Goal: Information Seeking & Learning: Learn about a topic

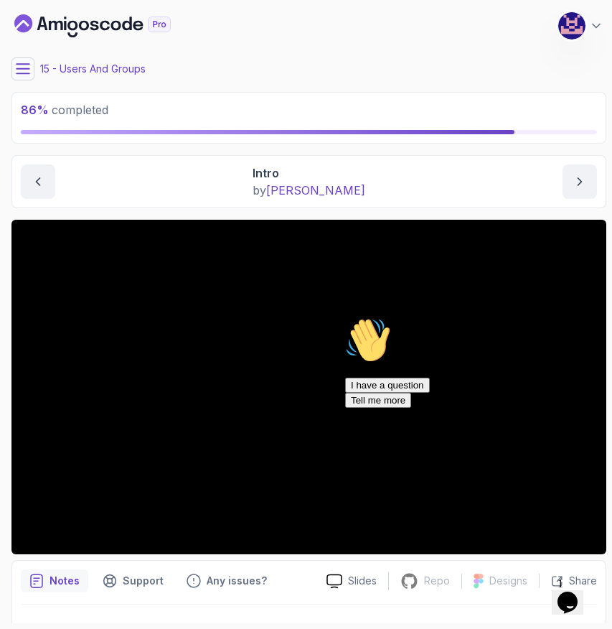
click at [578, 596] on icon "Chat widget" at bounding box center [568, 602] width 20 height 22
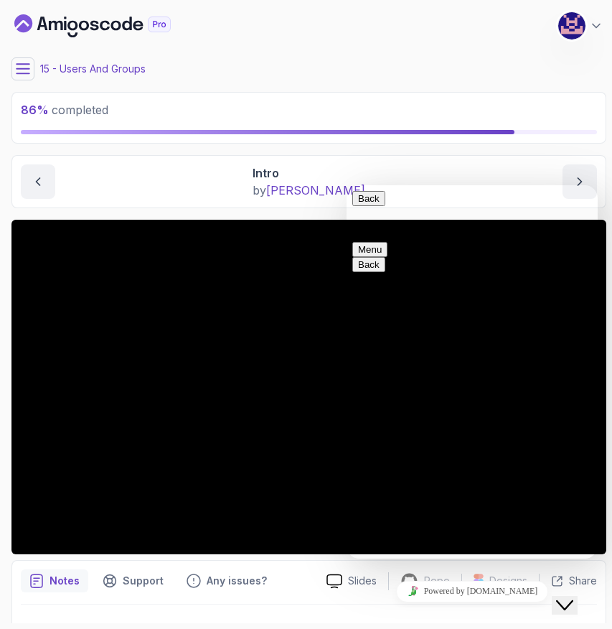
click at [573, 600] on icon "Chat widget" at bounding box center [564, 605] width 17 height 10
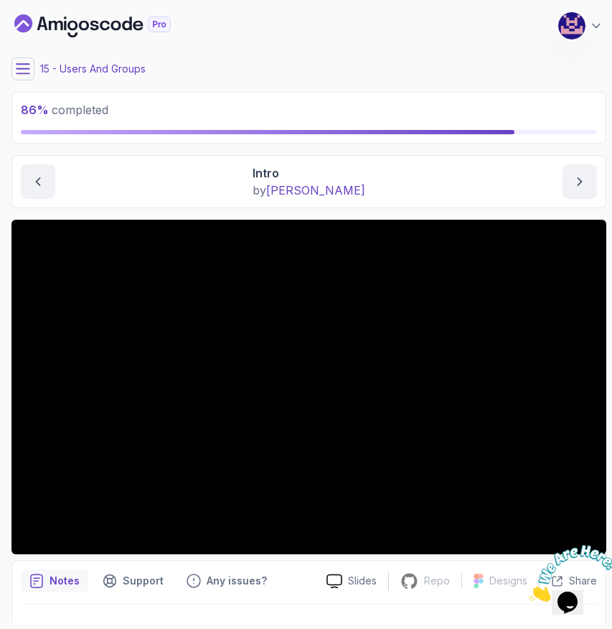
click at [529, 591] on icon "Close" at bounding box center [529, 597] width 0 height 12
click at [34, 72] on div "15 - Users And Groups" at bounding box center [308, 68] width 595 height 23
click at [25, 70] on icon at bounding box center [23, 69] width 14 height 14
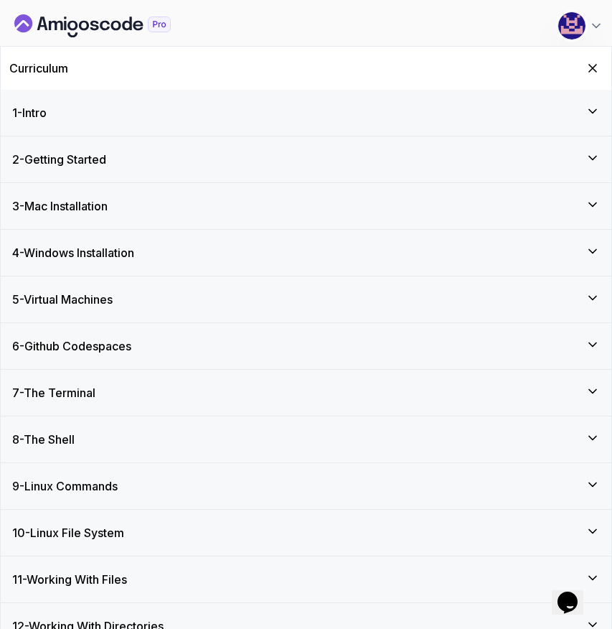
scroll to position [838, 0]
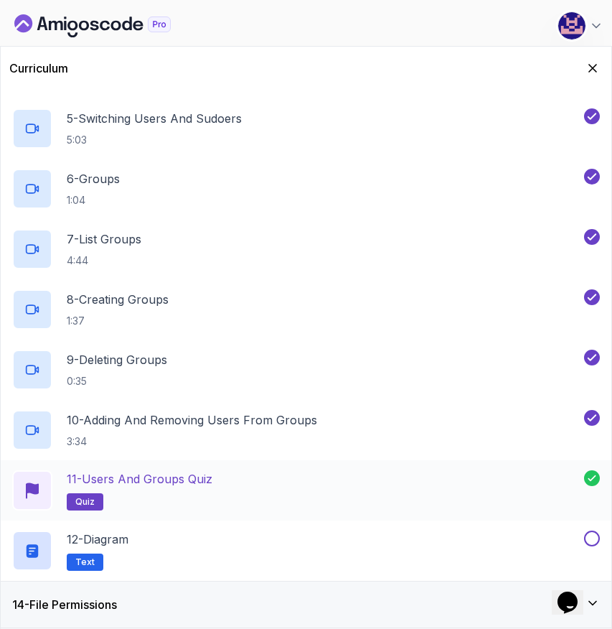
click at [352, 494] on div "11 - Users and Groups Quiz quiz" at bounding box center [298, 490] width 572 height 40
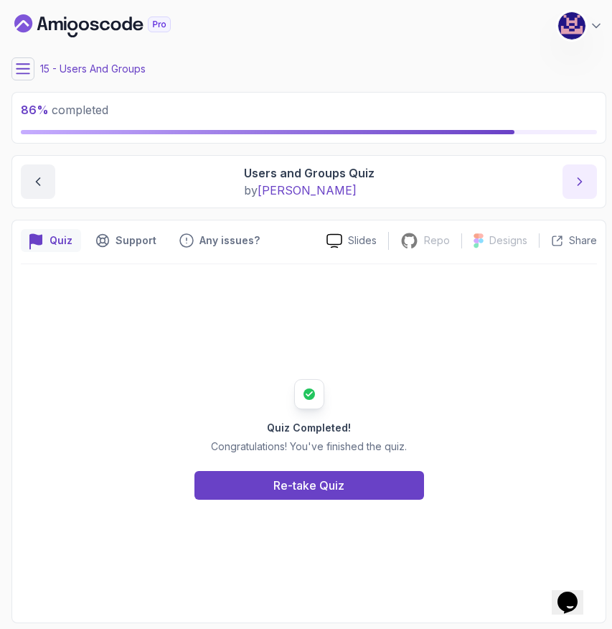
click at [581, 188] on icon "next content" at bounding box center [580, 181] width 14 height 14
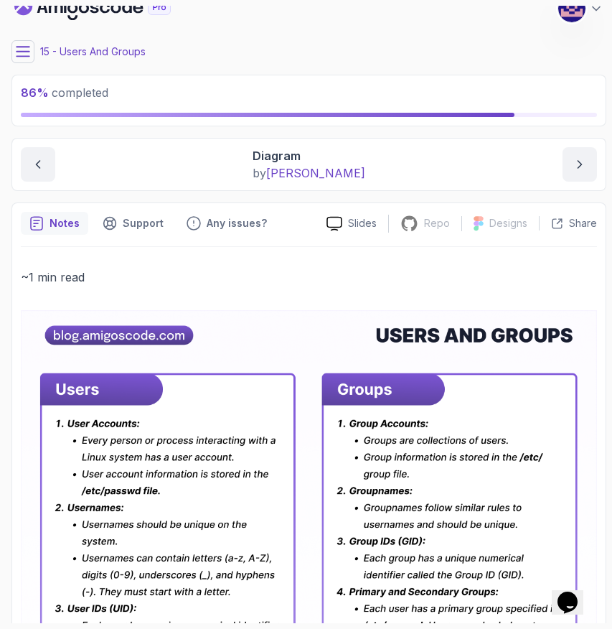
scroll to position [11, 0]
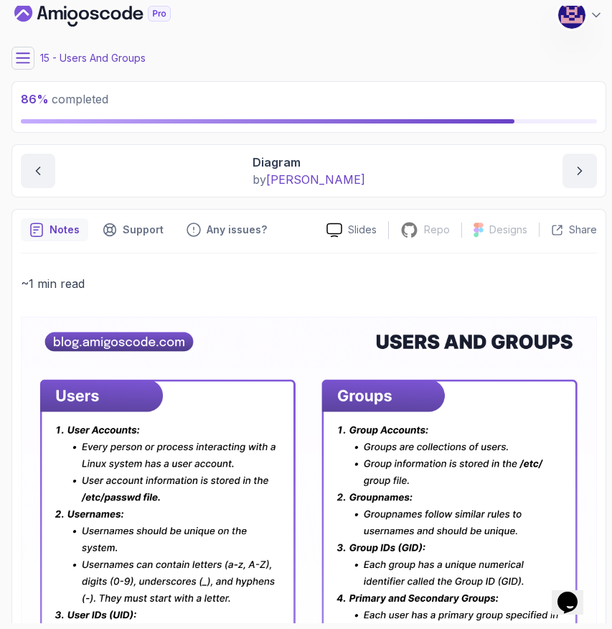
click at [19, 65] on icon at bounding box center [23, 58] width 14 height 14
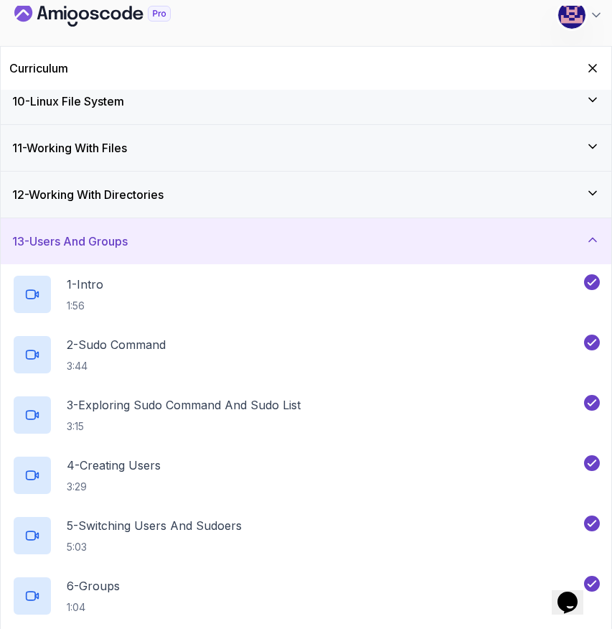
scroll to position [838, 0]
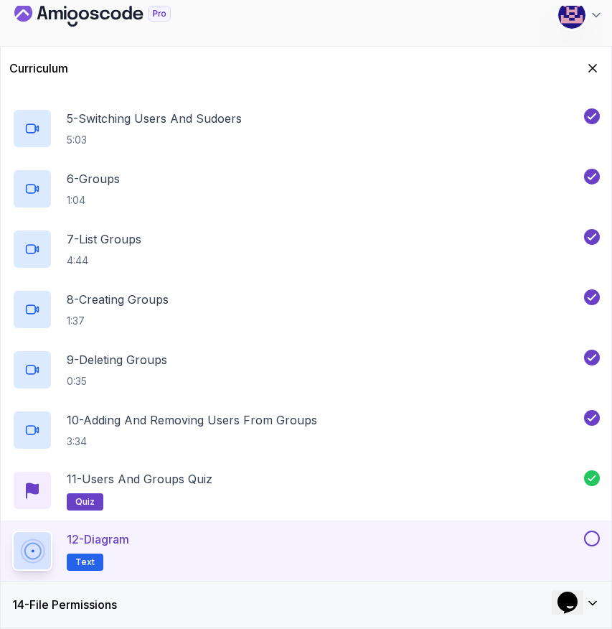
click at [594, 536] on button at bounding box center [592, 538] width 16 height 16
click at [171, 603] on div "14 - File Permissions" at bounding box center [306, 604] width 588 height 17
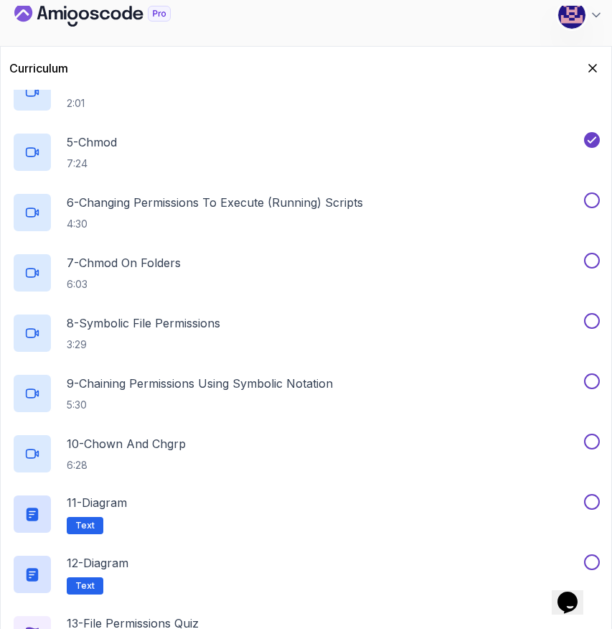
scroll to position [898, 0]
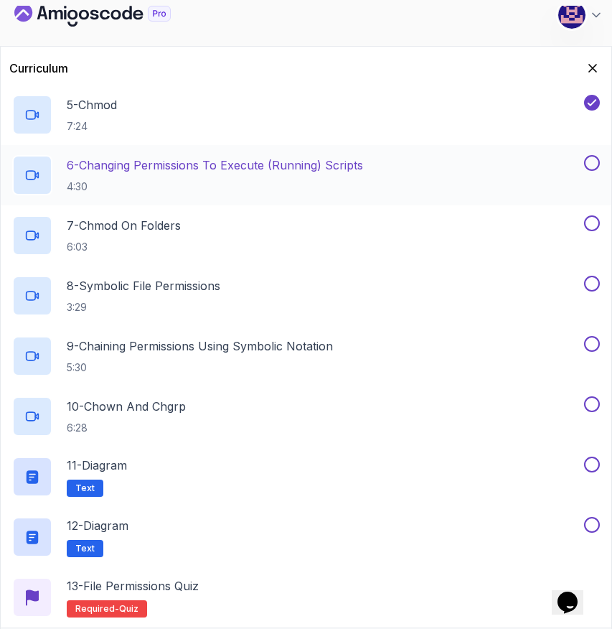
click at [474, 174] on div "6 - Changing Permissions To Execute (Running) Scripts 4:30" at bounding box center [296, 175] width 569 height 40
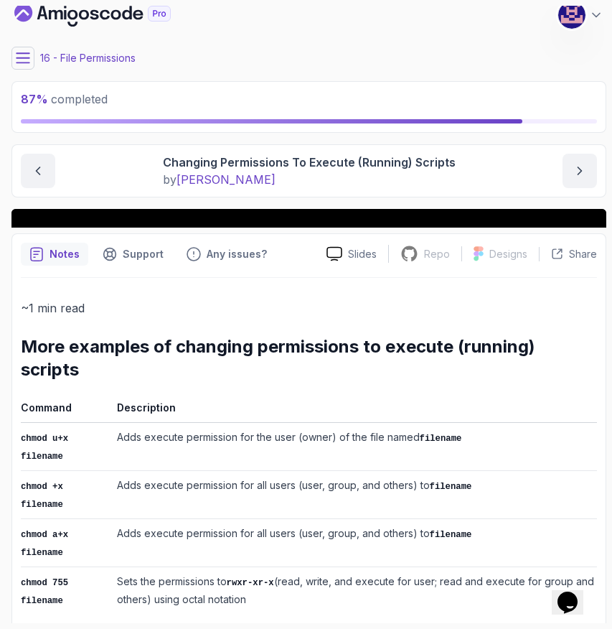
scroll to position [11, 0]
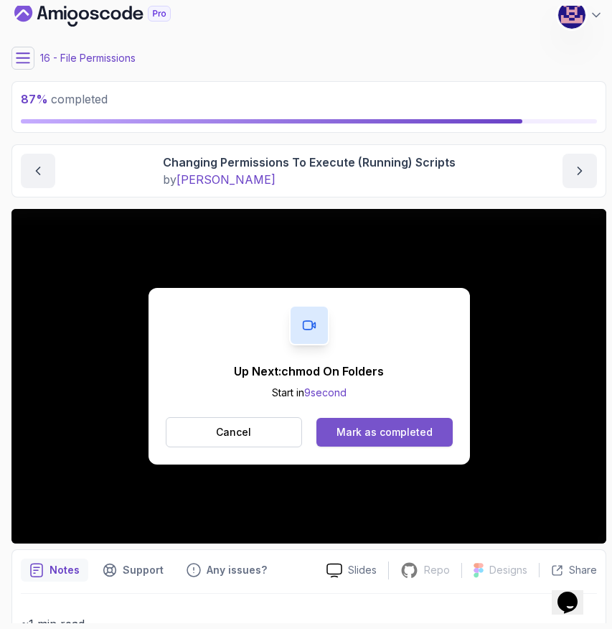
click at [382, 439] on button "Mark as completed" at bounding box center [384, 432] width 136 height 29
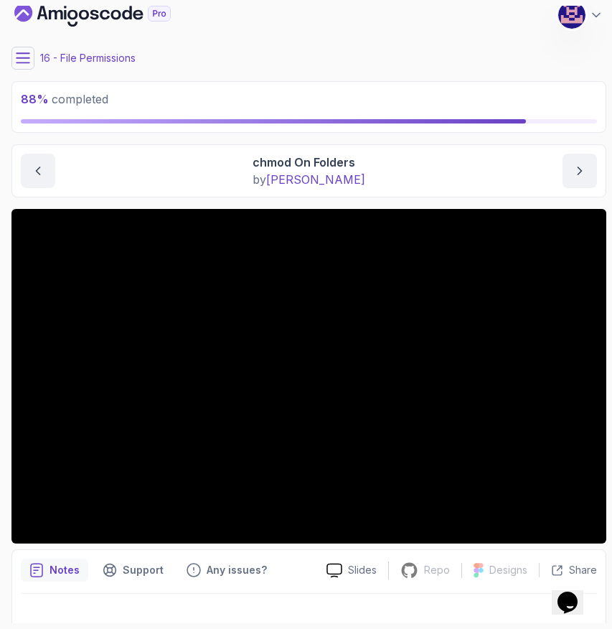
click at [366, 79] on main "My Courses Linux Fundamentals 55 Points 1 M. Koby Coats Software Engineer 16 - …" at bounding box center [308, 314] width 595 height 617
click at [334, 201] on main "My Courses Linux Fundamentals 55 Points 1 M. Koby Coats Software Engineer 16 - …" at bounding box center [308, 314] width 595 height 617
click at [301, 549] on div "Notes Support Any issues? Slides Repo Repository not available Designs Design n…" at bounding box center [308, 596] width 595 height 94
click at [403, 59] on div "16 - File Permissions" at bounding box center [308, 58] width 595 height 23
click at [257, 549] on div "Notes Support Any issues? Slides Repo Repository not available Designs Design n…" at bounding box center [308, 596] width 595 height 94
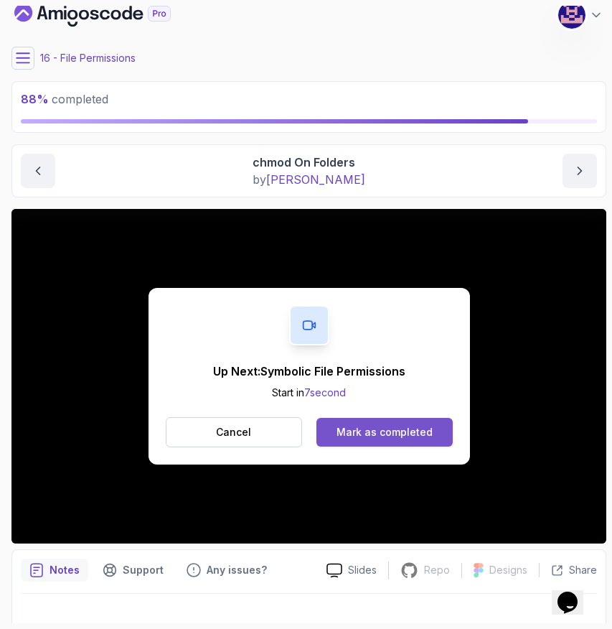
click at [378, 433] on div "Mark as completed" at bounding box center [385, 432] width 96 height 14
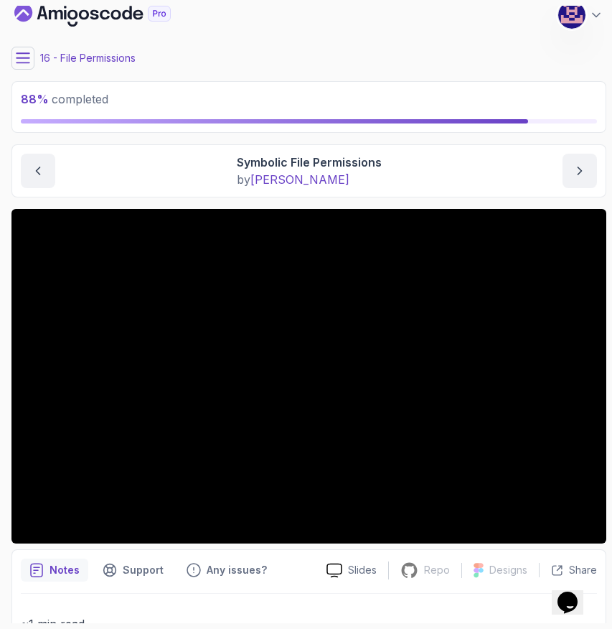
click at [474, 62] on div "16 - File Permissions" at bounding box center [308, 58] width 595 height 23
click at [456, 150] on div "File Permissions Symbolic File Permissions Symbolic File Permissions by nelson" at bounding box center [308, 170] width 595 height 53
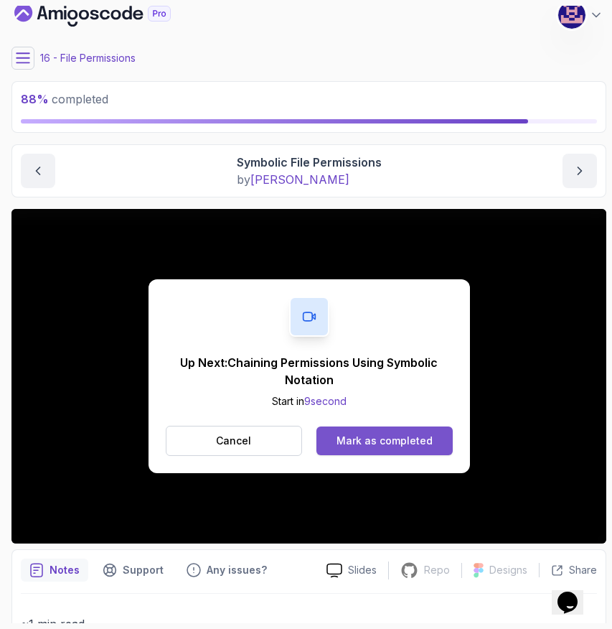
click at [382, 439] on div "Mark as completed" at bounding box center [385, 440] width 96 height 14
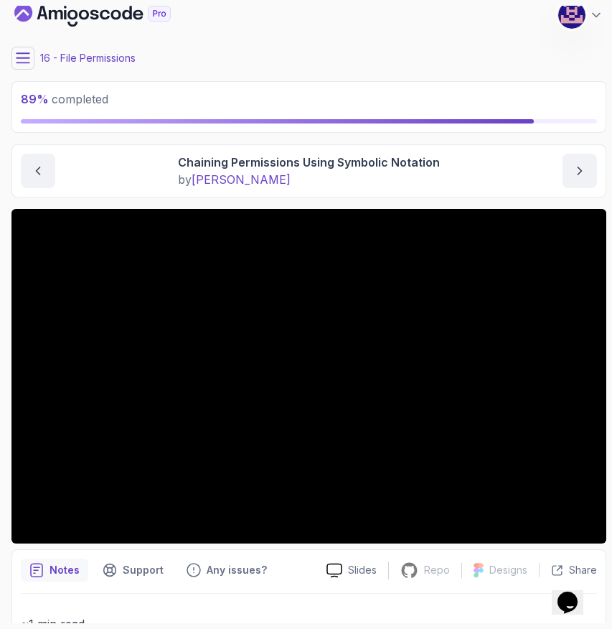
click at [22, 59] on icon at bounding box center [23, 58] width 14 height 14
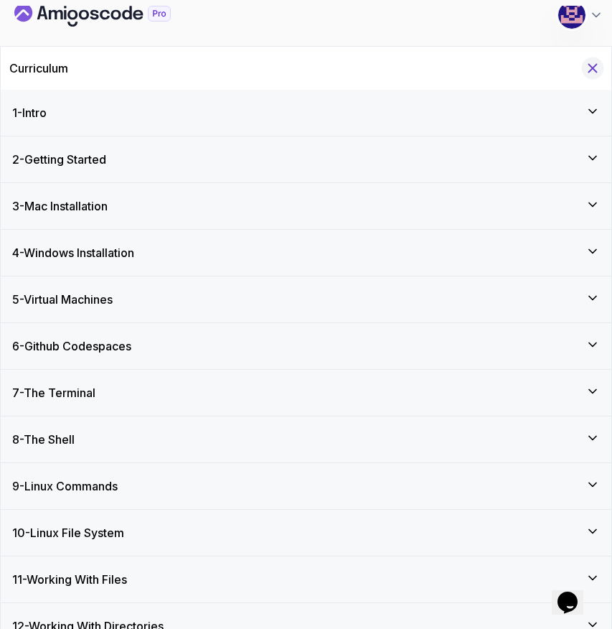
click at [593, 62] on icon "Hide Curriculum for mobile" at bounding box center [593, 68] width 16 height 16
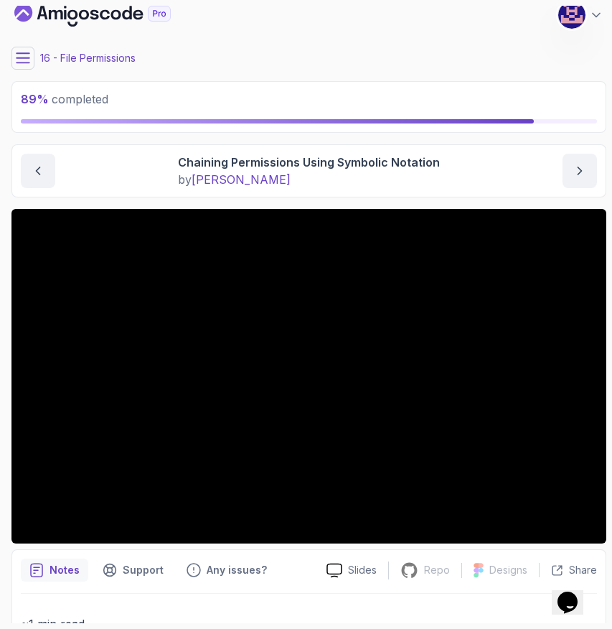
click at [451, 197] on main "My Courses Linux Fundamentals 55 Points 1 M. Koby Coats Software Engineer 16 - …" at bounding box center [308, 314] width 595 height 617
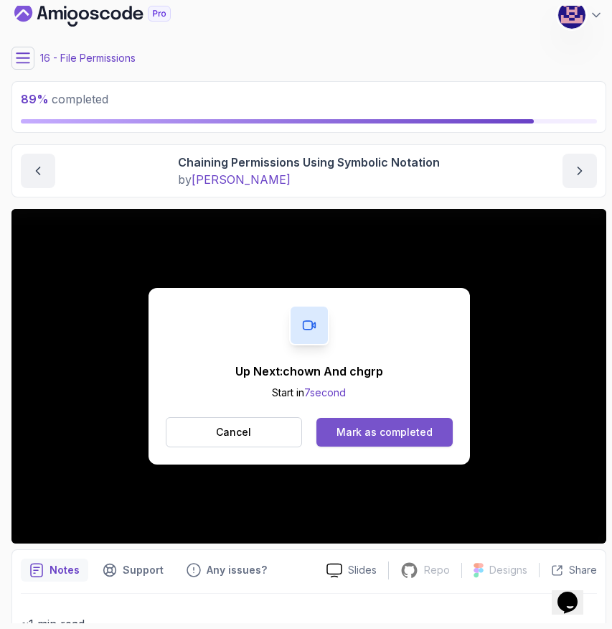
click at [387, 432] on div "Mark as completed" at bounding box center [385, 432] width 96 height 14
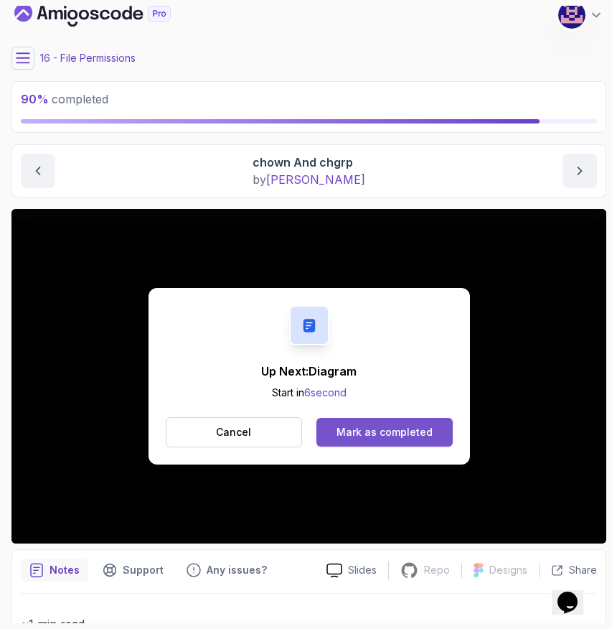
click at [359, 427] on div "Mark as completed" at bounding box center [385, 432] width 96 height 14
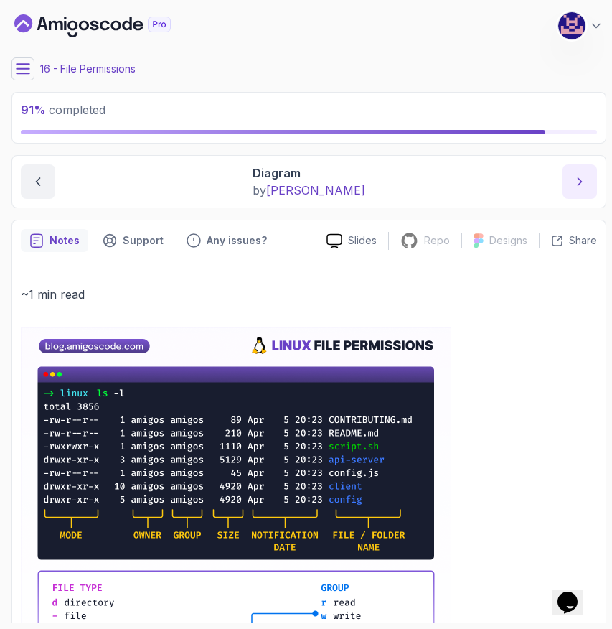
click at [578, 176] on icon "next content" at bounding box center [580, 181] width 14 height 14
click at [25, 68] on icon at bounding box center [23, 68] width 13 height 9
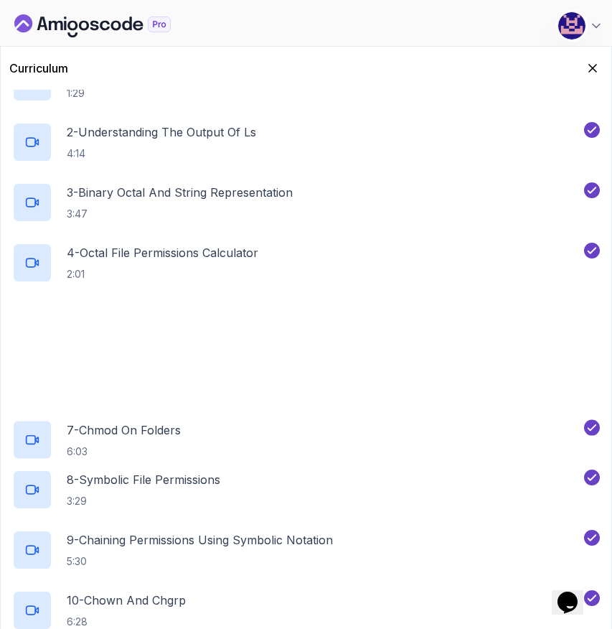
scroll to position [898, 0]
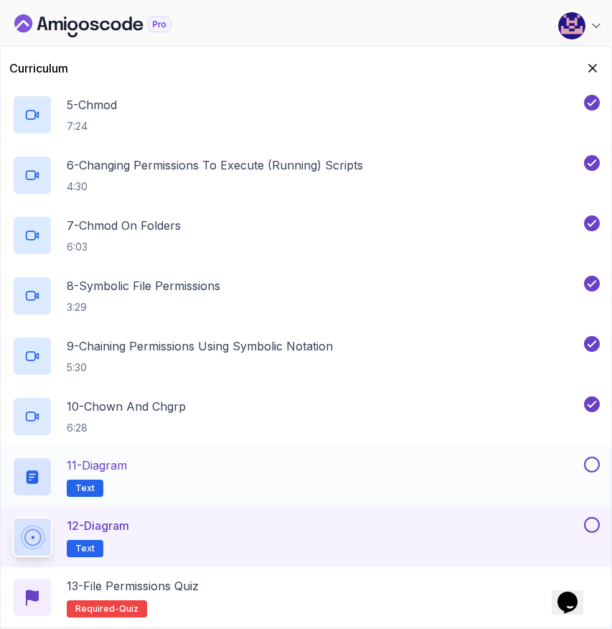
click at [594, 466] on button at bounding box center [592, 464] width 16 height 16
click at [230, 476] on div "11 - Diagram Text" at bounding box center [296, 476] width 569 height 40
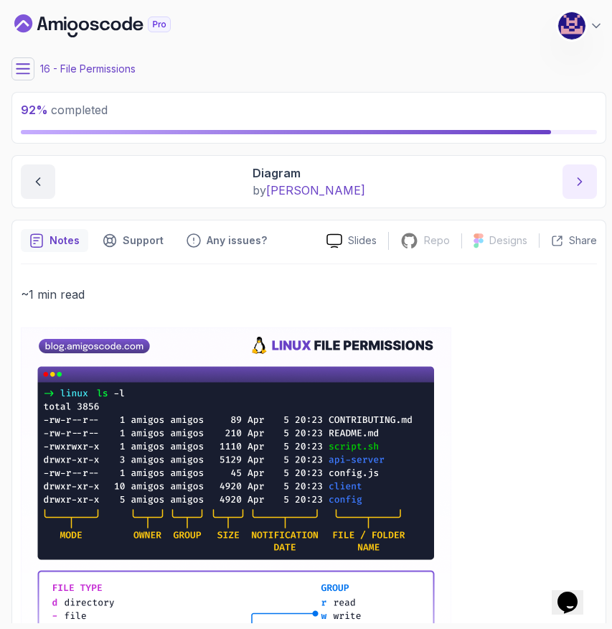
click at [576, 183] on icon "next content" at bounding box center [580, 181] width 14 height 14
click at [582, 178] on icon "next content" at bounding box center [580, 181] width 14 height 14
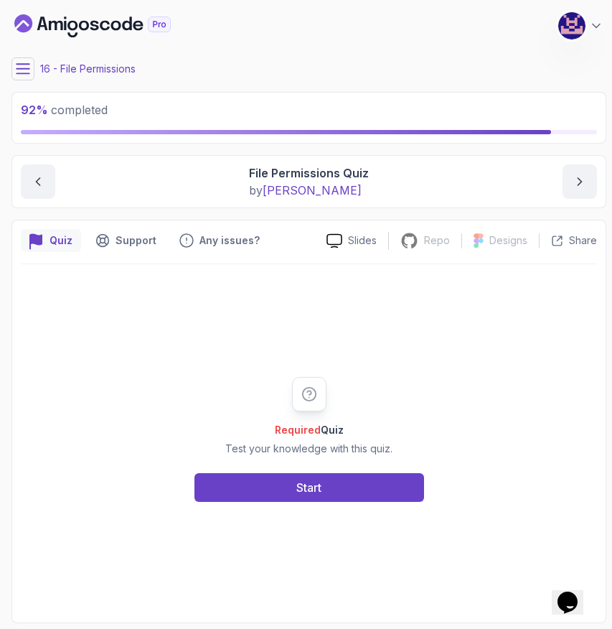
click at [31, 73] on button at bounding box center [22, 68] width 23 height 23
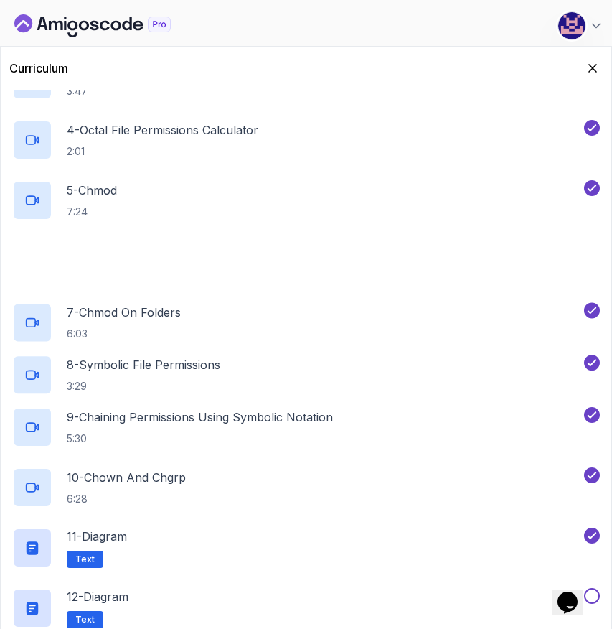
scroll to position [898, 0]
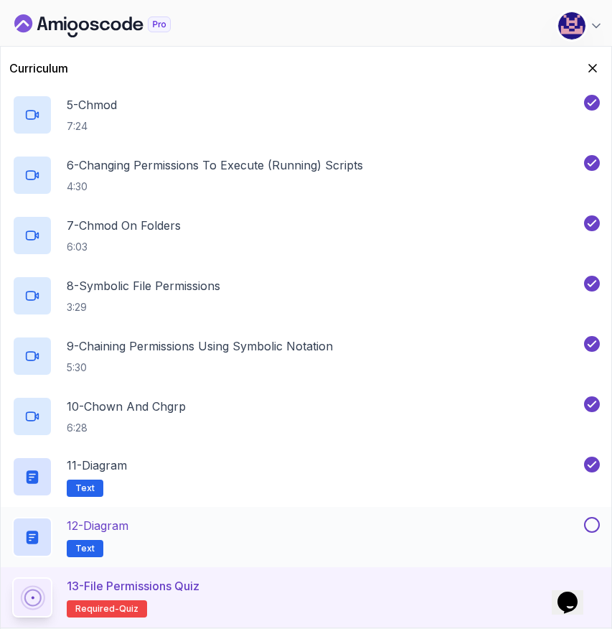
click at [589, 523] on button at bounding box center [592, 525] width 16 height 16
click at [337, 592] on div "13 - File Permissions Quiz Required- quiz" at bounding box center [306, 597] width 588 height 40
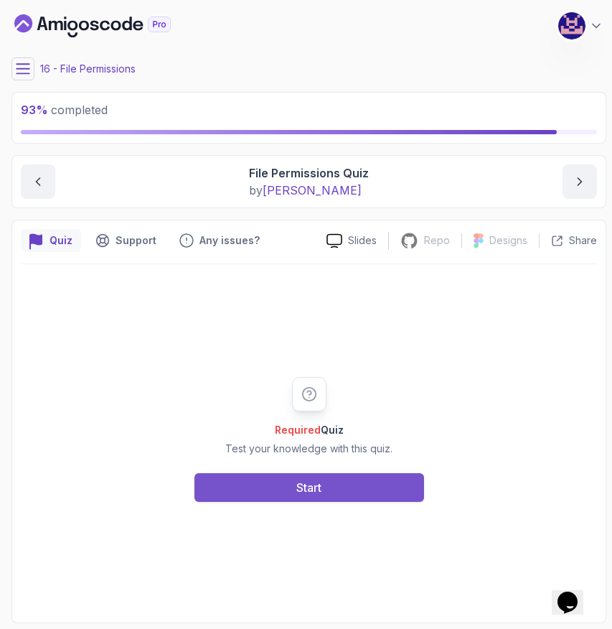
click at [301, 491] on div "Start" at bounding box center [308, 487] width 25 height 17
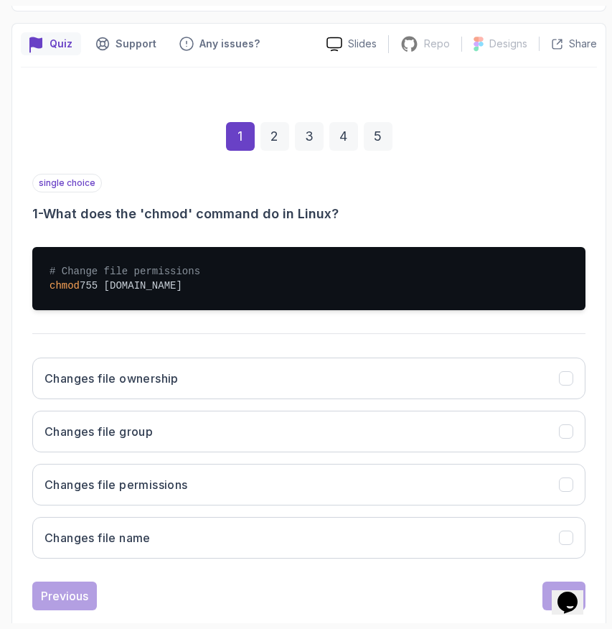
scroll to position [225, 0]
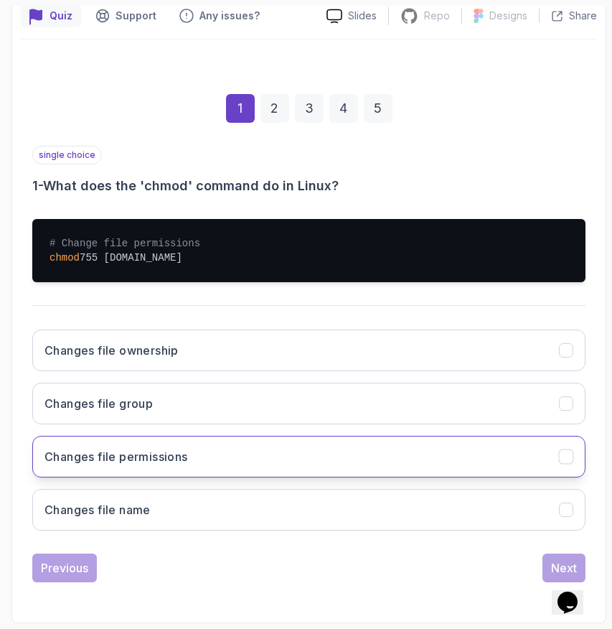
click at [311, 453] on button "Changes file permissions" at bounding box center [308, 457] width 553 height 42
click at [555, 560] on div "Next" at bounding box center [564, 567] width 26 height 17
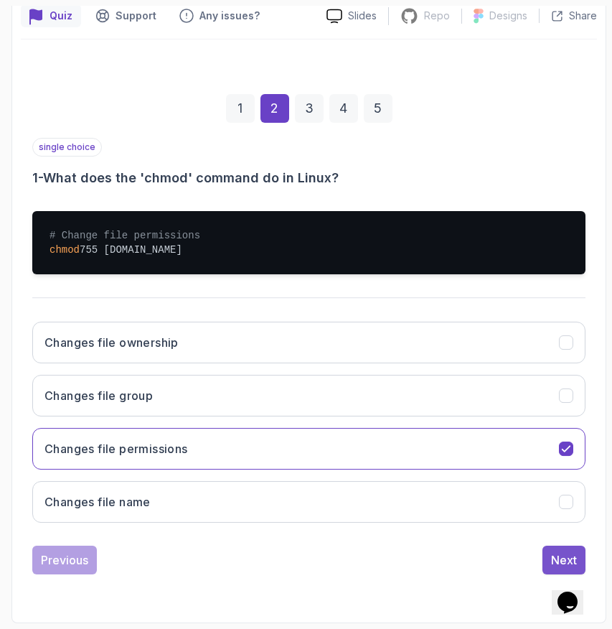
scroll to position [127, 0]
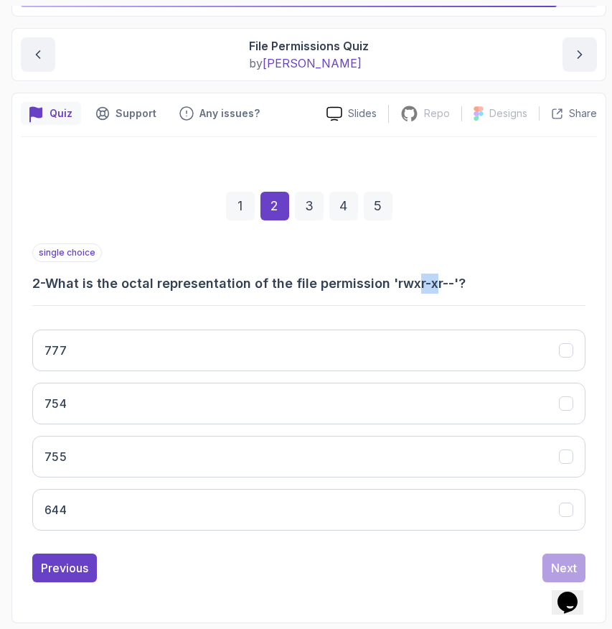
drag, startPoint x: 416, startPoint y: 283, endPoint x: 432, endPoint y: 284, distance: 15.8
click at [433, 284] on h3 "2 - What is the octal representation of the file permission 'rwxr-xr--'?" at bounding box center [308, 283] width 553 height 20
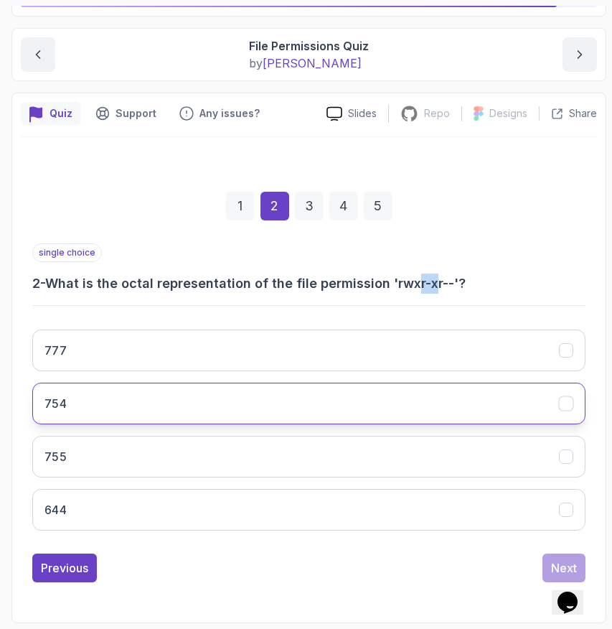
click at [148, 412] on button "754" at bounding box center [308, 403] width 553 height 42
click at [550, 560] on button "Next" at bounding box center [563, 567] width 43 height 29
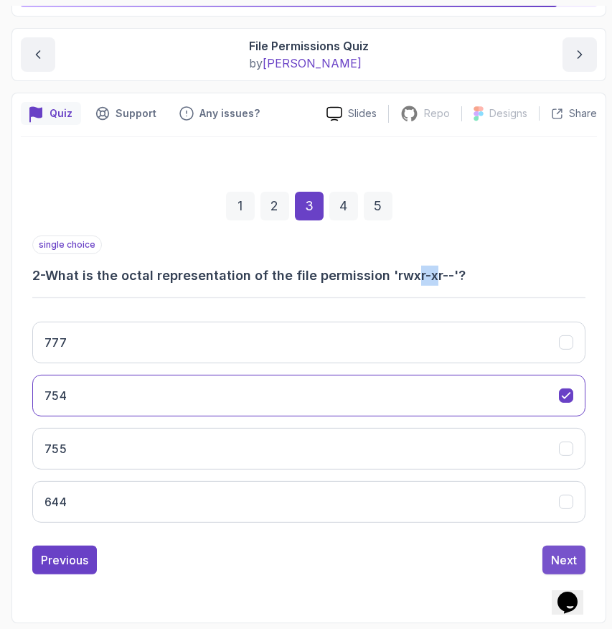
scroll to position [118, 0]
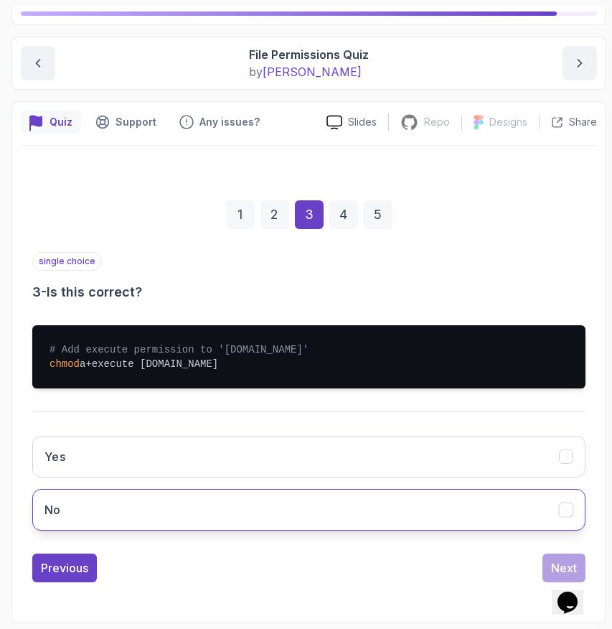
click at [70, 504] on button "No" at bounding box center [308, 510] width 553 height 42
click at [547, 560] on button "Next" at bounding box center [563, 567] width 43 height 29
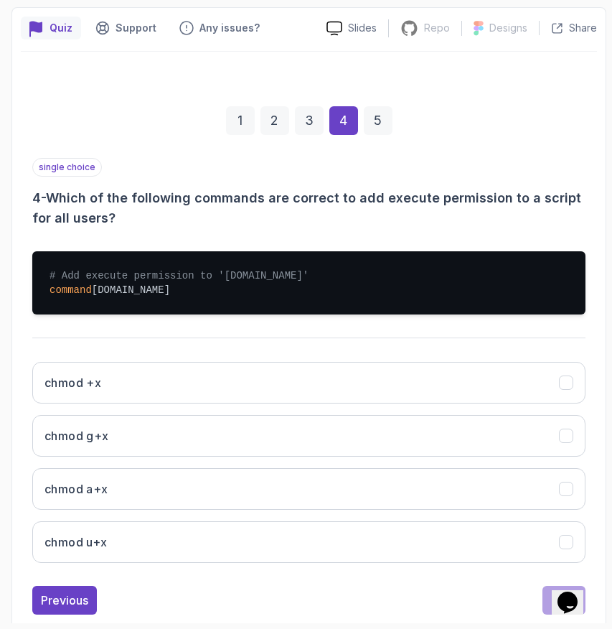
scroll to position [245, 0]
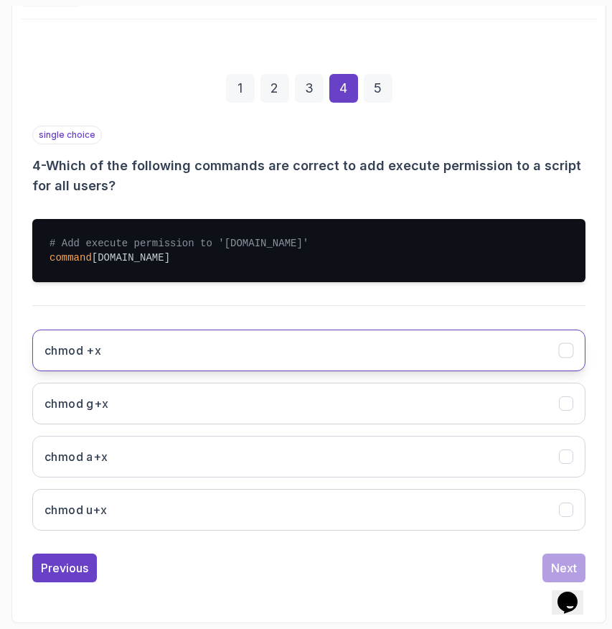
click at [177, 362] on button "chmod +x" at bounding box center [308, 350] width 553 height 42
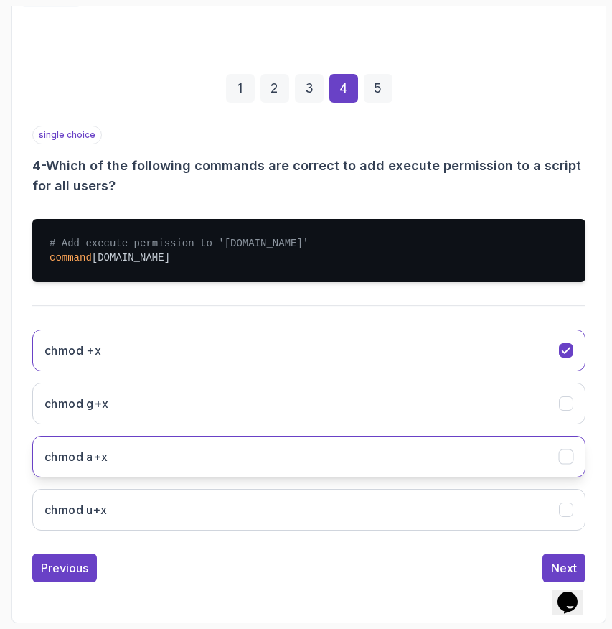
click at [118, 459] on button "chmod a+x" at bounding box center [308, 457] width 553 height 42
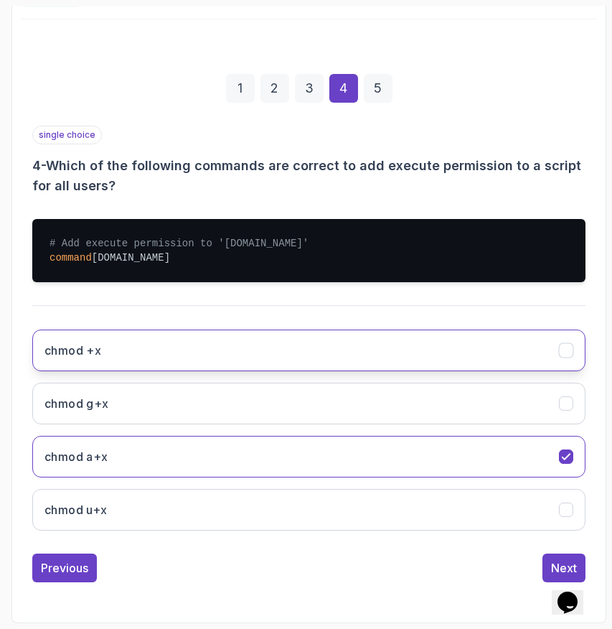
click at [332, 352] on button "chmod +x" at bounding box center [308, 350] width 553 height 42
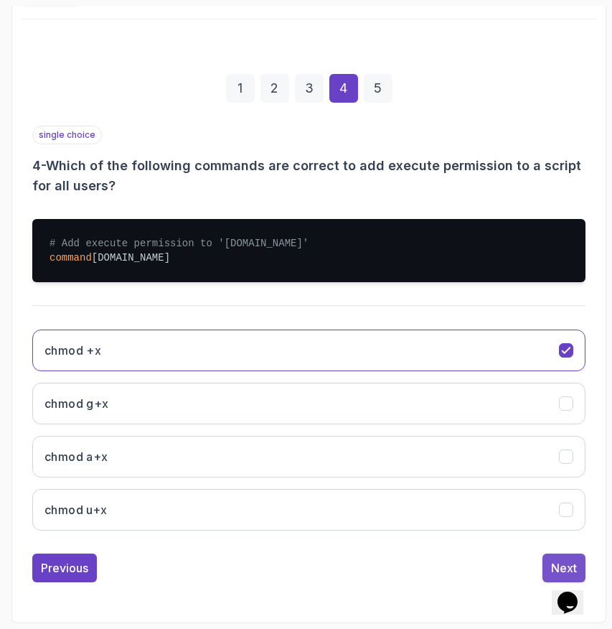
click at [550, 556] on button "Next" at bounding box center [563, 567] width 43 height 29
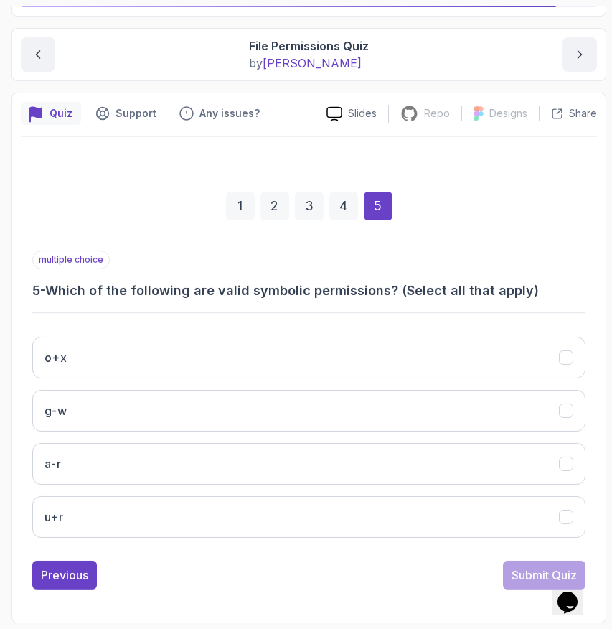
scroll to position [127, 0]
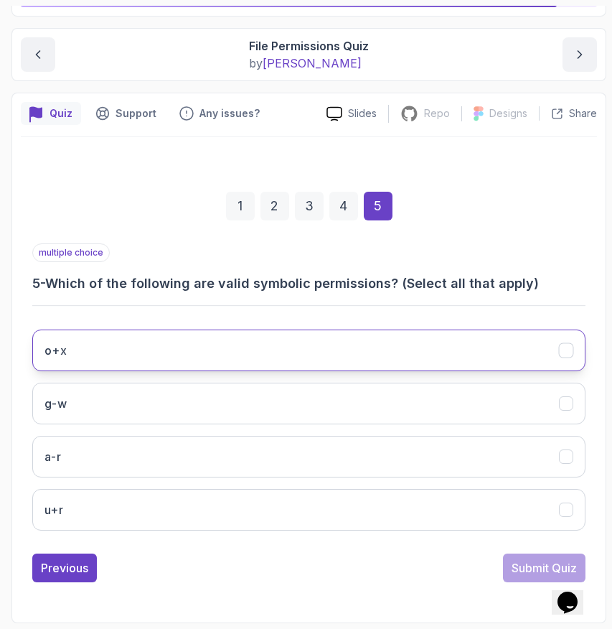
click at [131, 339] on button "o+x" at bounding box center [308, 350] width 553 height 42
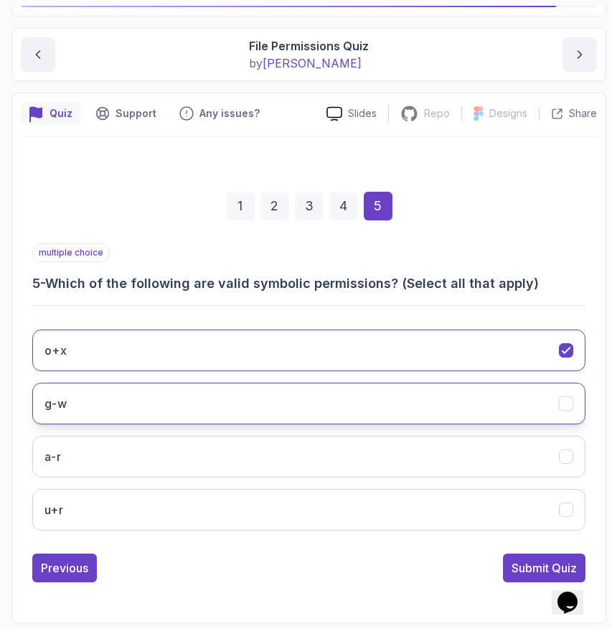
click at [116, 406] on button "g-w" at bounding box center [308, 403] width 553 height 42
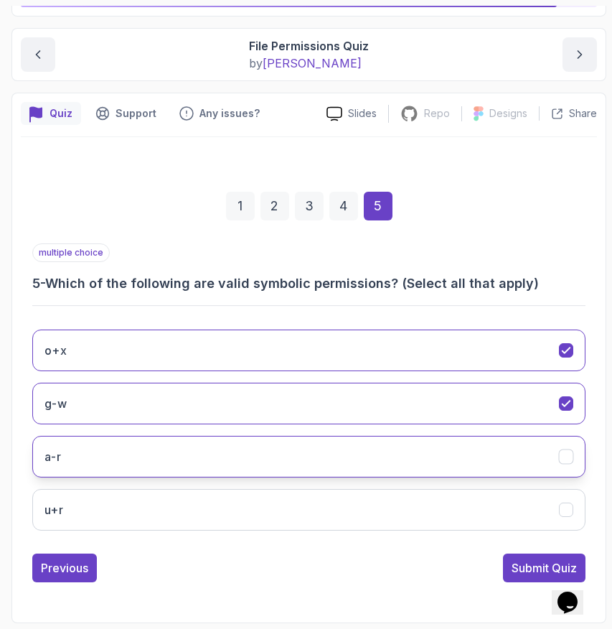
click at [116, 455] on button "a-r" at bounding box center [308, 457] width 553 height 42
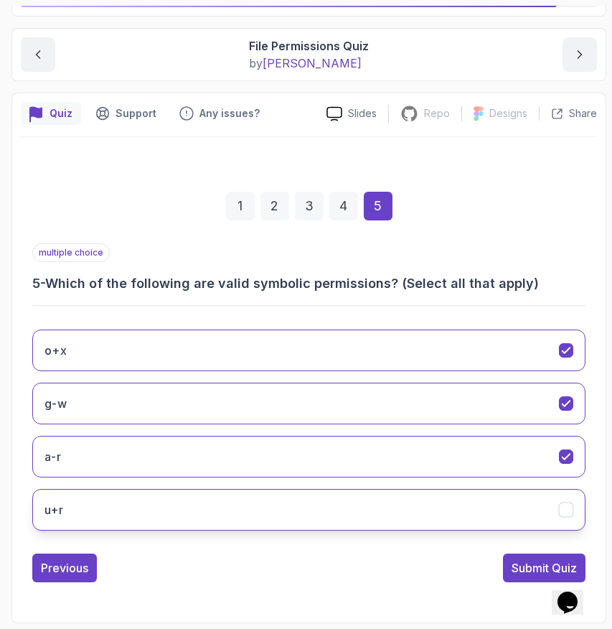
click at [103, 501] on button "u+r" at bounding box center [308, 510] width 553 height 42
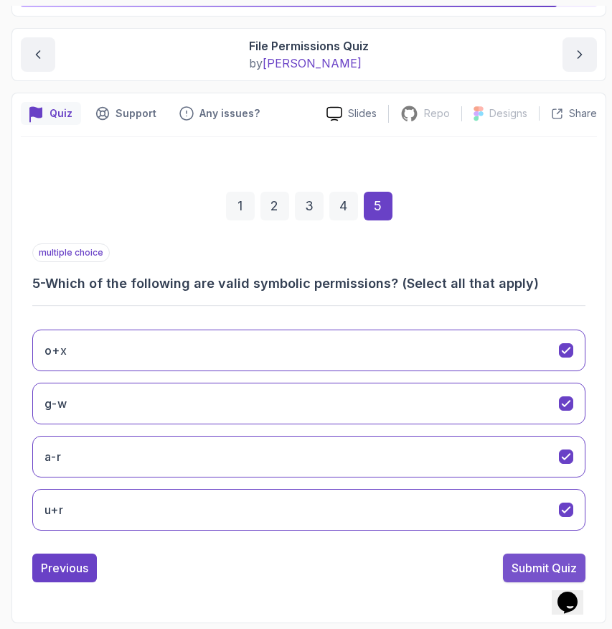
click at [527, 572] on div "Submit Quiz" at bounding box center [544, 567] width 65 height 17
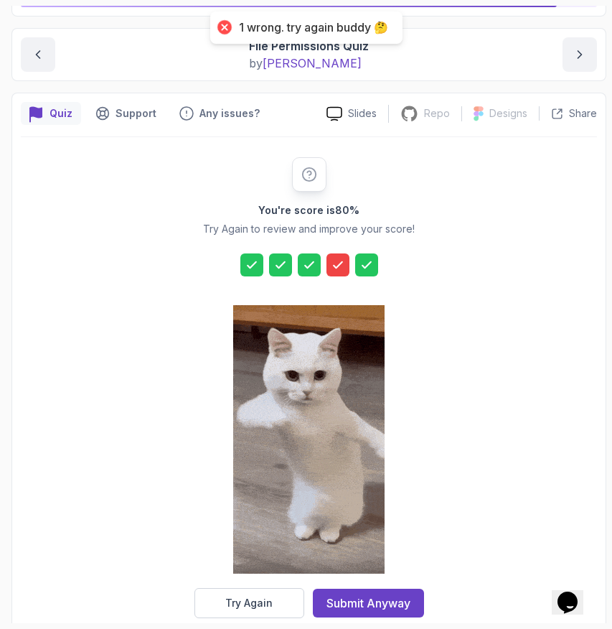
scroll to position [151, 0]
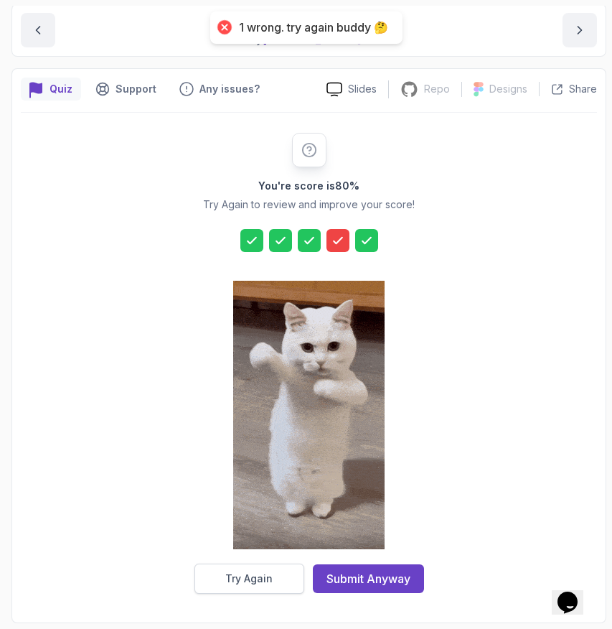
click at [263, 569] on button "Try Again" at bounding box center [249, 578] width 110 height 30
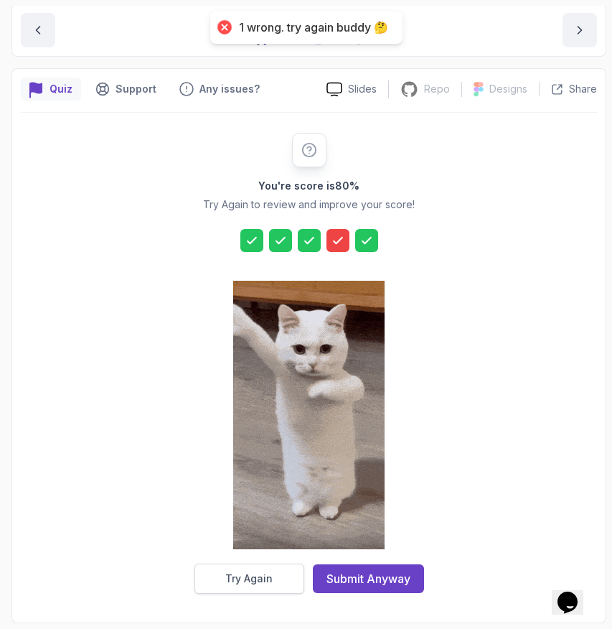
scroll to position [127, 0]
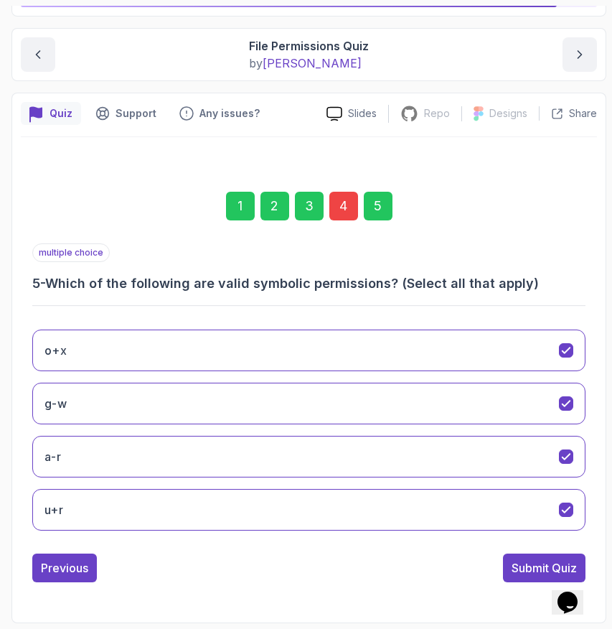
click at [344, 205] on div "4" at bounding box center [343, 206] width 29 height 29
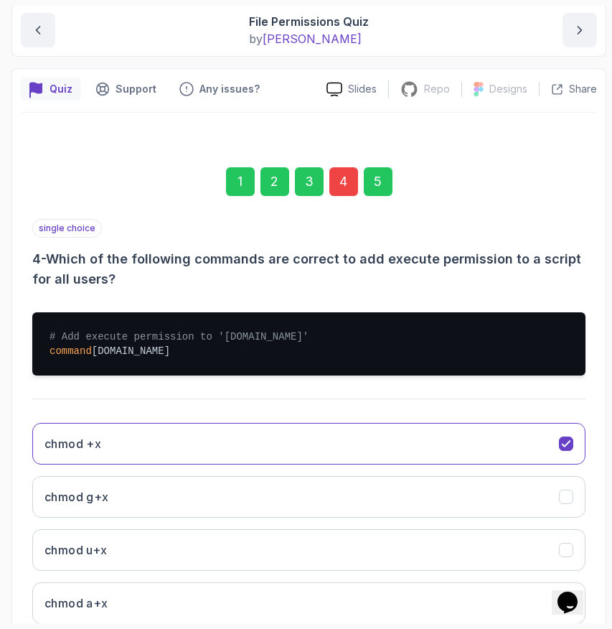
scroll to position [245, 0]
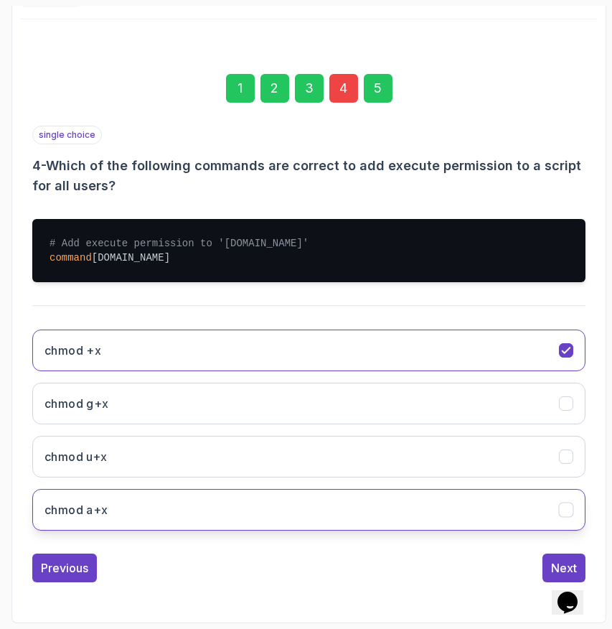
click at [130, 502] on button "chmod a+x" at bounding box center [308, 510] width 553 height 42
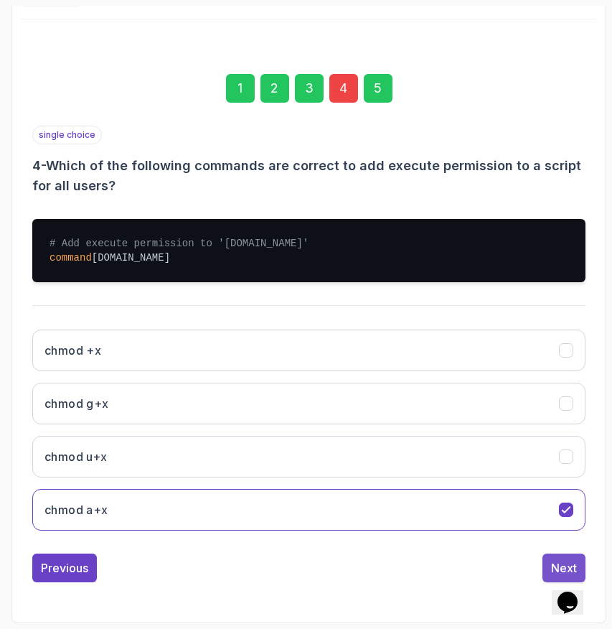
click at [552, 563] on div "Next" at bounding box center [564, 567] width 26 height 17
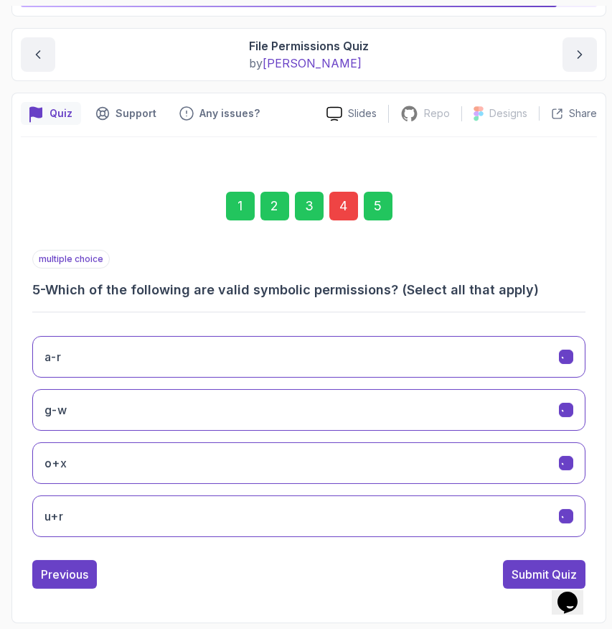
scroll to position [127, 0]
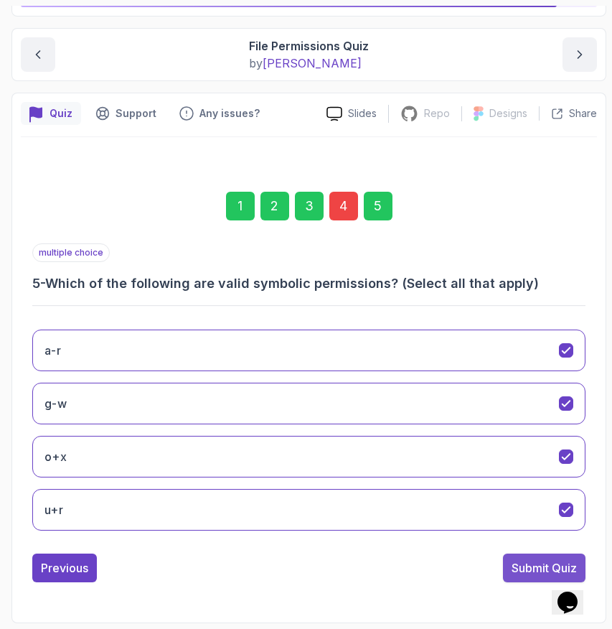
click at [536, 563] on div "Submit Quiz" at bounding box center [544, 567] width 65 height 17
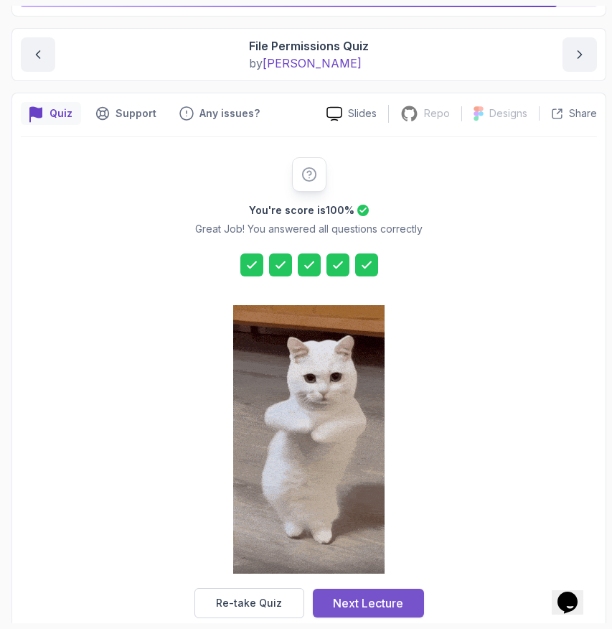
click at [348, 602] on div "Next Lecture" at bounding box center [368, 602] width 70 height 17
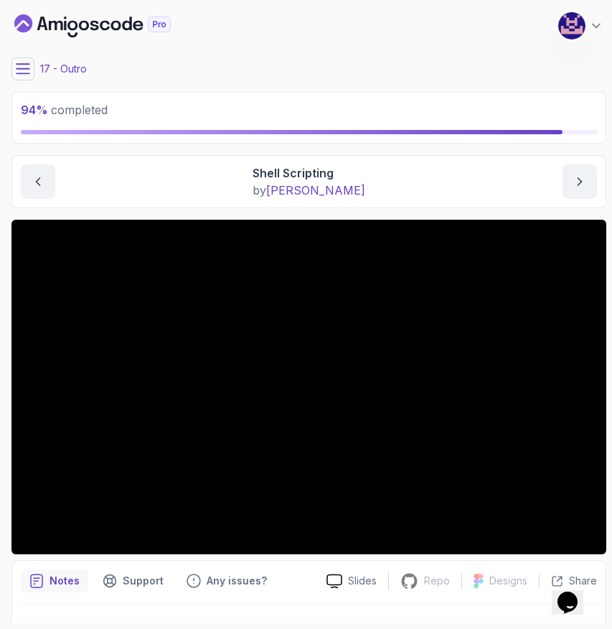
click at [25, 70] on icon at bounding box center [23, 69] width 14 height 14
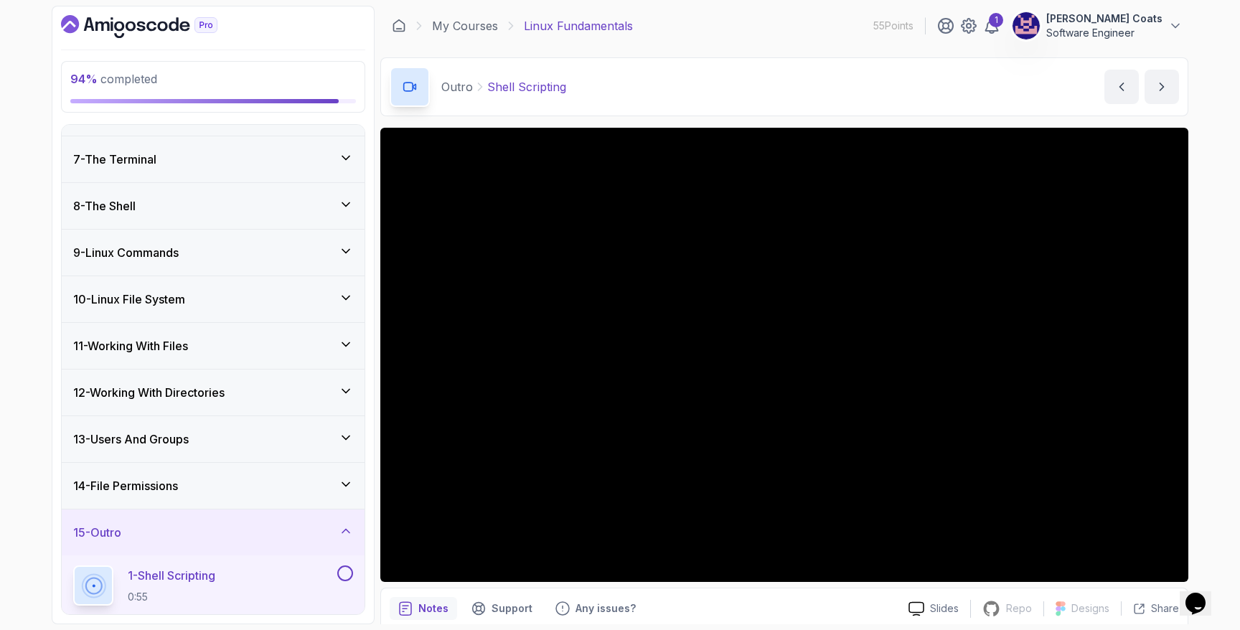
scroll to position [511, 0]
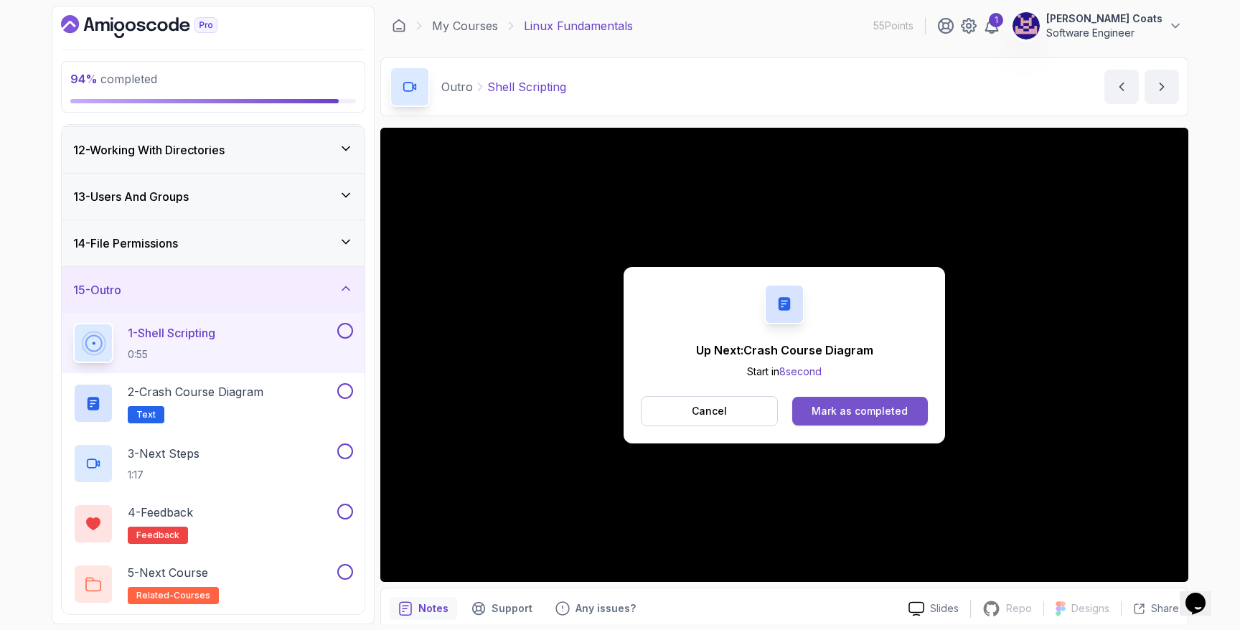
click at [611, 411] on div "Mark as completed" at bounding box center [860, 411] width 96 height 14
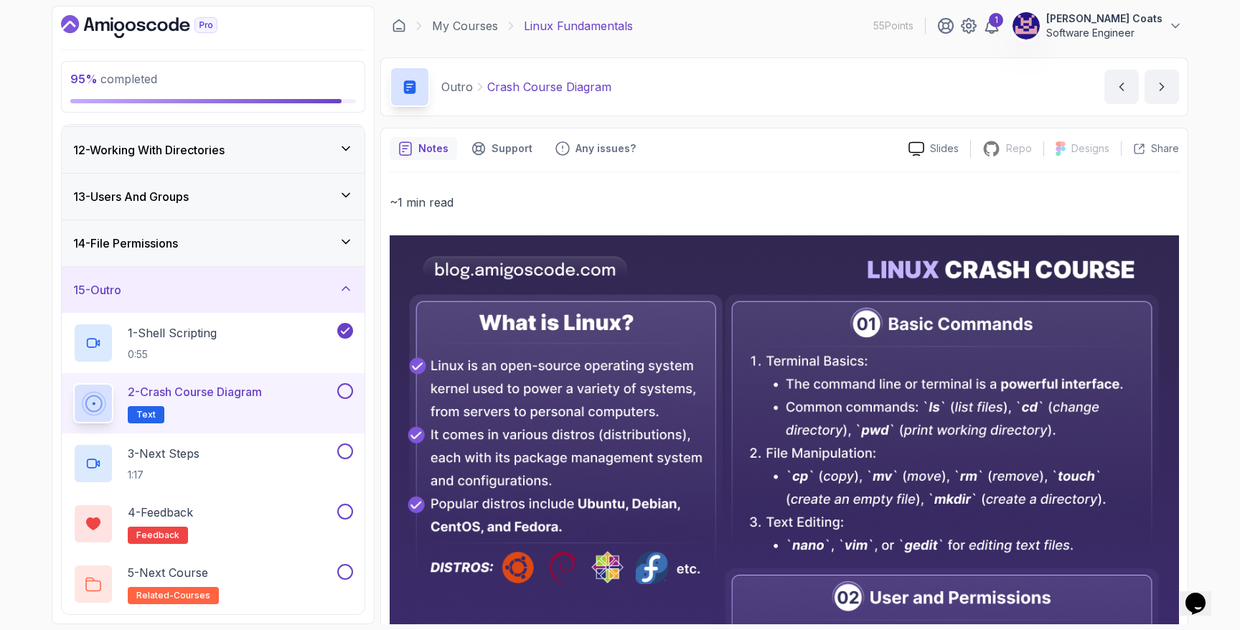
click at [348, 389] on button at bounding box center [345, 391] width 16 height 16
click at [611, 90] on button "next content" at bounding box center [1162, 87] width 34 height 34
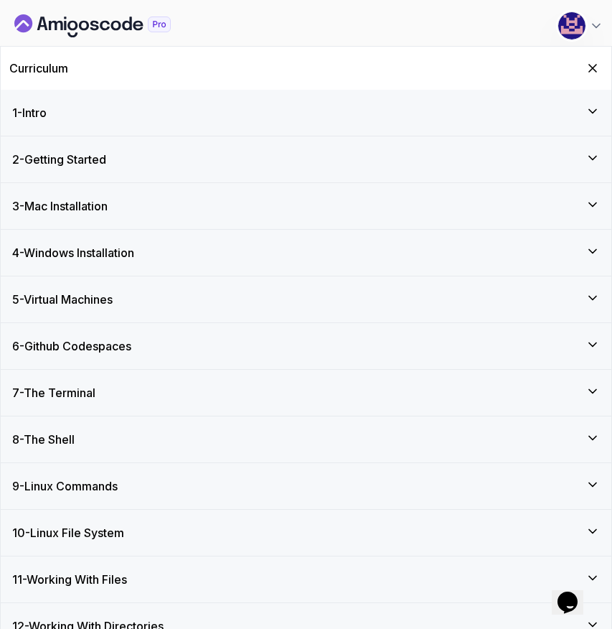
scroll to position [416, 0]
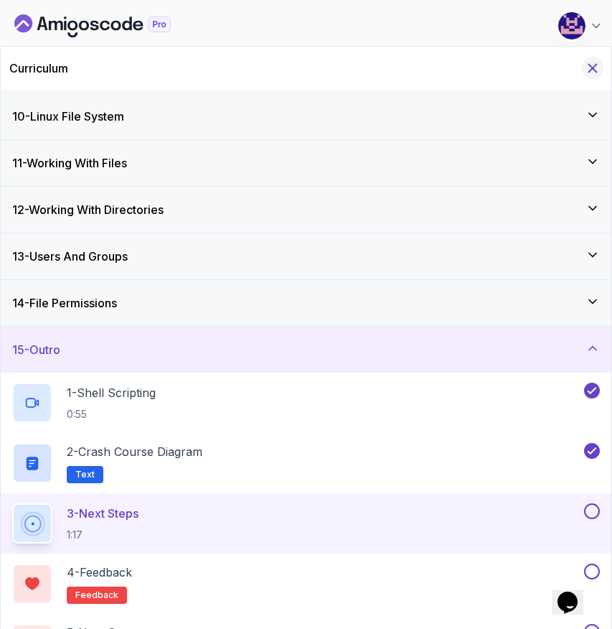
click at [588, 70] on icon "Hide Curriculum for mobile" at bounding box center [593, 68] width 16 height 16
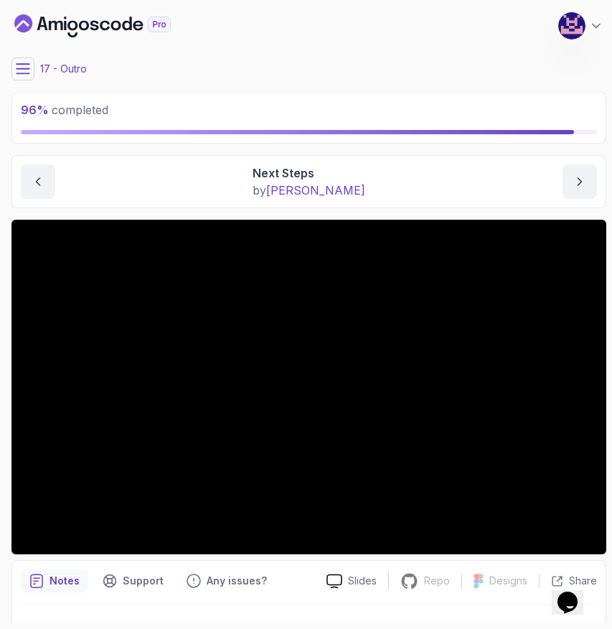
click at [497, 210] on main "My Courses Linux Fundamentals 55 Points 1 M. Koby Coats Software Engineer 17 - …" at bounding box center [308, 314] width 595 height 617
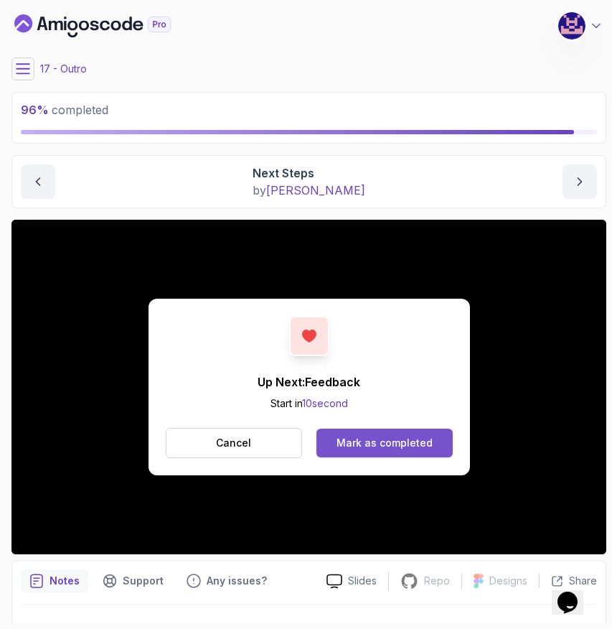
click at [421, 440] on div "Mark as completed" at bounding box center [385, 443] width 96 height 14
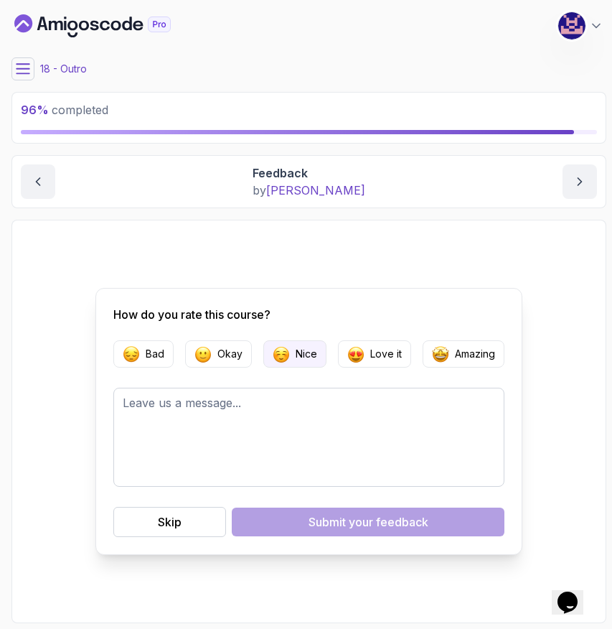
click at [299, 365] on button "Nice" at bounding box center [294, 353] width 63 height 27
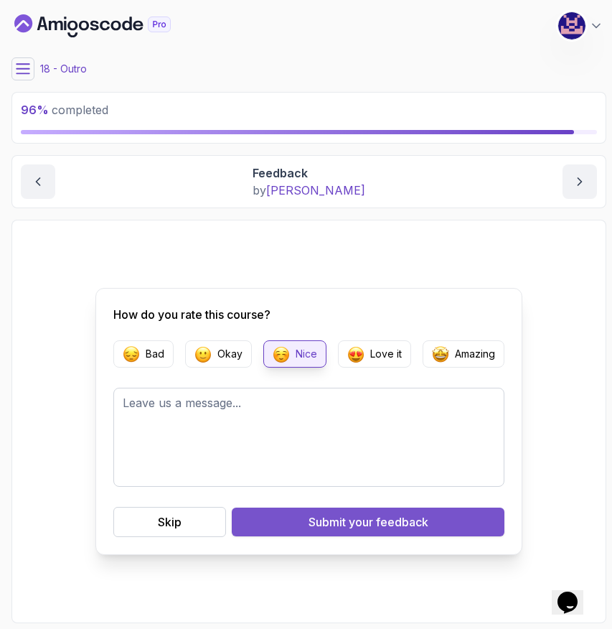
click at [311, 529] on div "Submit your feedback" at bounding box center [369, 521] width 120 height 17
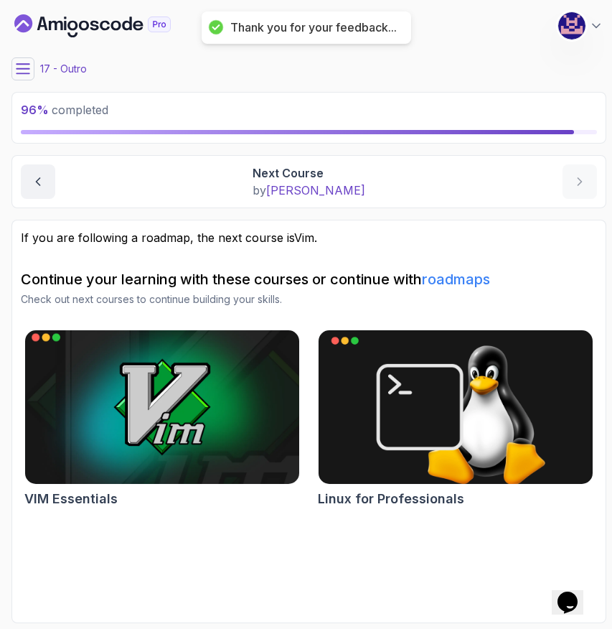
click at [136, 400] on img at bounding box center [162, 406] width 288 height 161
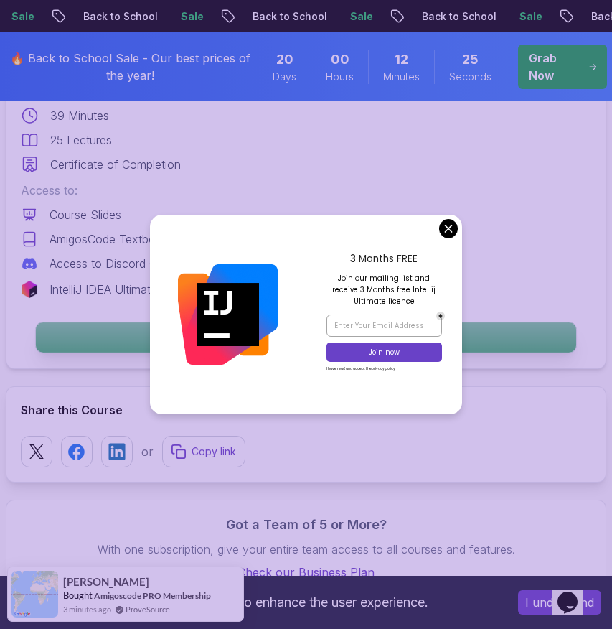
scroll to position [645, 0]
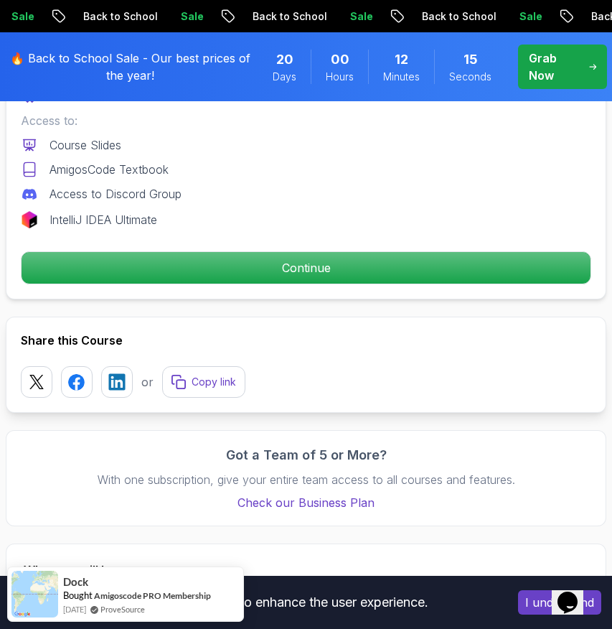
scroll to position [761, 0]
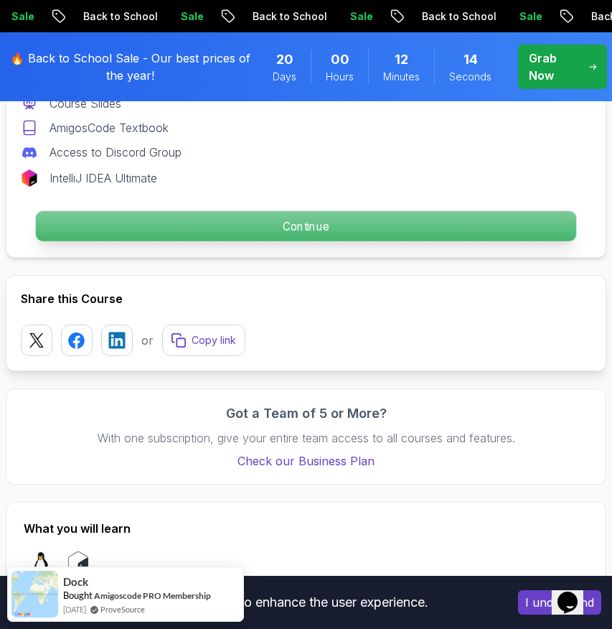
click at [279, 229] on p "Continue" at bounding box center [306, 226] width 540 height 30
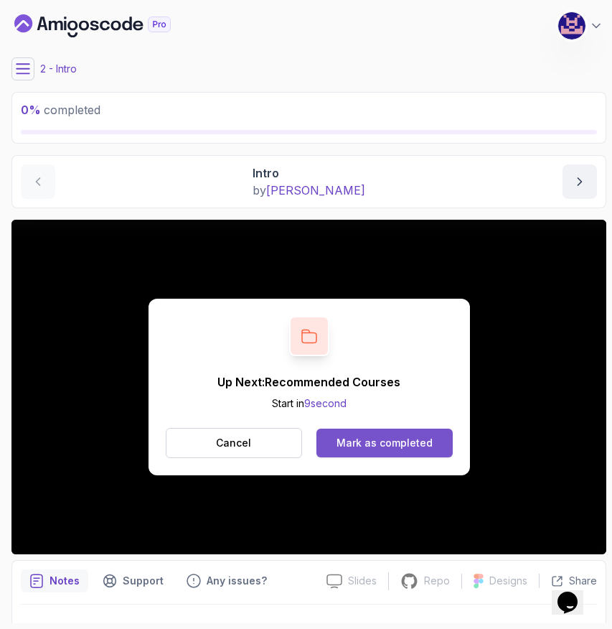
click at [413, 431] on button "Mark as completed" at bounding box center [384, 442] width 136 height 29
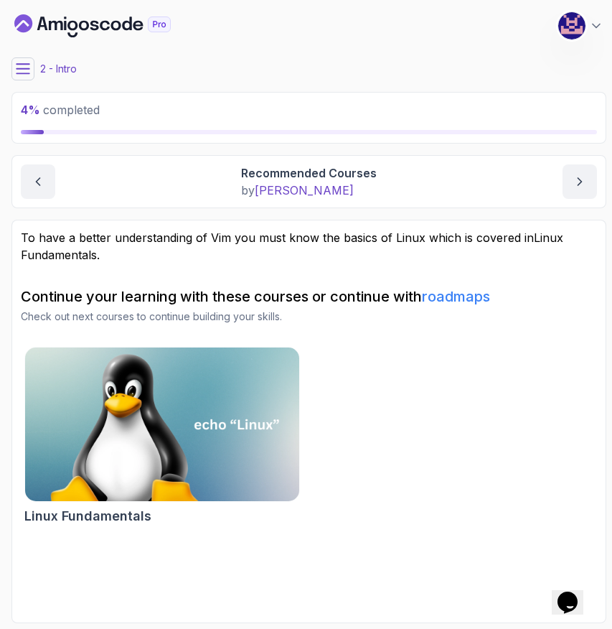
click at [25, 70] on icon at bounding box center [23, 69] width 14 height 14
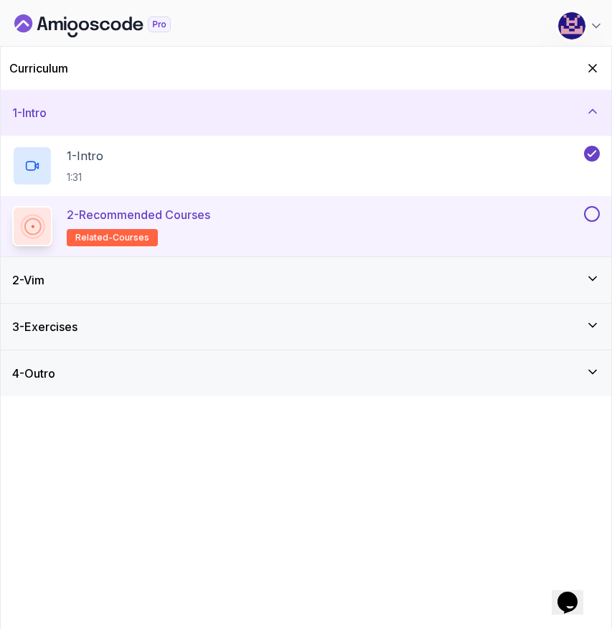
click at [592, 213] on button at bounding box center [592, 214] width 16 height 16
click at [319, 280] on div "2 - Vim" at bounding box center [306, 279] width 588 height 17
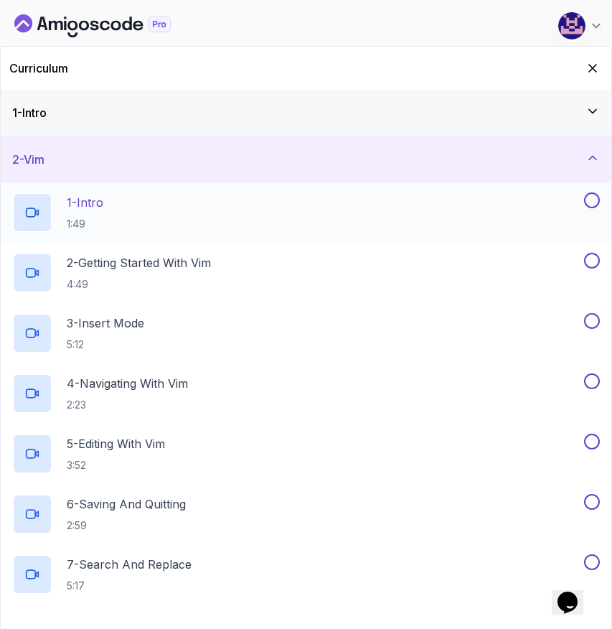
click at [248, 212] on div "1 - Intro 1:49" at bounding box center [296, 212] width 569 height 40
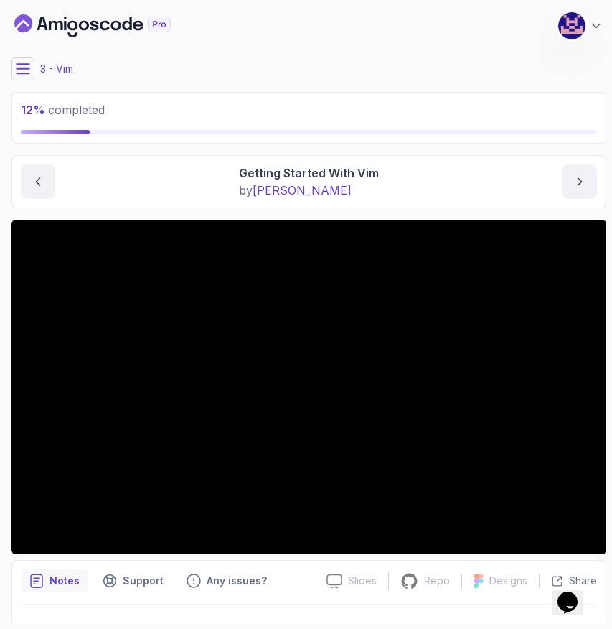
scroll to position [31, 0]
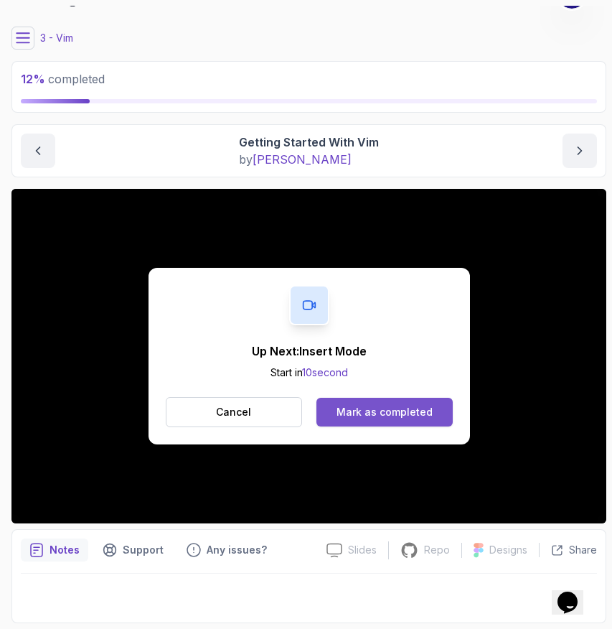
click at [385, 406] on div "Mark as completed" at bounding box center [385, 412] width 96 height 14
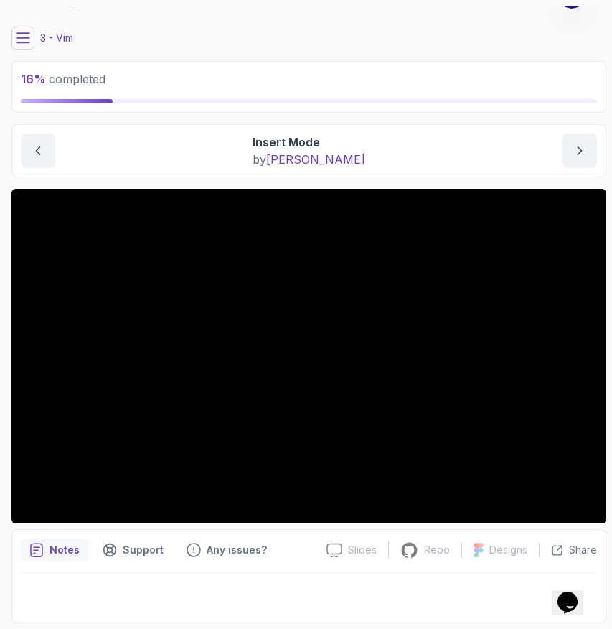
click at [415, 118] on main "My Courses VIM Essentials 60 Points 1 M. Koby Coats Software Engineer 3 - Vim 1…" at bounding box center [308, 314] width 595 height 617
click at [32, 47] on button at bounding box center [22, 38] width 23 height 23
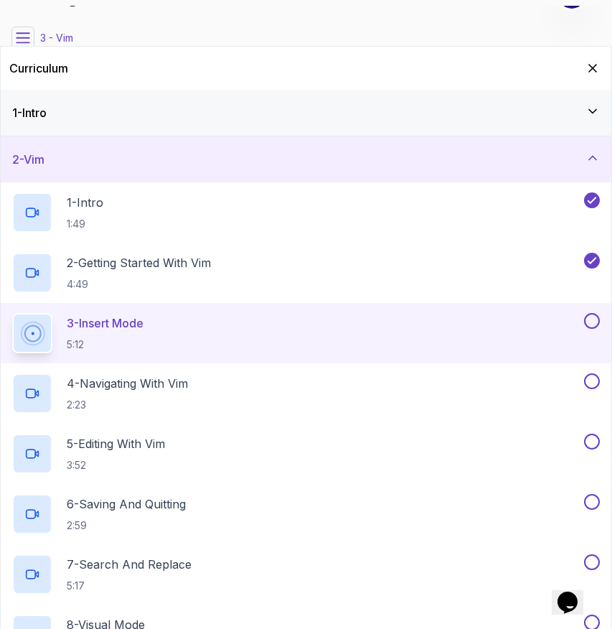
click at [20, 34] on icon at bounding box center [23, 38] width 14 height 14
click at [589, 67] on icon "Hide Curriculum for mobile" at bounding box center [593, 68] width 16 height 16
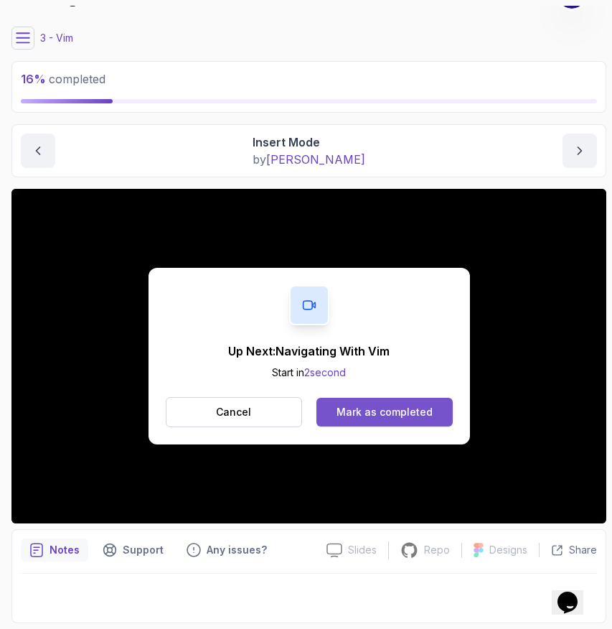
click at [361, 411] on div "Mark as completed" at bounding box center [385, 412] width 96 height 14
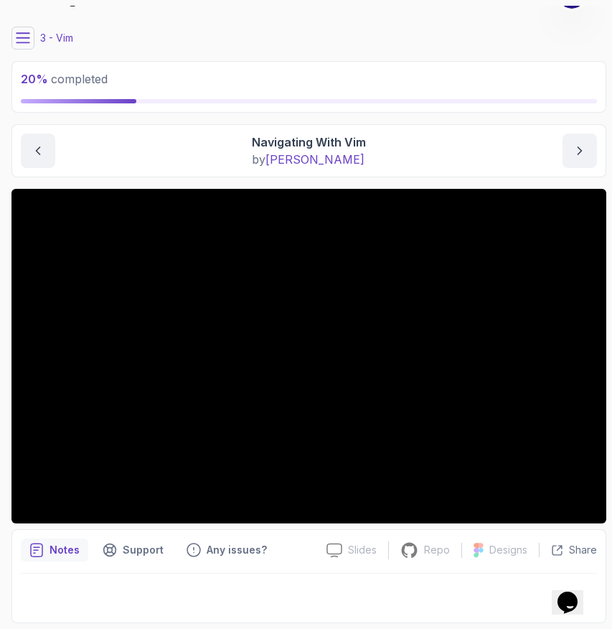
click at [453, 119] on main "My Courses VIM Essentials 60 Points 1 M. Koby Coats Software Engineer 3 - Vim 2…" at bounding box center [308, 314] width 595 height 617
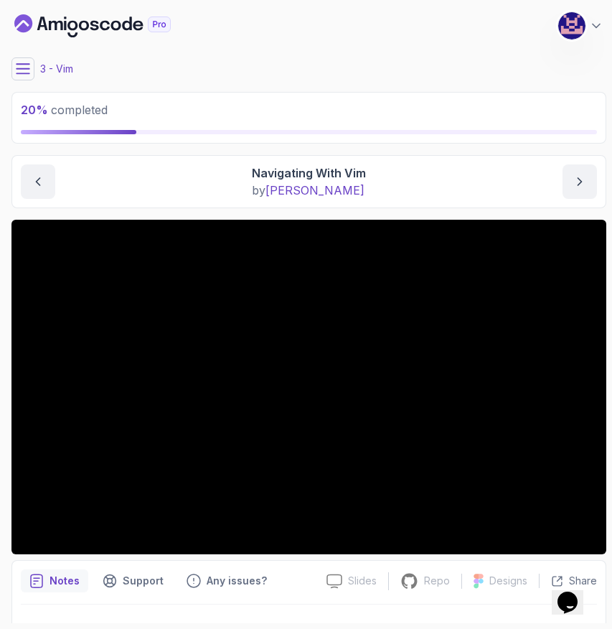
scroll to position [31, 0]
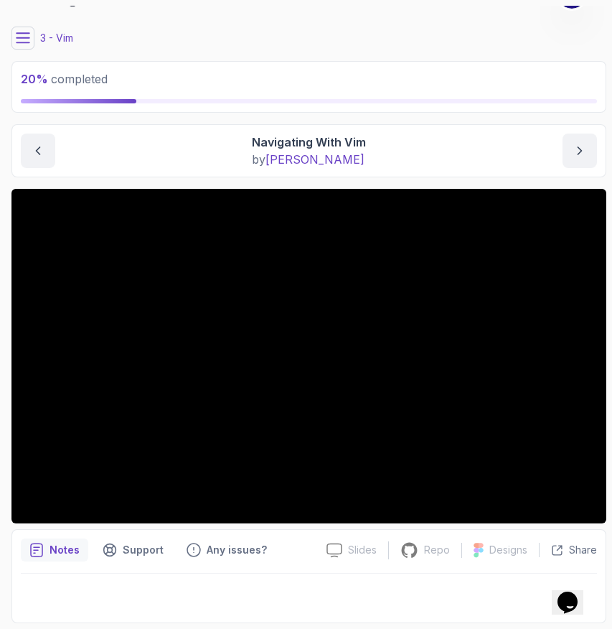
click at [28, 43] on icon at bounding box center [23, 38] width 14 height 14
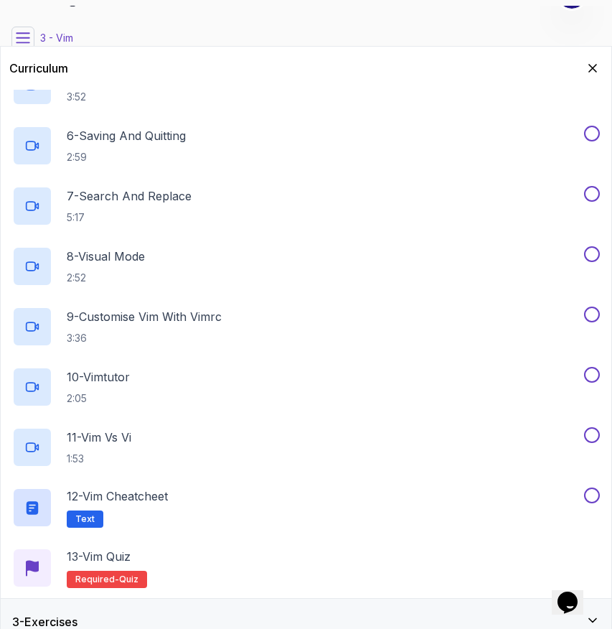
scroll to position [385, 0]
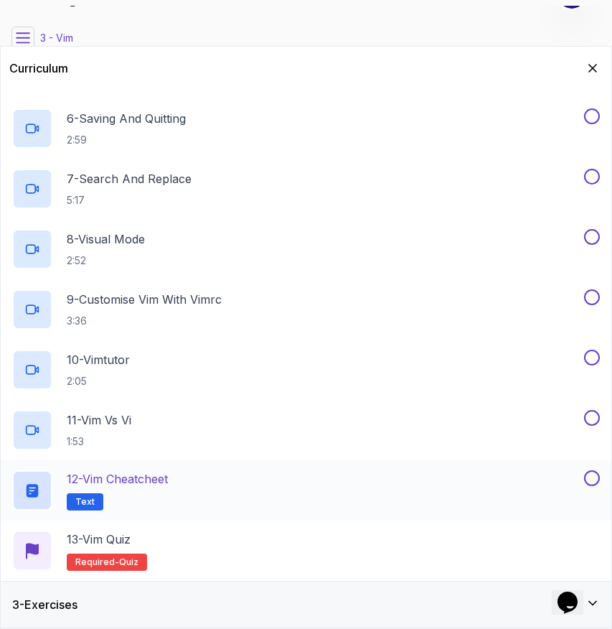
click at [180, 483] on div "12 - Vim Cheatcheet Text" at bounding box center [296, 490] width 569 height 40
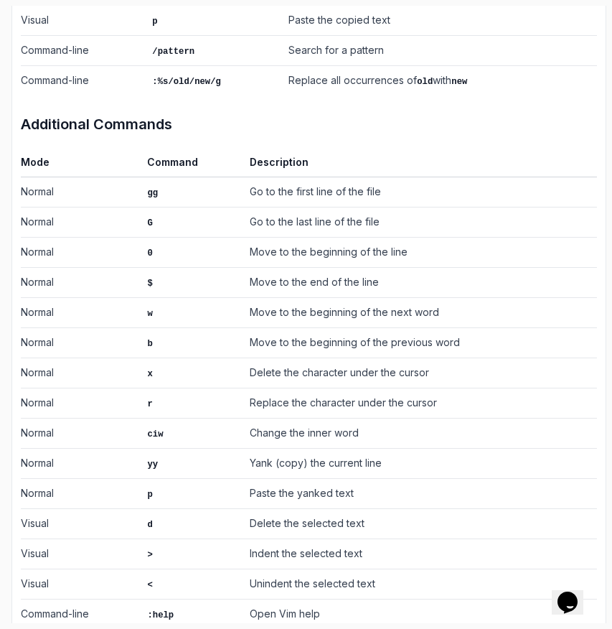
scroll to position [901, 0]
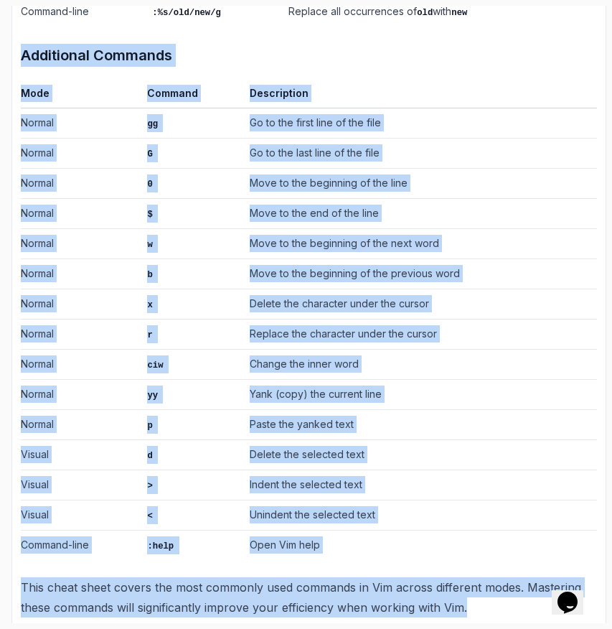
drag, startPoint x: 480, startPoint y: 582, endPoint x: 4, endPoint y: 20, distance: 736.2
click at [4, 20] on section "20 % completed 1 - Intro 2 - Vim 1 - Intro 1:49 2 - Getting Started With Vim 4:…" at bounding box center [306, 314] width 612 height 629
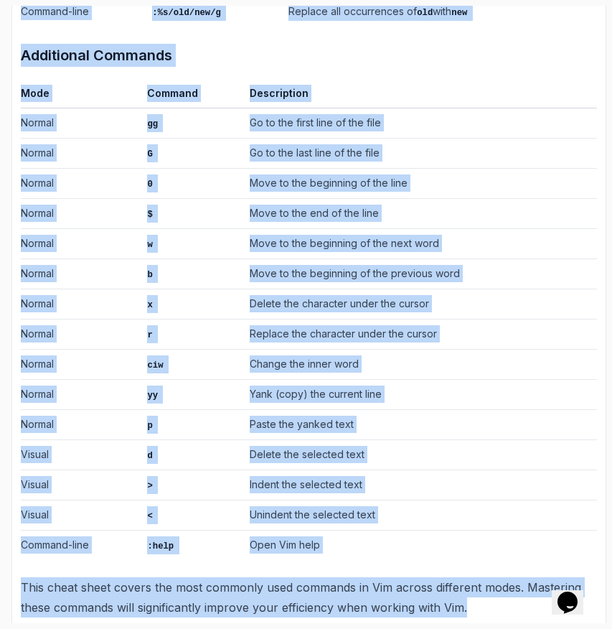
drag, startPoint x: 21, startPoint y: 330, endPoint x: 481, endPoint y: 584, distance: 525.4
click at [481, 584] on div "~1 min read Vim Cheat Sheet Mode Command Description Normal h Move cursor left …" at bounding box center [309, 0] width 576 height 1234
copy div "Vim Cheat Sheet Mode Command Description Normal h Move cursor left Normal j Mov…"
click at [395, 69] on div "~1 min read Vim Cheat Sheet Mode Command Description Normal h Move cursor left …" at bounding box center [309, 0] width 576 height 1234
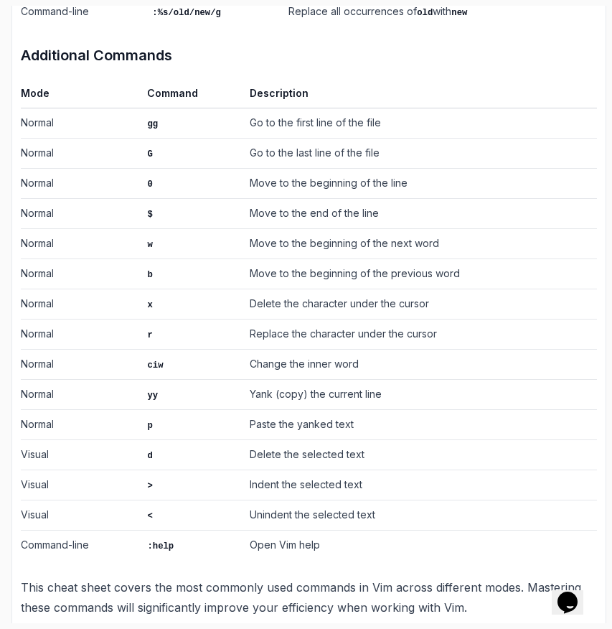
scroll to position [0, 0]
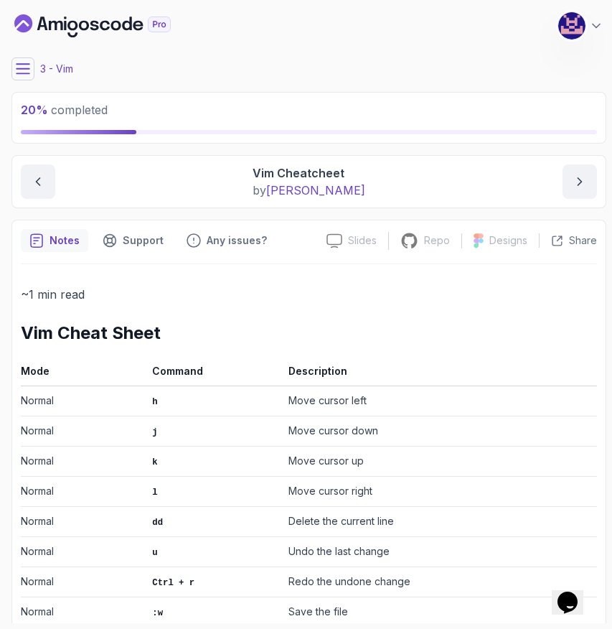
click at [24, 68] on icon at bounding box center [23, 68] width 13 height 9
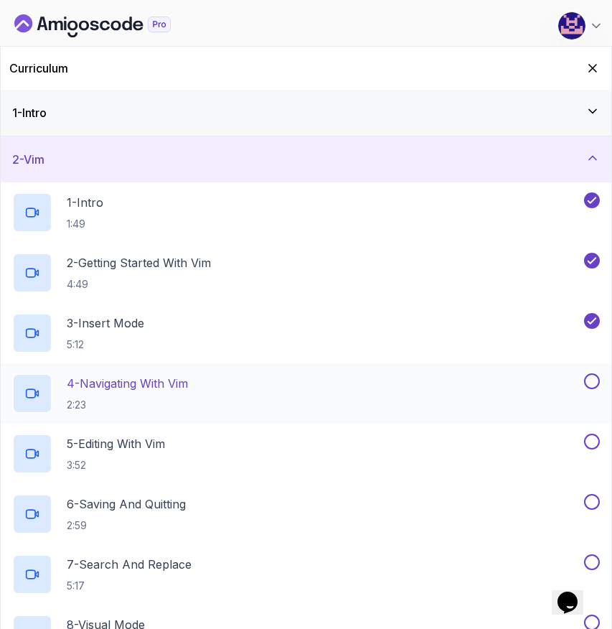
click at [422, 388] on div "4 - Navigating With Vim 2:23" at bounding box center [296, 393] width 569 height 40
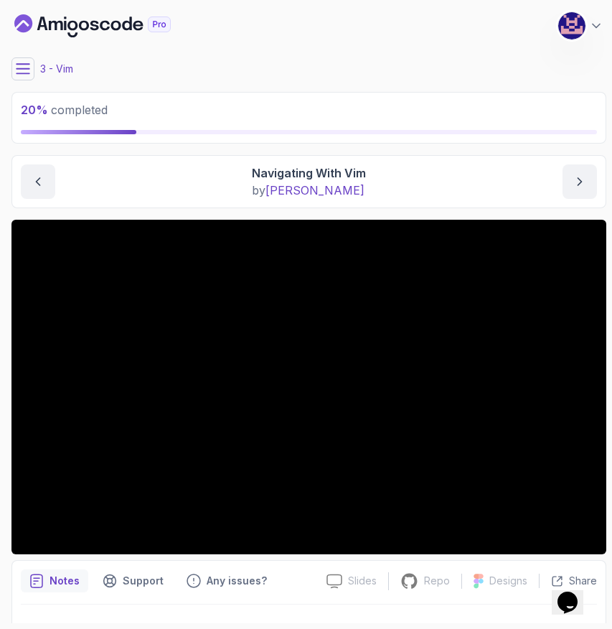
scroll to position [31, 0]
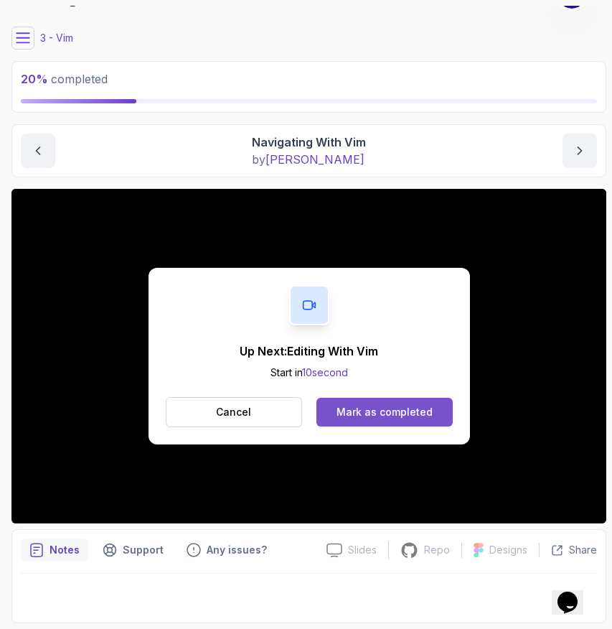
click at [400, 415] on div "Mark as completed" at bounding box center [385, 412] width 96 height 14
click at [377, 414] on div "Mark as completed" at bounding box center [385, 412] width 96 height 14
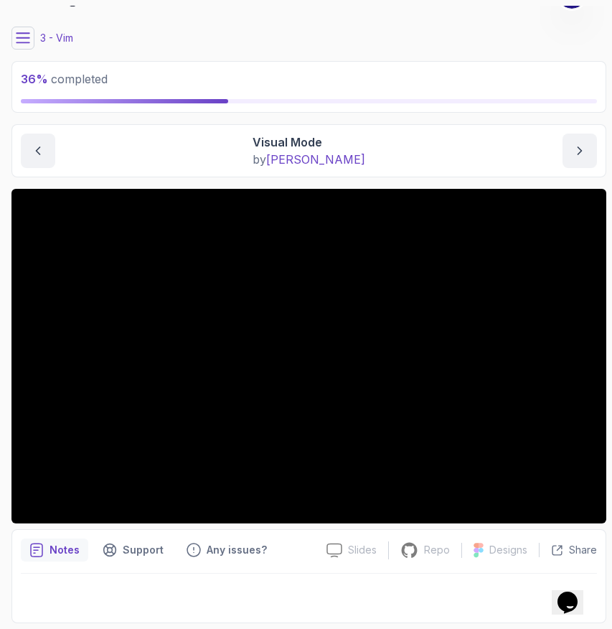
click at [536, 180] on main "My Courses VIM Essentials 60 Points 1 M. Koby Coats Software Engineer 3 - Vim 3…" at bounding box center [308, 314] width 595 height 617
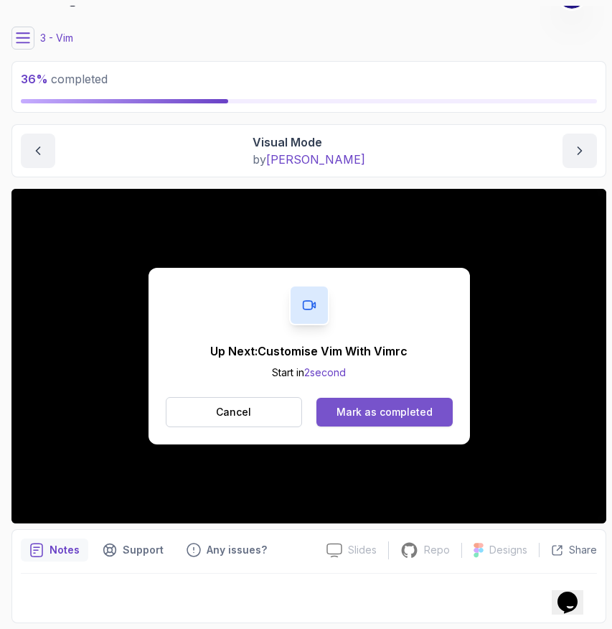
click at [387, 407] on div "Mark as completed" at bounding box center [385, 412] width 96 height 14
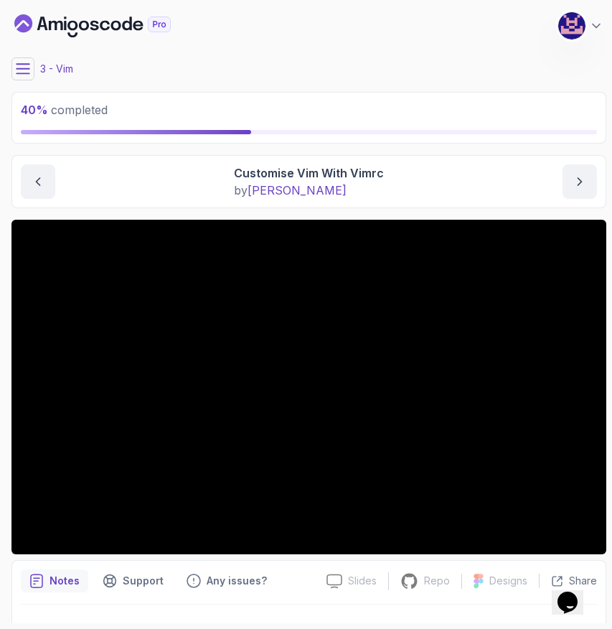
scroll to position [31, 0]
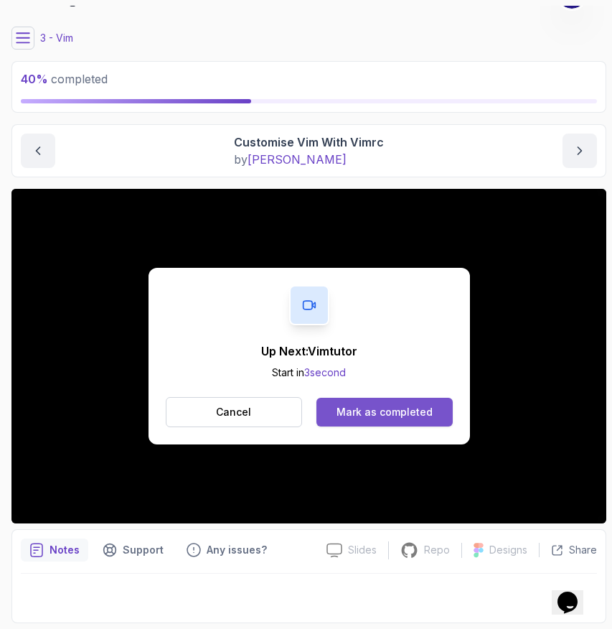
click at [377, 410] on div "Mark as completed" at bounding box center [385, 412] width 96 height 14
click at [390, 414] on div "Mark as completed" at bounding box center [385, 412] width 96 height 14
click at [385, 412] on div "Mark as completed" at bounding box center [385, 412] width 96 height 14
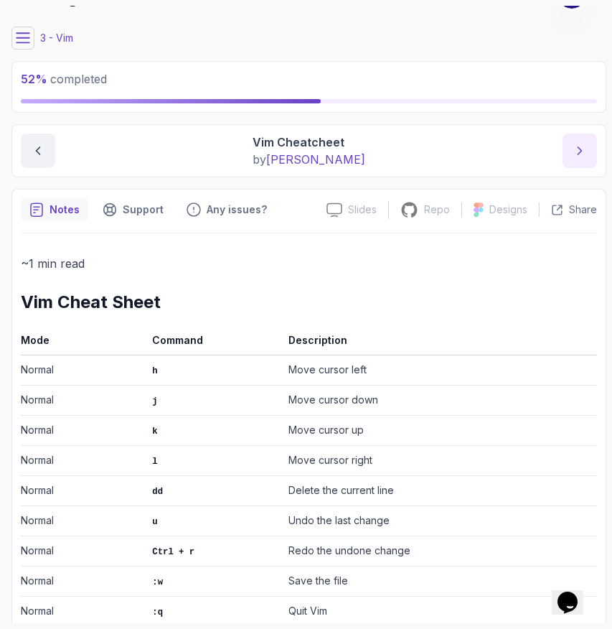
click at [573, 153] on icon "next content" at bounding box center [580, 151] width 14 height 14
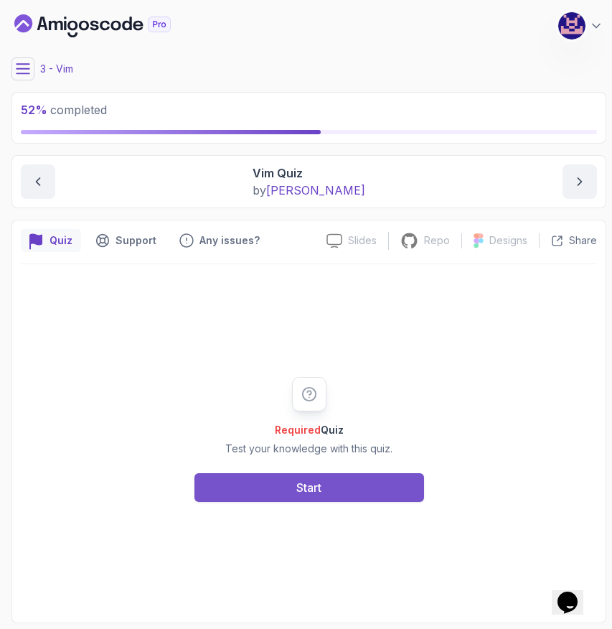
click at [302, 482] on div "Start" at bounding box center [308, 487] width 25 height 17
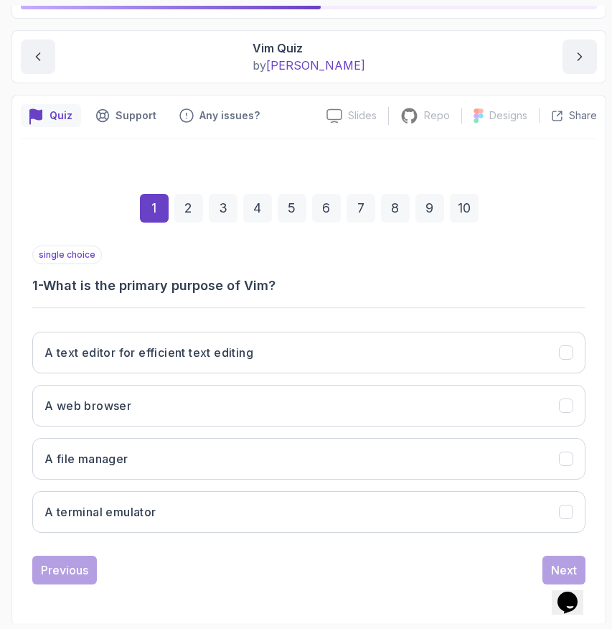
scroll to position [127, 0]
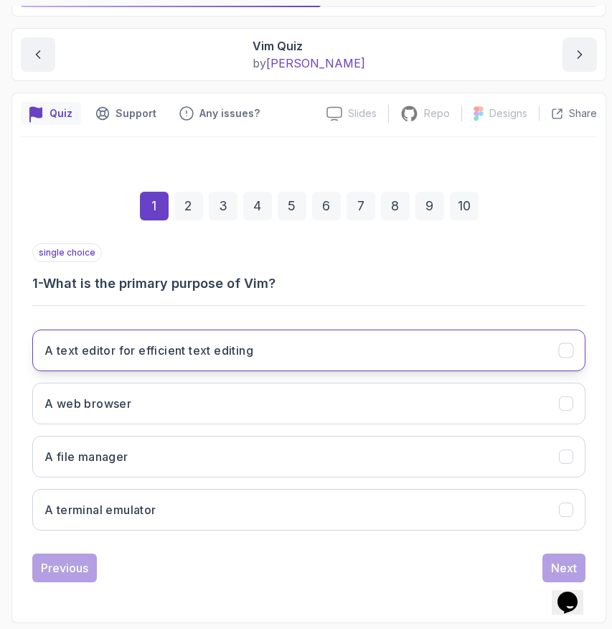
click at [337, 339] on button "A text editor for efficient text editing" at bounding box center [308, 350] width 553 height 42
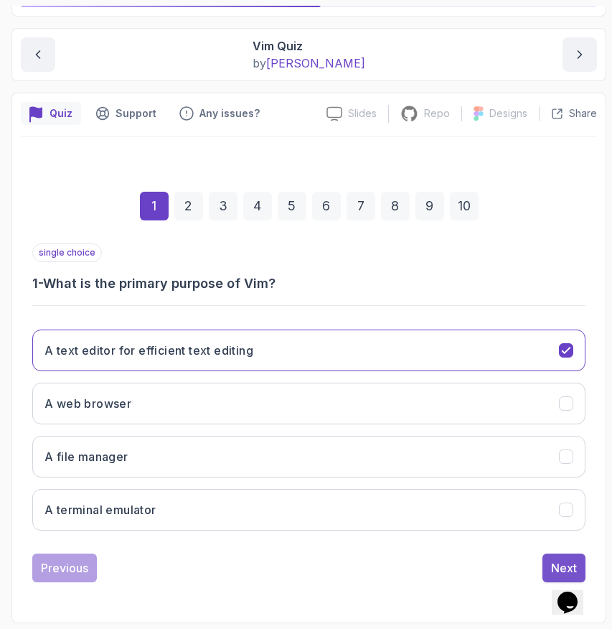
click at [550, 563] on button "Next" at bounding box center [563, 567] width 43 height 29
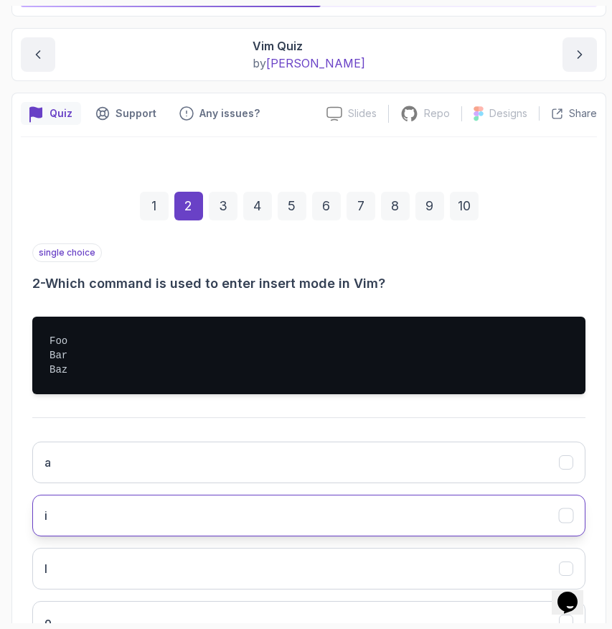
click at [257, 524] on button "i" at bounding box center [308, 515] width 553 height 42
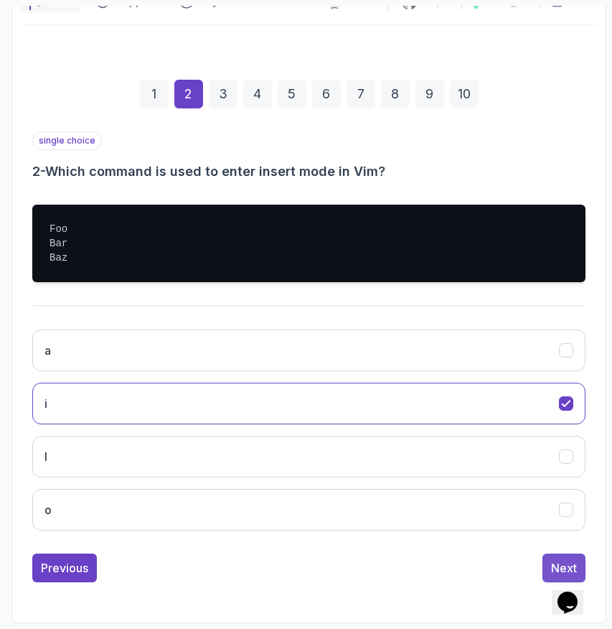
click at [550, 563] on button "Next" at bounding box center [563, 567] width 43 height 29
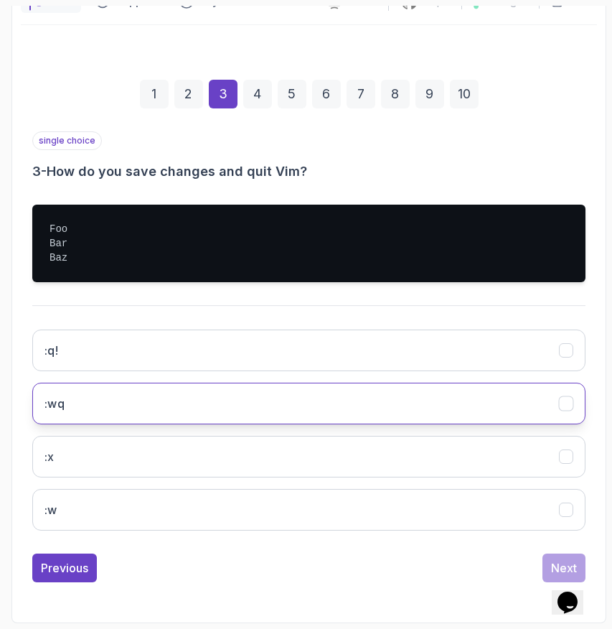
click at [322, 418] on button ":wq" at bounding box center [308, 403] width 553 height 42
click at [545, 561] on button "Next" at bounding box center [563, 567] width 43 height 29
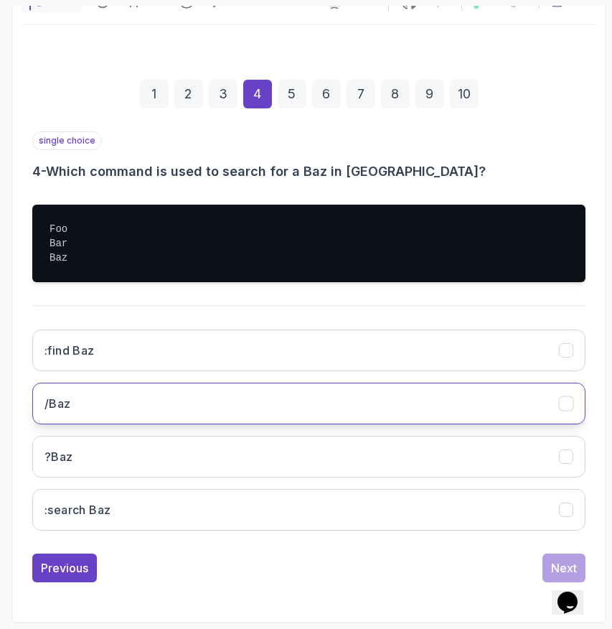
click at [303, 402] on button "/Baz" at bounding box center [308, 403] width 553 height 42
click at [551, 563] on div "Next" at bounding box center [564, 567] width 26 height 17
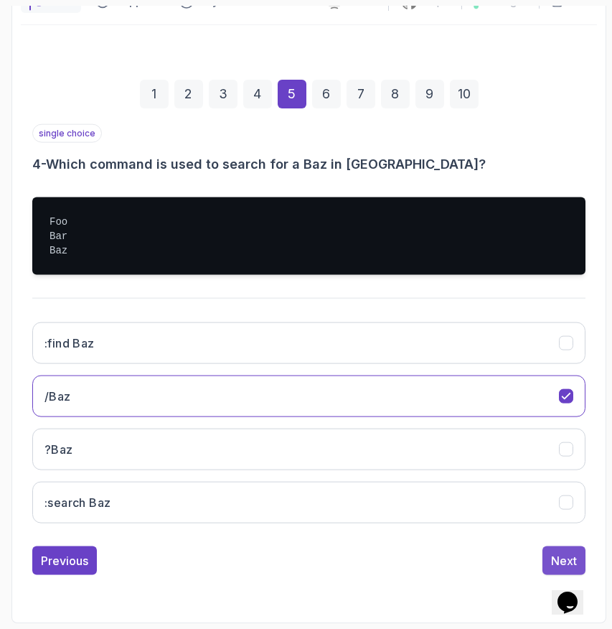
scroll to position [127, 0]
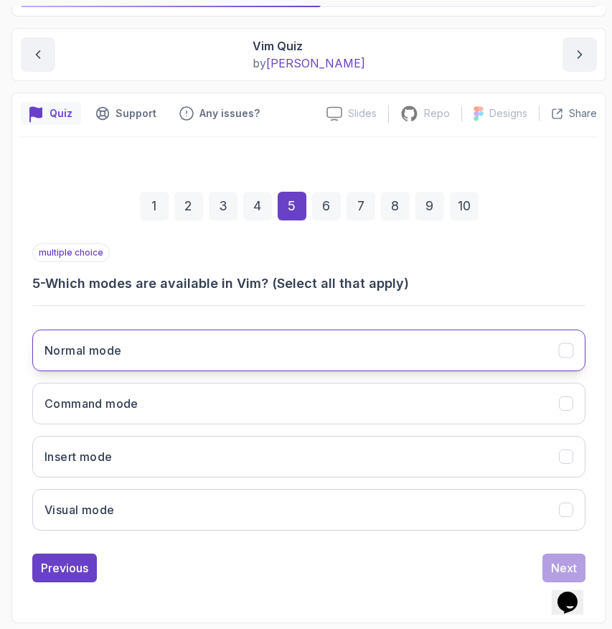
click at [288, 353] on button "Normal mode" at bounding box center [308, 350] width 553 height 42
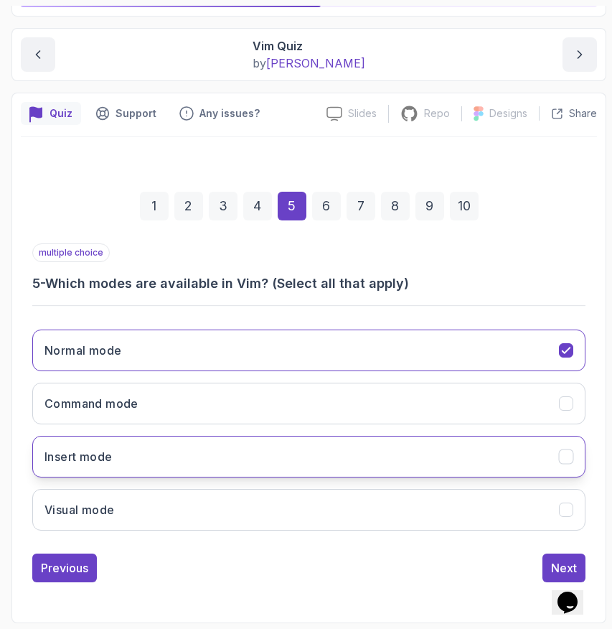
click at [240, 451] on button "Insert mode" at bounding box center [308, 457] width 553 height 42
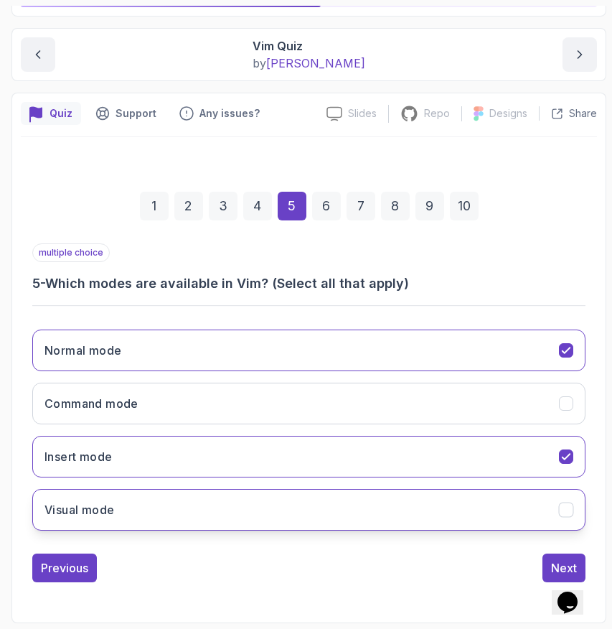
click at [222, 511] on button "Visual mode" at bounding box center [308, 510] width 553 height 42
click at [550, 558] on button "Next" at bounding box center [563, 567] width 43 height 29
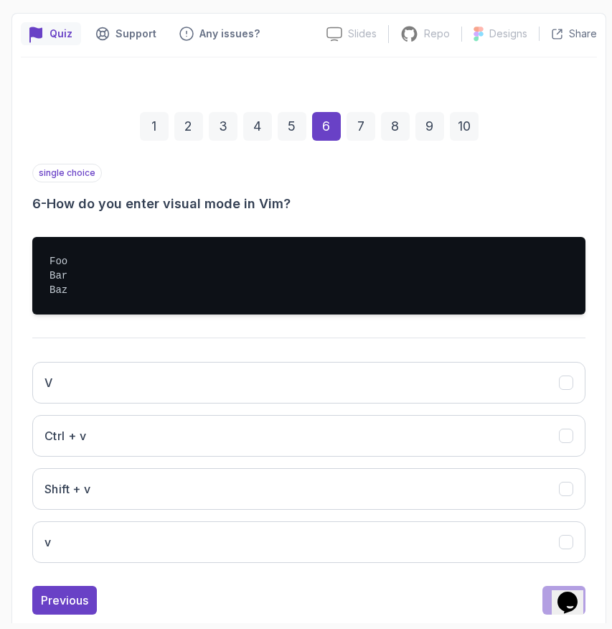
scroll to position [239, 0]
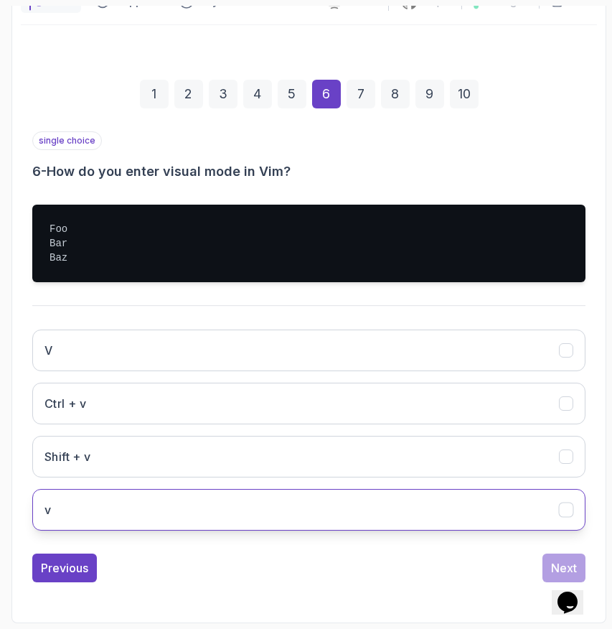
click at [253, 514] on button "v" at bounding box center [308, 510] width 553 height 42
click at [555, 565] on div "Next" at bounding box center [564, 567] width 26 height 17
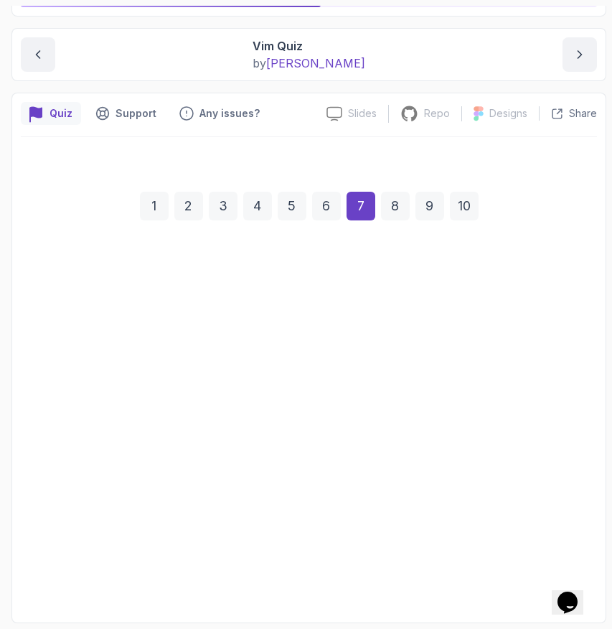
scroll to position [127, 0]
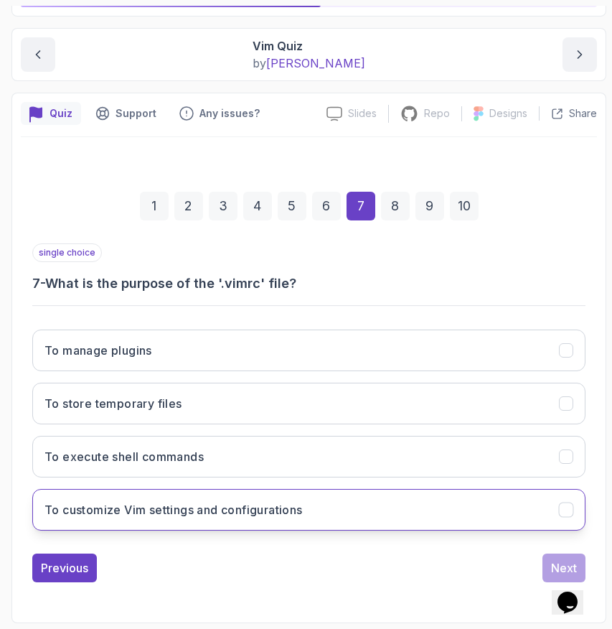
click at [482, 515] on button "To customize Vim settings and configurations" at bounding box center [308, 510] width 553 height 42
click at [554, 562] on div "Next" at bounding box center [564, 567] width 26 height 17
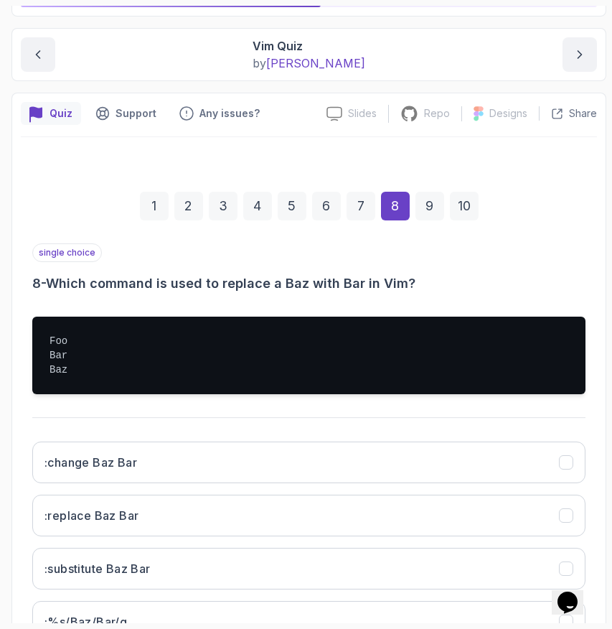
scroll to position [239, 0]
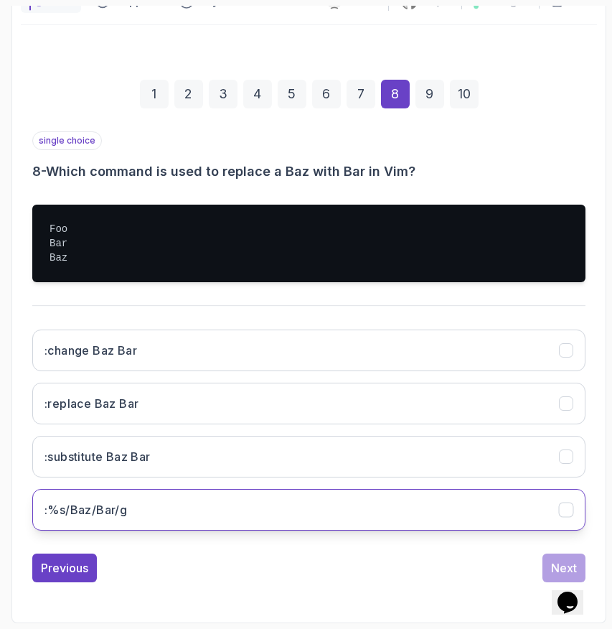
click at [346, 501] on button ":%s/Baz/Bar/g" at bounding box center [308, 510] width 553 height 42
click at [553, 559] on div "Next" at bounding box center [564, 567] width 26 height 17
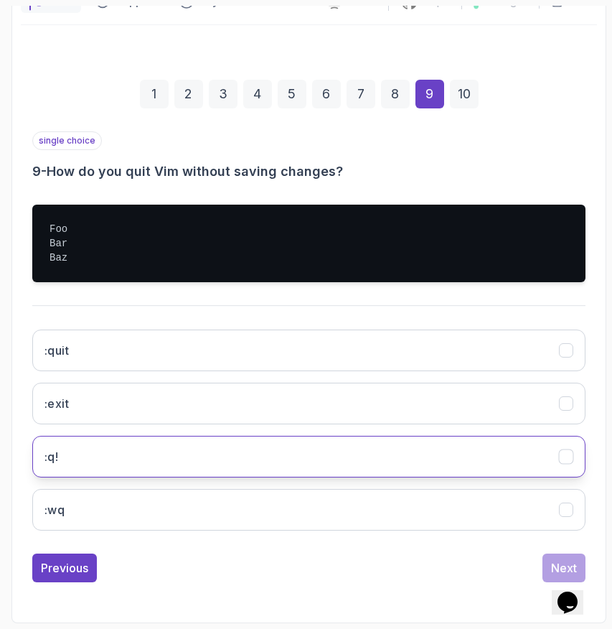
click at [372, 471] on button ":q!" at bounding box center [308, 457] width 553 height 42
click at [553, 558] on button "Next" at bounding box center [563, 567] width 43 height 29
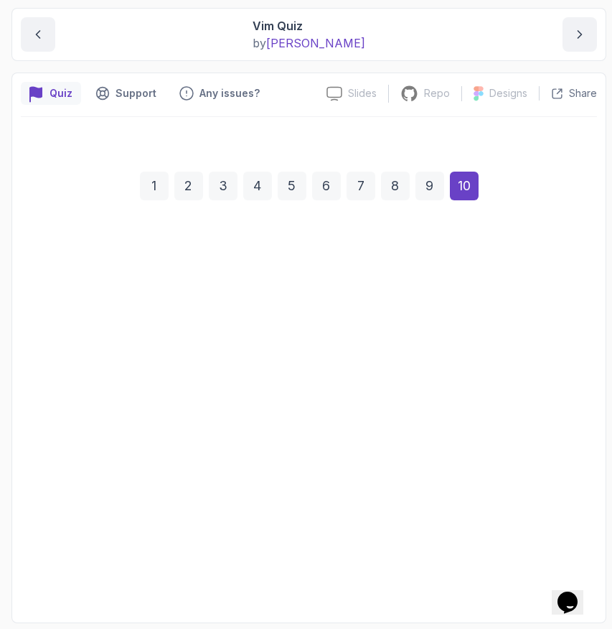
scroll to position [127, 0]
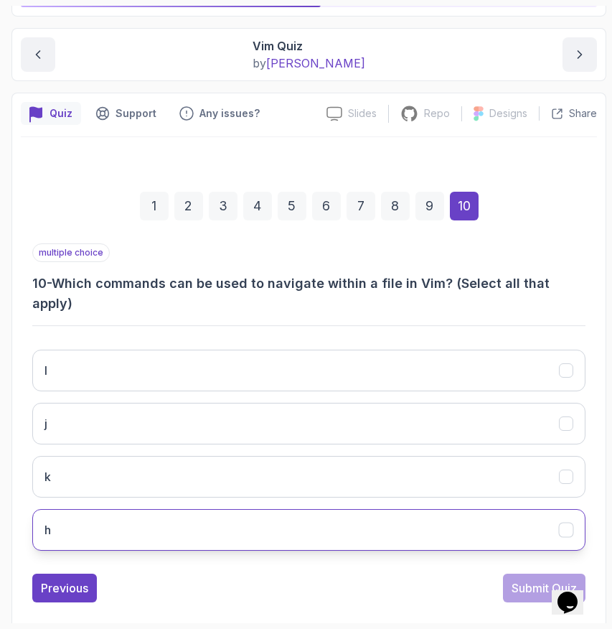
click at [412, 520] on button "h" at bounding box center [308, 530] width 553 height 42
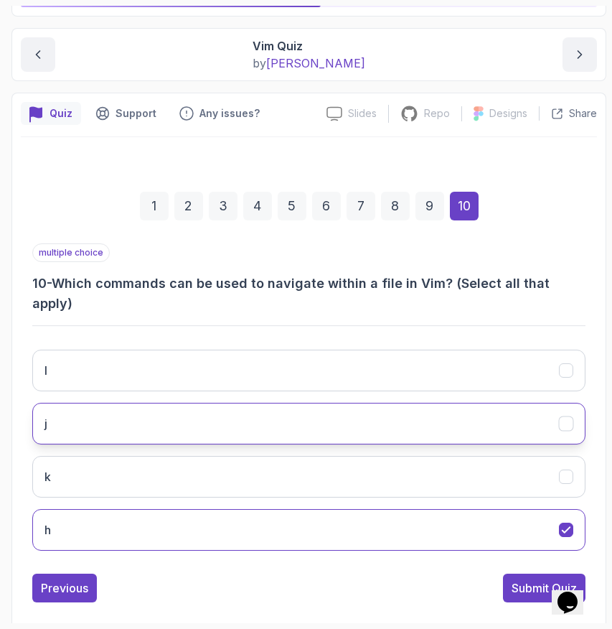
click at [430, 403] on button "j" at bounding box center [308, 424] width 553 height 42
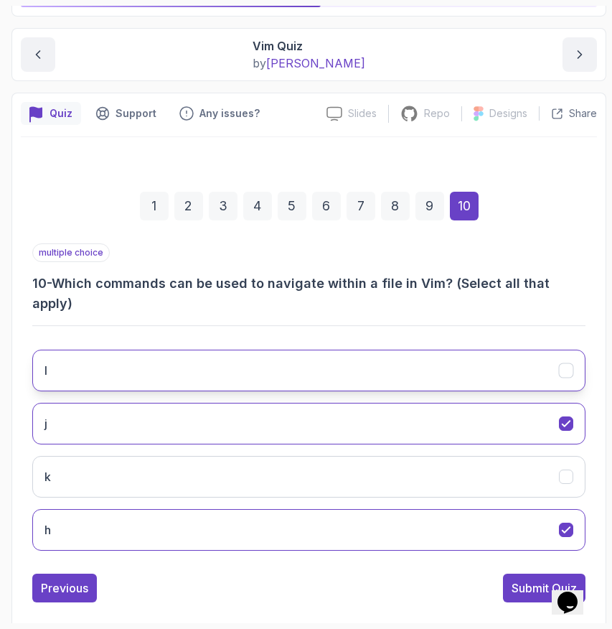
click at [420, 354] on button "l" at bounding box center [308, 370] width 553 height 42
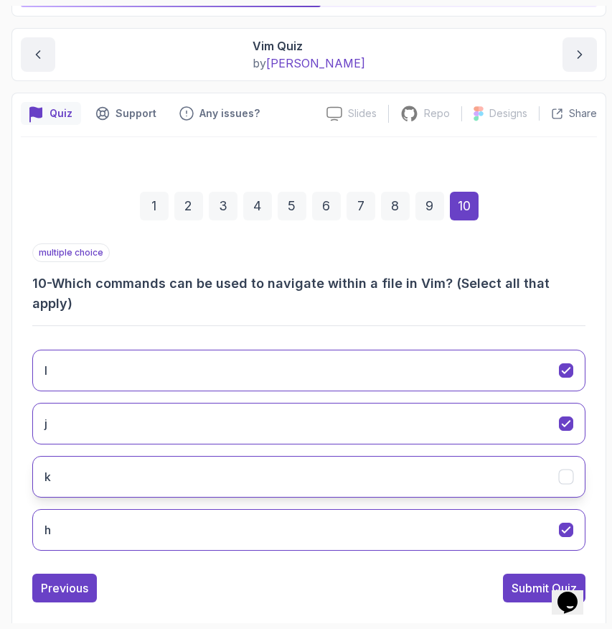
click at [415, 472] on button "k" at bounding box center [308, 477] width 553 height 42
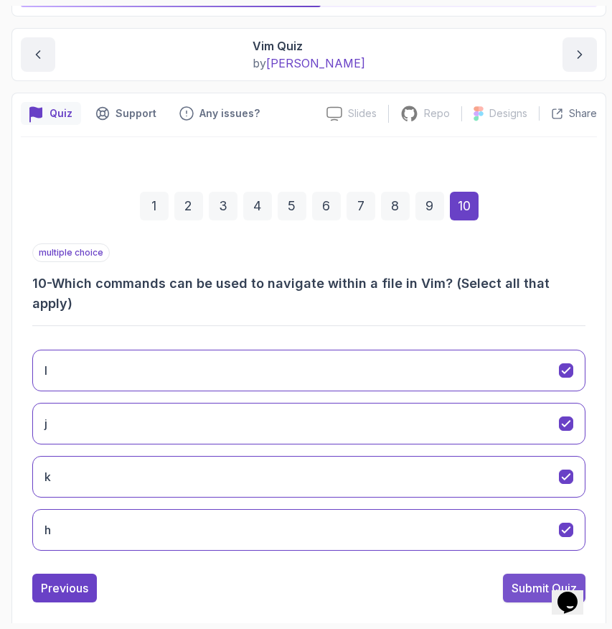
click at [512, 579] on div "Submit Quiz" at bounding box center [544, 587] width 65 height 17
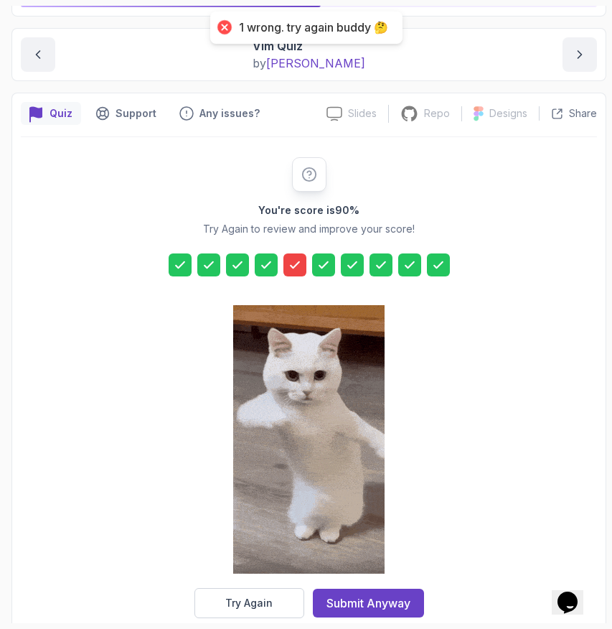
click at [294, 260] on icon at bounding box center [295, 265] width 14 height 14
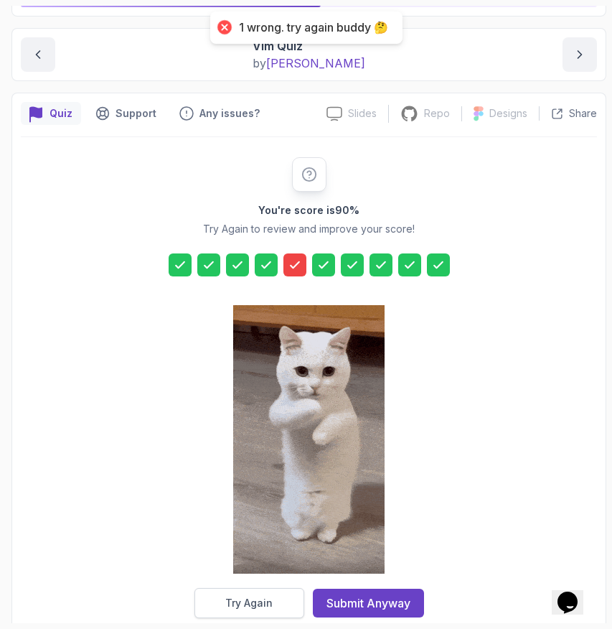
click at [263, 613] on button "Try Again" at bounding box center [249, 603] width 110 height 30
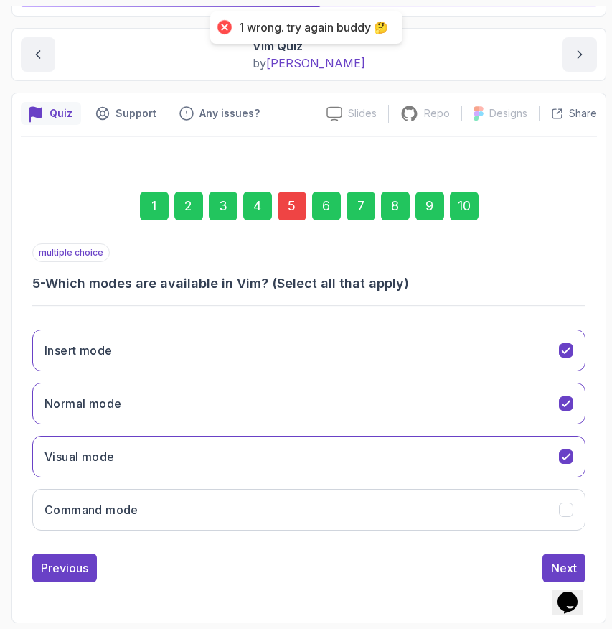
click at [290, 205] on div "5" at bounding box center [292, 206] width 29 height 29
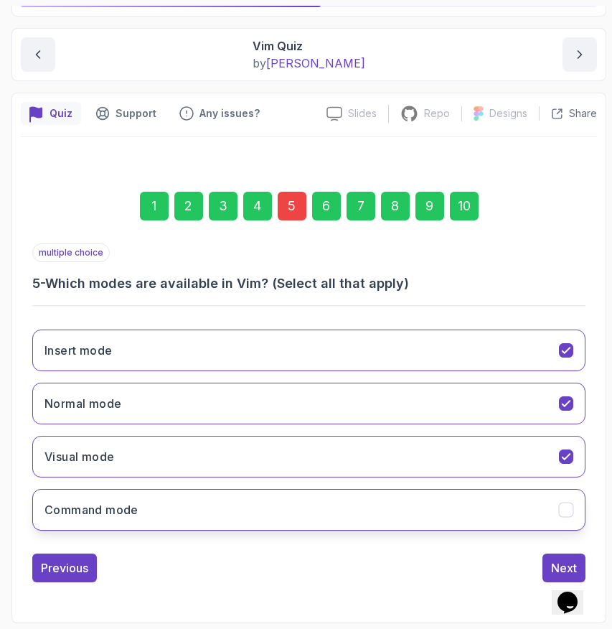
click at [169, 507] on button "Command mode" at bounding box center [308, 510] width 553 height 42
click at [555, 565] on div "Next" at bounding box center [564, 567] width 26 height 17
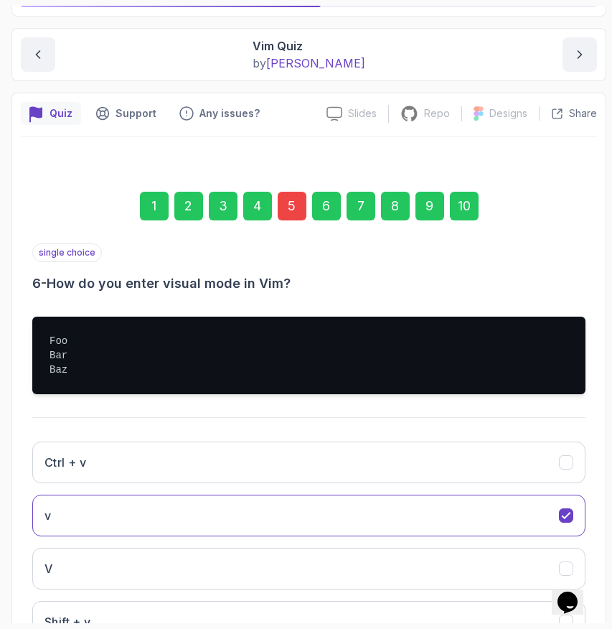
click at [466, 214] on div "10" at bounding box center [464, 206] width 29 height 29
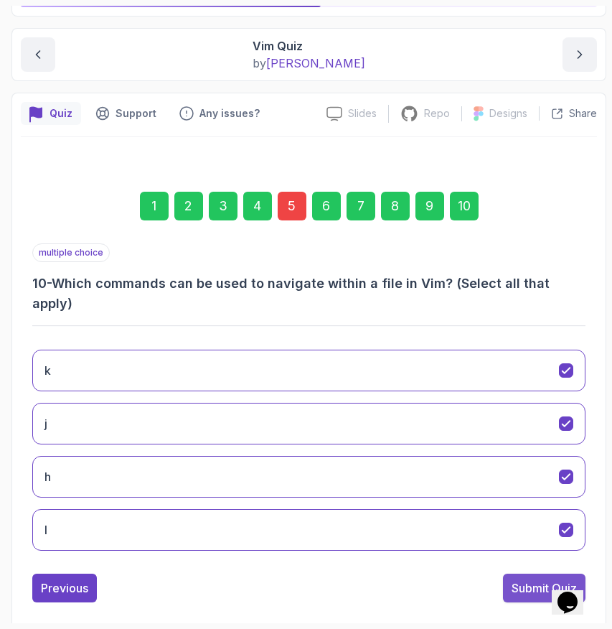
click at [515, 579] on div "Submit Quiz" at bounding box center [544, 587] width 65 height 17
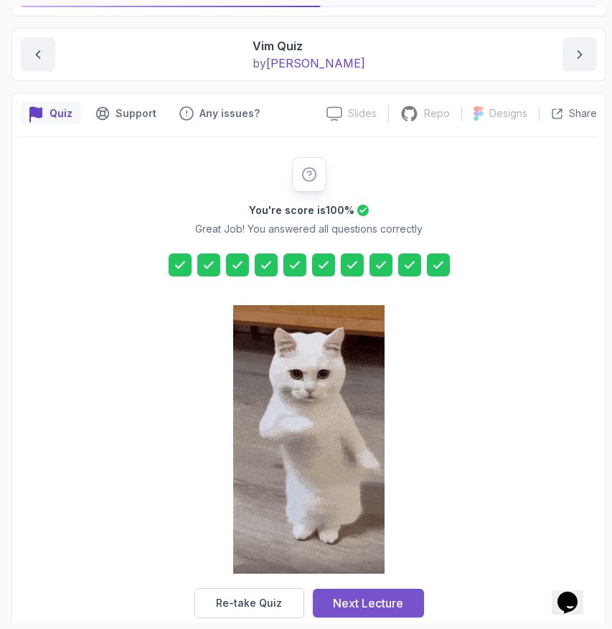
click at [355, 601] on div "Next Lecture" at bounding box center [368, 602] width 70 height 17
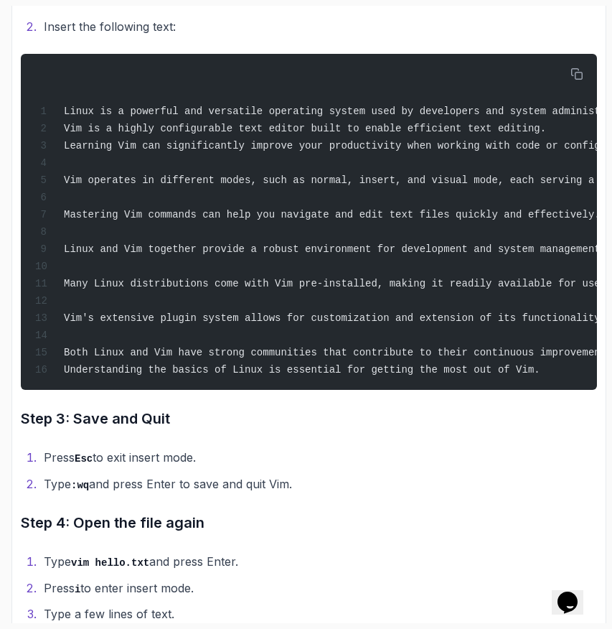
scroll to position [522, 0]
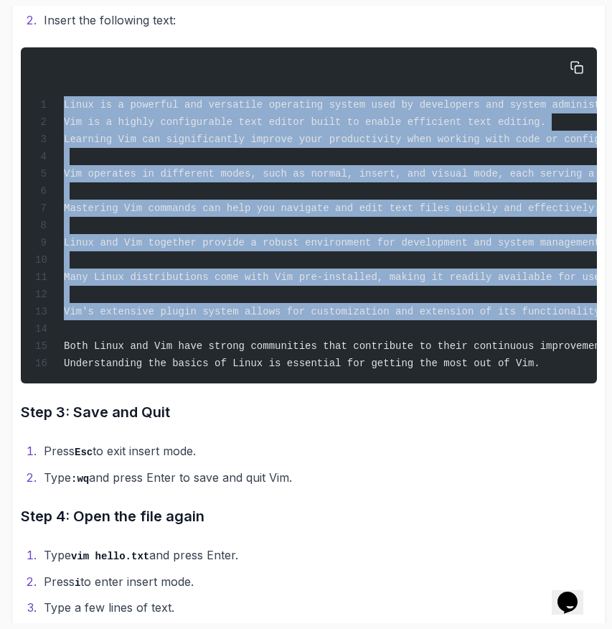
drag, startPoint x: 64, startPoint y: 105, endPoint x: 492, endPoint y: 339, distance: 487.5
click at [492, 339] on div "Linux is a powerful and versatile operating system used by developers and syste…" at bounding box center [308, 215] width 553 height 319
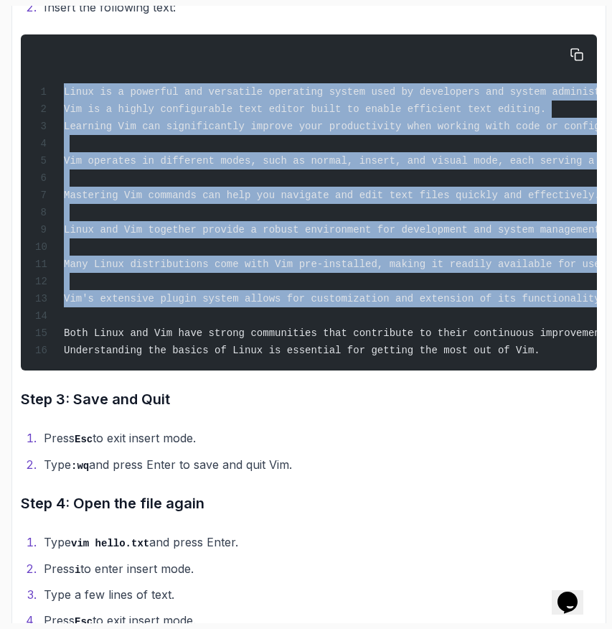
scroll to position [525, 0]
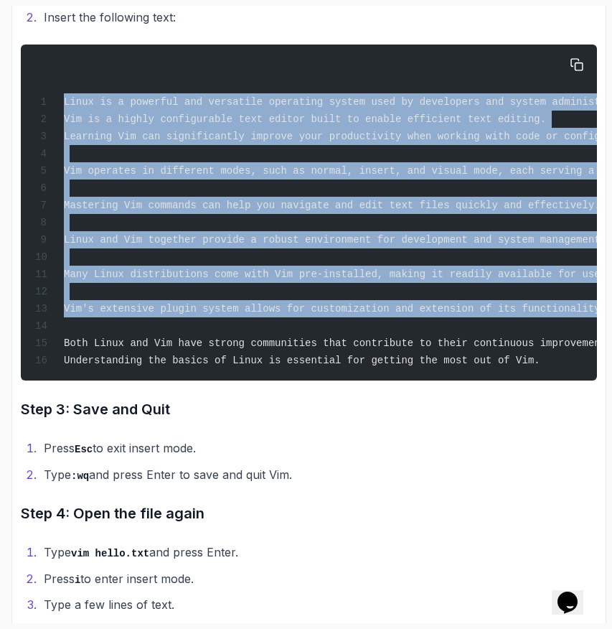
click at [474, 106] on span "Linux is a powerful and versatile operating system used by developers and syste…" at bounding box center [383, 101] width 639 height 11
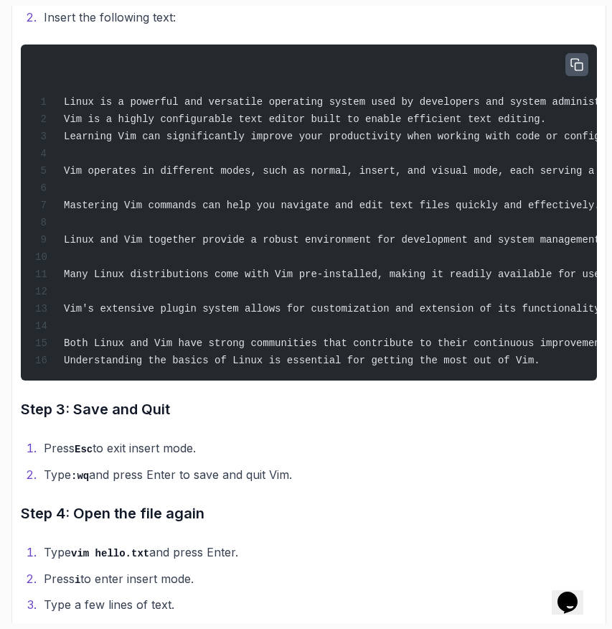
click at [578, 59] on icon "button" at bounding box center [576, 64] width 11 height 11
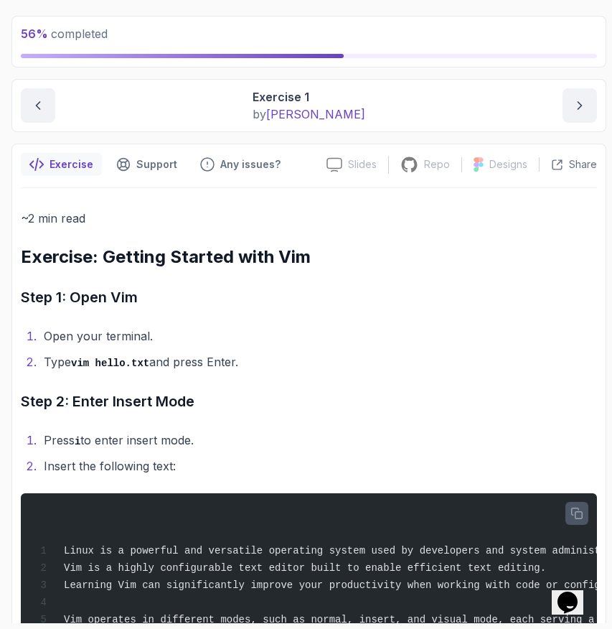
scroll to position [0, 0]
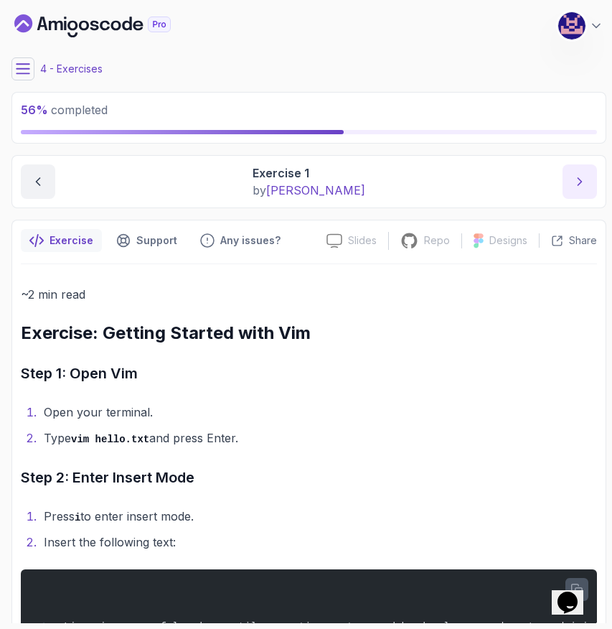
click at [581, 180] on icon "next content" at bounding box center [580, 181] width 14 height 14
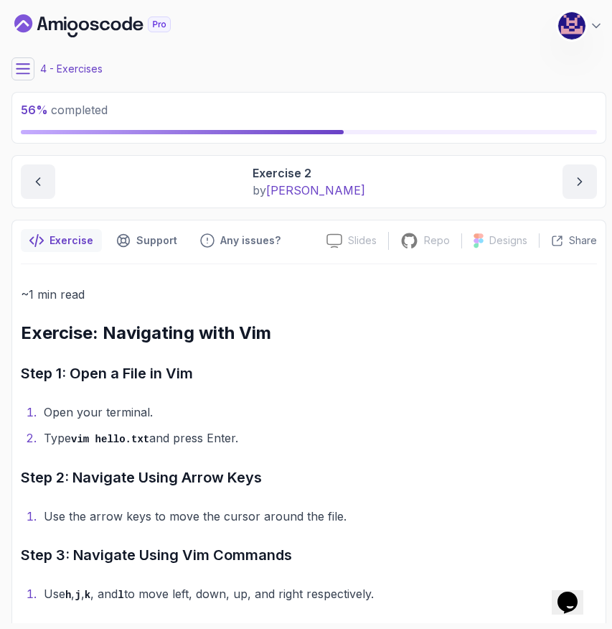
scroll to position [118, 0]
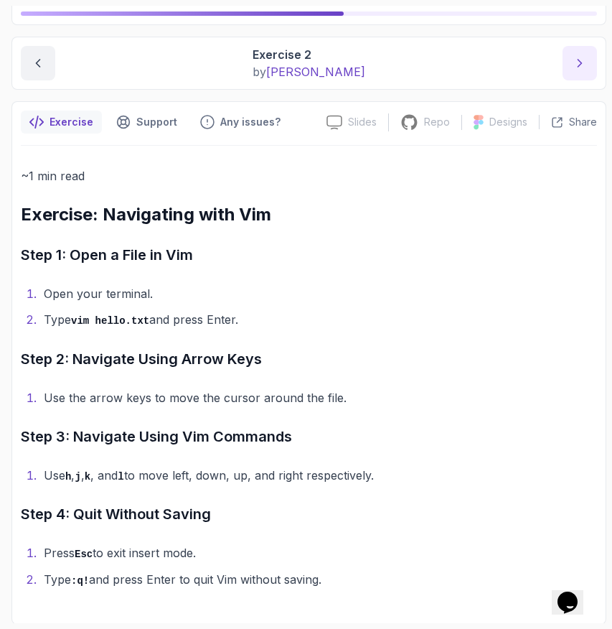
click at [585, 69] on icon "next content" at bounding box center [580, 63] width 14 height 14
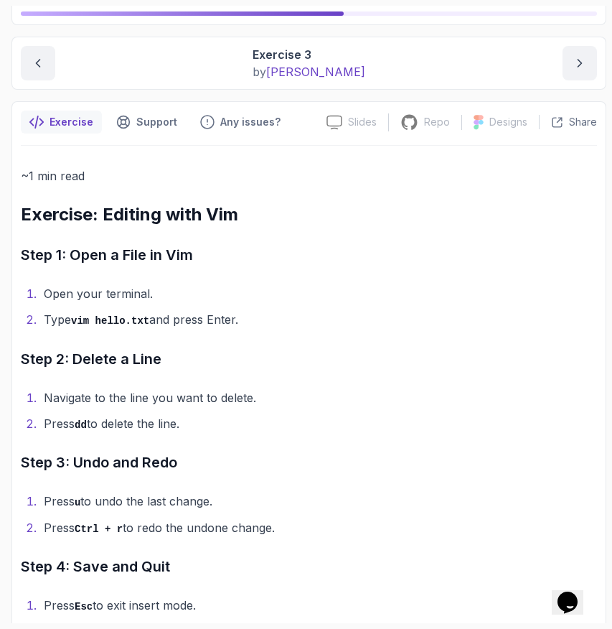
scroll to position [170, 0]
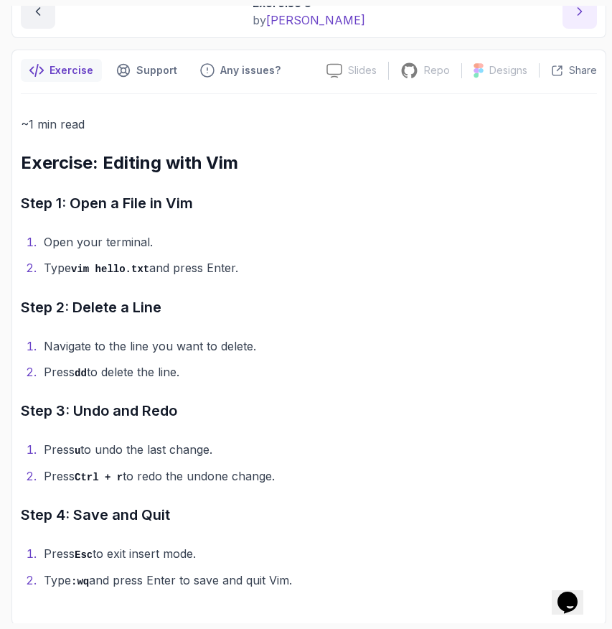
click at [584, 15] on icon "next content" at bounding box center [580, 11] width 14 height 14
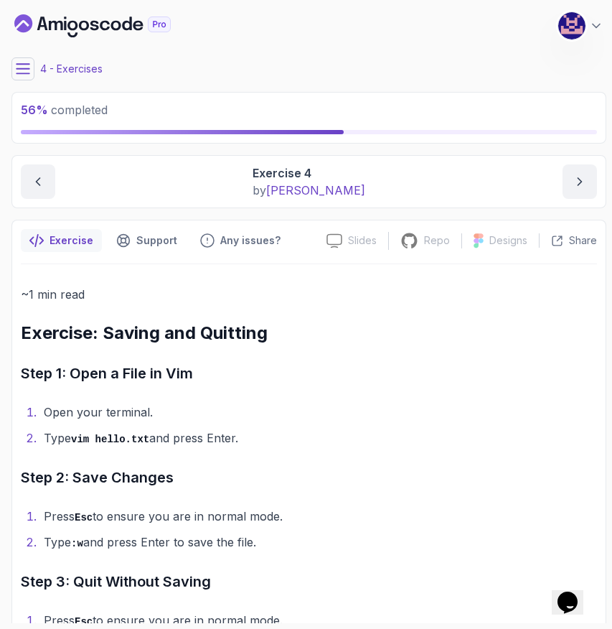
click at [23, 73] on icon at bounding box center [23, 68] width 13 height 9
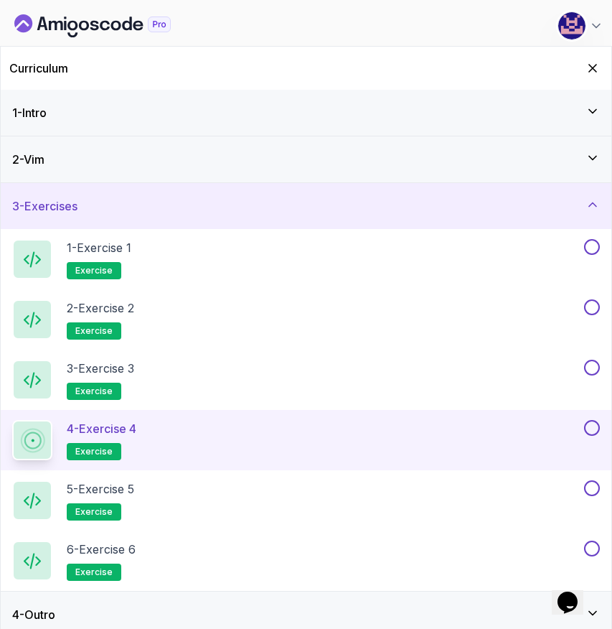
click at [100, 166] on div "2 - Vim" at bounding box center [306, 159] width 588 height 17
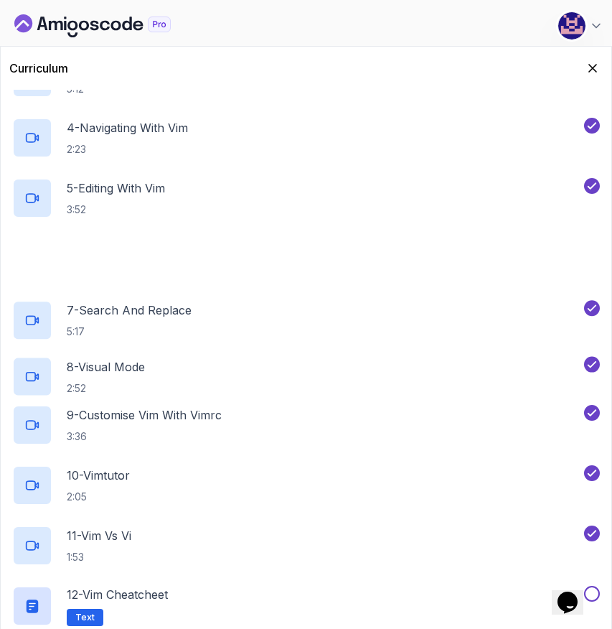
scroll to position [385, 0]
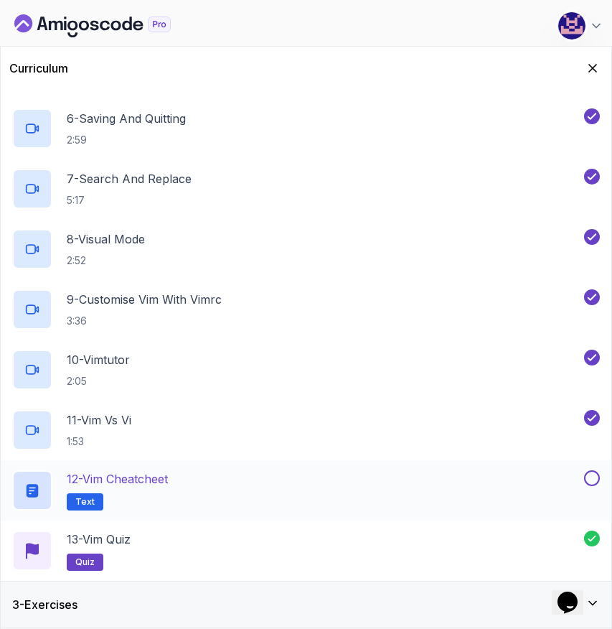
click at [592, 481] on button at bounding box center [592, 478] width 16 height 16
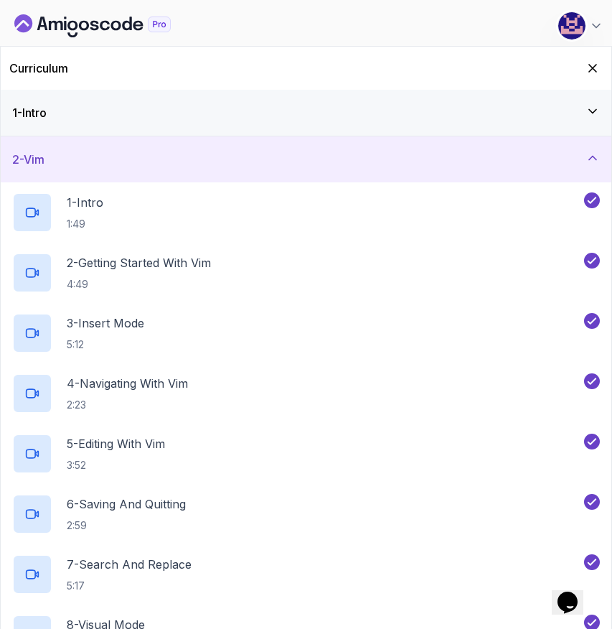
click at [66, 164] on div "2 - Vim" at bounding box center [306, 159] width 588 height 17
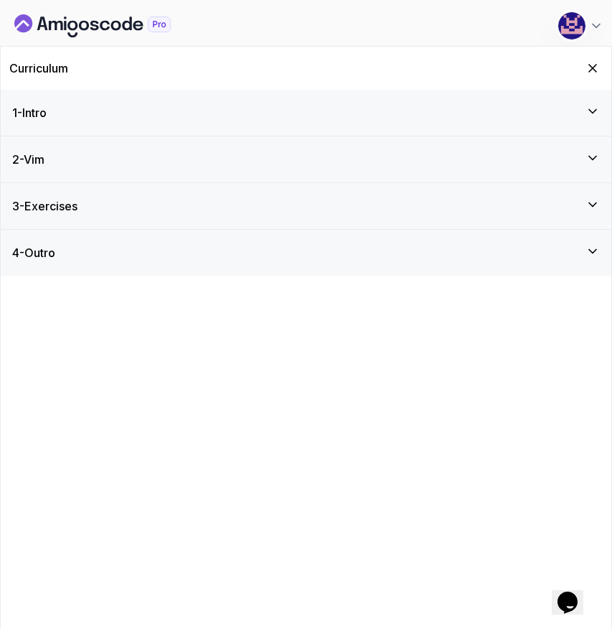
click at [68, 205] on h3 "3 - Exercises" at bounding box center [44, 205] width 65 height 17
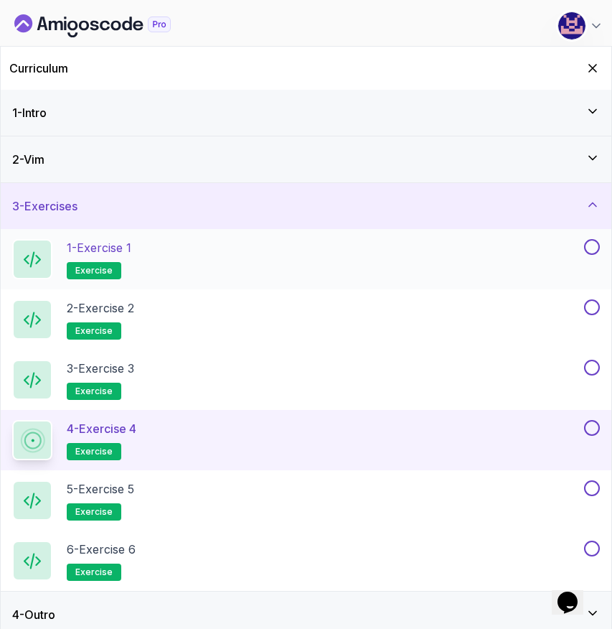
click at [591, 247] on button at bounding box center [592, 247] width 16 height 16
click at [593, 304] on button at bounding box center [592, 307] width 16 height 16
click at [596, 369] on button at bounding box center [592, 367] width 16 height 16
click at [400, 439] on div "4 - Exercise 4 exercise" at bounding box center [296, 440] width 569 height 40
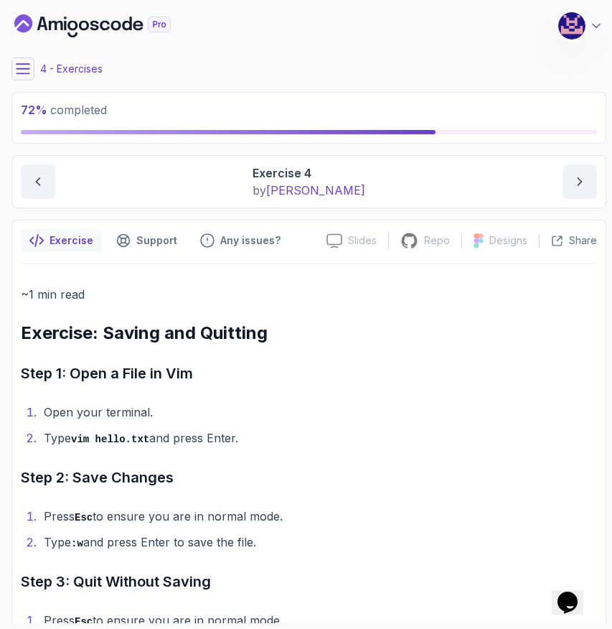
scroll to position [67, 0]
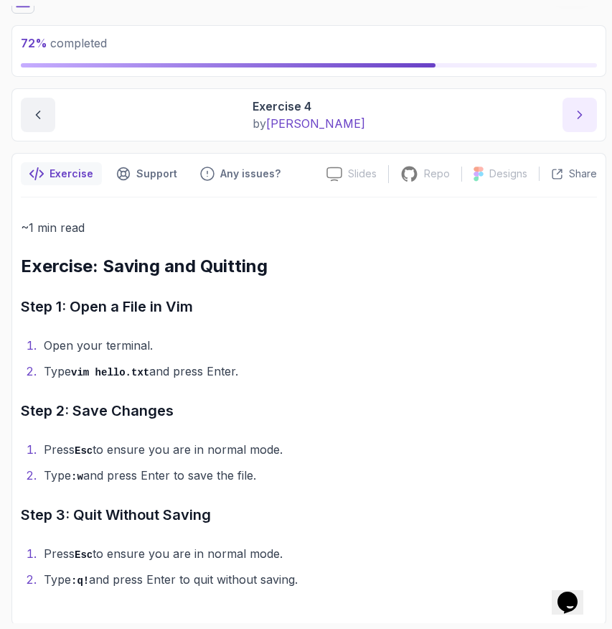
click at [579, 119] on icon "next content" at bounding box center [580, 115] width 14 height 14
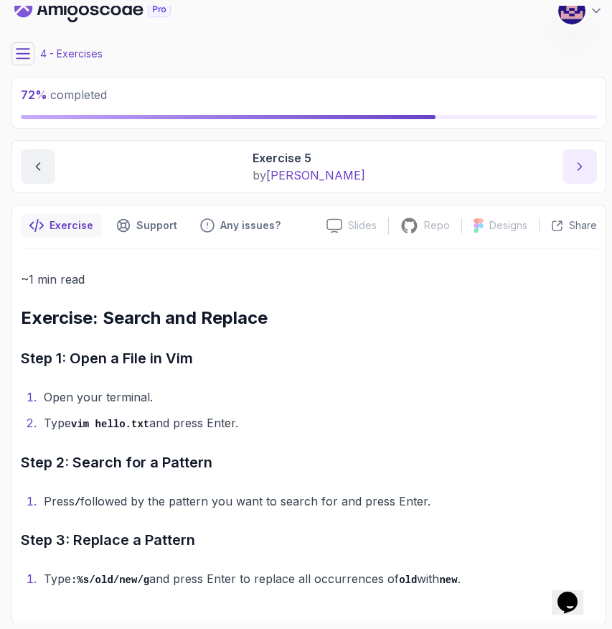
click at [568, 167] on button "next content" at bounding box center [580, 166] width 34 height 34
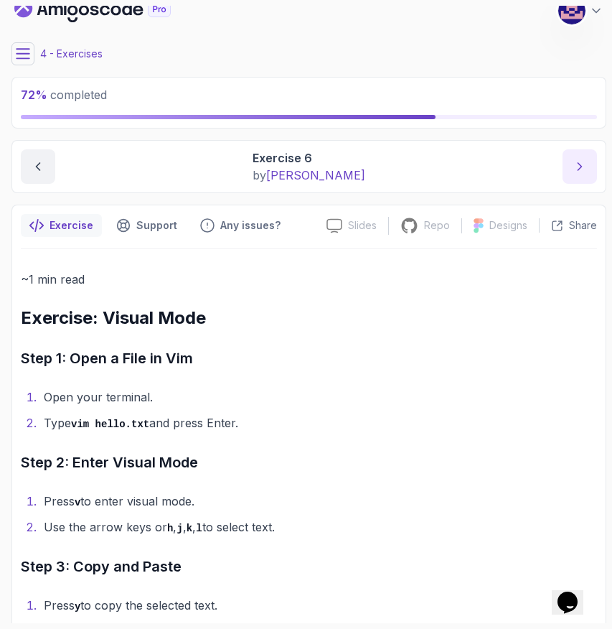
click at [568, 218] on div "Share" at bounding box center [574, 225] width 46 height 14
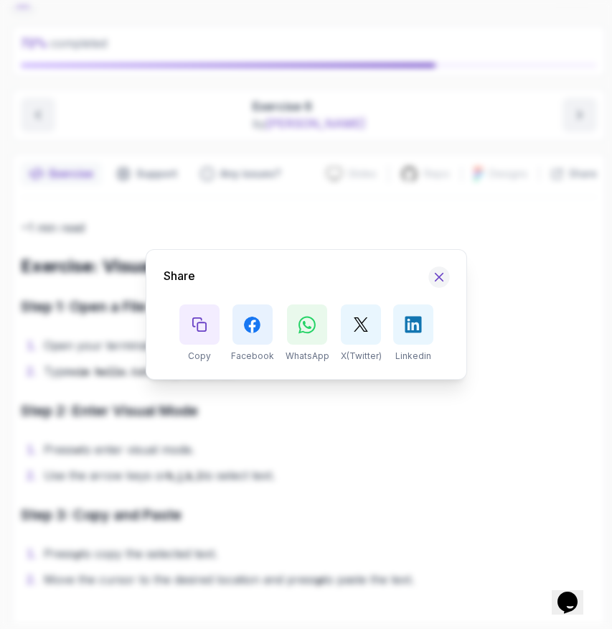
click at [431, 279] on icon "Hide Share modal" at bounding box center [438, 277] width 15 height 15
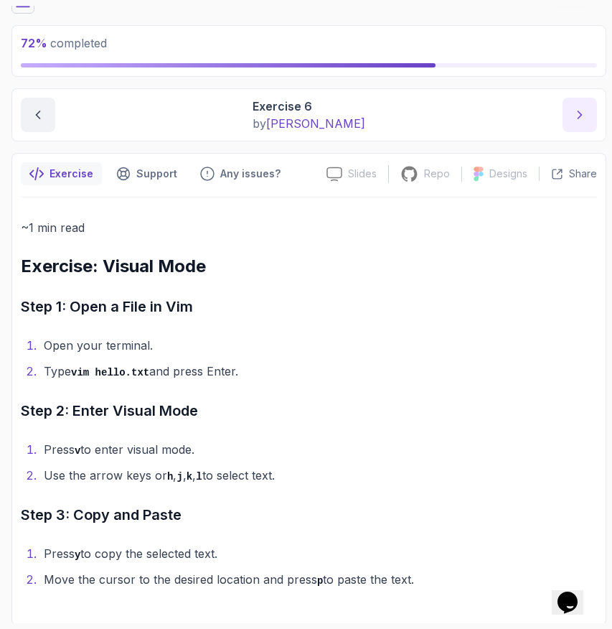
click at [578, 110] on icon "next content" at bounding box center [580, 115] width 14 height 14
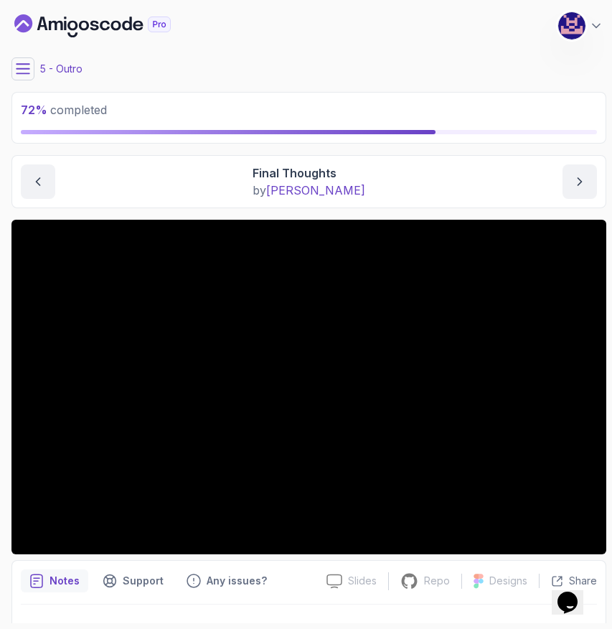
click at [24, 68] on icon at bounding box center [23, 68] width 13 height 9
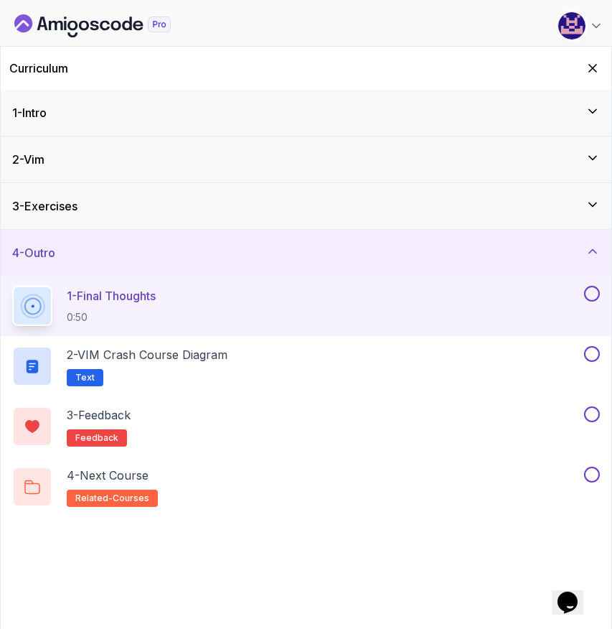
click at [209, 215] on div "3 - Exercises" at bounding box center [306, 206] width 611 height 46
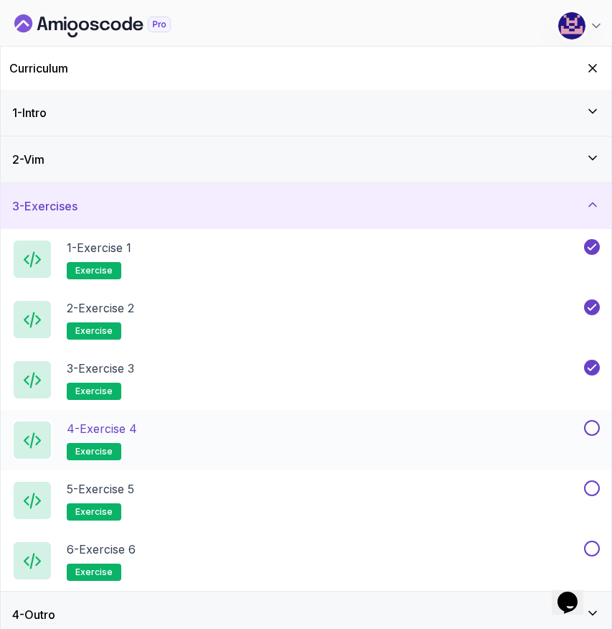
click at [593, 436] on button "4 - Exercise 4 exercise" at bounding box center [306, 440] width 588 height 40
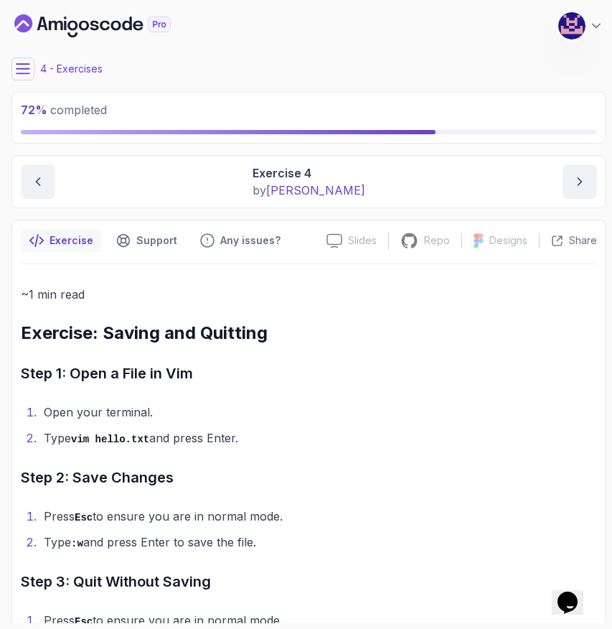
click at [22, 62] on icon at bounding box center [23, 69] width 14 height 14
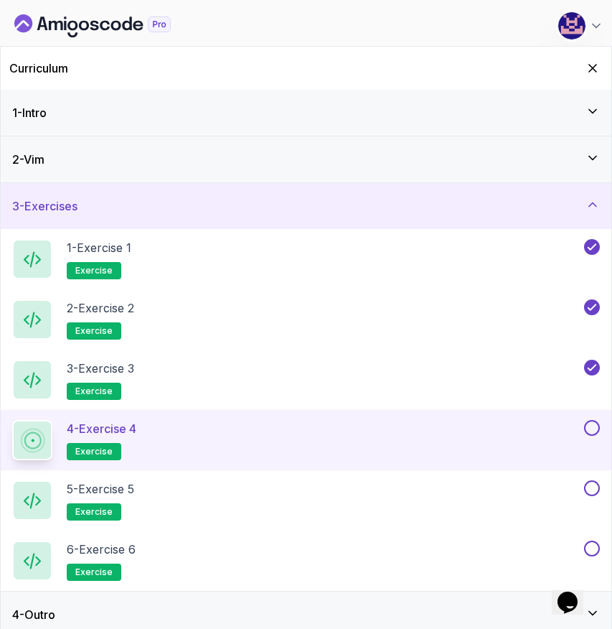
click at [591, 428] on button at bounding box center [592, 428] width 16 height 16
click at [591, 487] on button at bounding box center [592, 488] width 16 height 16
click at [593, 547] on button at bounding box center [592, 548] width 16 height 16
click at [146, 593] on div "4 - Outro" at bounding box center [306, 614] width 611 height 46
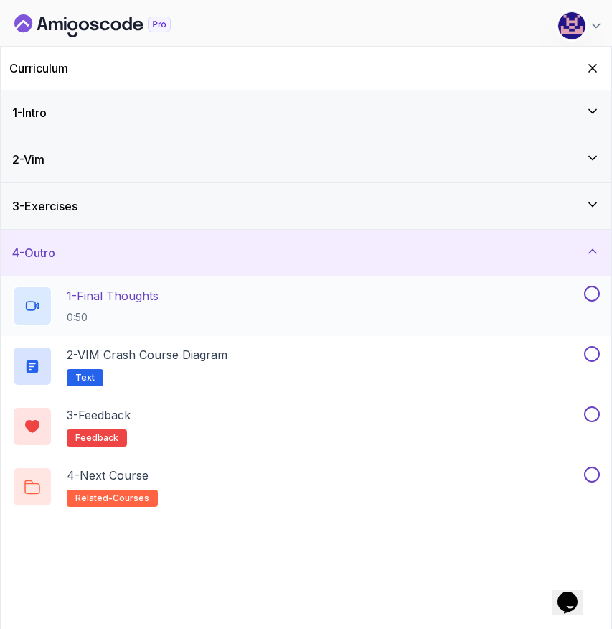
click at [132, 306] on h2 "1 - Final Thoughts 0:50" at bounding box center [113, 305] width 92 height 37
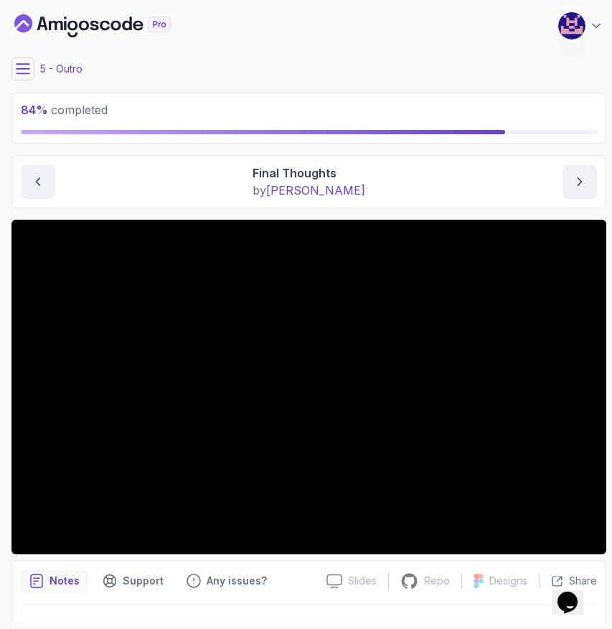
click at [479, 215] on main "My Courses VIM Essentials 60 Points 1 M. Koby Coats Software Engineer 5 - Outro…" at bounding box center [308, 314] width 595 height 617
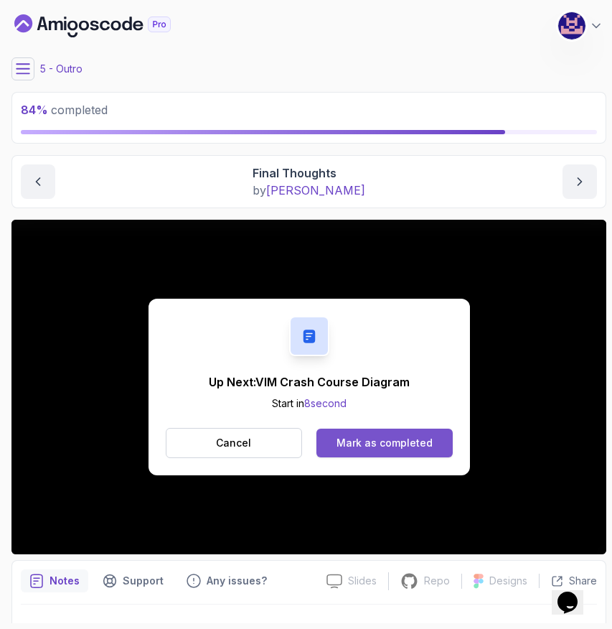
click at [360, 453] on button "Mark as completed" at bounding box center [384, 442] width 136 height 29
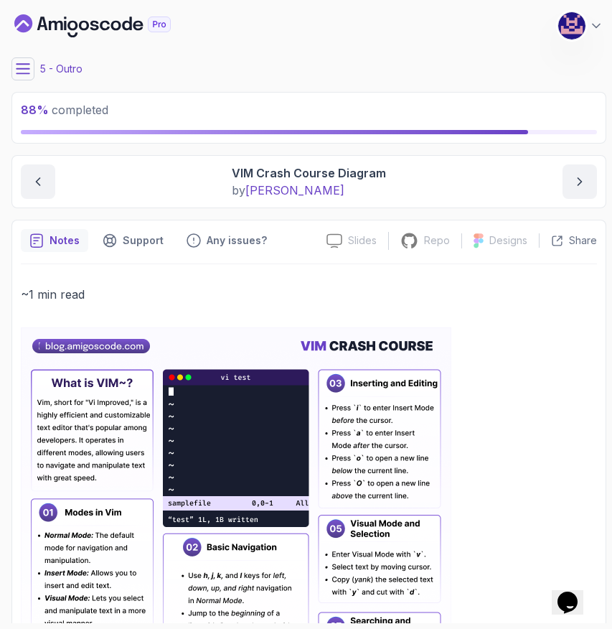
click at [17, 75] on icon at bounding box center [23, 69] width 14 height 14
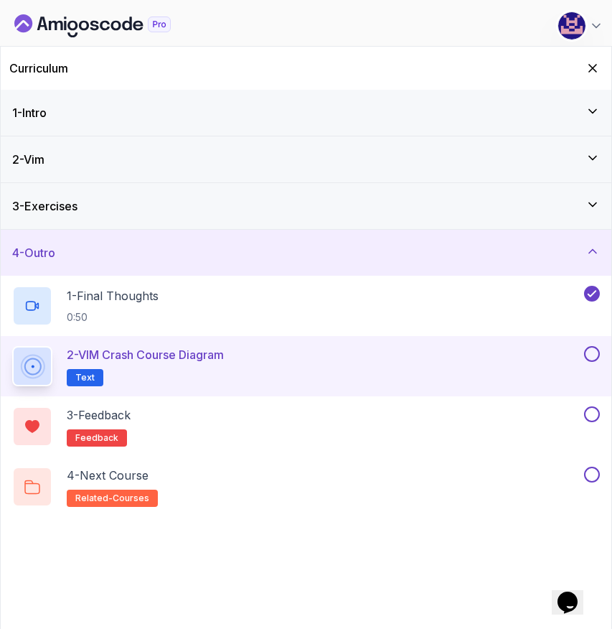
click at [593, 352] on button at bounding box center [592, 354] width 16 height 16
click at [429, 427] on div "3 - Feedback feedback" at bounding box center [296, 426] width 569 height 40
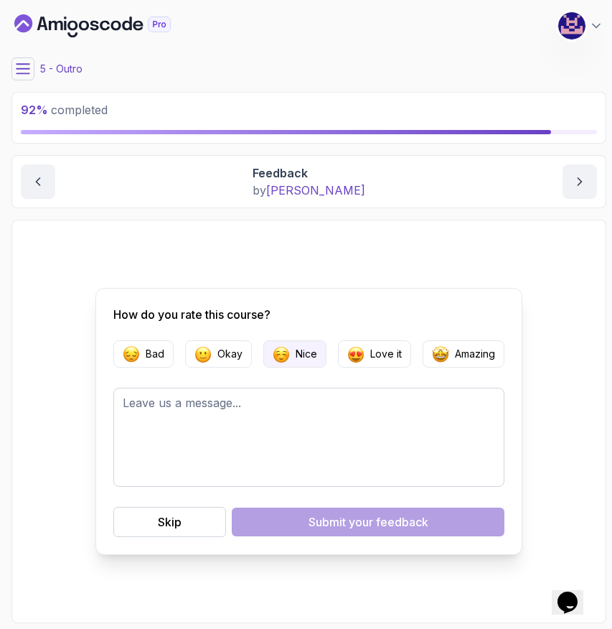
click at [315, 358] on p "Nice" at bounding box center [307, 354] width 22 height 14
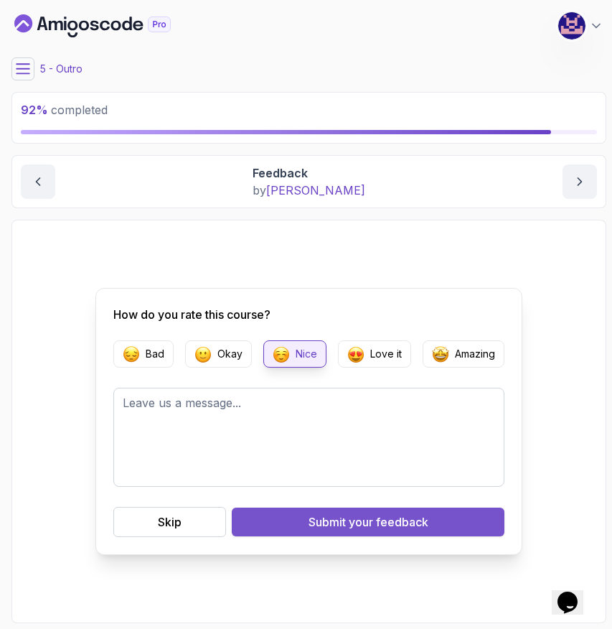
click at [324, 518] on div "Submit your feedback" at bounding box center [369, 521] width 120 height 17
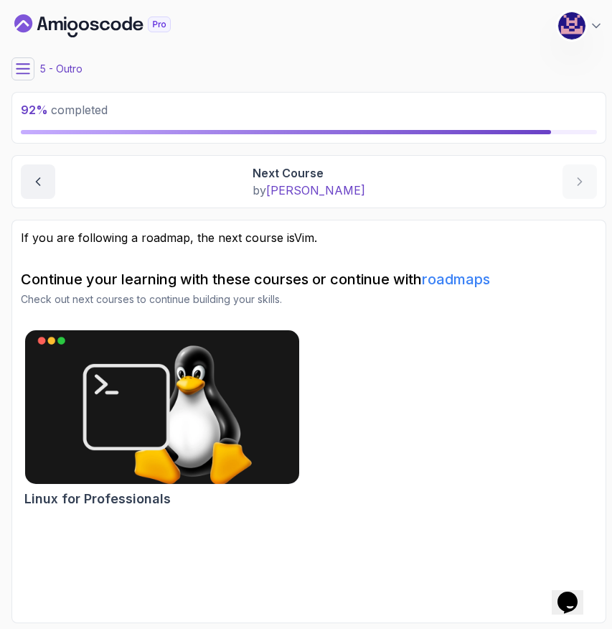
click at [462, 276] on link "roadmaps" at bounding box center [456, 279] width 68 height 17
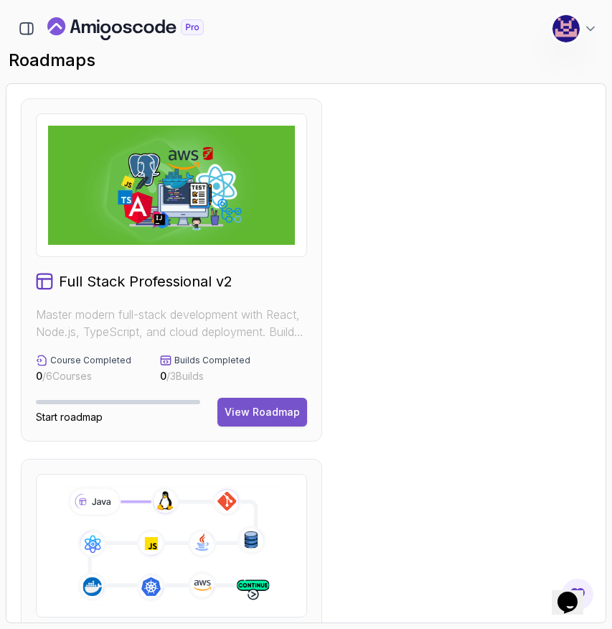
click at [260, 413] on div "View Roadmap" at bounding box center [262, 412] width 75 height 14
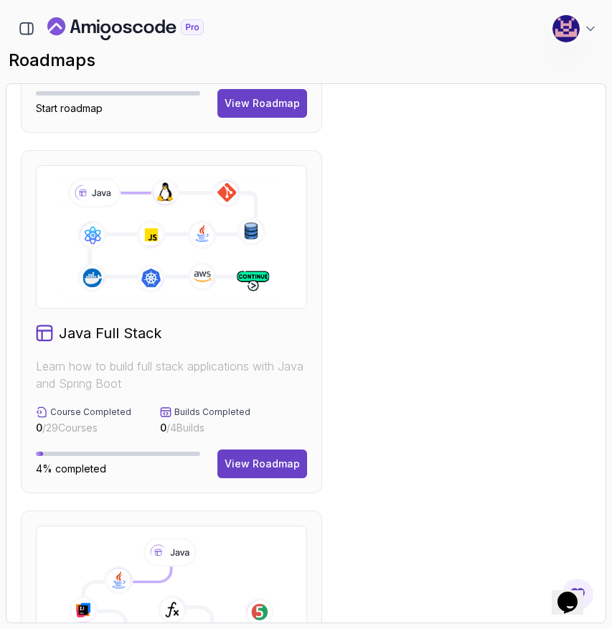
scroll to position [317, 0]
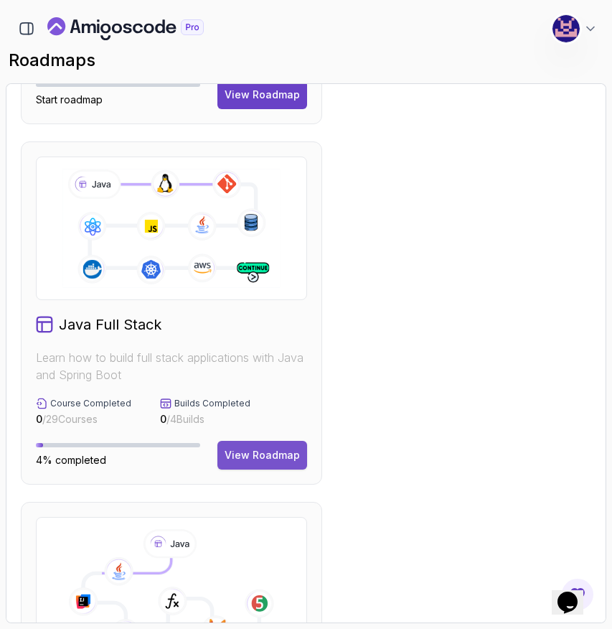
click at [263, 455] on div "View Roadmap" at bounding box center [262, 455] width 75 height 14
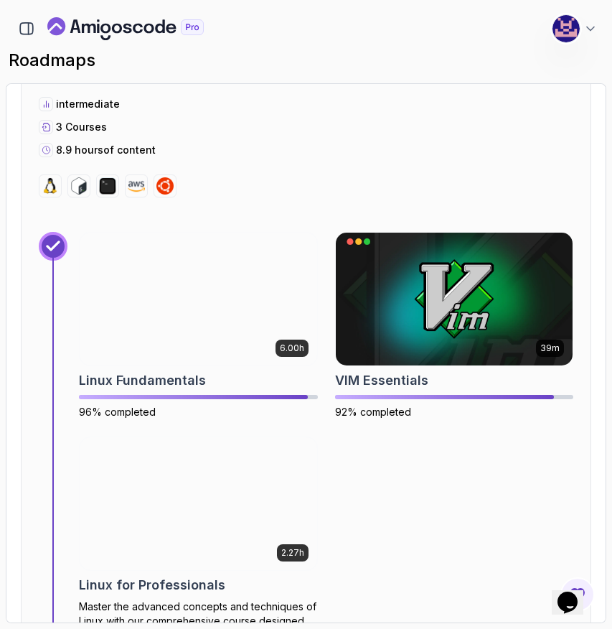
scroll to position [550, 0]
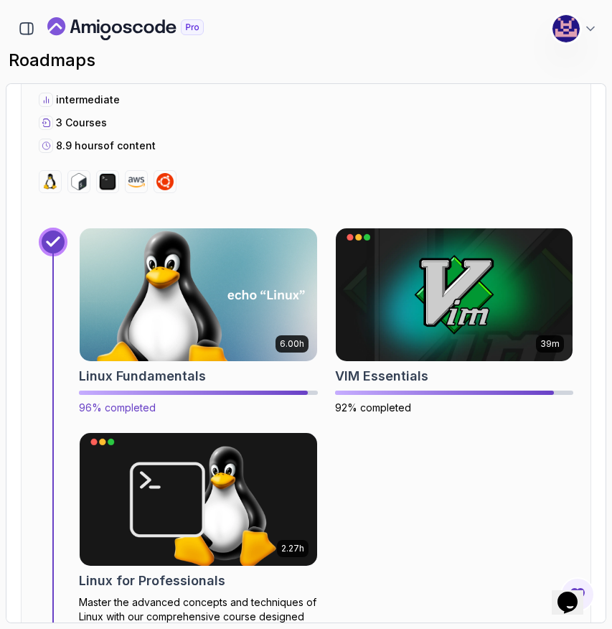
click at [208, 307] on img at bounding box center [198, 294] width 249 height 139
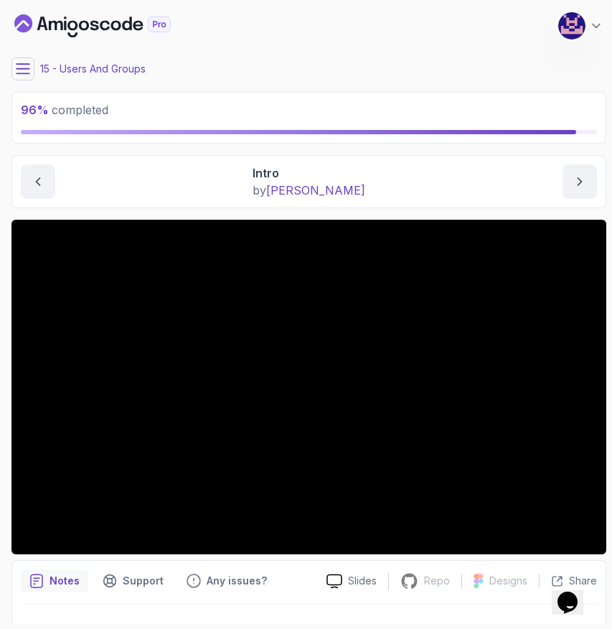
click at [17, 66] on icon at bounding box center [23, 69] width 14 height 14
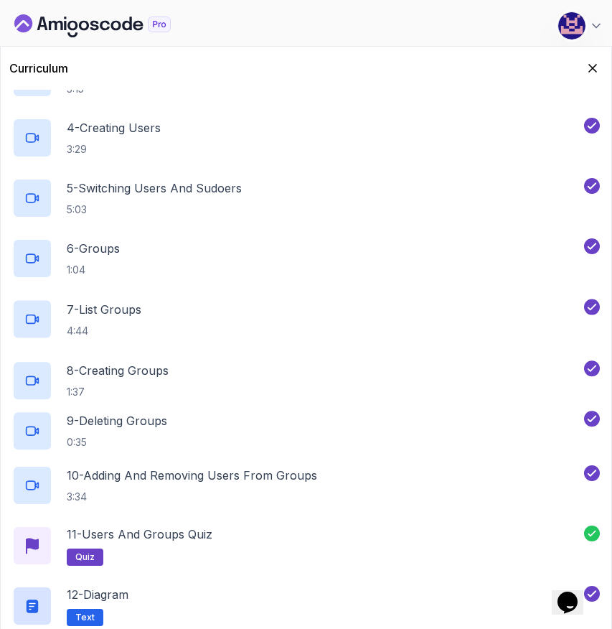
scroll to position [838, 0]
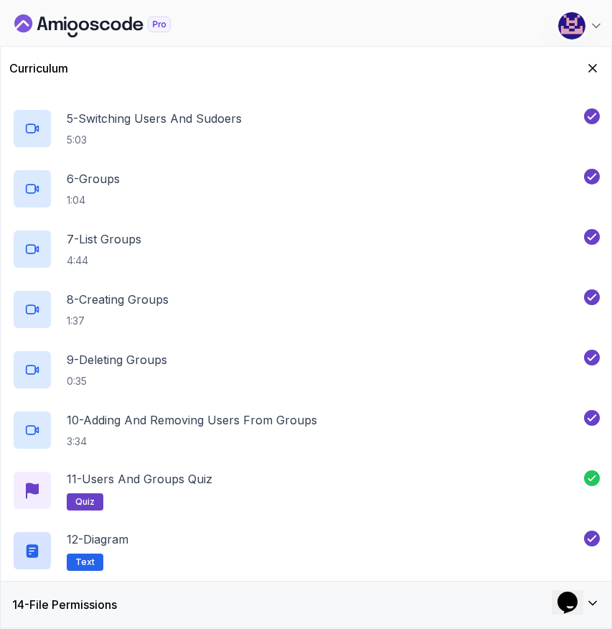
click at [299, 606] on div "14 - File Permissions" at bounding box center [306, 604] width 588 height 17
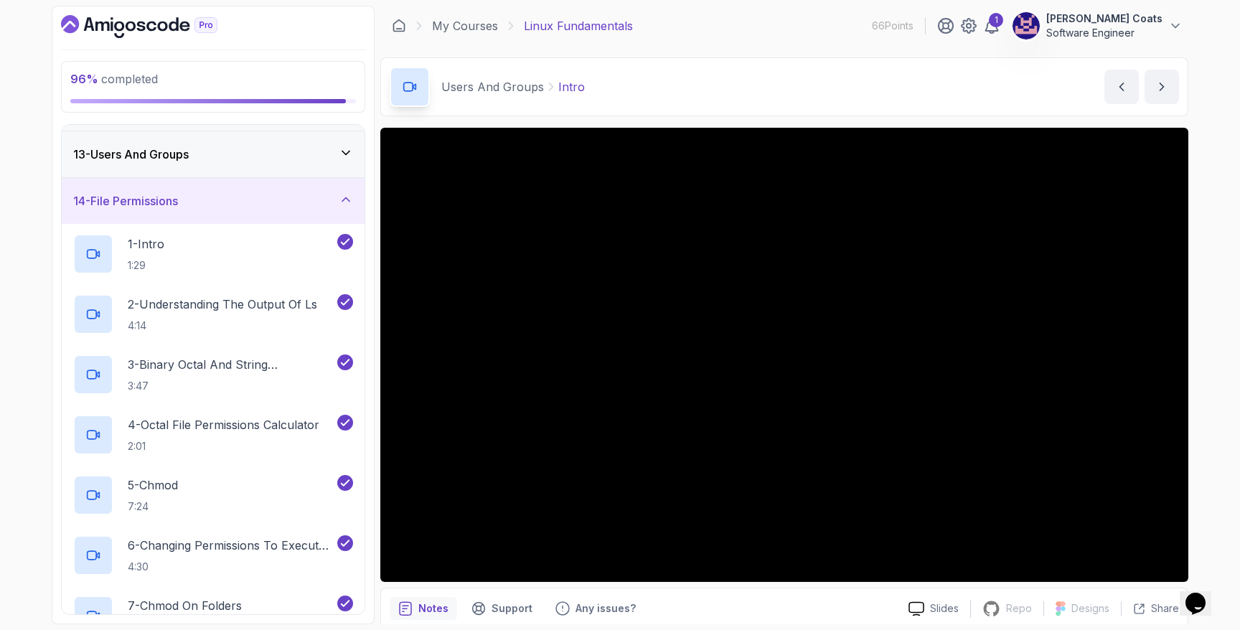
scroll to position [993, 0]
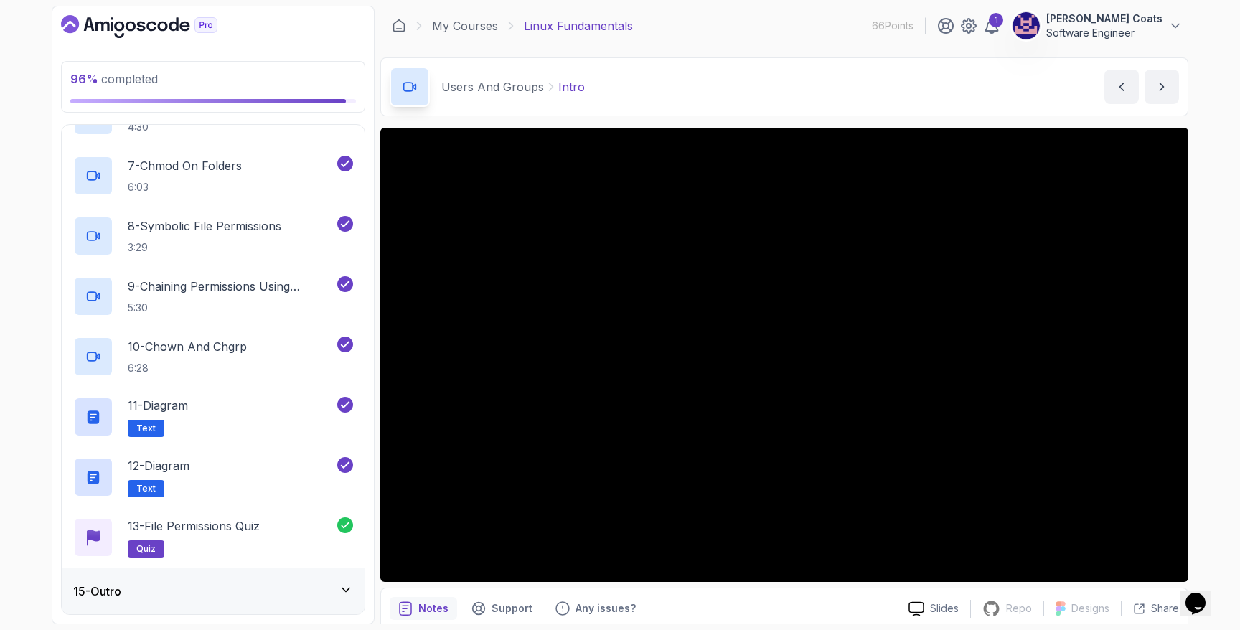
click at [164, 595] on div "15 - Outro" at bounding box center [213, 591] width 280 height 17
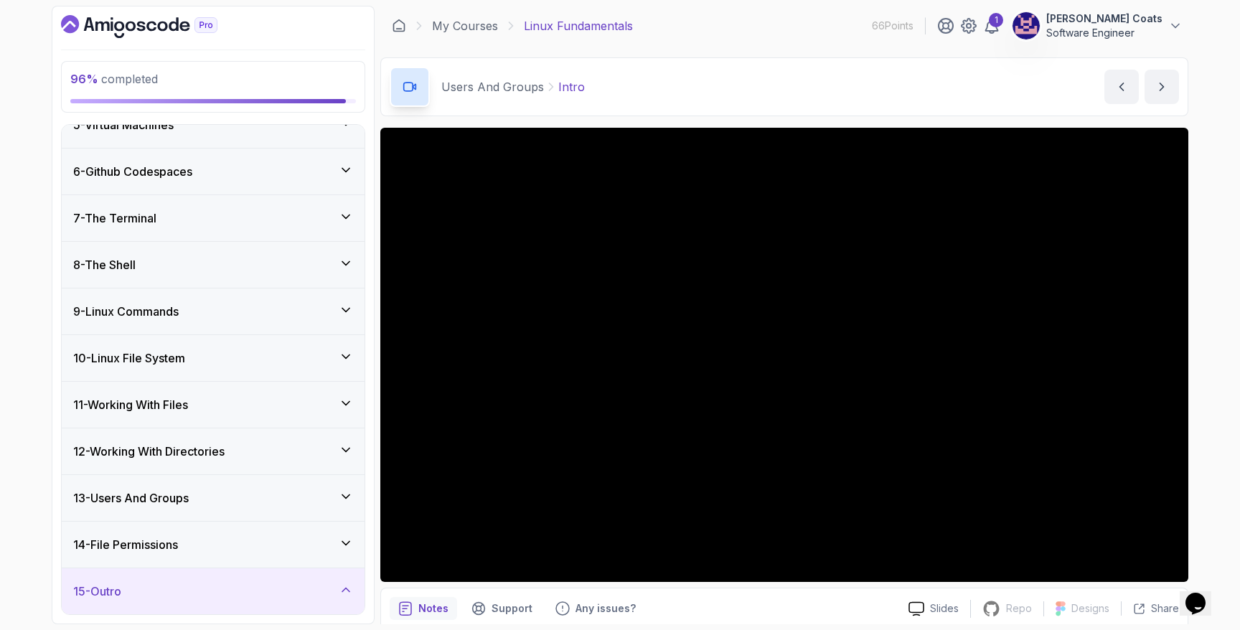
scroll to position [511, 0]
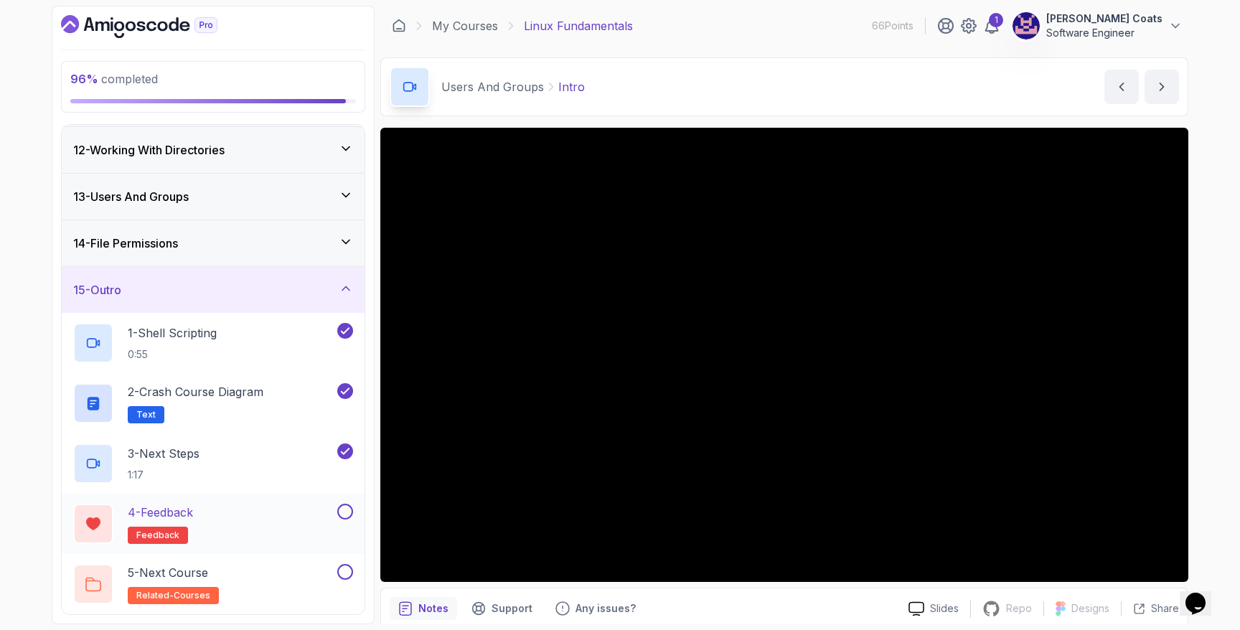
click at [342, 512] on button at bounding box center [345, 512] width 16 height 16
click at [349, 570] on button at bounding box center [345, 572] width 16 height 16
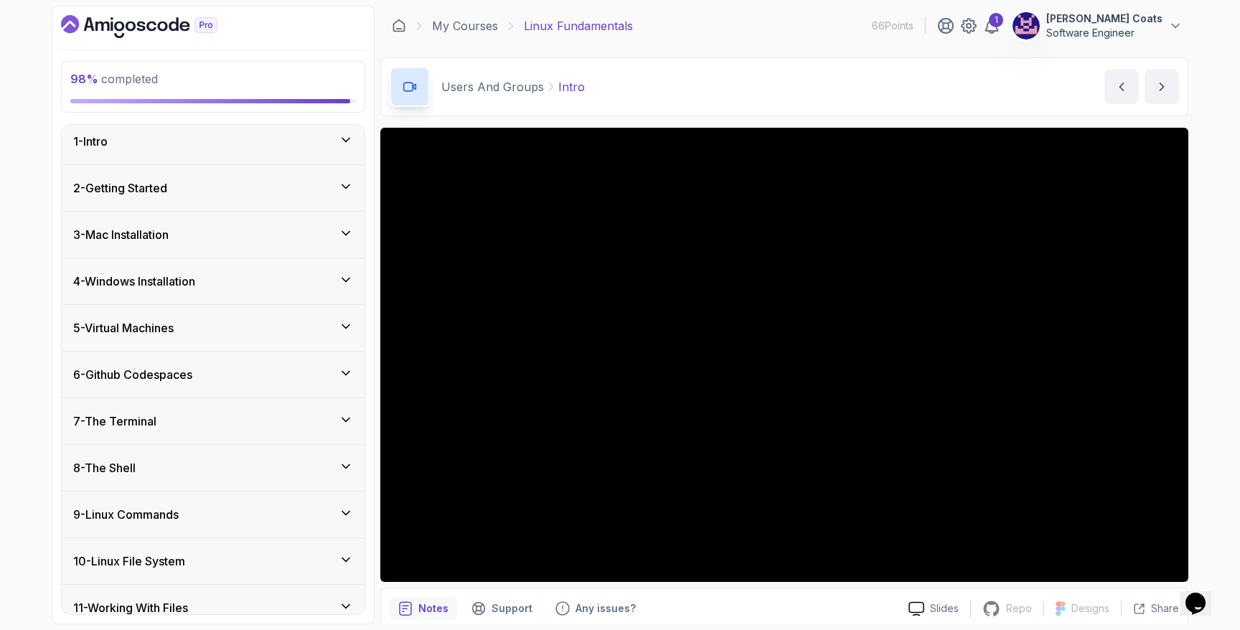
scroll to position [0, 0]
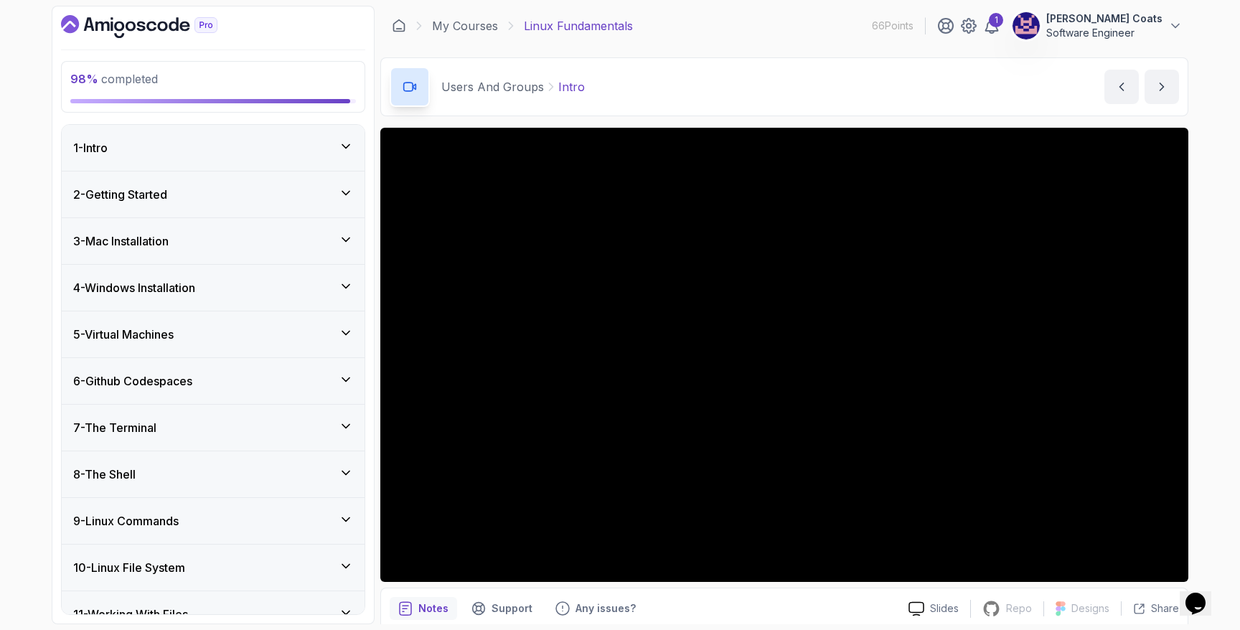
click at [258, 144] on div "1 - Intro" at bounding box center [213, 147] width 280 height 17
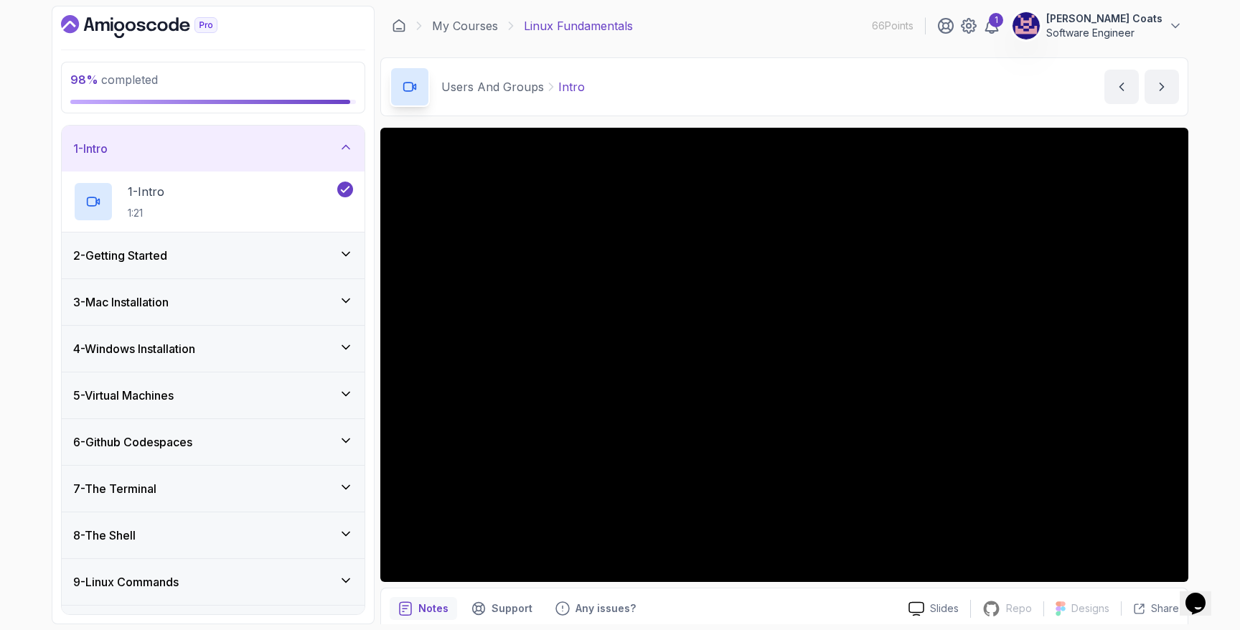
click at [260, 256] on div "2 - Getting Started" at bounding box center [213, 255] width 280 height 17
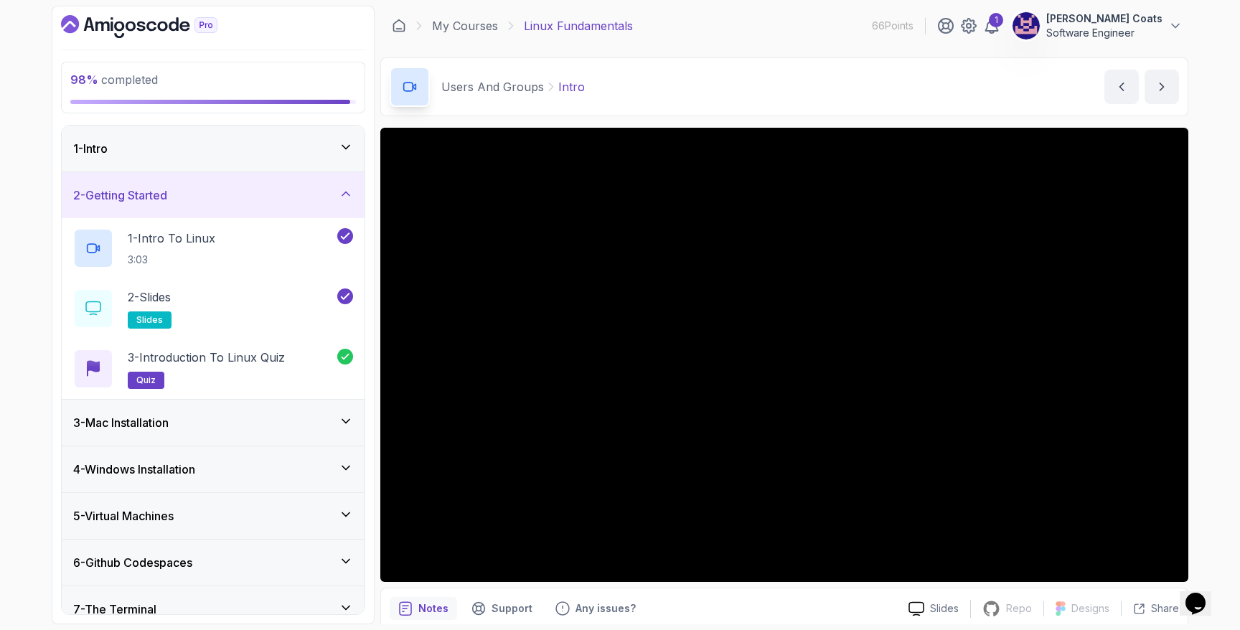
click at [230, 428] on div "3 - Mac Installation" at bounding box center [213, 422] width 280 height 17
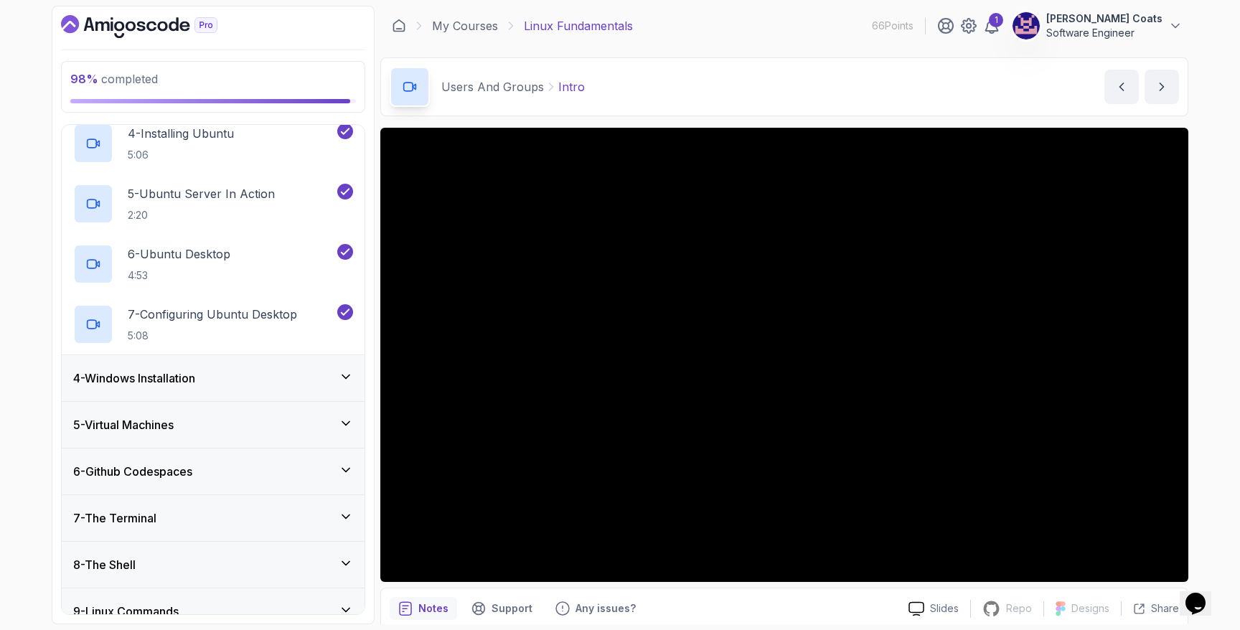
click at [226, 385] on div "4 - Windows Installation" at bounding box center [213, 378] width 280 height 17
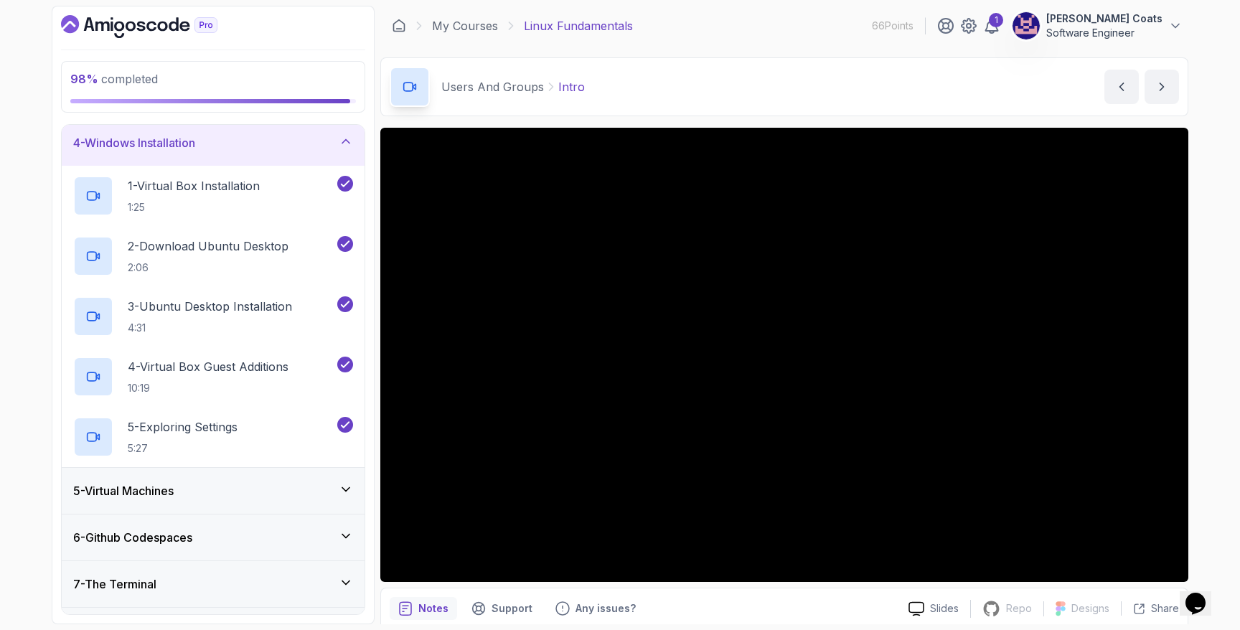
scroll to position [156, 0]
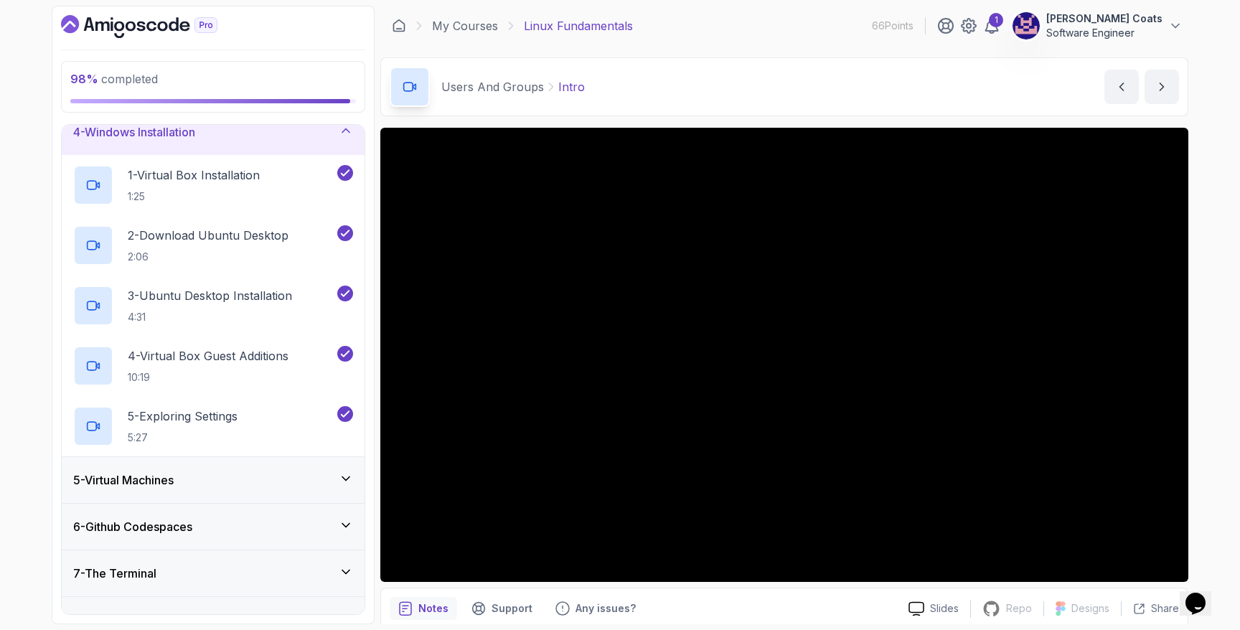
click at [241, 473] on div "5 - Virtual Machines" at bounding box center [213, 479] width 280 height 17
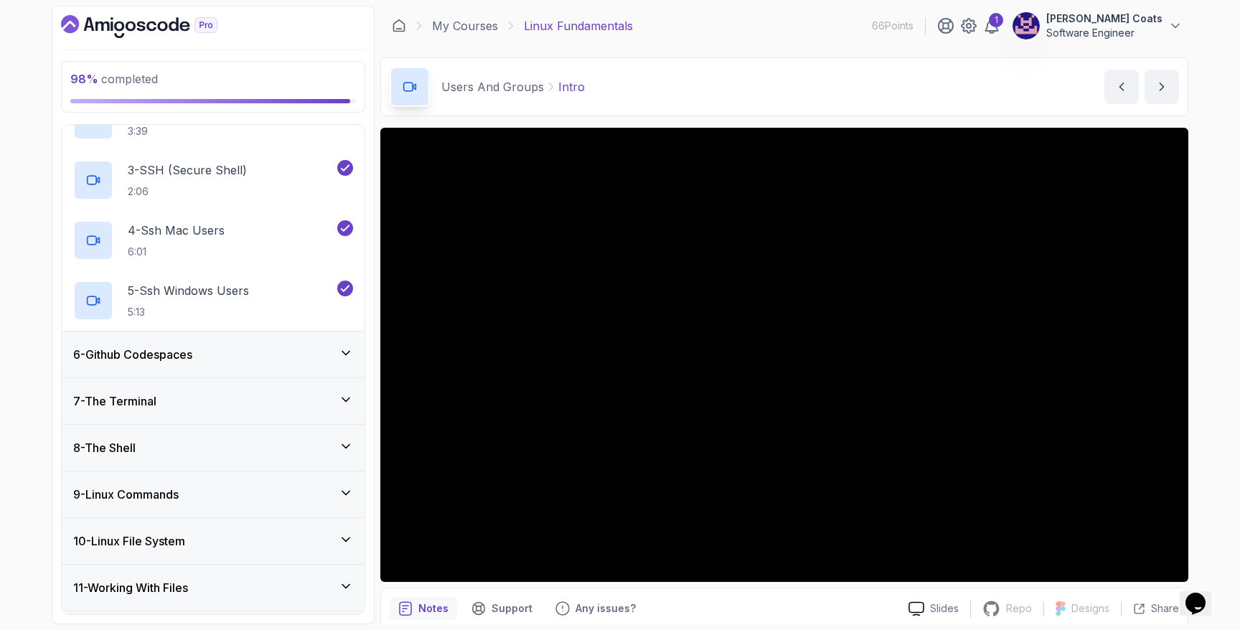
click at [260, 340] on div "6 - Github Codespaces" at bounding box center [213, 355] width 303 height 46
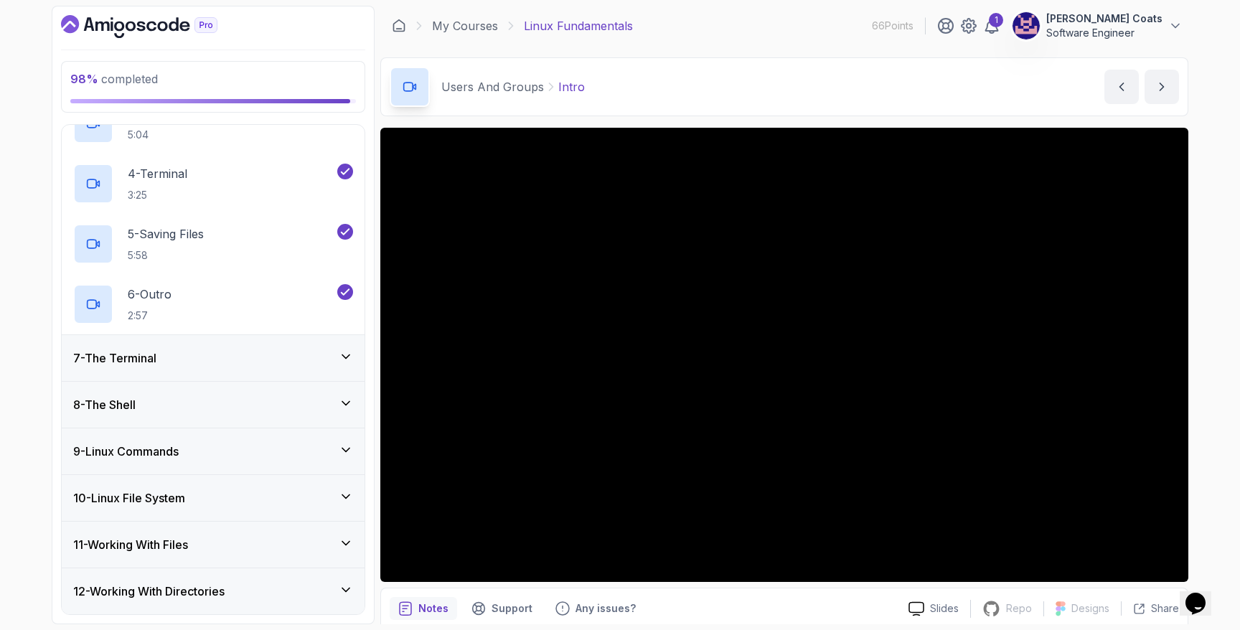
click at [253, 361] on div "7 - The Terminal" at bounding box center [213, 357] width 280 height 17
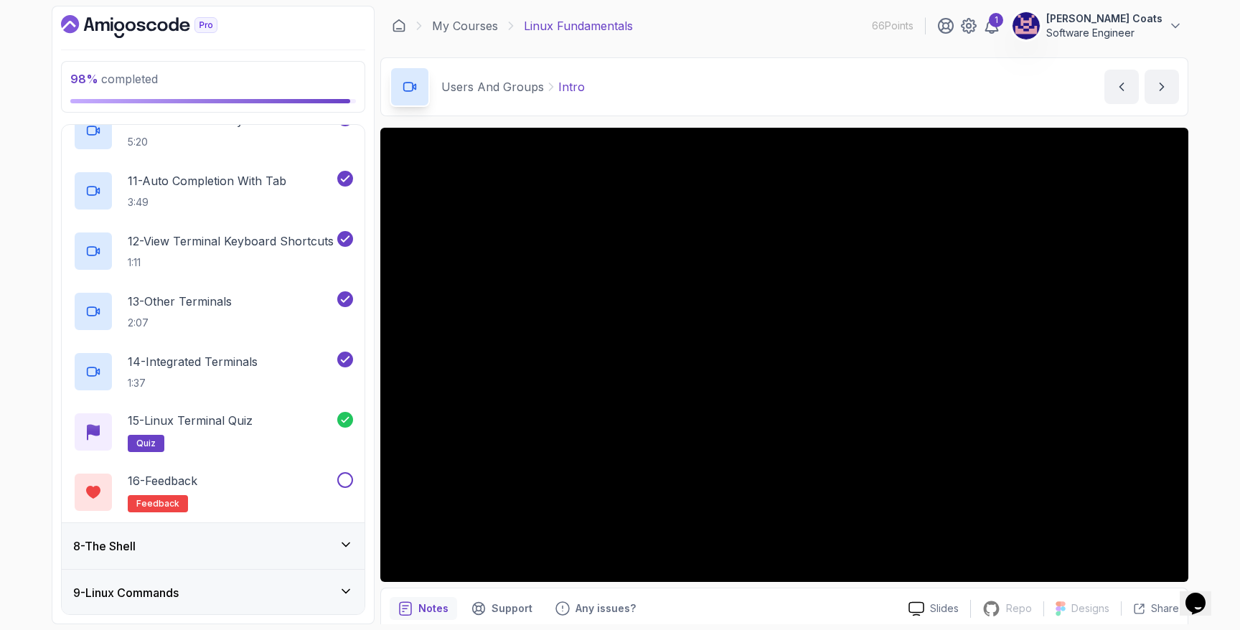
scroll to position [929, 0]
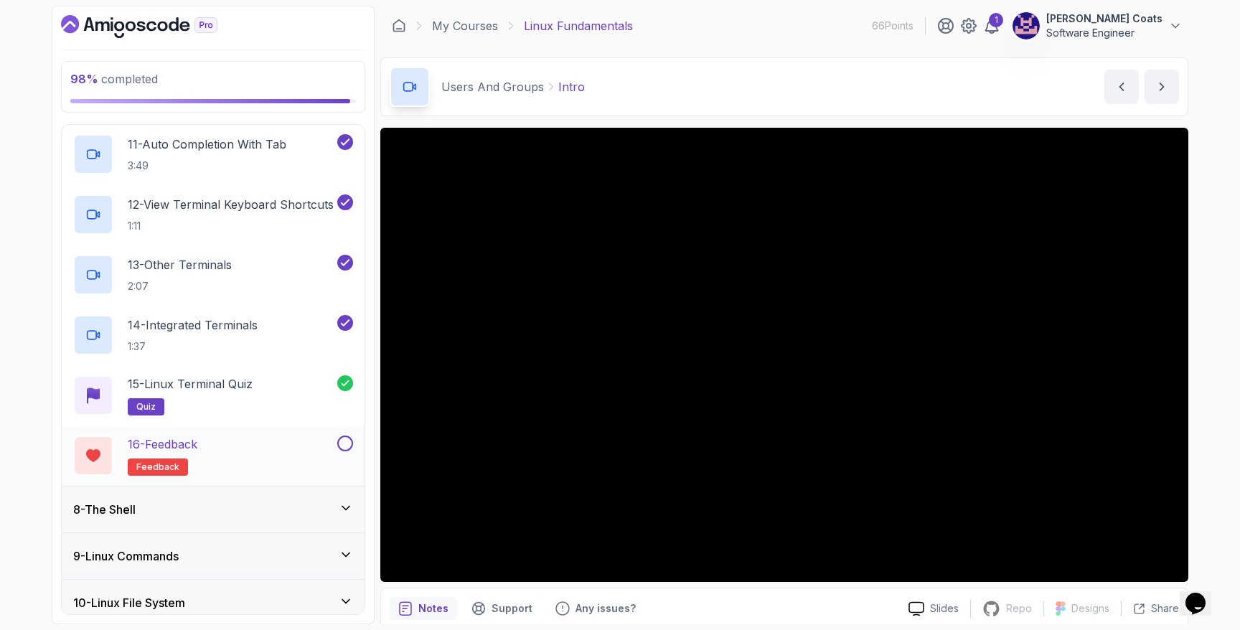
click at [344, 443] on button at bounding box center [345, 444] width 16 height 16
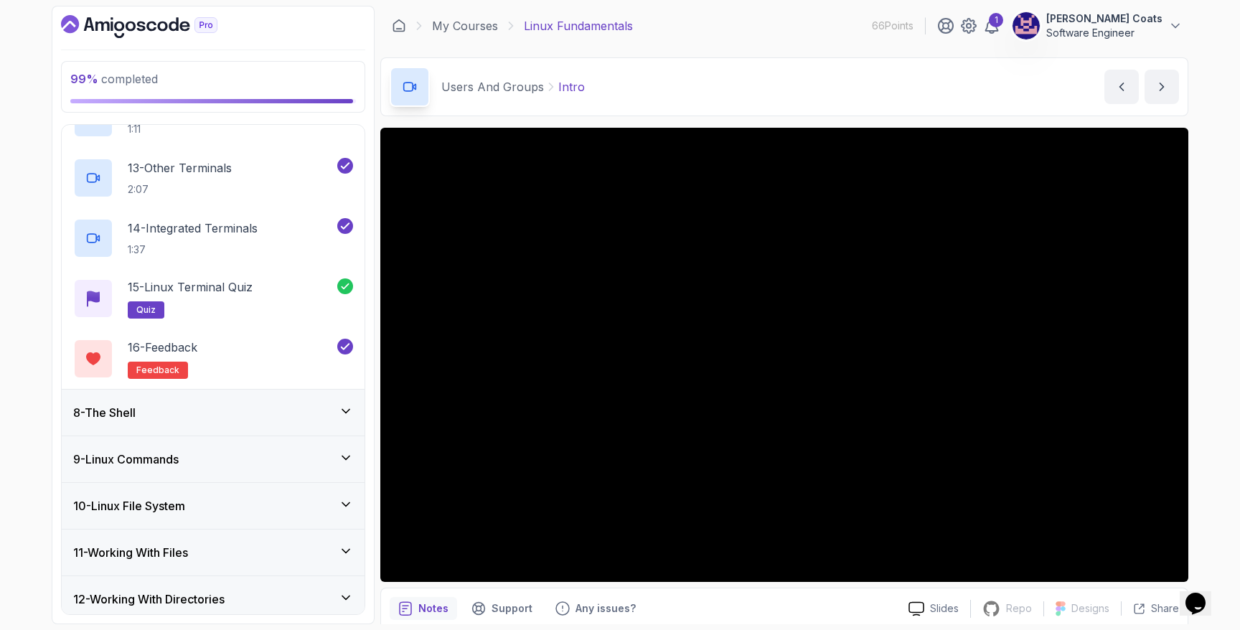
scroll to position [1167, 0]
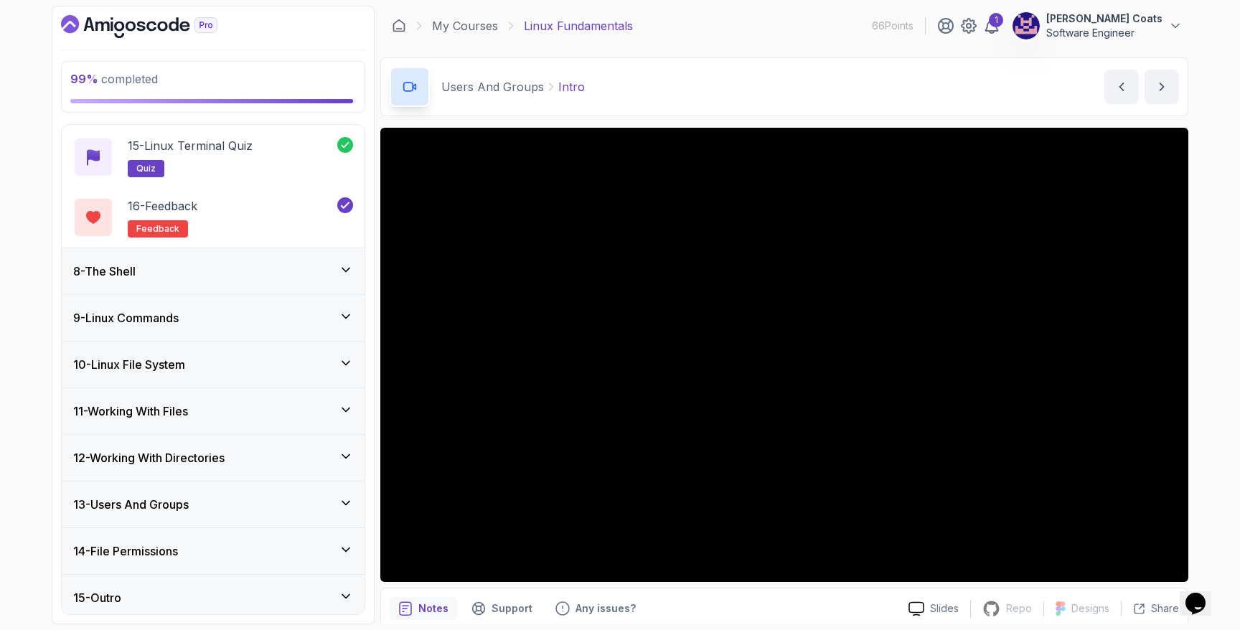
click at [274, 276] on div "8 - The Shell" at bounding box center [213, 271] width 280 height 17
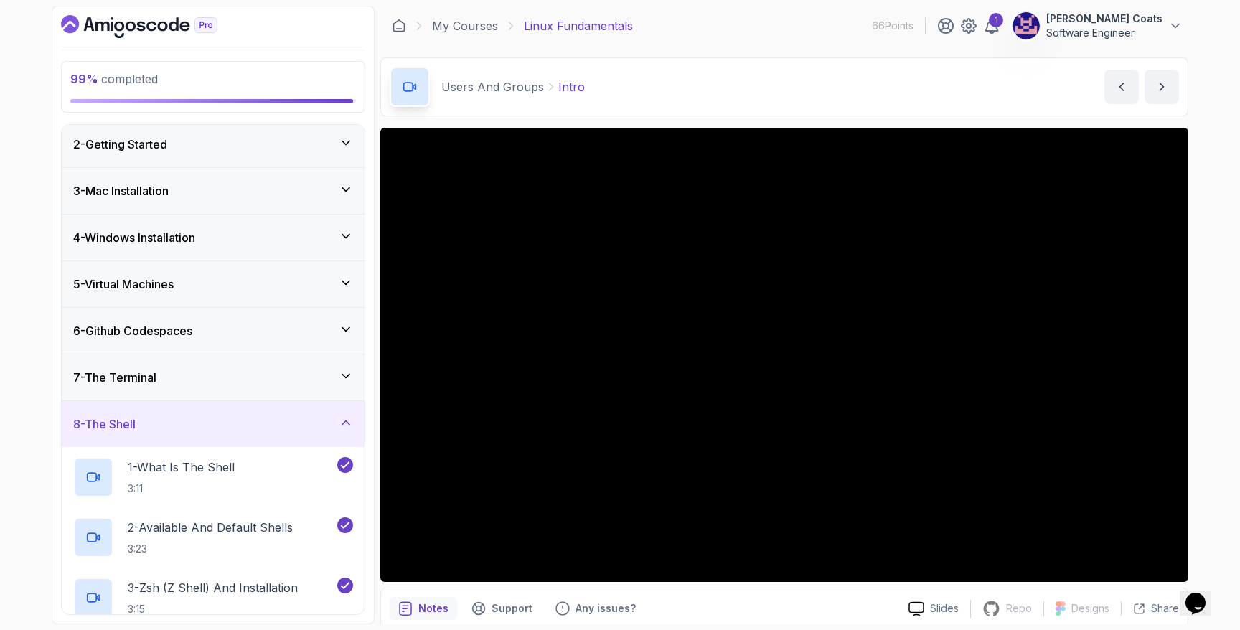
scroll to position [0, 0]
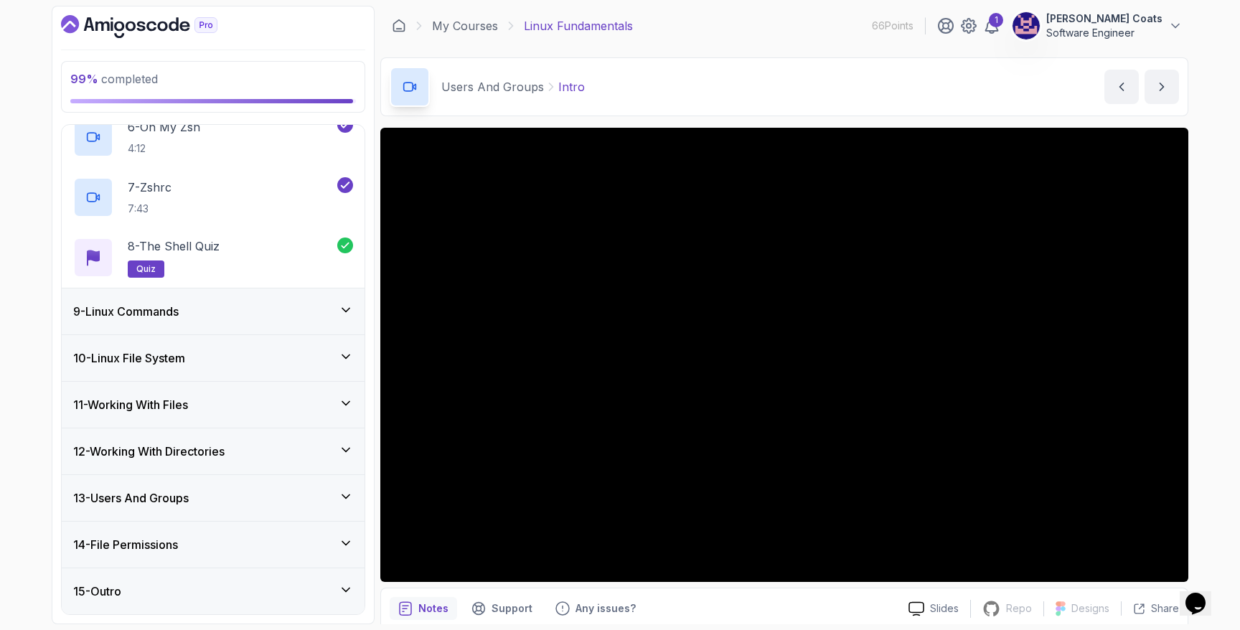
click at [262, 320] on div "9 - Linux Commands" at bounding box center [213, 311] width 303 height 46
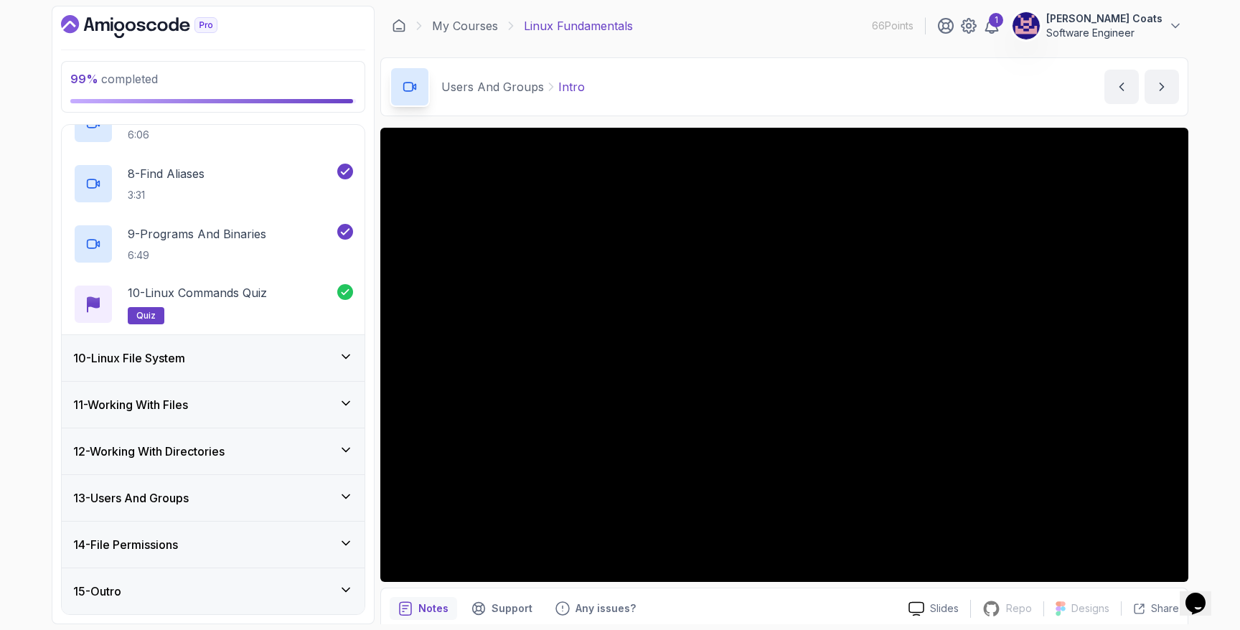
click at [252, 349] on div "10 - Linux File System" at bounding box center [213, 358] width 303 height 46
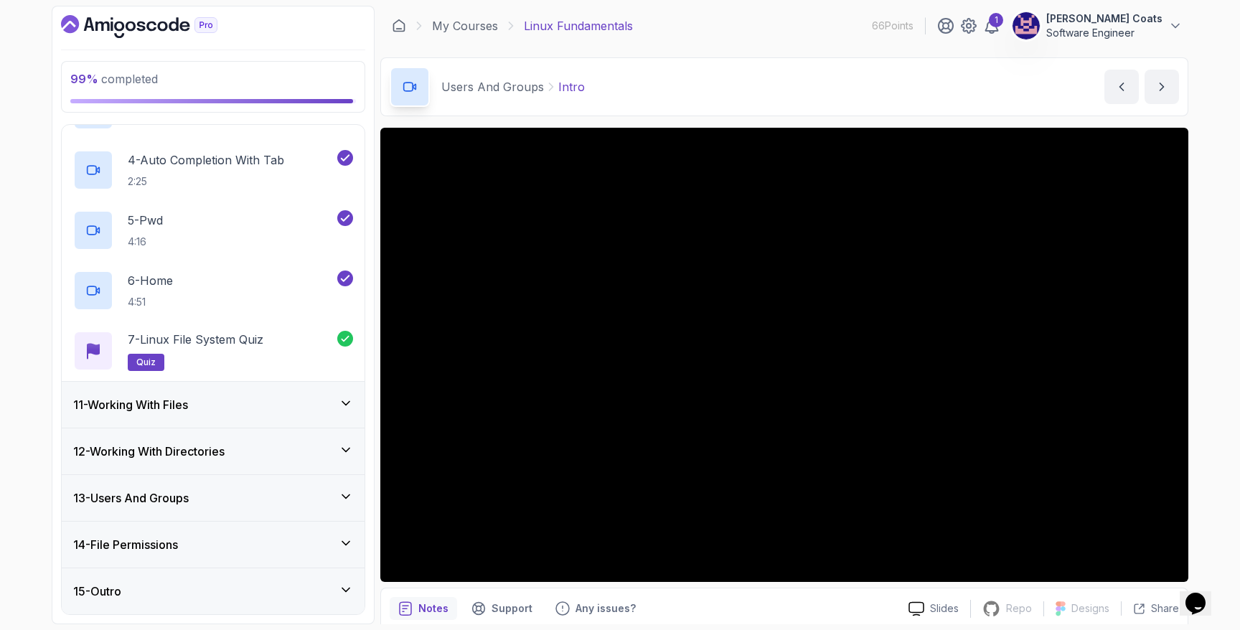
click at [250, 404] on div "11 - Working With Files" at bounding box center [213, 404] width 280 height 17
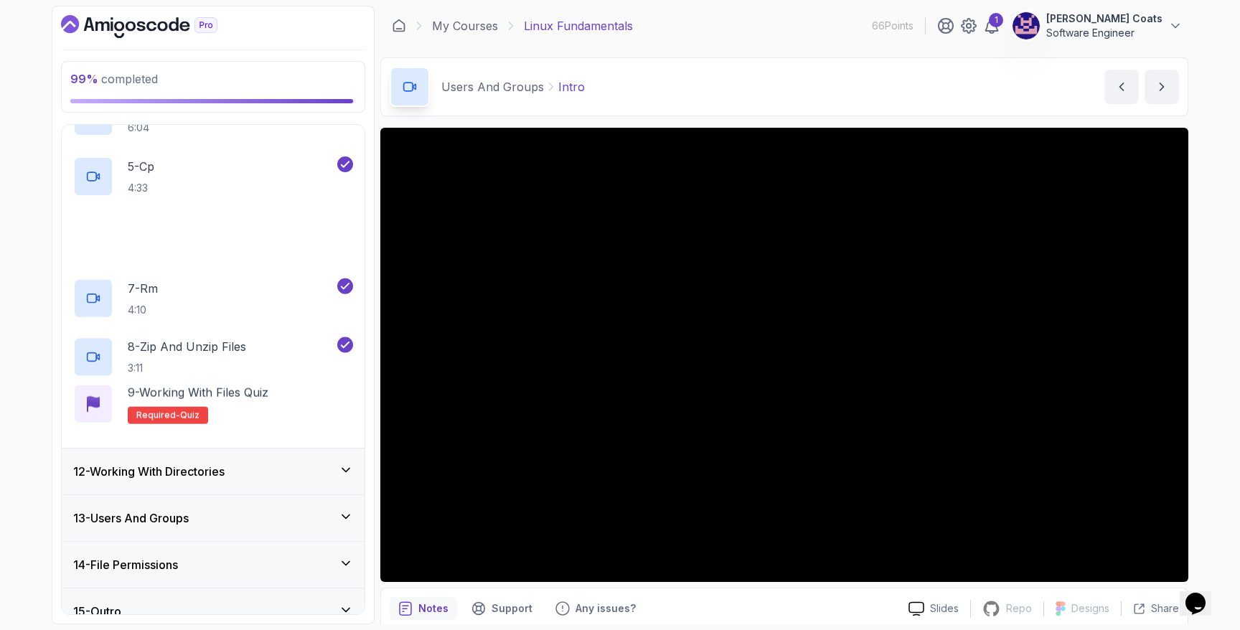
scroll to position [752, 0]
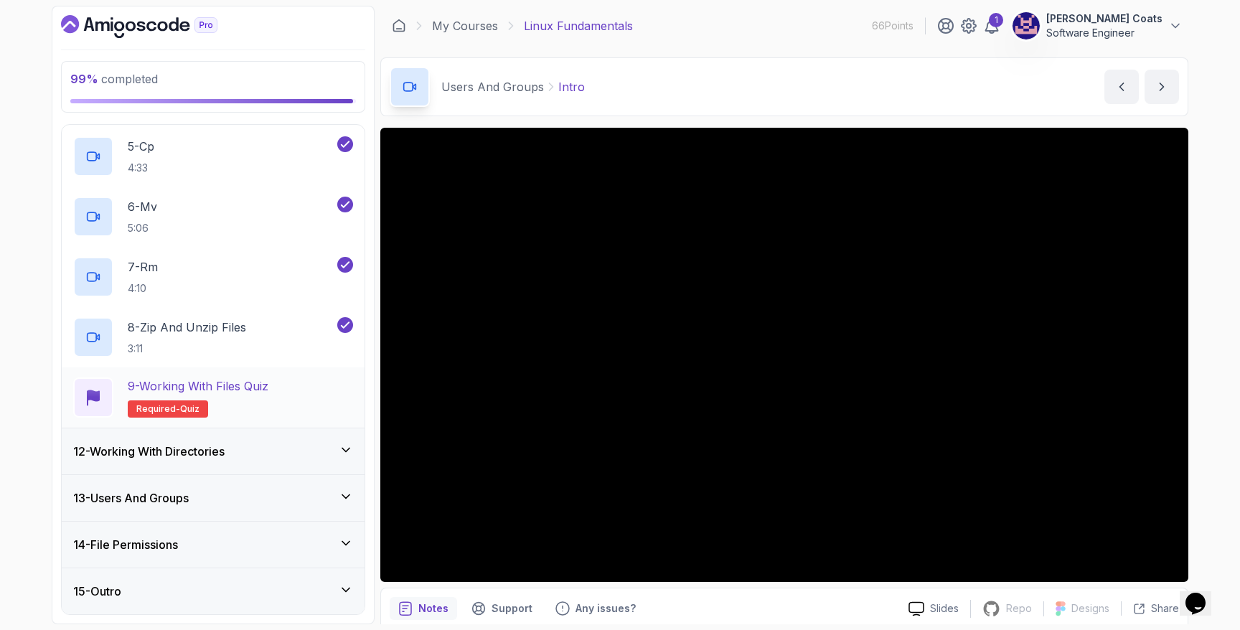
click at [301, 387] on div "9 - Working with Files Quiz Required- quiz" at bounding box center [213, 397] width 280 height 40
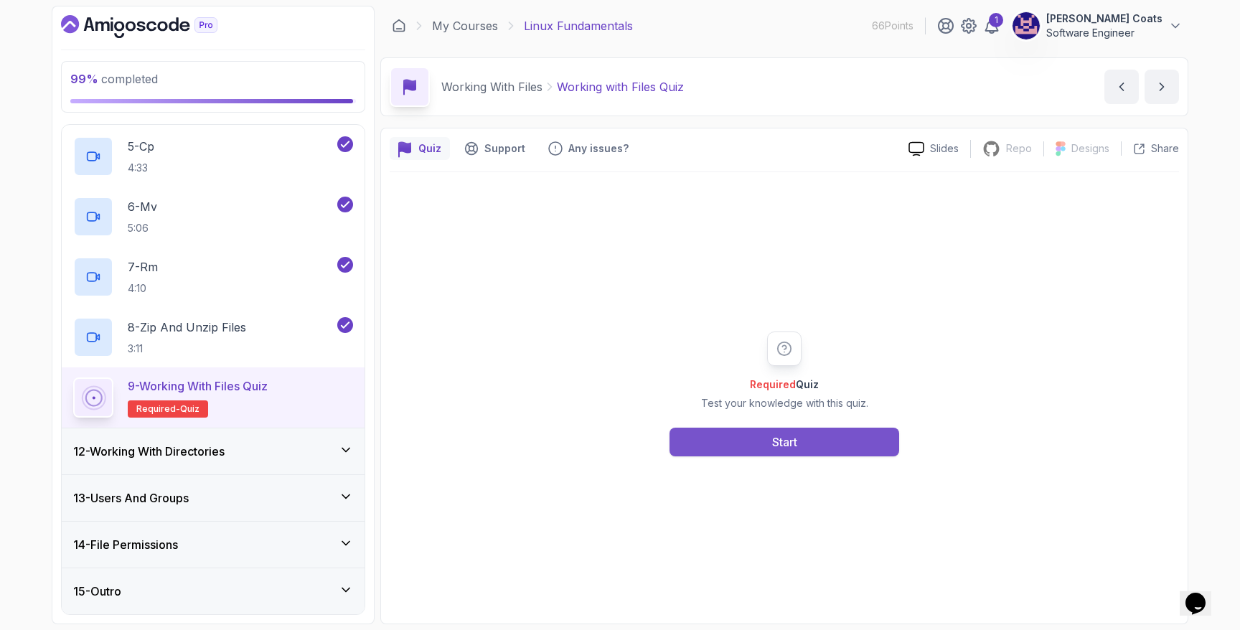
click at [611, 443] on button "Start" at bounding box center [784, 442] width 230 height 29
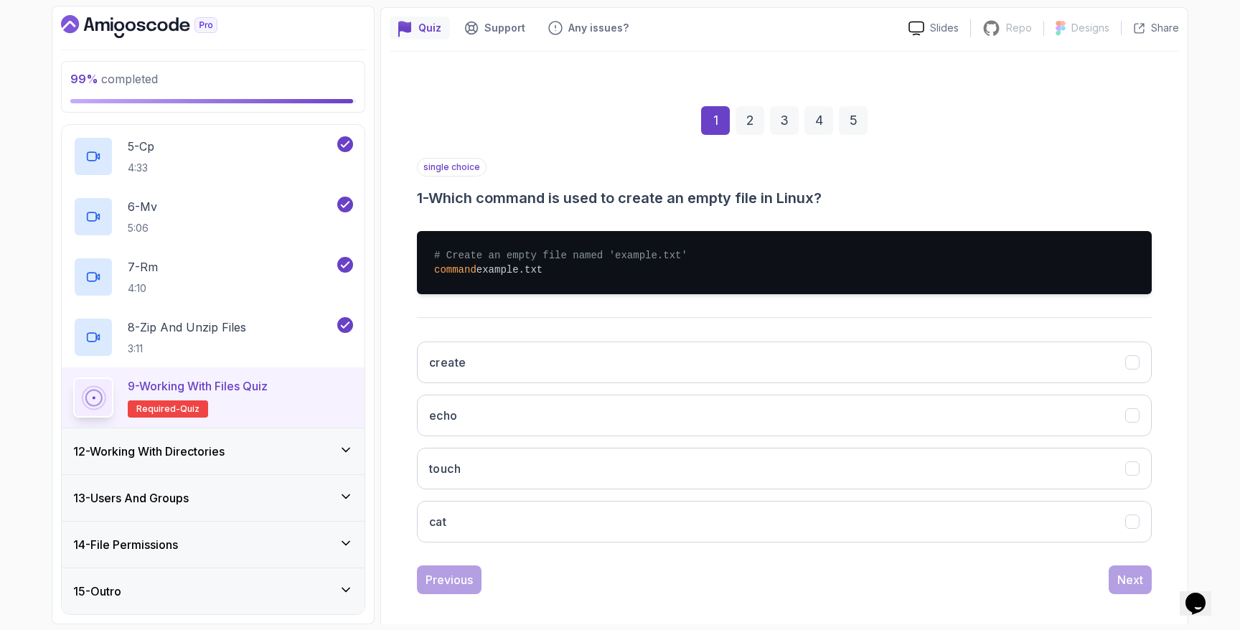
scroll to position [125, 0]
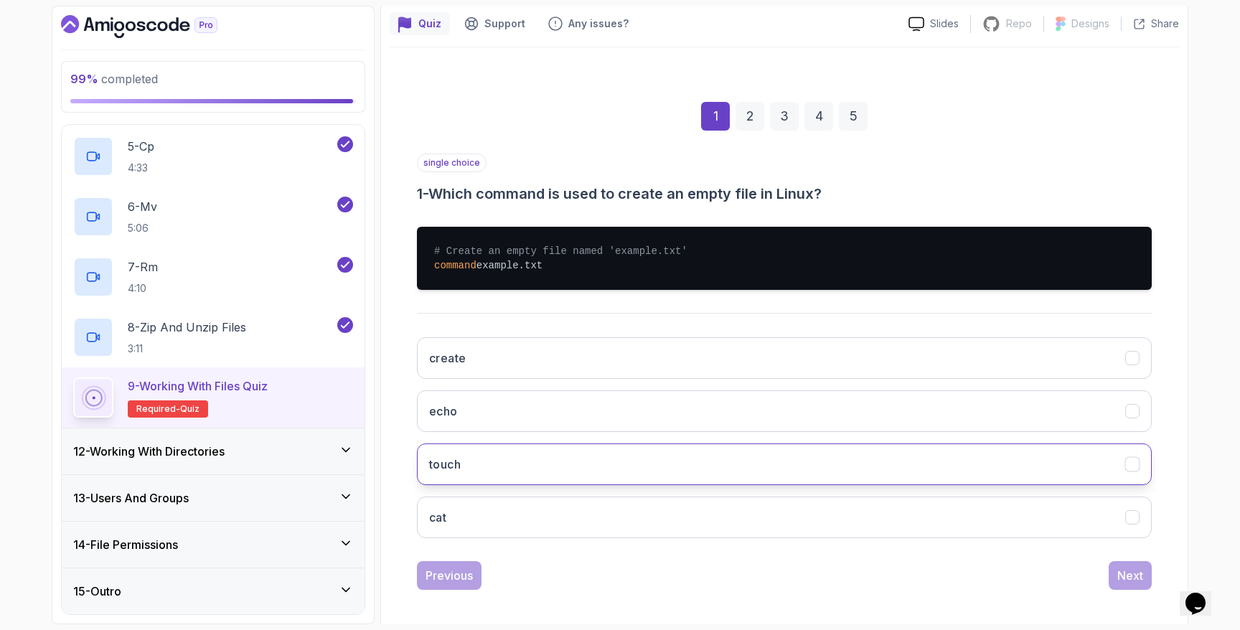
click at [611, 454] on button "touch" at bounding box center [784, 464] width 735 height 42
click at [611, 573] on div "Next" at bounding box center [1130, 575] width 26 height 17
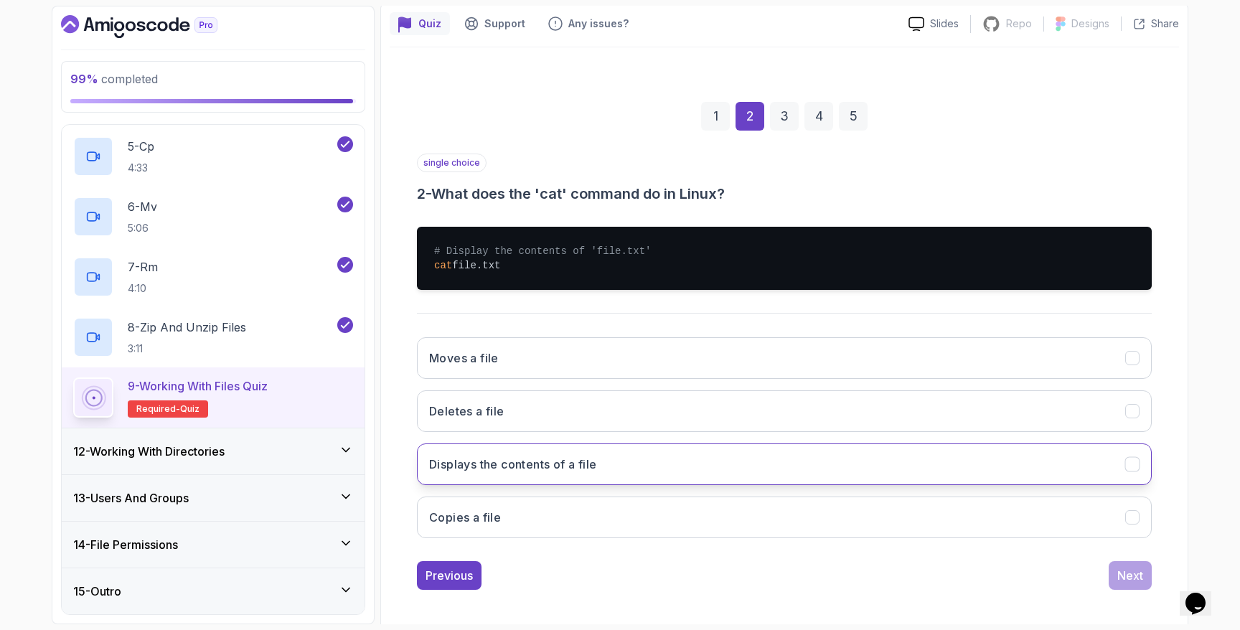
click at [611, 466] on button "Displays the contents of a file" at bounding box center [784, 464] width 735 height 42
click at [611, 565] on button "Next" at bounding box center [1130, 575] width 43 height 29
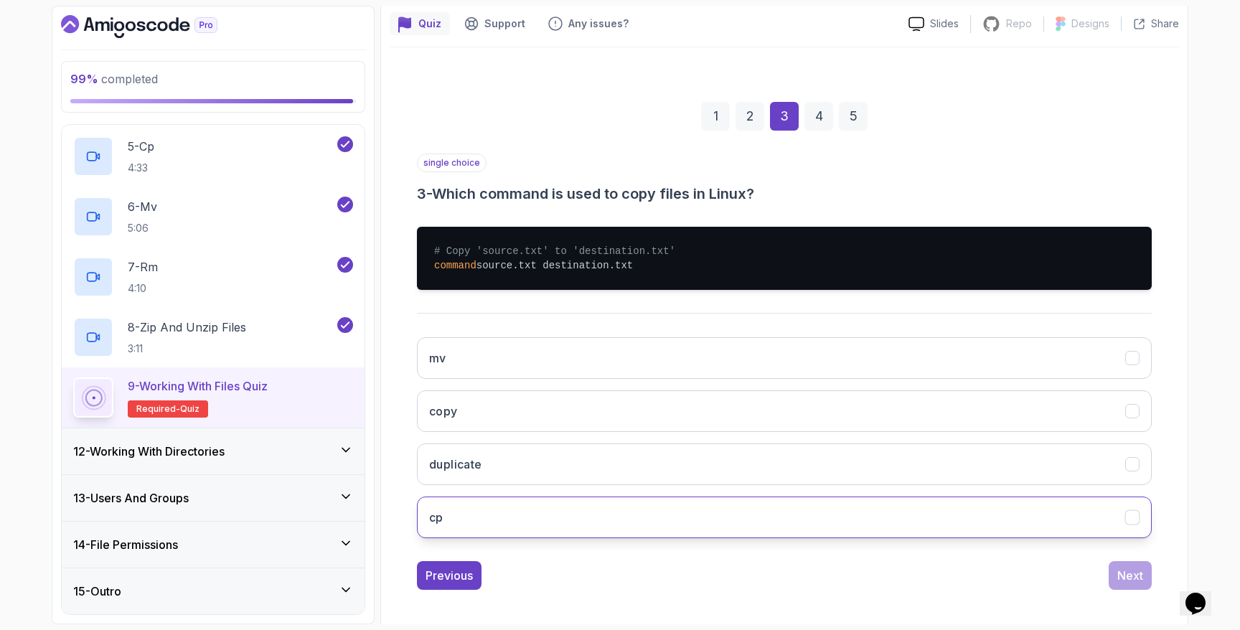
click at [611, 506] on button "cp" at bounding box center [784, 518] width 735 height 42
click at [611, 578] on div "Next" at bounding box center [1130, 575] width 26 height 17
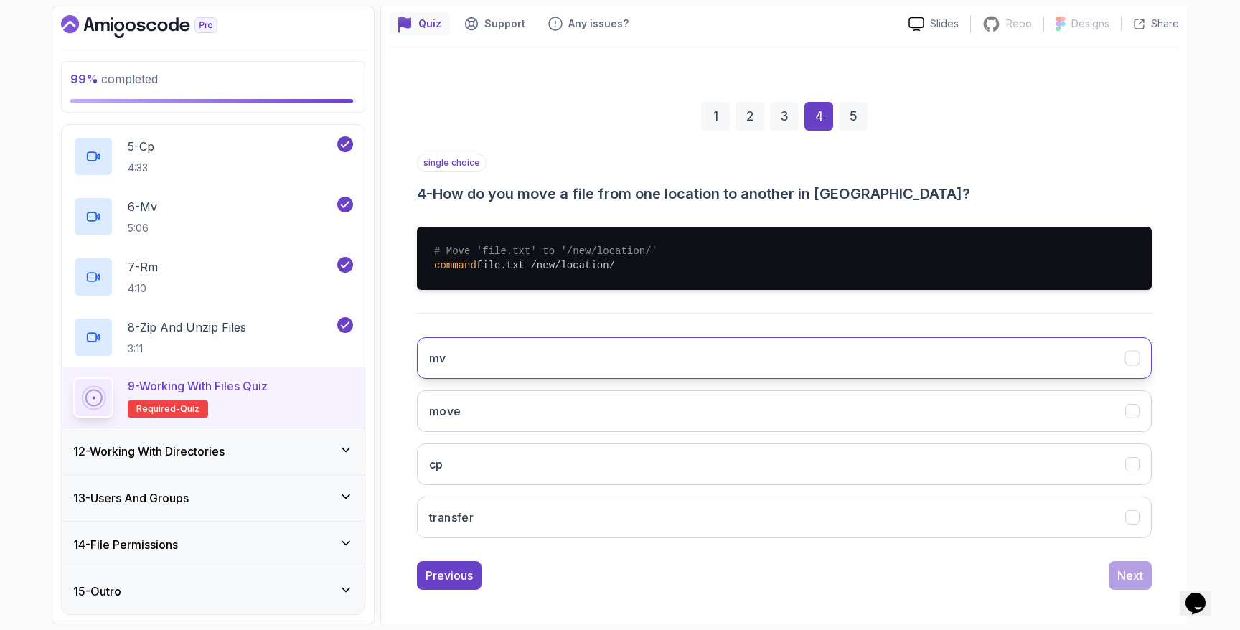
click at [611, 365] on button "mv" at bounding box center [784, 358] width 735 height 42
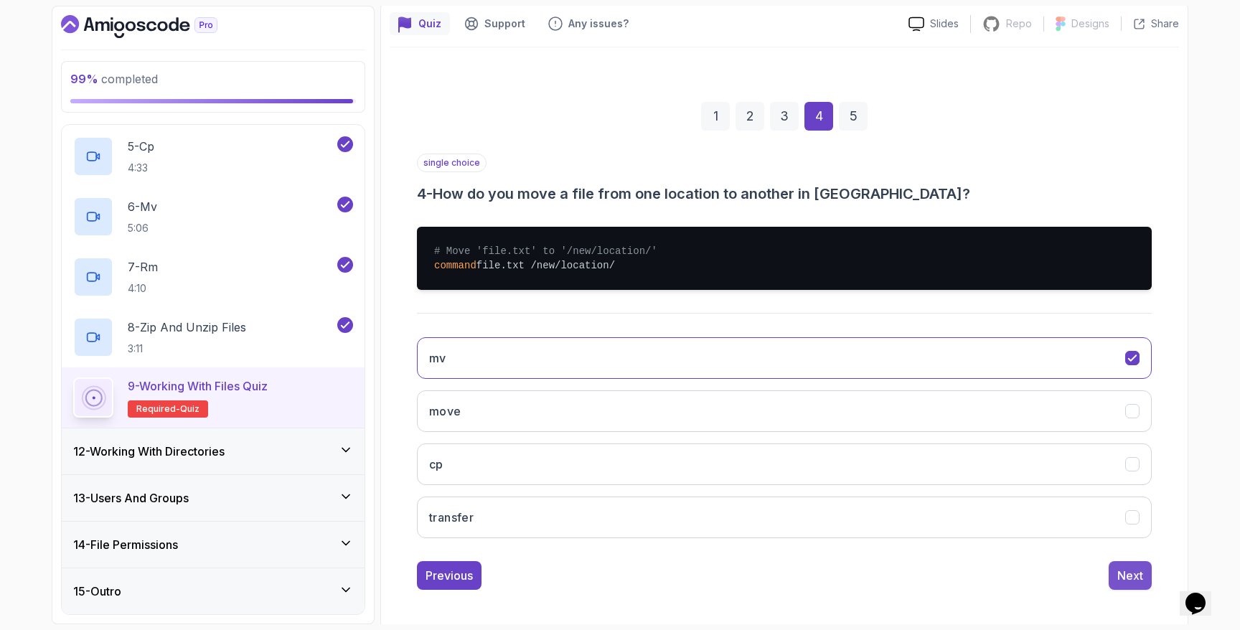
click at [611, 581] on div "Next" at bounding box center [1130, 575] width 26 height 17
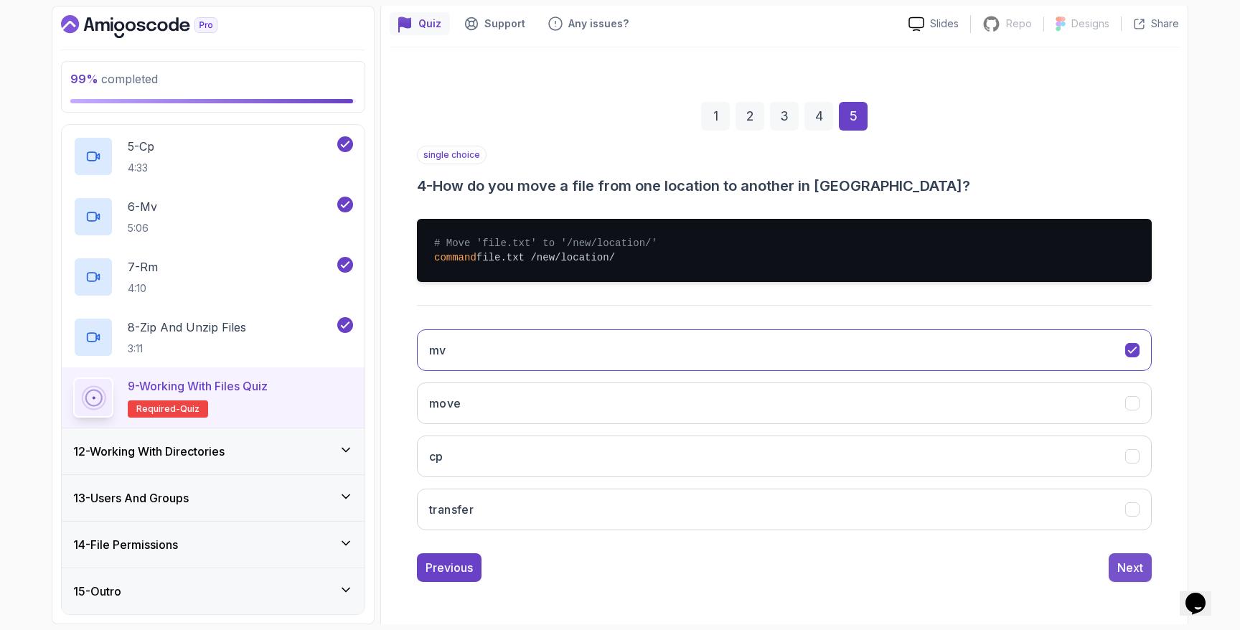
scroll to position [34, 0]
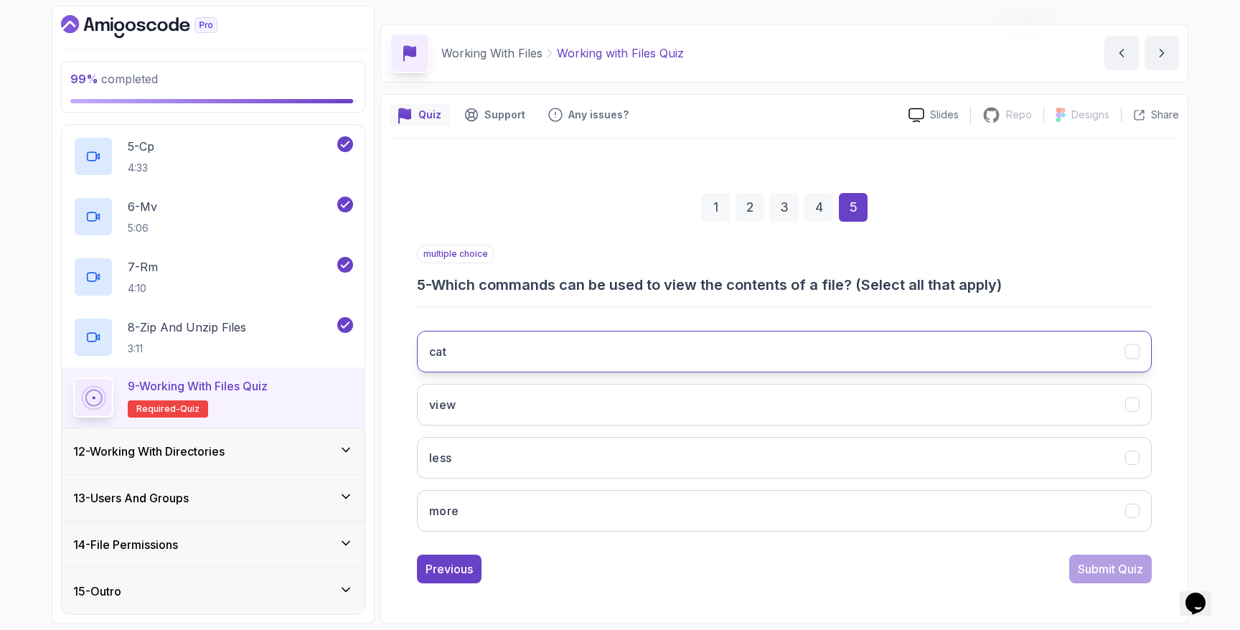
click at [611, 351] on button "cat" at bounding box center [784, 352] width 735 height 42
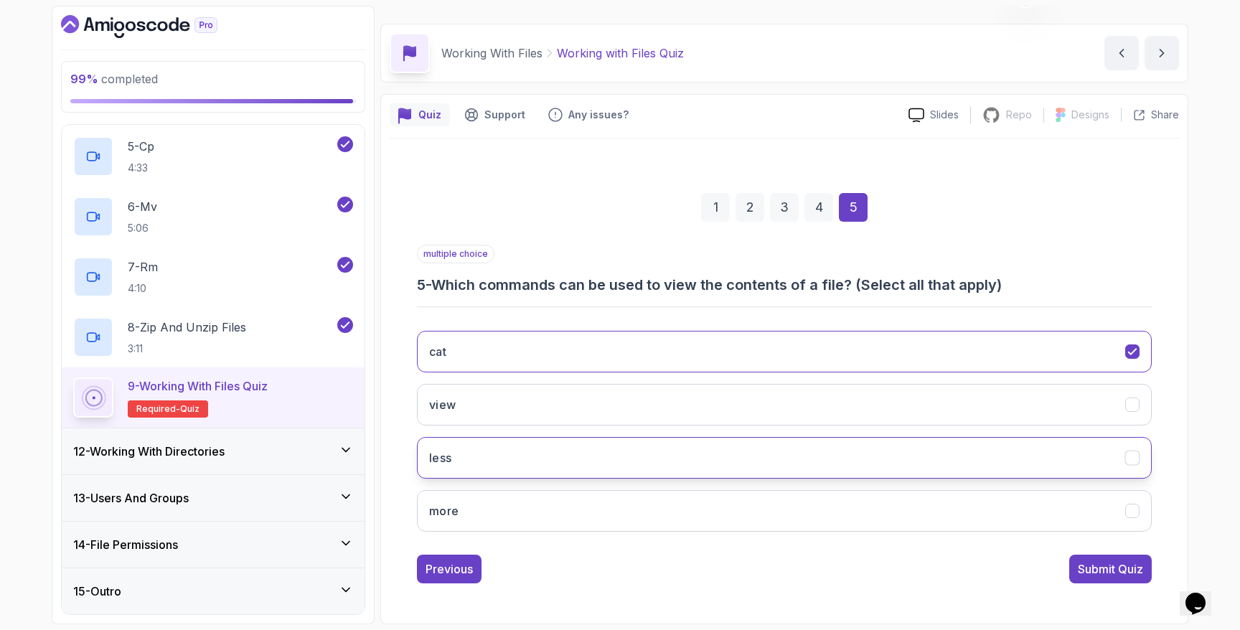
click at [607, 470] on button "less" at bounding box center [784, 458] width 735 height 42
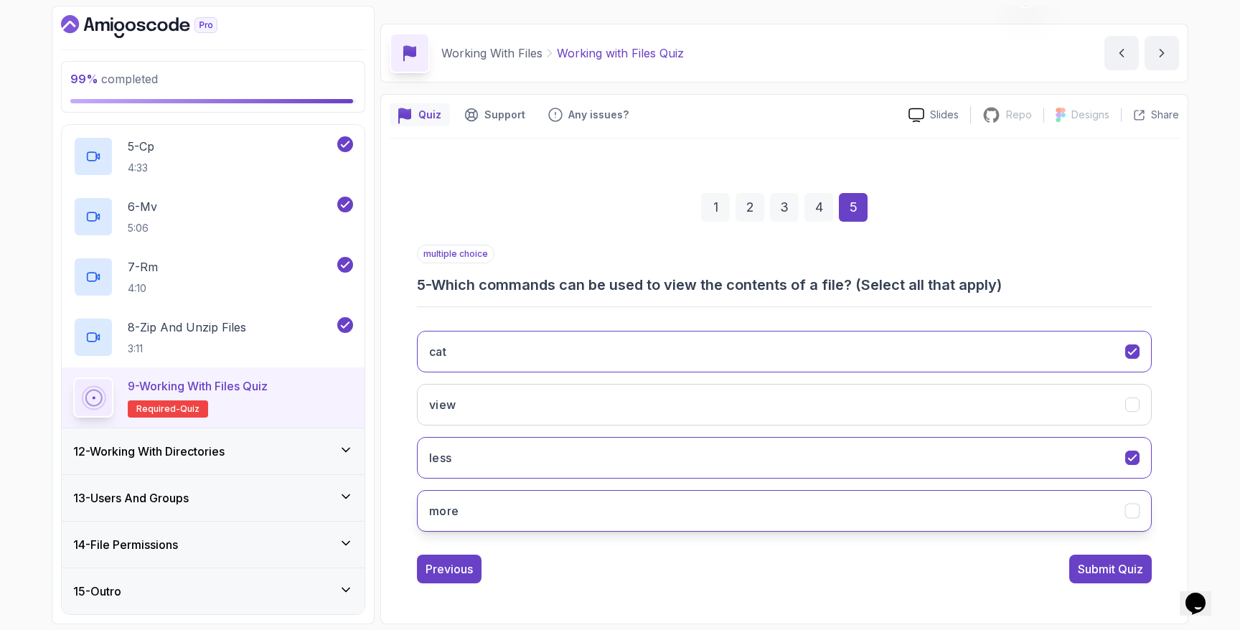
click at [608, 511] on button "more" at bounding box center [784, 511] width 735 height 42
click at [611, 564] on div "Submit Quiz" at bounding box center [1110, 568] width 65 height 17
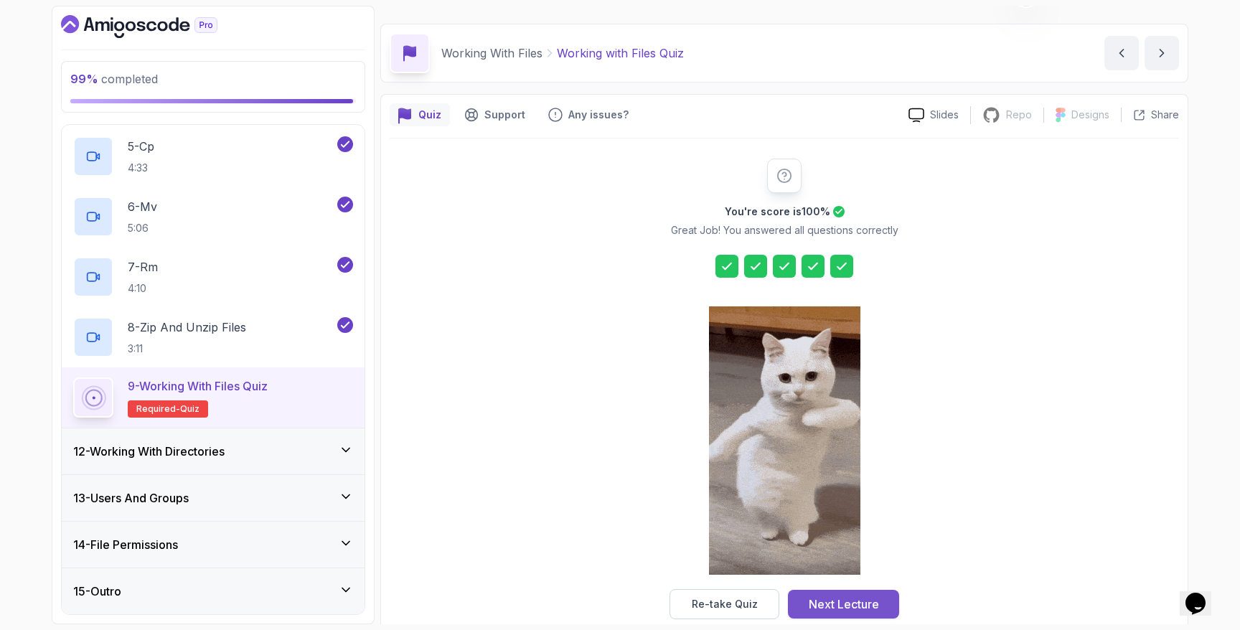
click at [611, 601] on div "Next Lecture" at bounding box center [844, 604] width 70 height 17
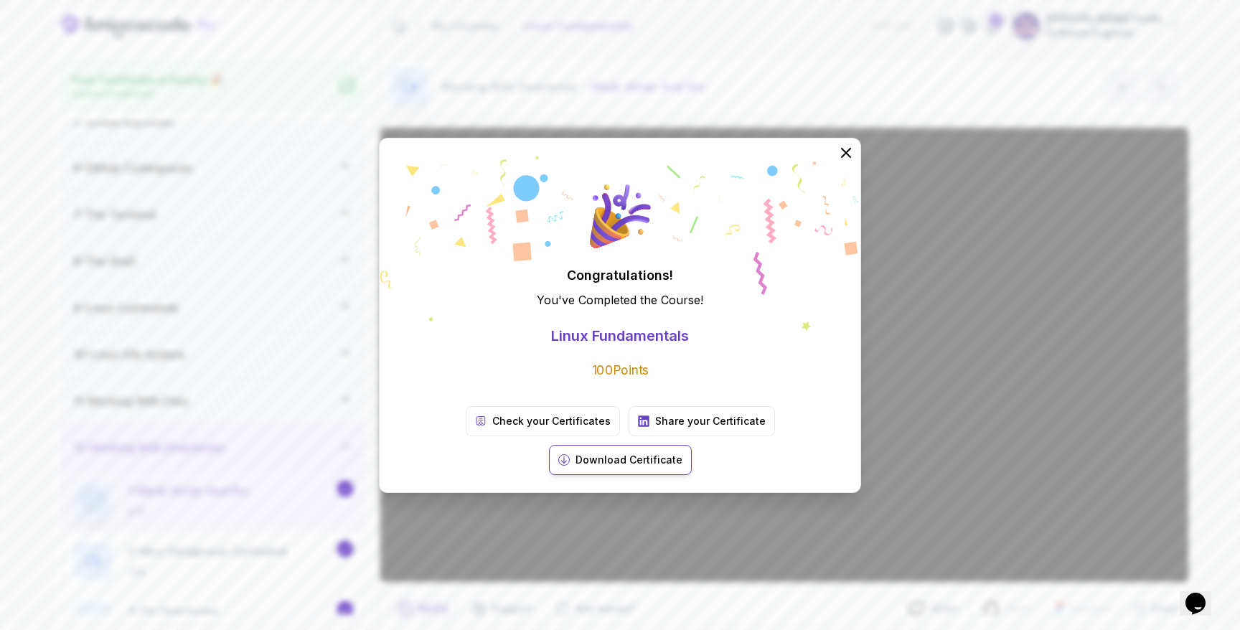
click at [611, 453] on p "Download Certificate" at bounding box center [628, 460] width 107 height 14
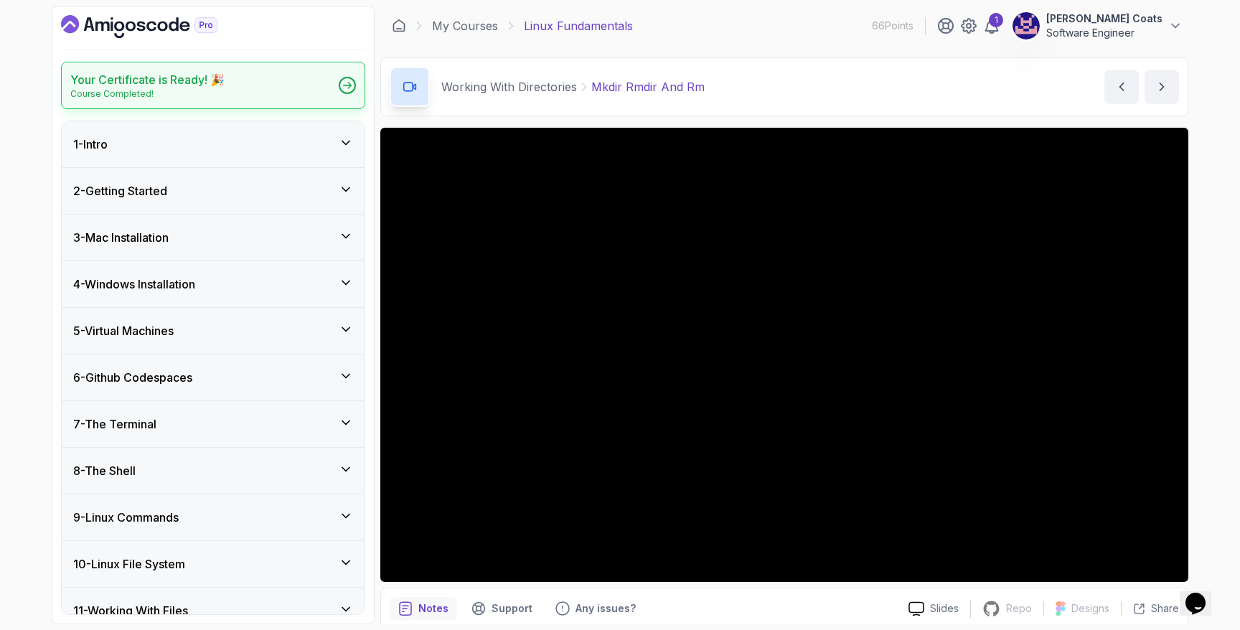
click at [344, 87] on icon at bounding box center [347, 85] width 9 height 7
click at [481, 25] on link "My Courses" at bounding box center [465, 25] width 66 height 17
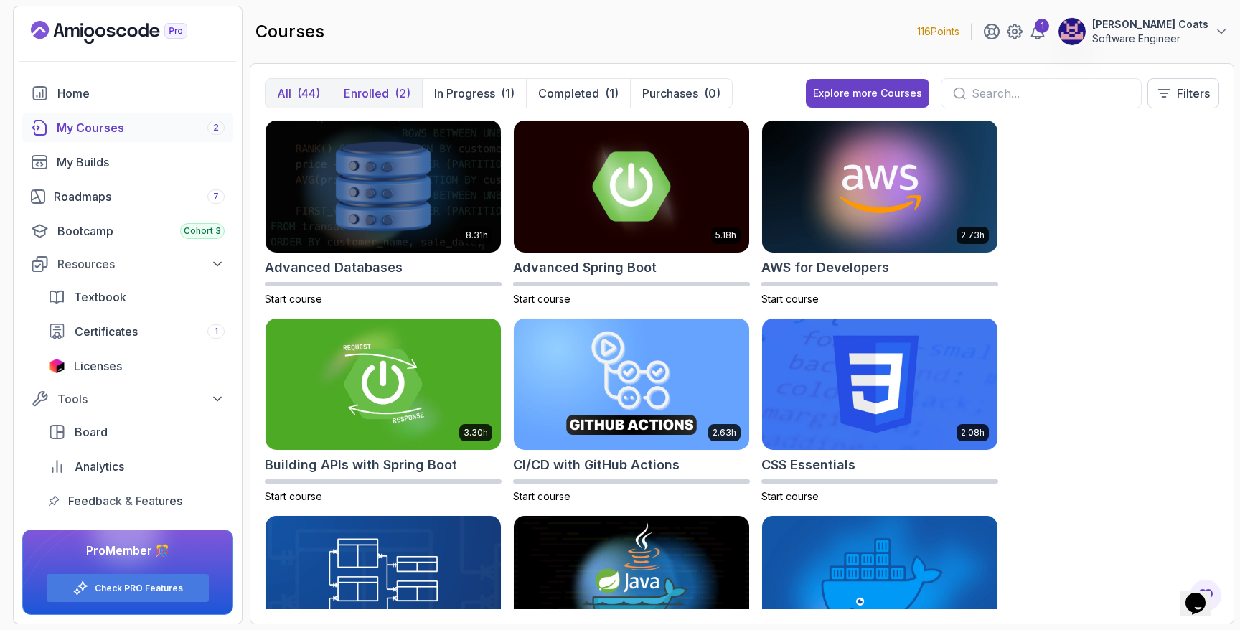
click at [385, 95] on p "Enrolled" at bounding box center [366, 93] width 45 height 17
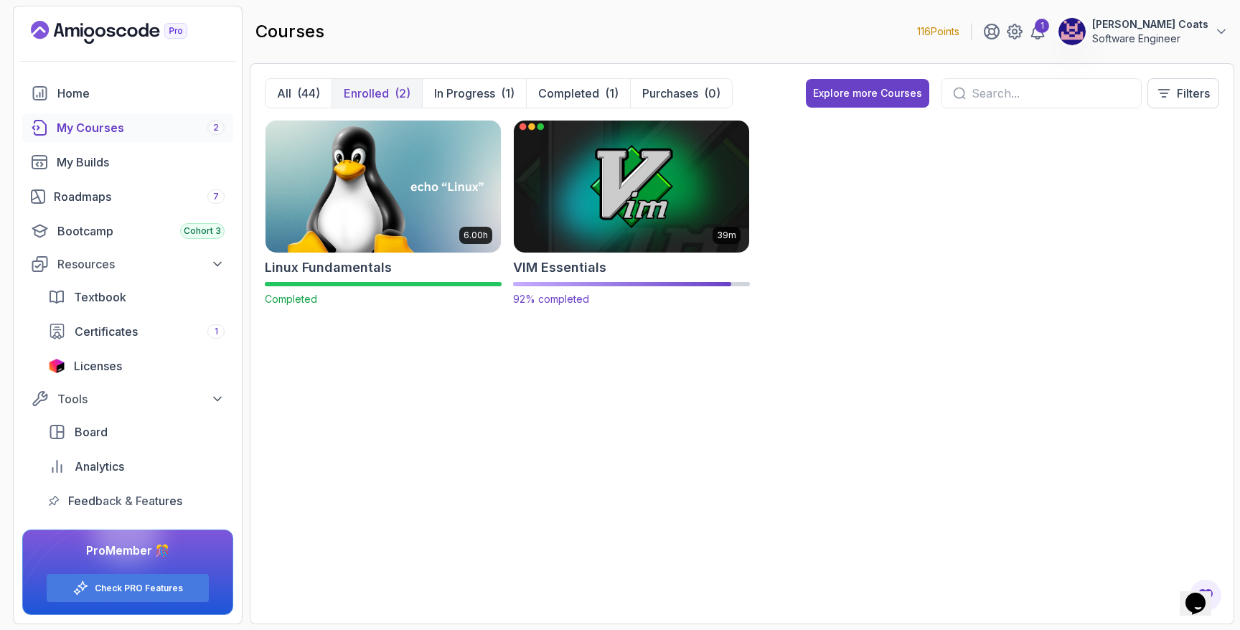
click at [591, 206] on img at bounding box center [631, 186] width 247 height 138
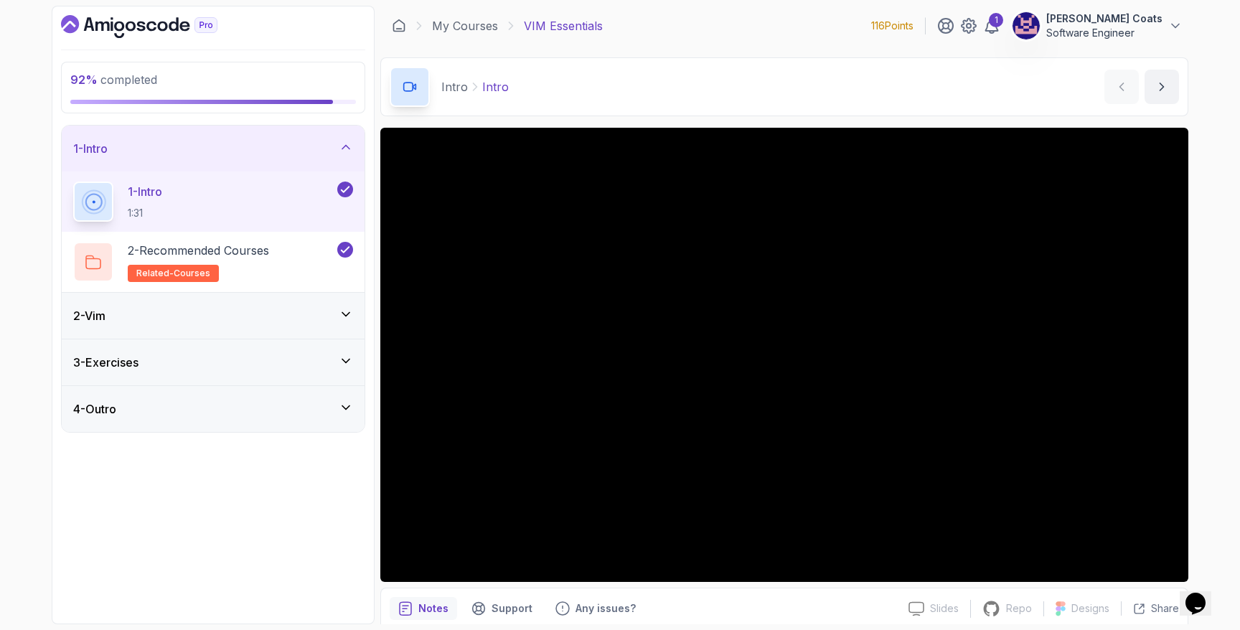
click at [286, 412] on div "4 - Outro" at bounding box center [213, 408] width 280 height 17
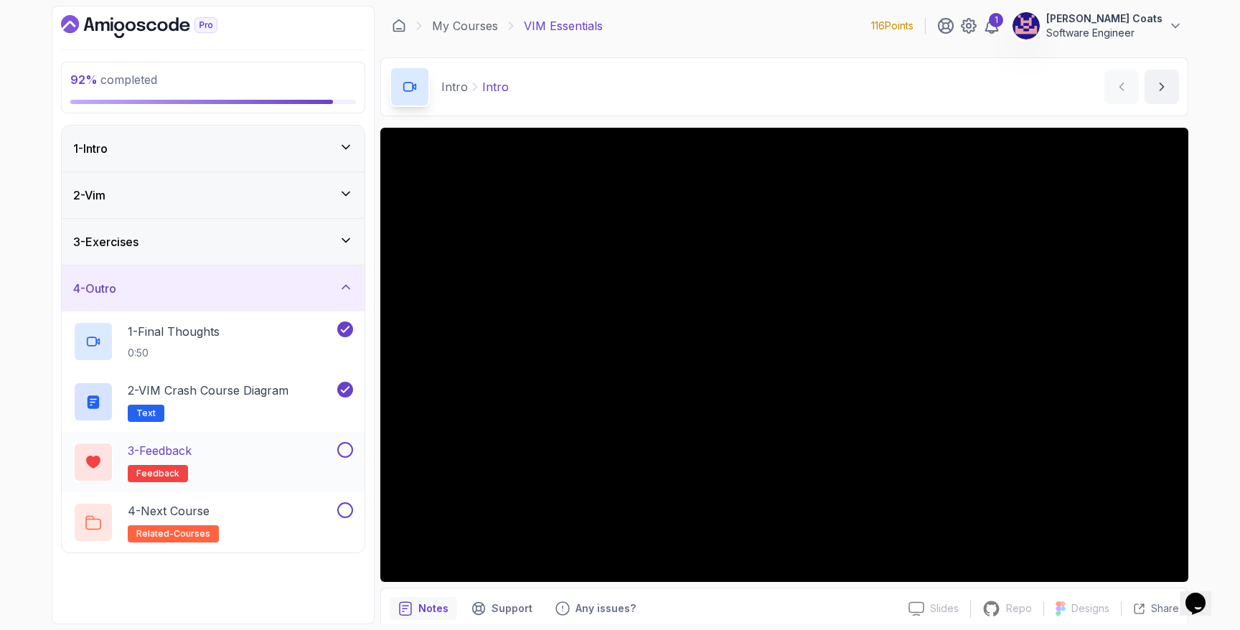
click at [348, 451] on button at bounding box center [345, 450] width 16 height 16
click at [346, 514] on button at bounding box center [345, 510] width 16 height 16
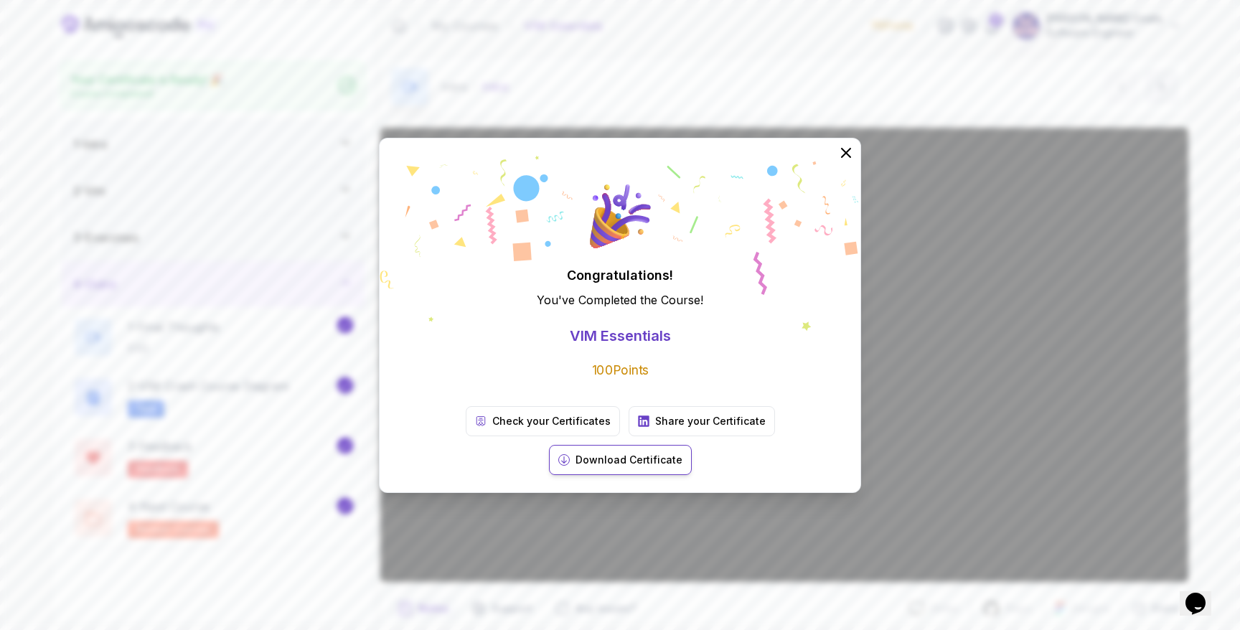
click at [611, 453] on p "Download Certificate" at bounding box center [628, 460] width 107 height 14
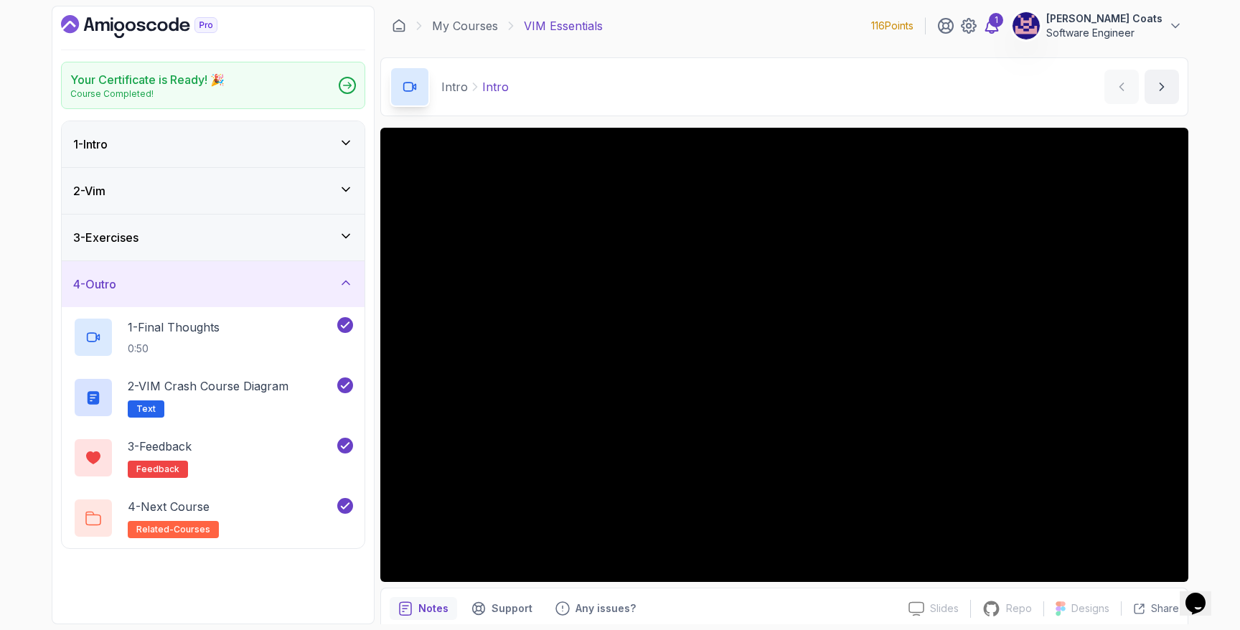
click at [611, 24] on div "1" at bounding box center [996, 20] width 14 height 14
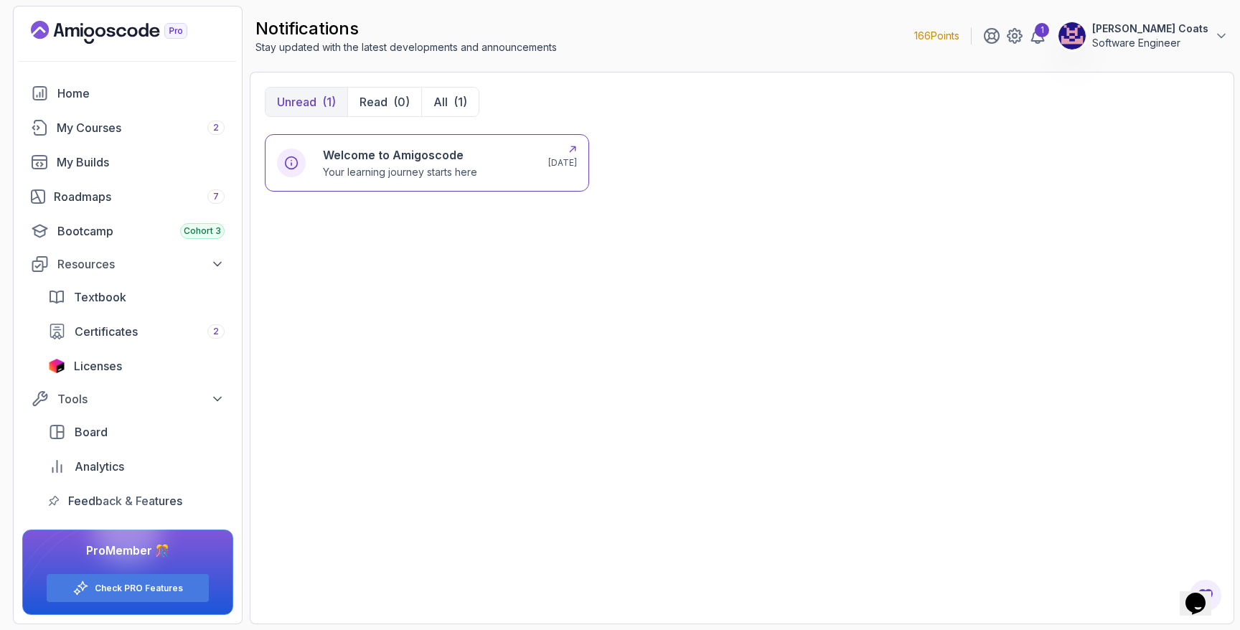
click at [468, 176] on p "Your learning journey starts here" at bounding box center [400, 172] width 154 height 14
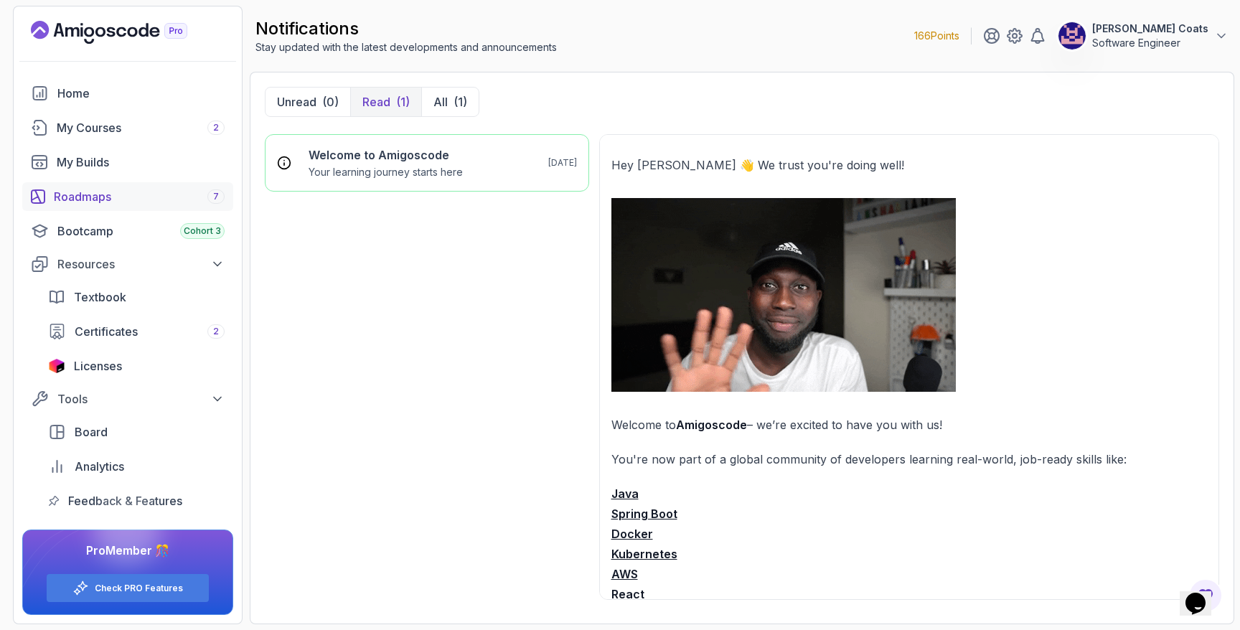
click at [92, 197] on div "Roadmaps 7" at bounding box center [139, 196] width 171 height 17
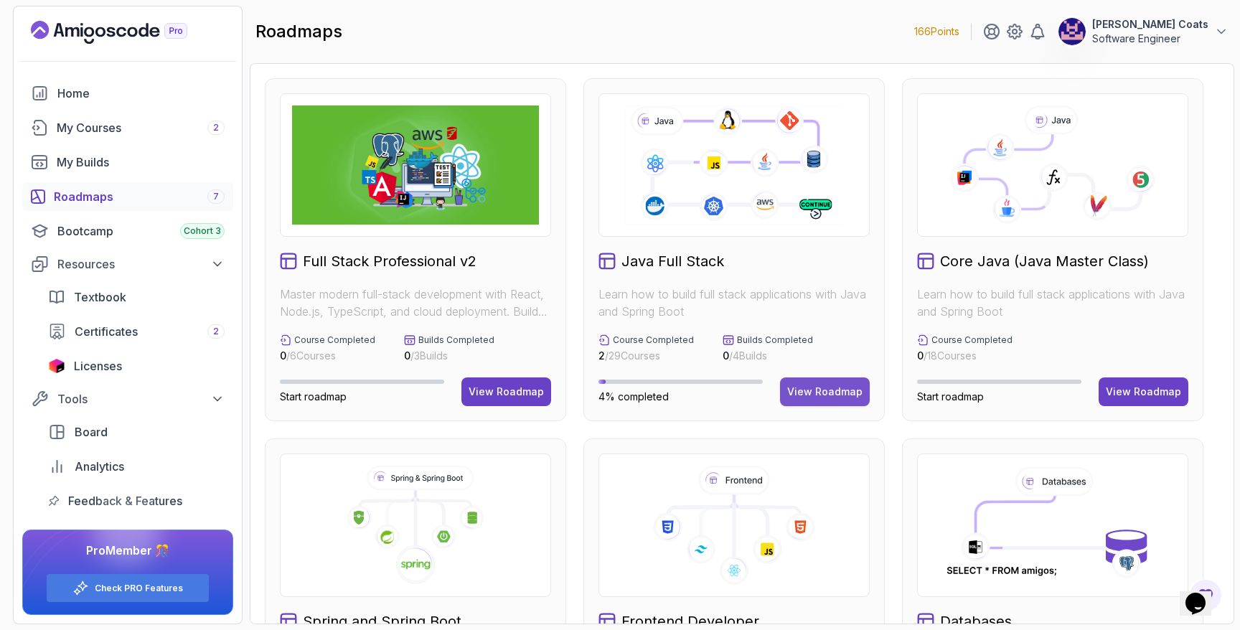
click at [611, 391] on div "View Roadmap" at bounding box center [824, 392] width 75 height 14
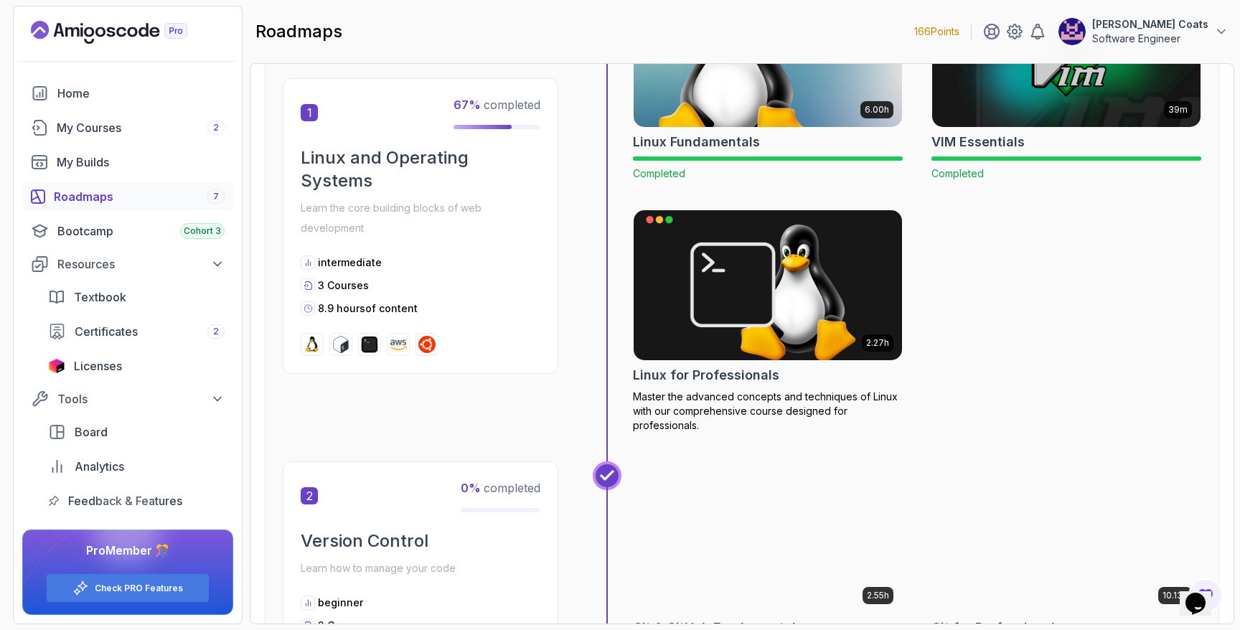
scroll to position [385, 0]
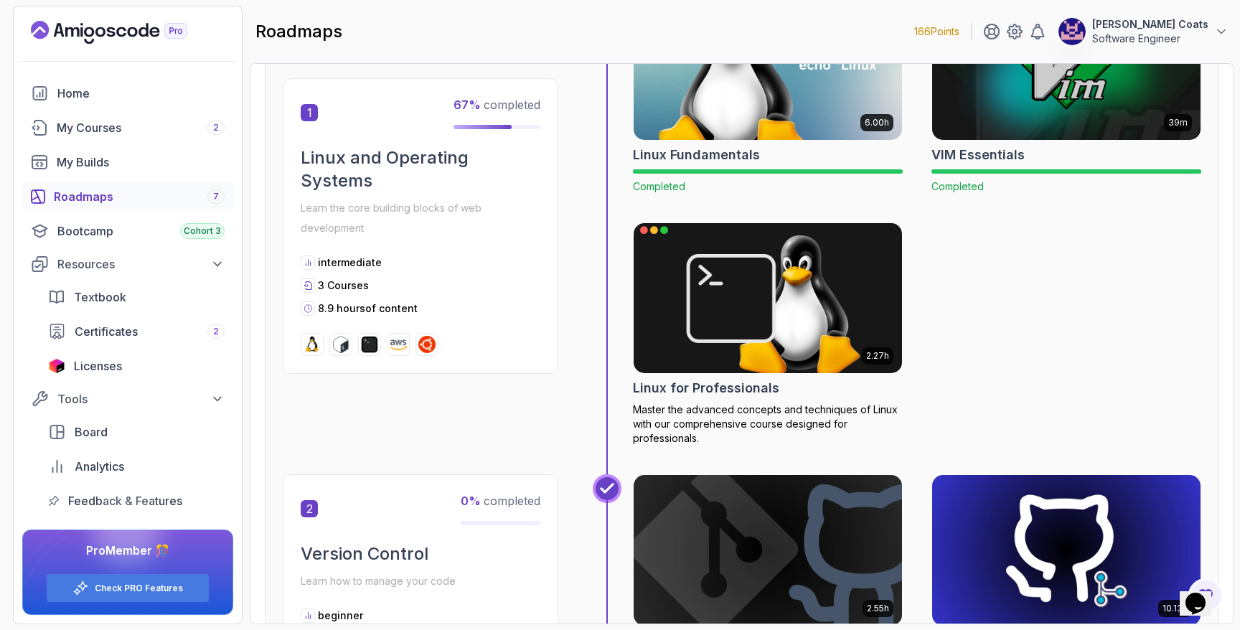
click at [611, 326] on img at bounding box center [768, 298] width 282 height 158
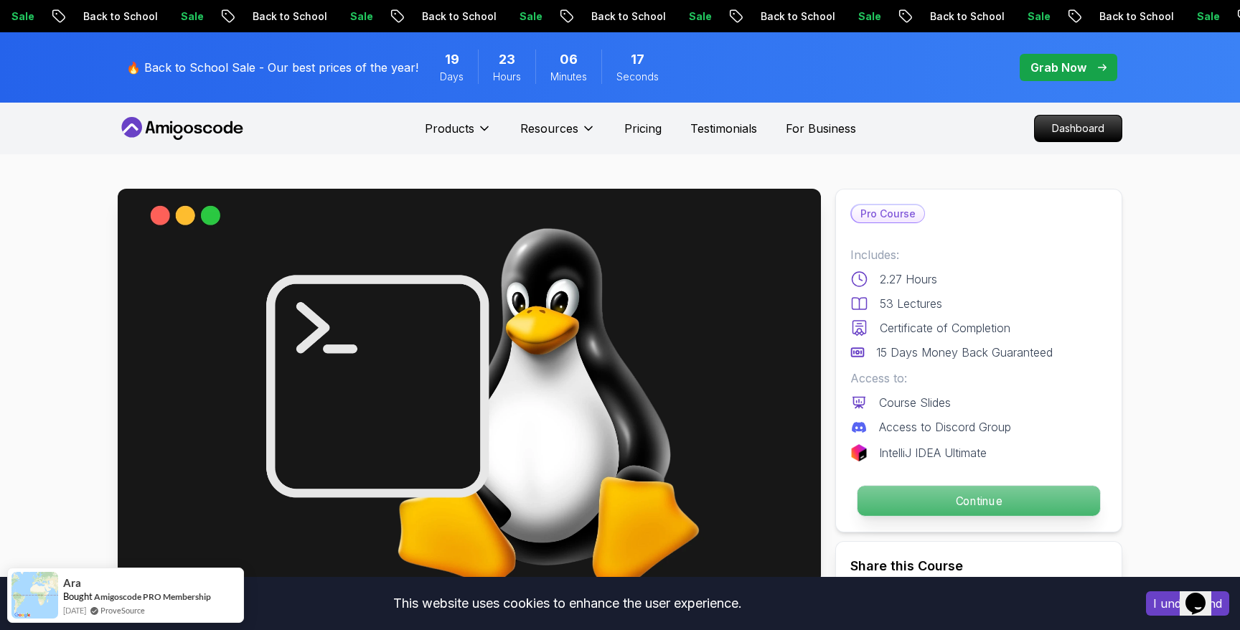
click at [611, 505] on p "Continue" at bounding box center [978, 501] width 243 height 30
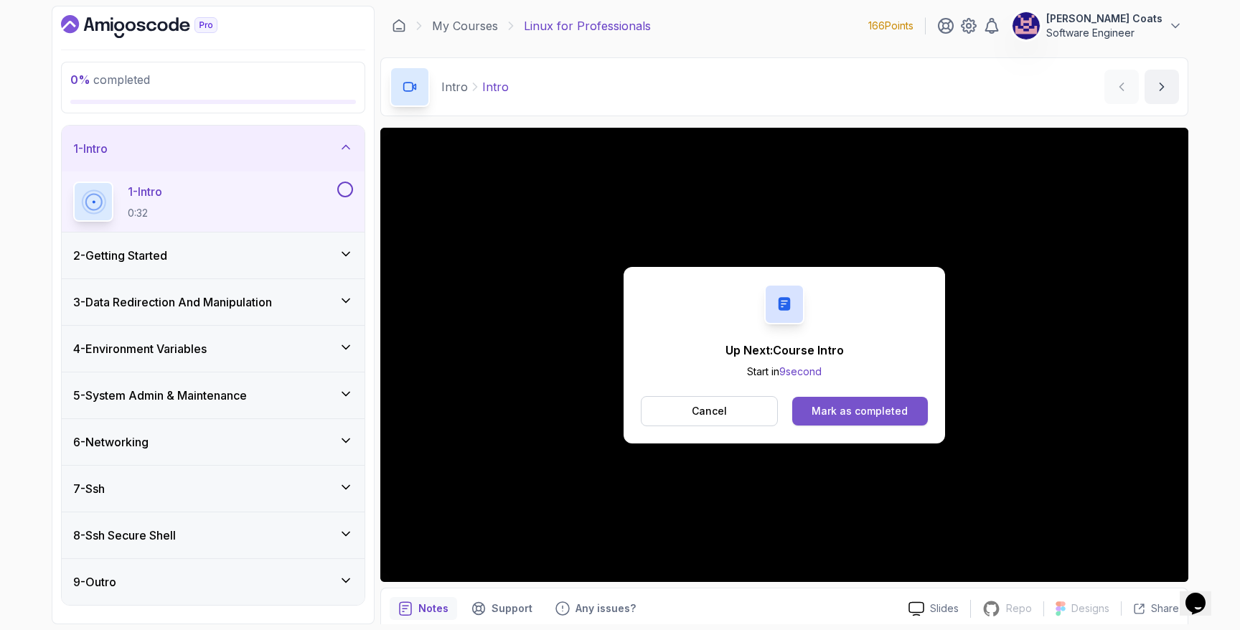
click at [611, 417] on div "Mark as completed" at bounding box center [860, 411] width 96 height 14
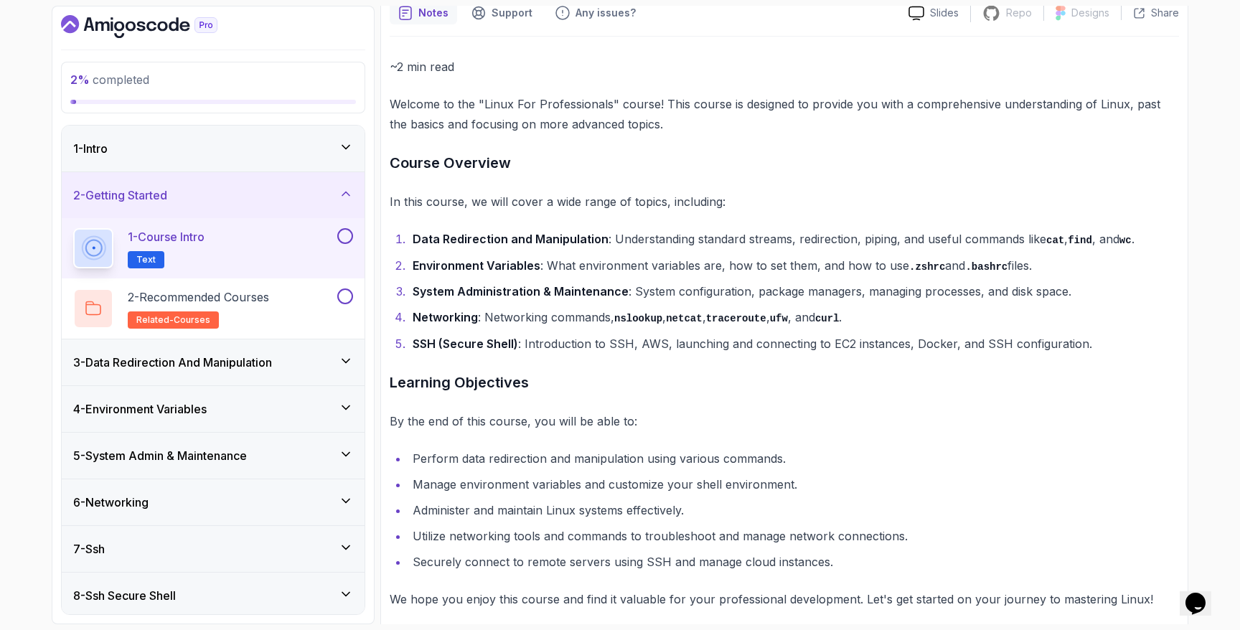
scroll to position [149, 0]
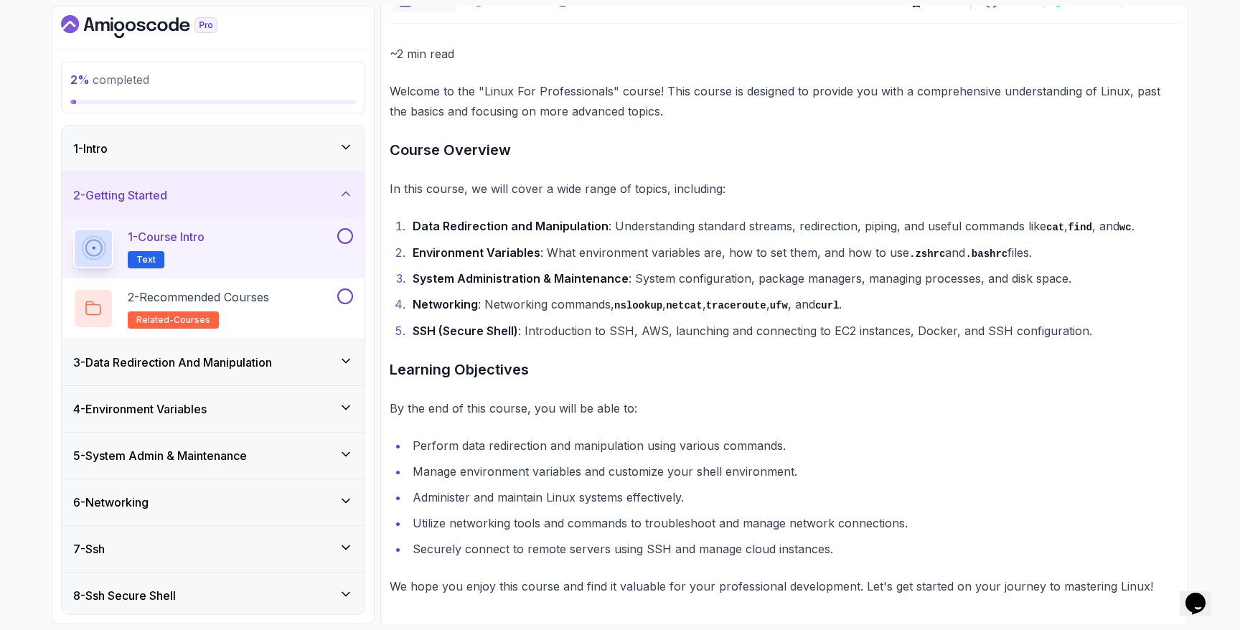
click at [341, 236] on button at bounding box center [345, 236] width 16 height 16
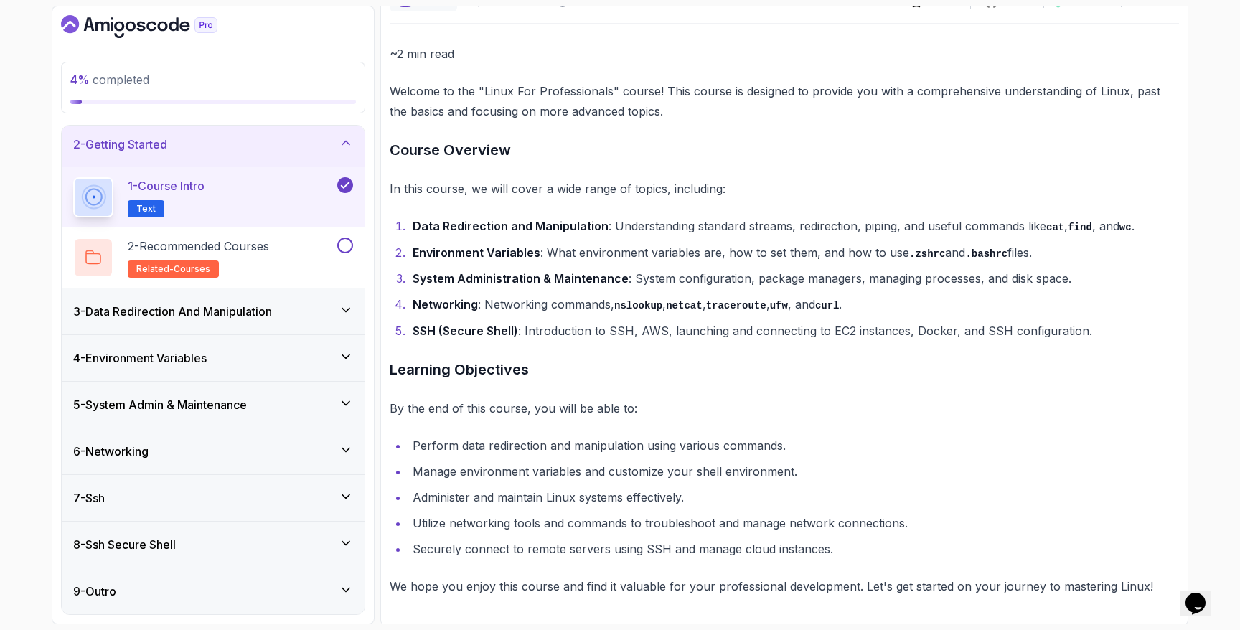
click at [198, 601] on div "9 - Outro" at bounding box center [213, 591] width 303 height 46
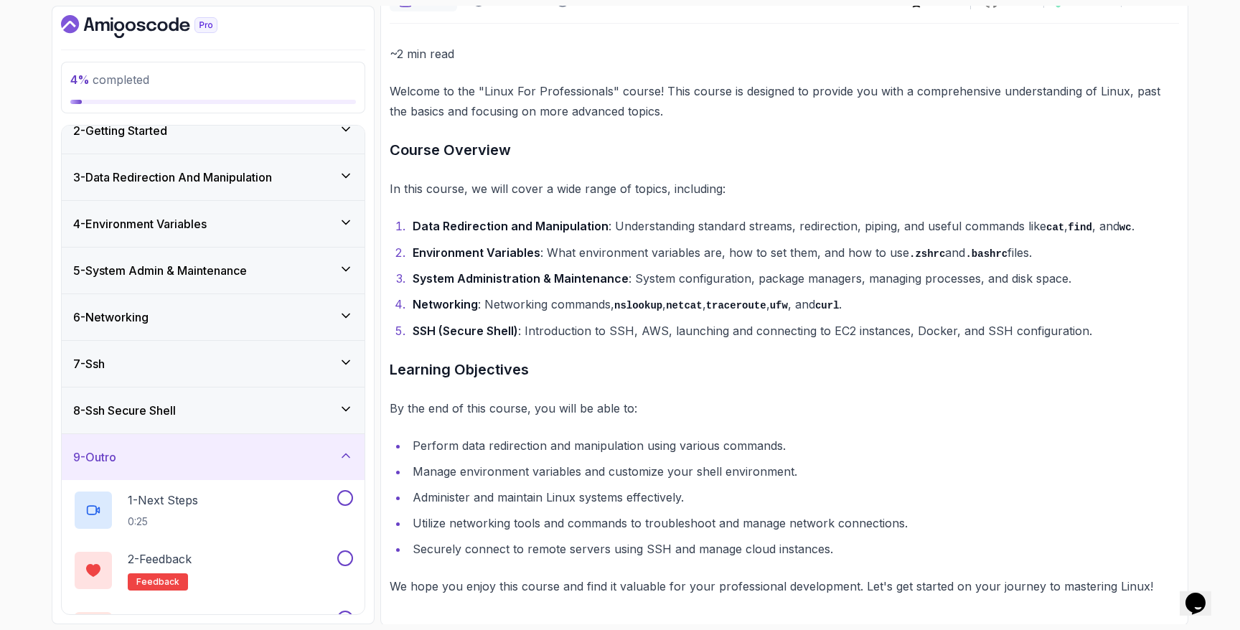
scroll to position [111, 0]
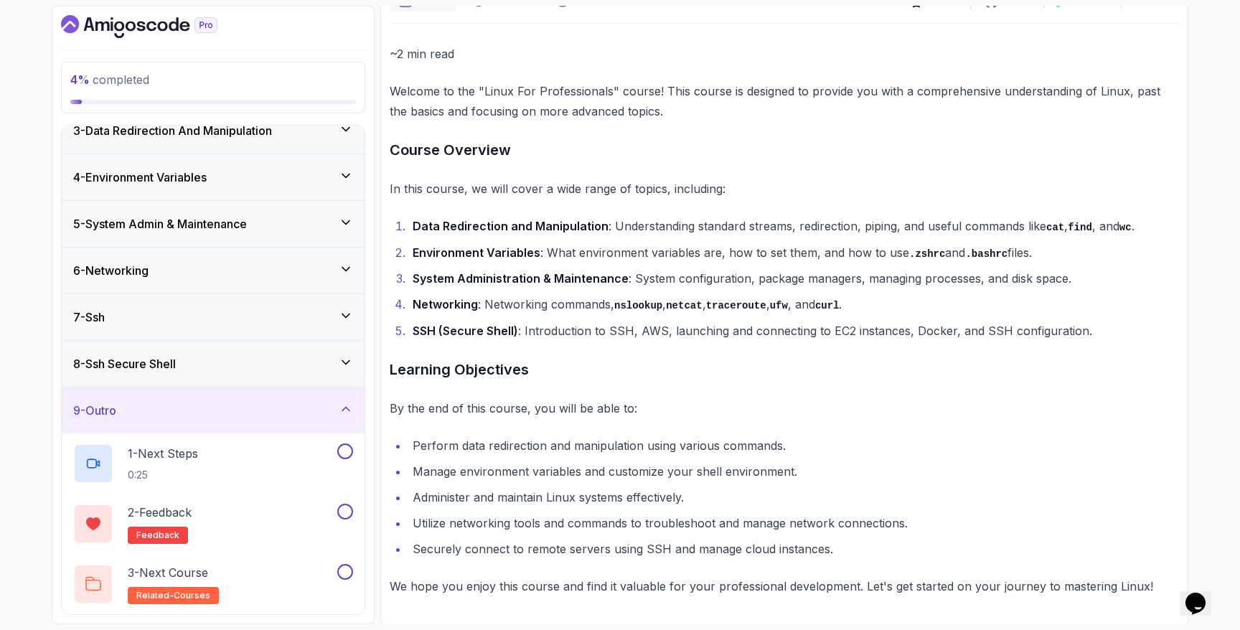
click at [198, 370] on div "8 - Ssh Secure Shell" at bounding box center [213, 363] width 280 height 17
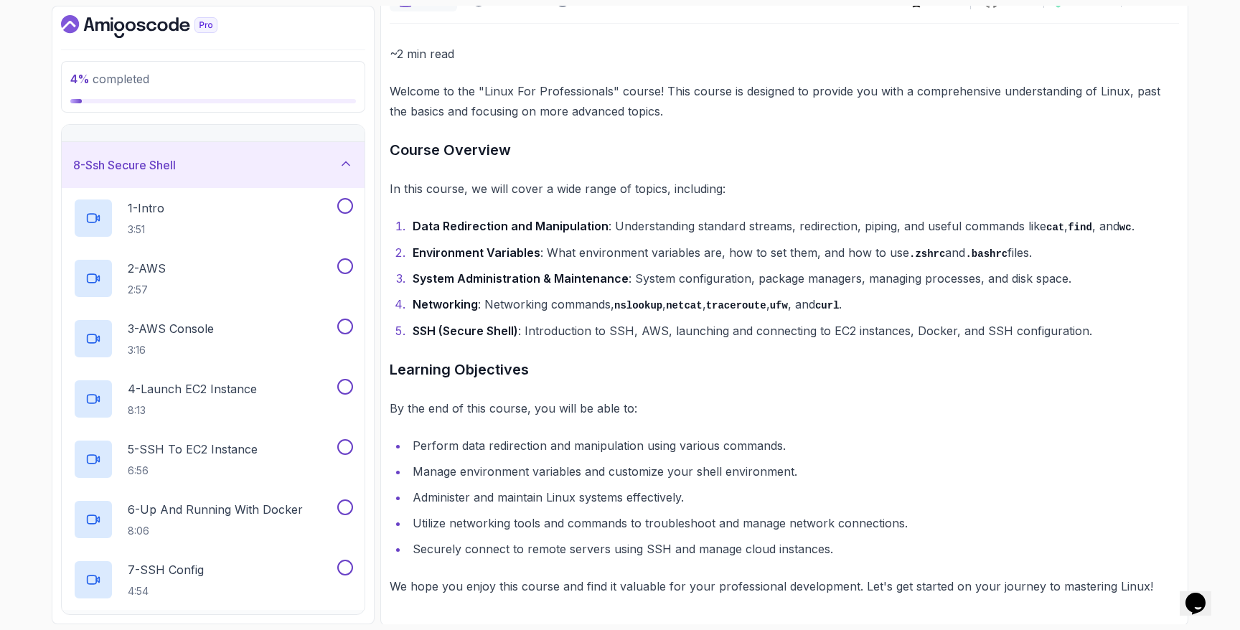
scroll to position [0, 0]
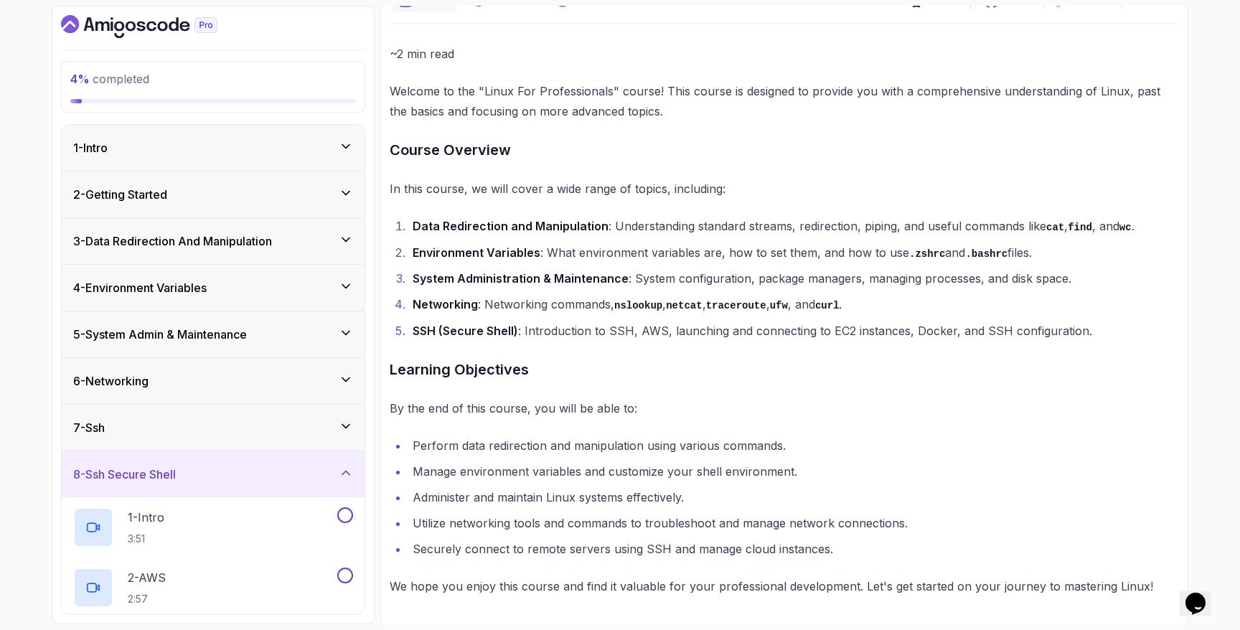
click at [161, 474] on h3 "8 - Ssh Secure Shell" at bounding box center [124, 474] width 103 height 17
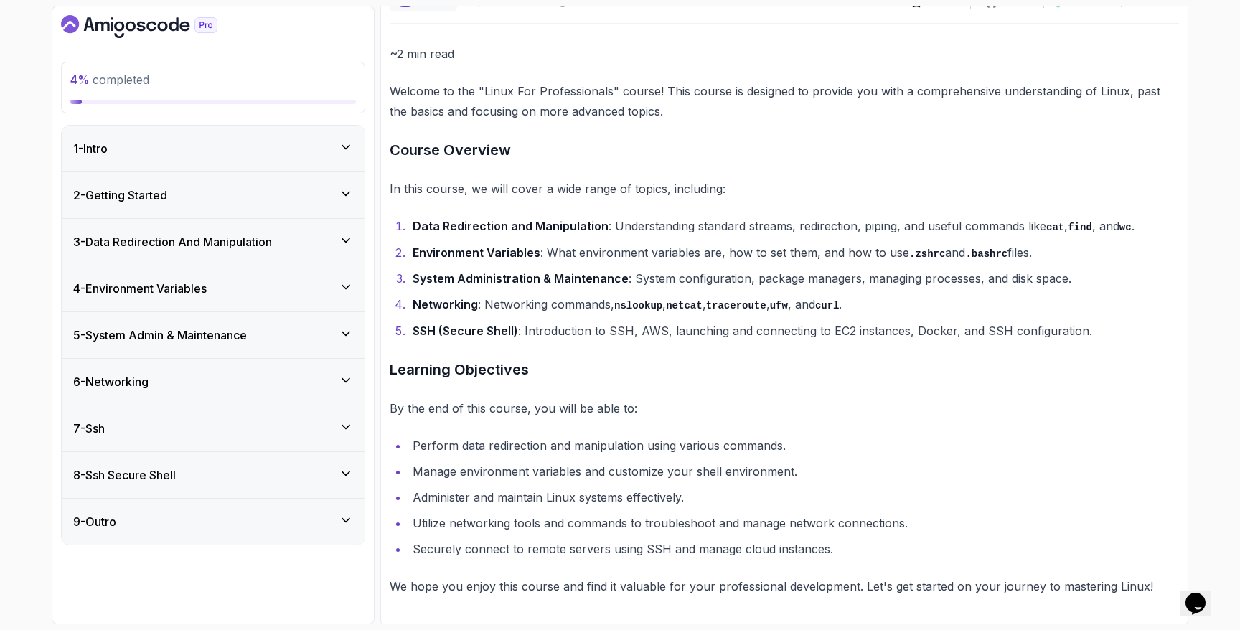
click at [199, 195] on div "2 - Getting Started" at bounding box center [213, 195] width 280 height 17
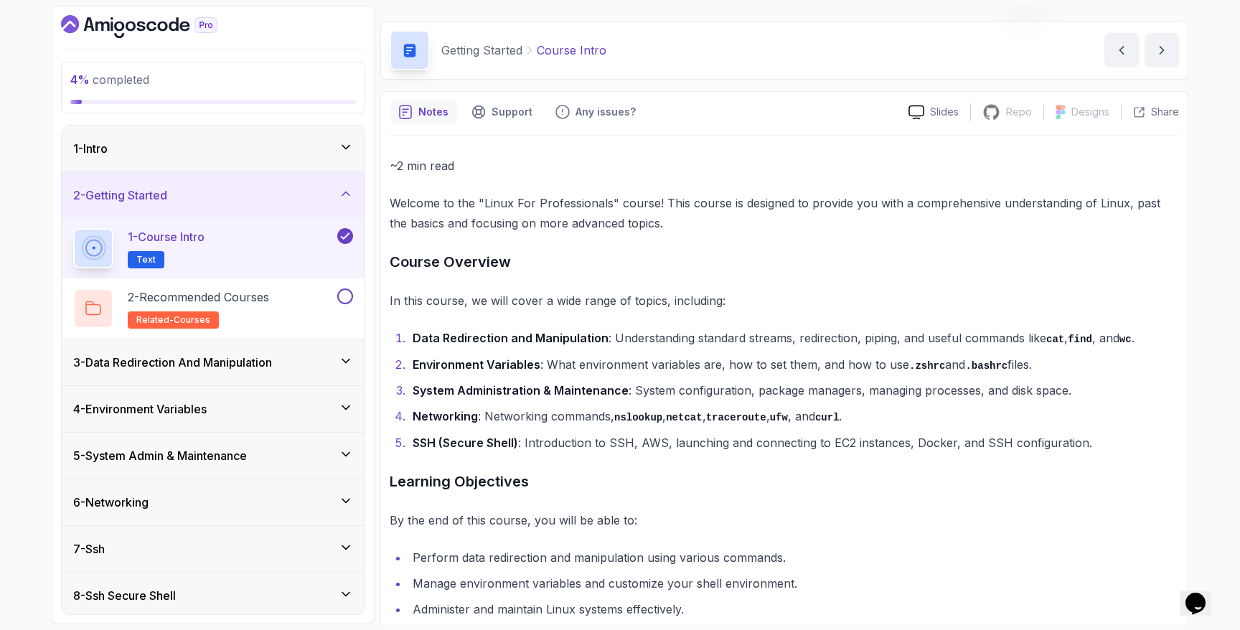
scroll to position [20, 0]
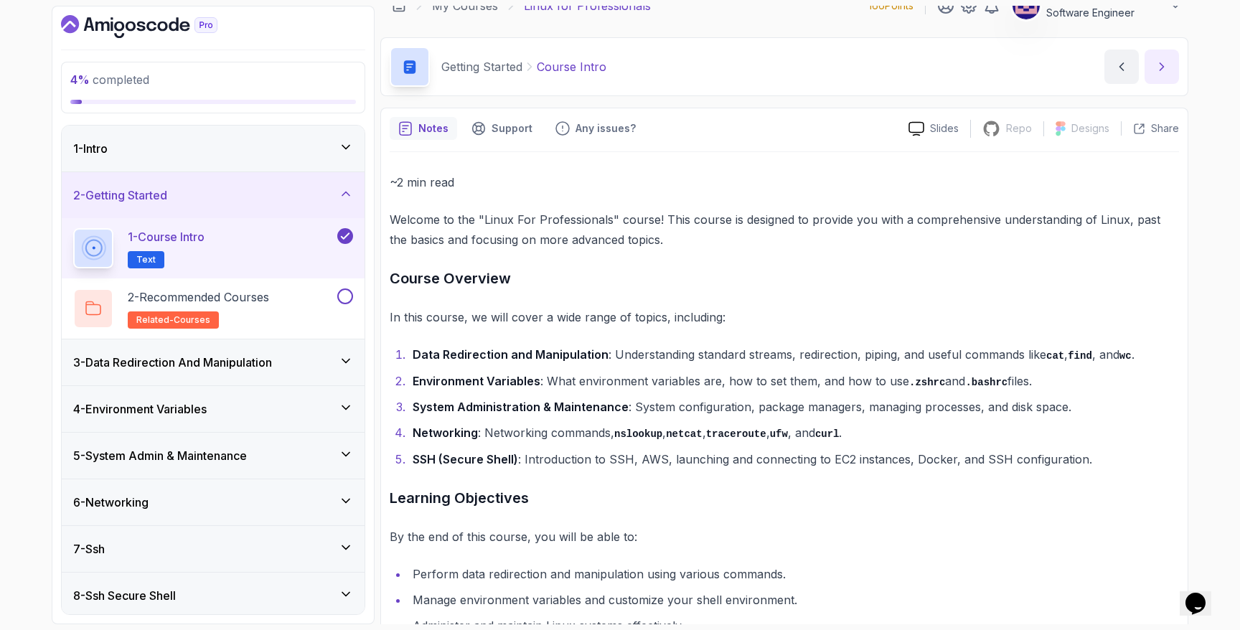
click at [611, 78] on button "next content" at bounding box center [1162, 67] width 34 height 34
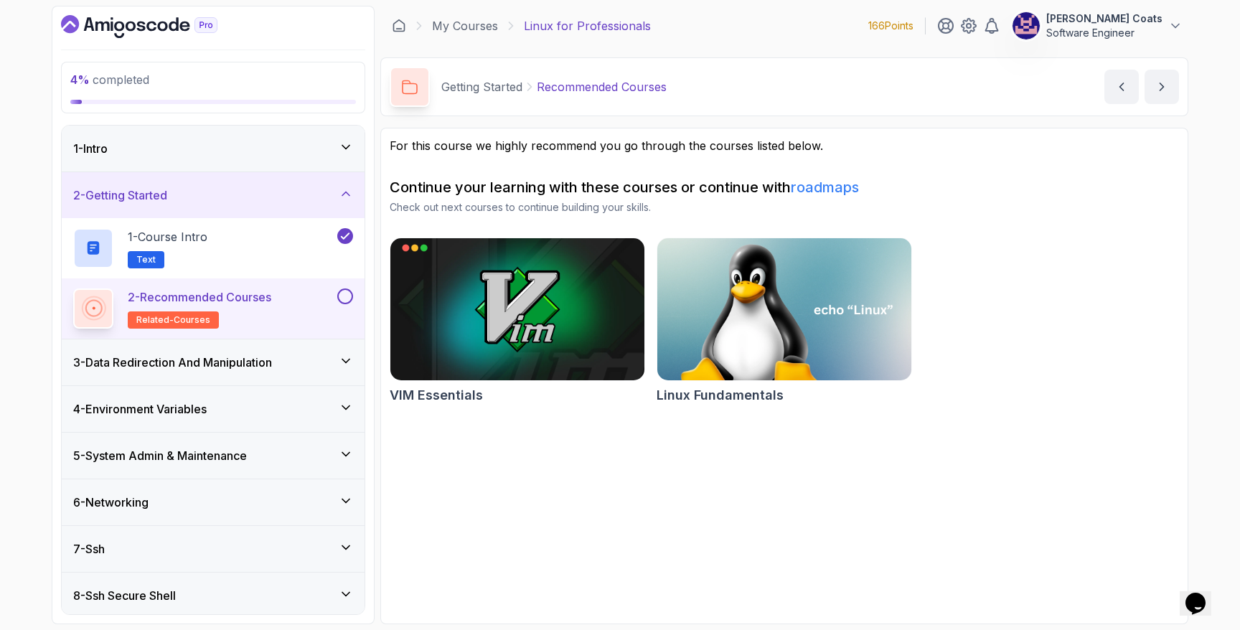
click at [340, 300] on button at bounding box center [345, 296] width 16 height 16
click at [287, 363] on div "3 - Data Redirection And Manipulation" at bounding box center [213, 362] width 280 height 17
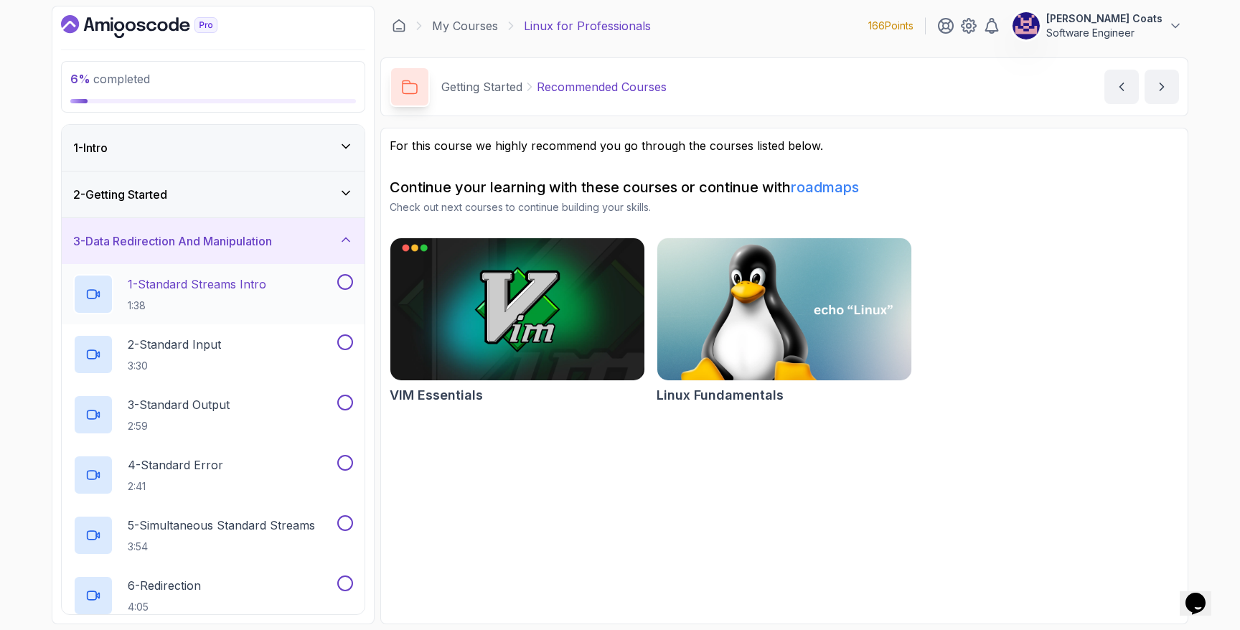
click at [273, 304] on div "1 - Standard Streams Intro 1:38" at bounding box center [203, 294] width 261 height 40
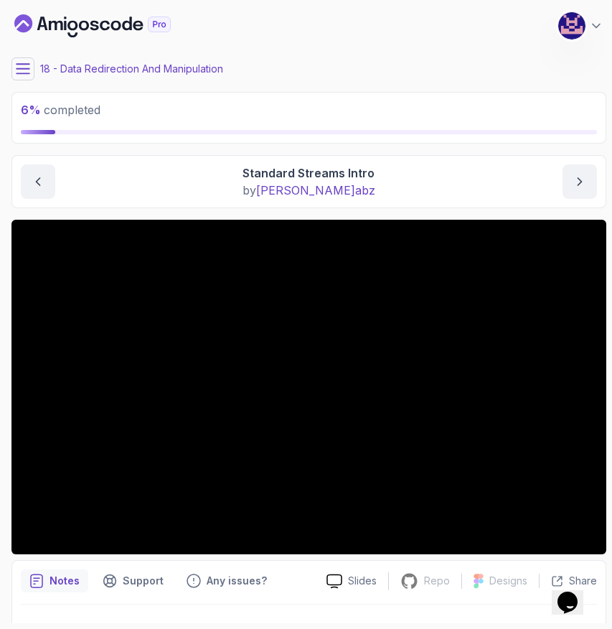
scroll to position [31, 0]
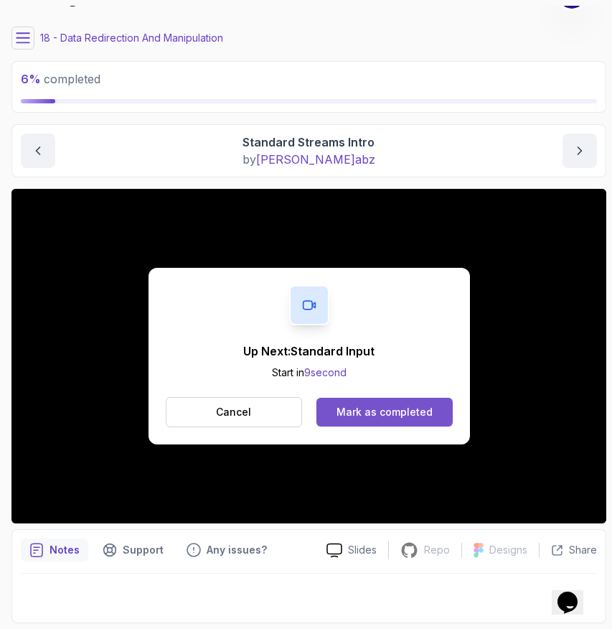
click at [377, 410] on div "Mark as completed" at bounding box center [385, 412] width 96 height 14
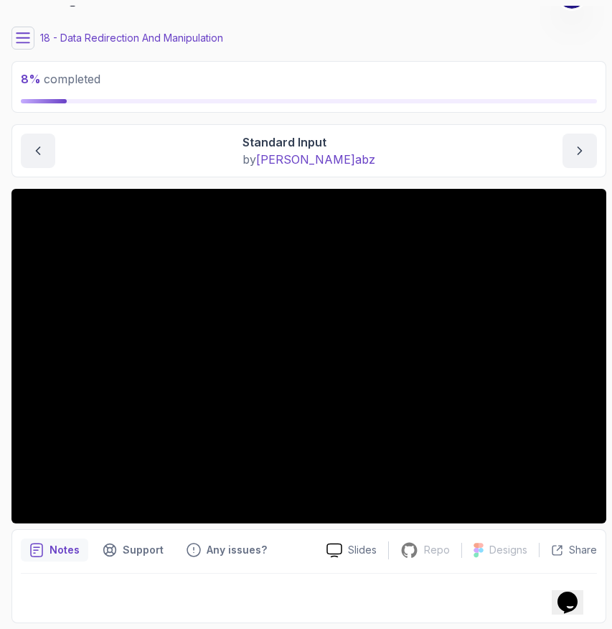
click at [479, 181] on main "My Courses Linux for Professionals 166 Points [PERSON_NAME] Coats Software Engi…" at bounding box center [308, 314] width 595 height 617
click at [329, 158] on span "[PERSON_NAME]" at bounding box center [315, 159] width 119 height 14
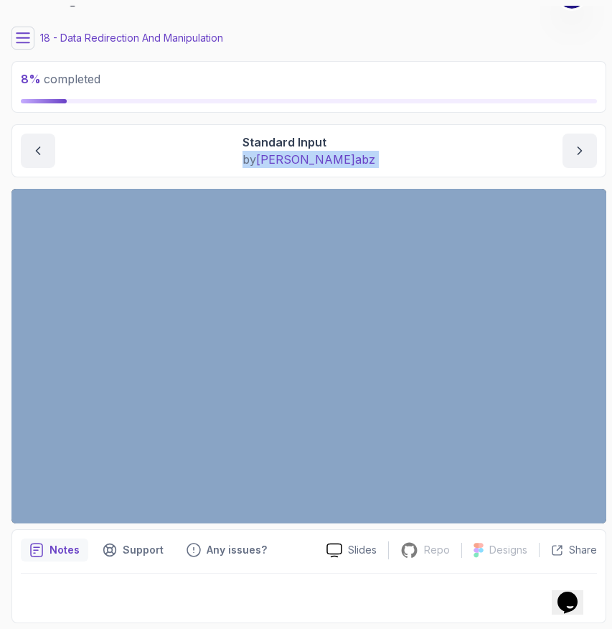
click at [329, 158] on span "[PERSON_NAME]" at bounding box center [315, 159] width 119 height 14
click at [408, 158] on div "Standard Input by [PERSON_NAME]" at bounding box center [309, 150] width 576 height 34
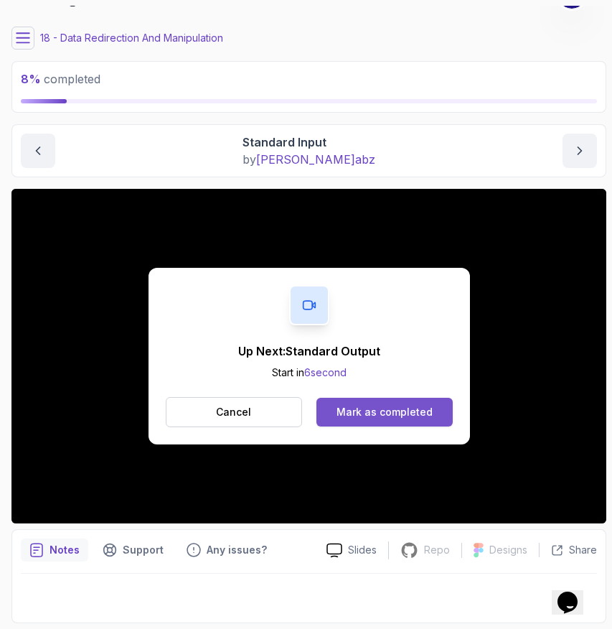
click at [407, 408] on div "Mark as completed" at bounding box center [385, 412] width 96 height 14
click at [376, 416] on div "Mark as completed" at bounding box center [385, 412] width 96 height 14
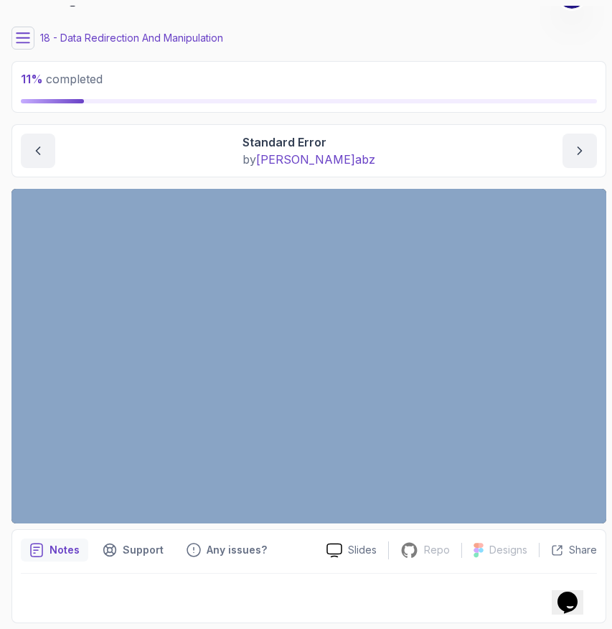
click at [359, 180] on main "My Courses Linux for Professionals 166 Points [PERSON_NAME] Coats Software Engi…" at bounding box center [308, 314] width 595 height 617
click at [25, 37] on icon at bounding box center [23, 37] width 13 height 9
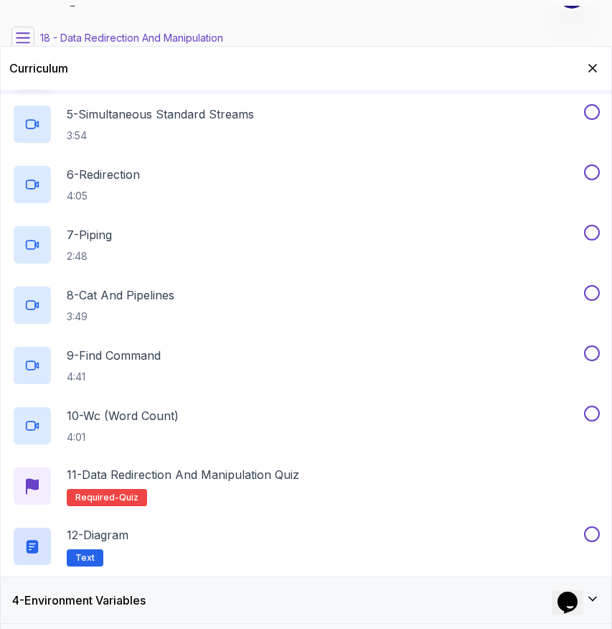
scroll to position [558, 0]
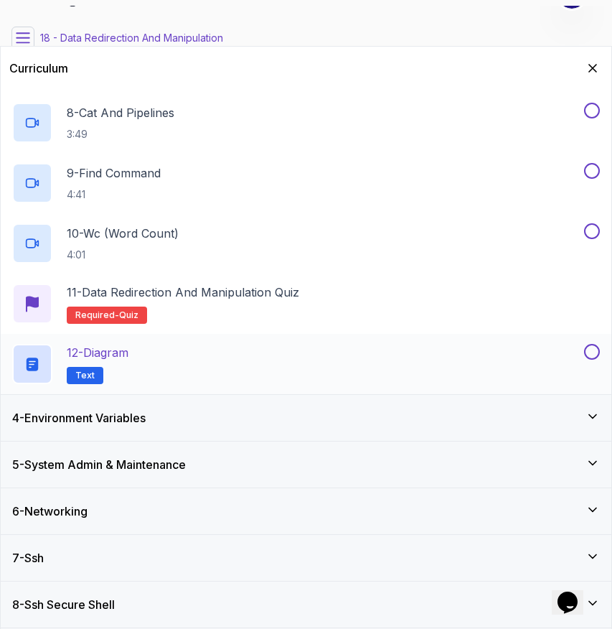
click at [166, 355] on div "12 - Diagram Text" at bounding box center [296, 364] width 569 height 40
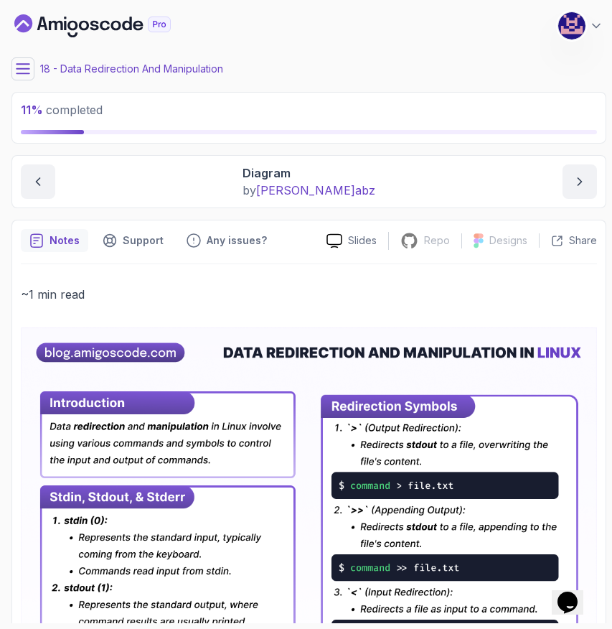
click at [24, 70] on icon at bounding box center [23, 69] width 14 height 14
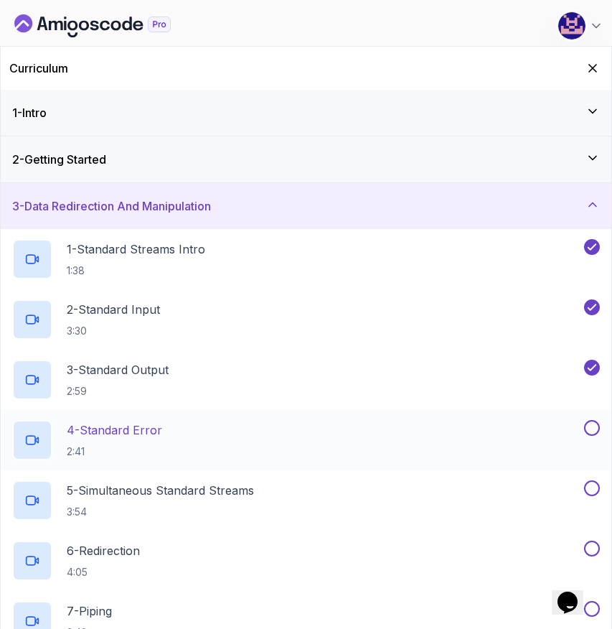
click at [201, 425] on div "4 - Standard Error 2:41" at bounding box center [296, 440] width 569 height 40
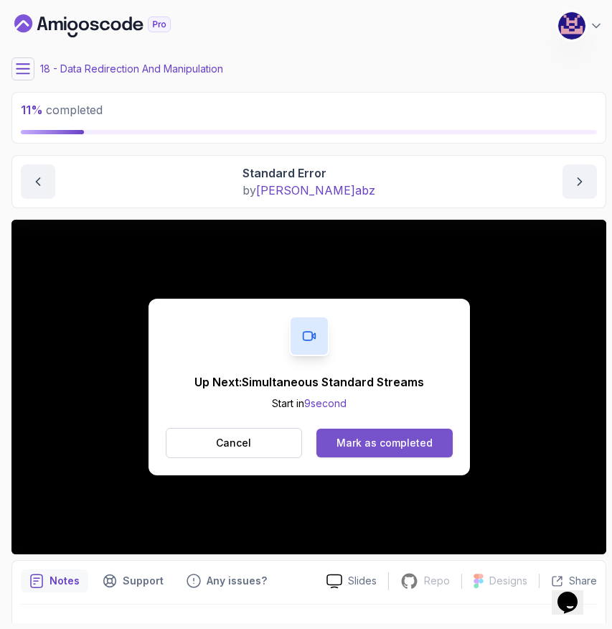
click at [389, 449] on div "Mark as completed" at bounding box center [385, 443] width 96 height 14
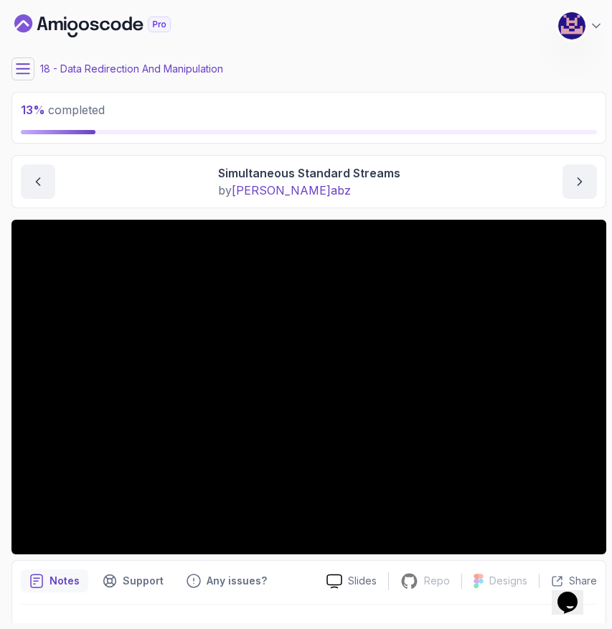
scroll to position [31, 0]
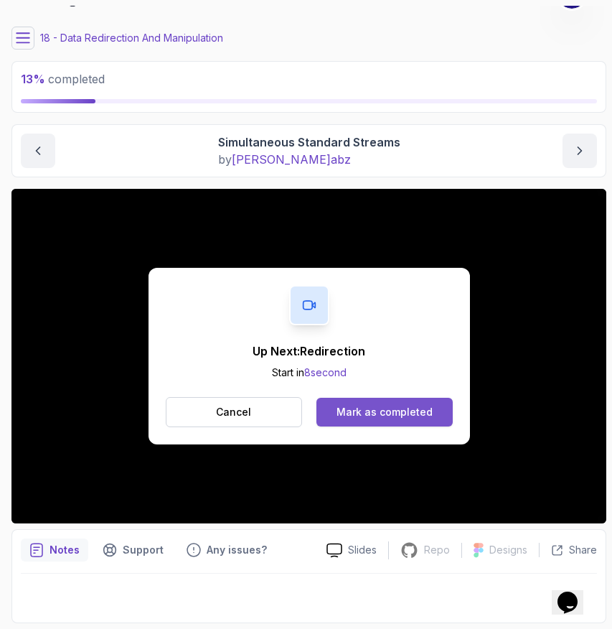
click at [371, 408] on div "Mark as completed" at bounding box center [385, 412] width 96 height 14
click at [385, 405] on div "Mark as completed" at bounding box center [385, 412] width 96 height 14
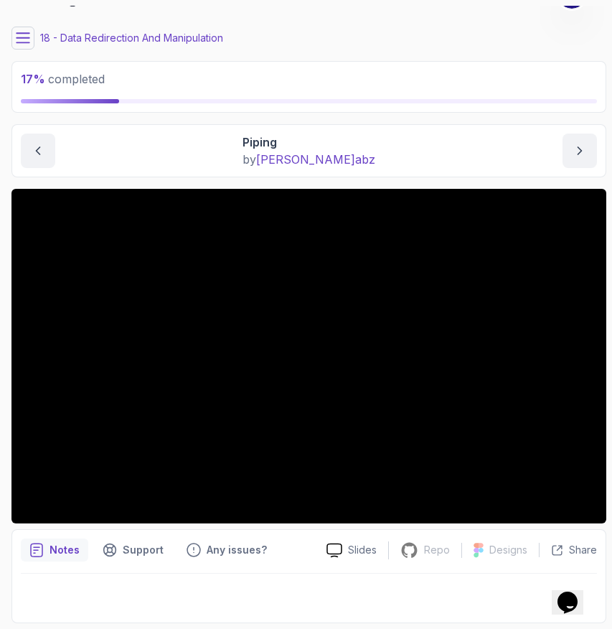
click at [367, 181] on main "My Courses Linux for Professionals 166 Points [PERSON_NAME] Coats Software Engi…" at bounding box center [308, 314] width 595 height 617
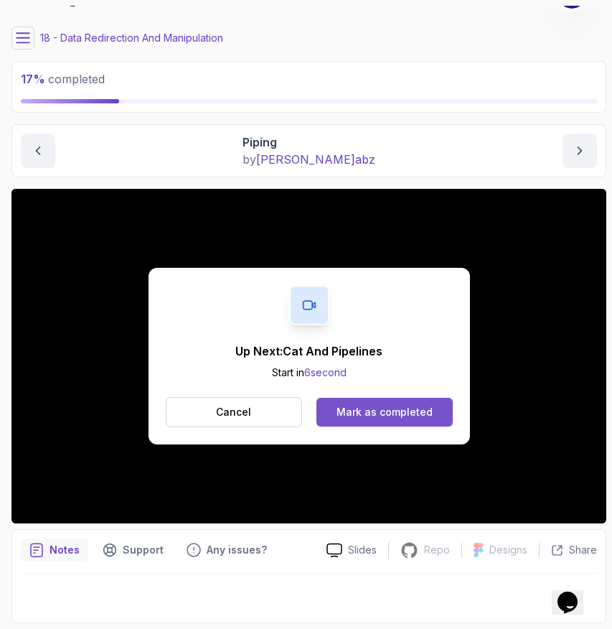
click at [362, 408] on div "Mark as completed" at bounding box center [385, 412] width 96 height 14
click at [395, 412] on div "Mark as completed" at bounding box center [385, 412] width 96 height 14
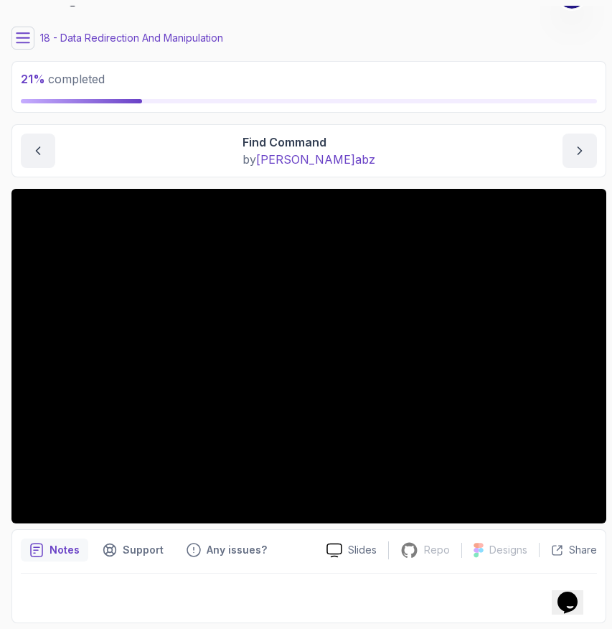
click at [405, 177] on main "My Courses Linux for Professionals 166 Points [PERSON_NAME] Coats Software Engi…" at bounding box center [308, 314] width 595 height 617
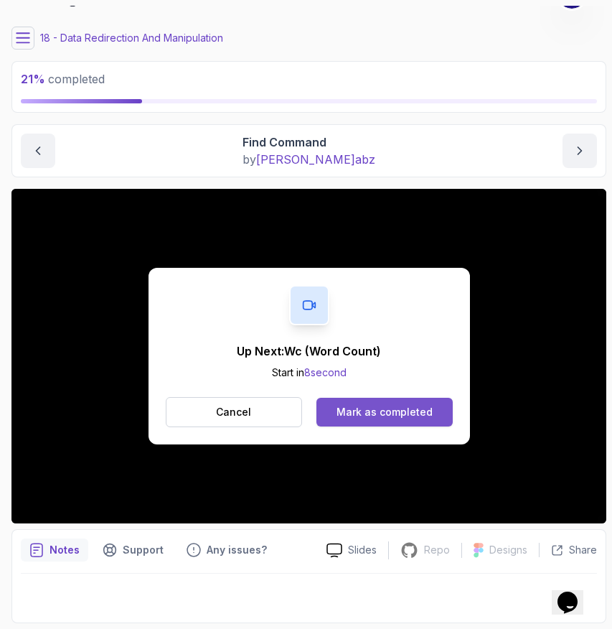
click at [370, 406] on div "Mark as completed" at bounding box center [385, 412] width 96 height 14
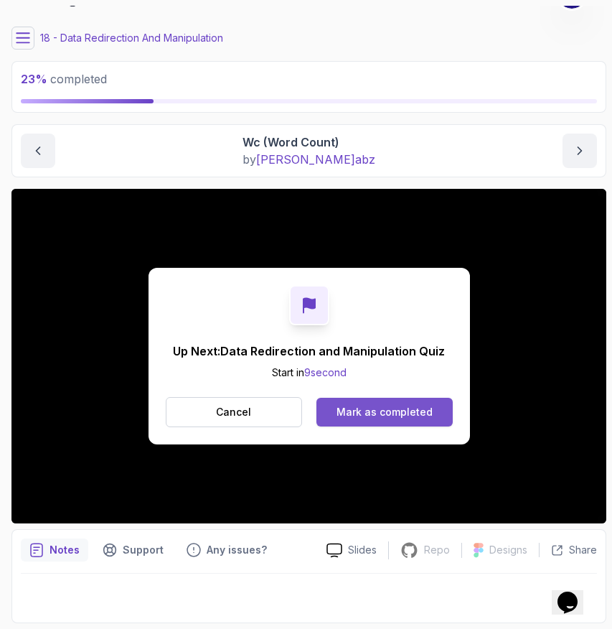
click at [386, 410] on div "Mark as completed" at bounding box center [385, 412] width 96 height 14
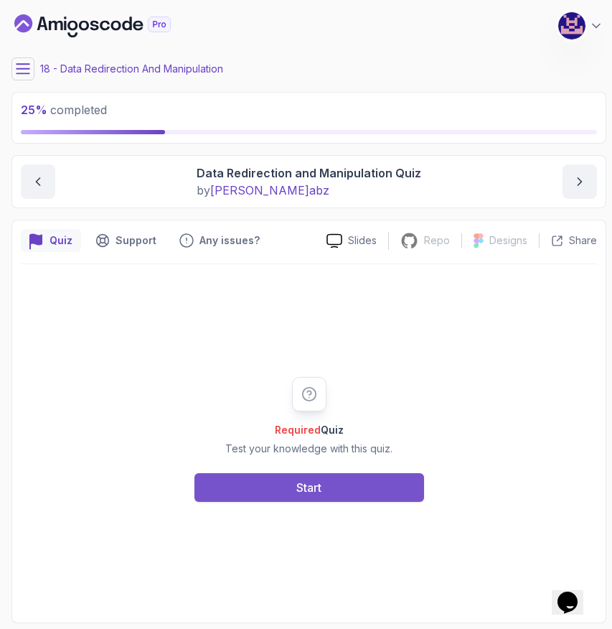
click at [316, 494] on div "Start" at bounding box center [308, 487] width 25 height 17
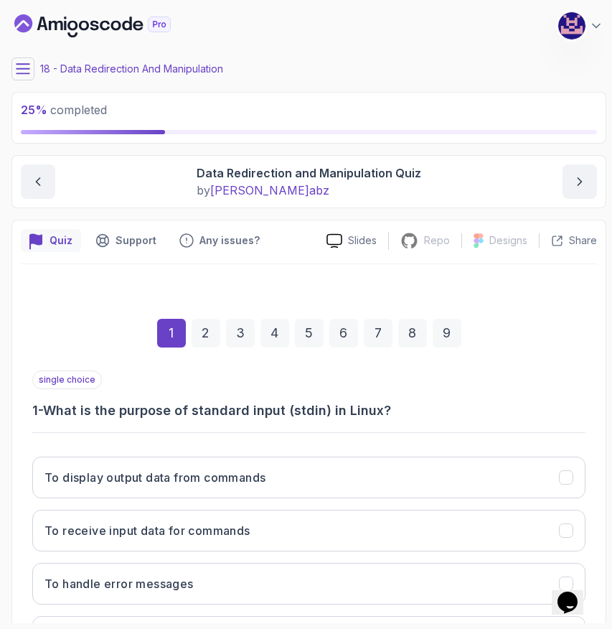
scroll to position [127, 0]
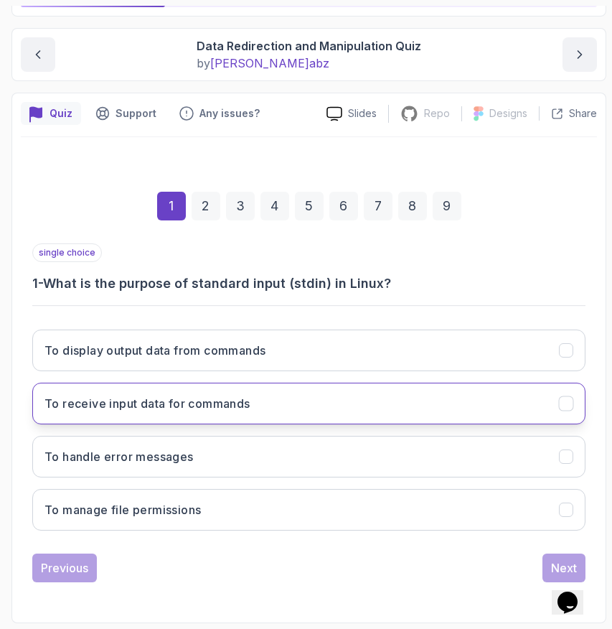
click at [299, 410] on button "To receive input data for commands" at bounding box center [308, 403] width 553 height 42
click at [546, 563] on button "Next" at bounding box center [563, 567] width 43 height 29
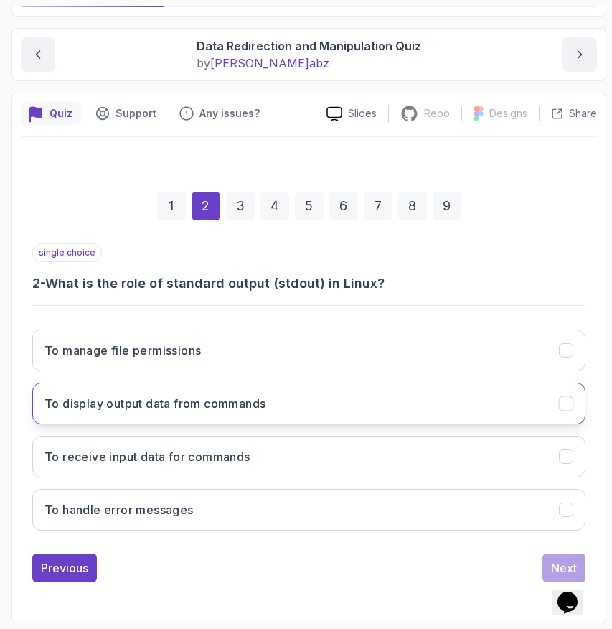
click at [439, 416] on button "To display output data from commands" at bounding box center [308, 403] width 553 height 42
click at [549, 560] on button "Next" at bounding box center [563, 567] width 43 height 29
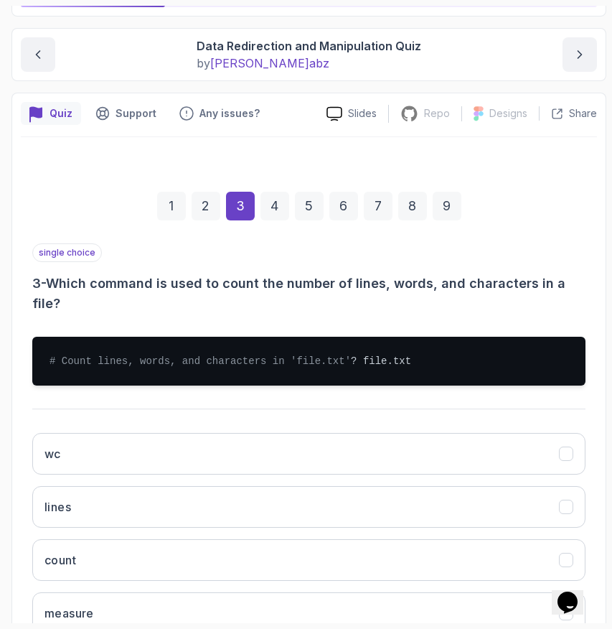
scroll to position [245, 0]
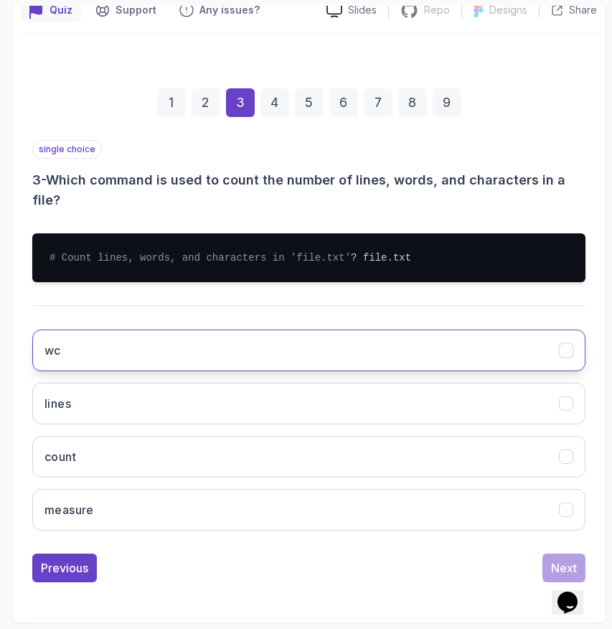
click at [153, 341] on button "wc" at bounding box center [308, 350] width 553 height 42
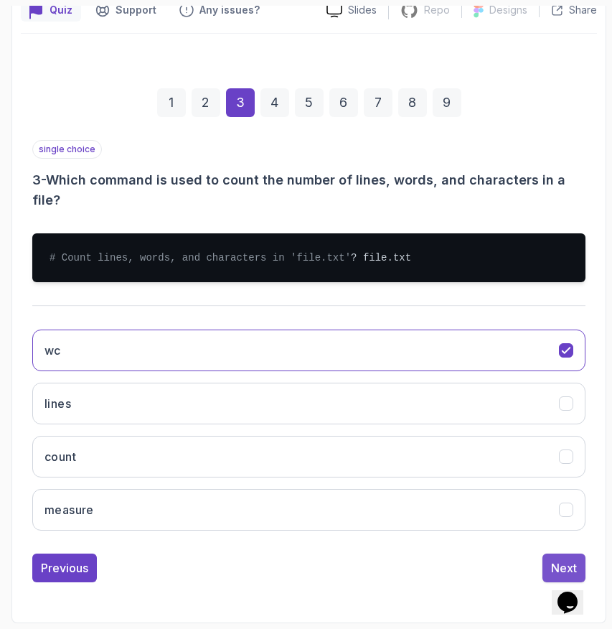
click at [550, 558] on button "Next" at bounding box center [563, 567] width 43 height 29
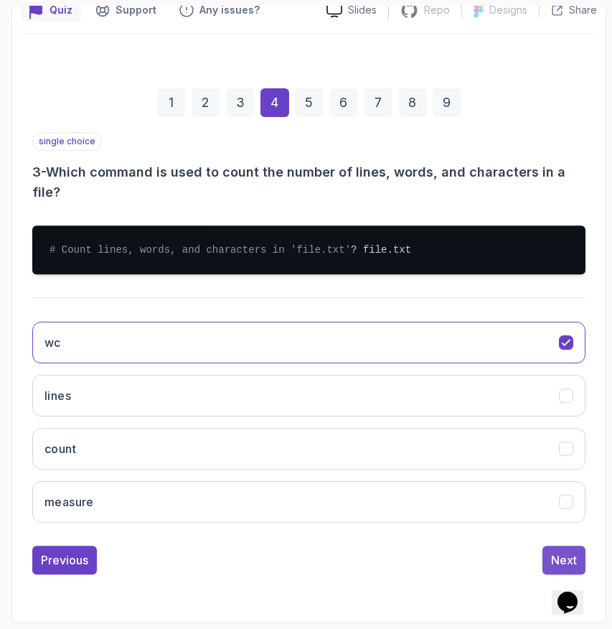
scroll to position [210, 0]
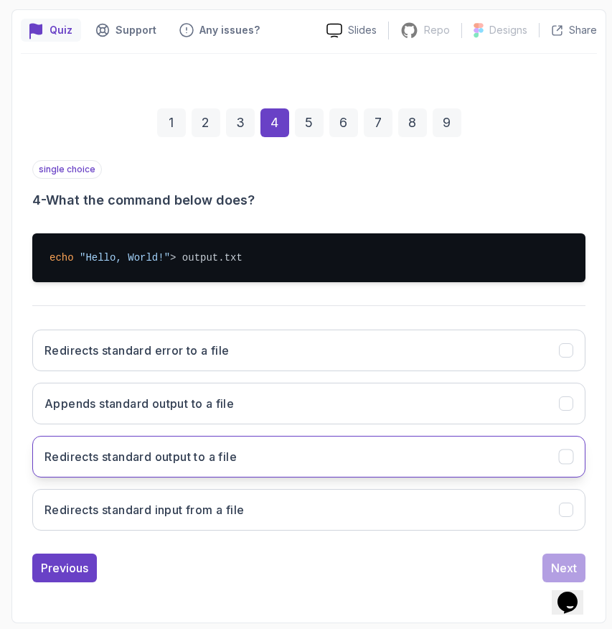
click at [263, 456] on button "Redirects standard output to a file" at bounding box center [308, 457] width 553 height 42
click at [548, 563] on button "Next" at bounding box center [563, 567] width 43 height 29
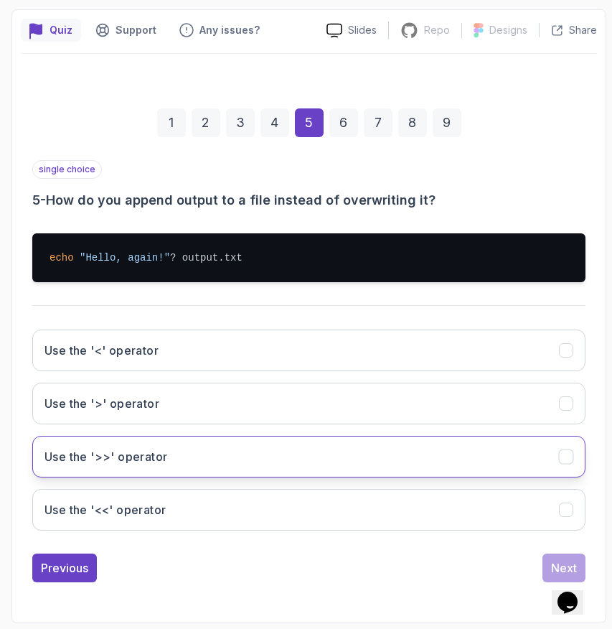
click at [310, 466] on button "Use the '>>' operator" at bounding box center [308, 457] width 553 height 42
click at [550, 557] on button "Next" at bounding box center [563, 567] width 43 height 29
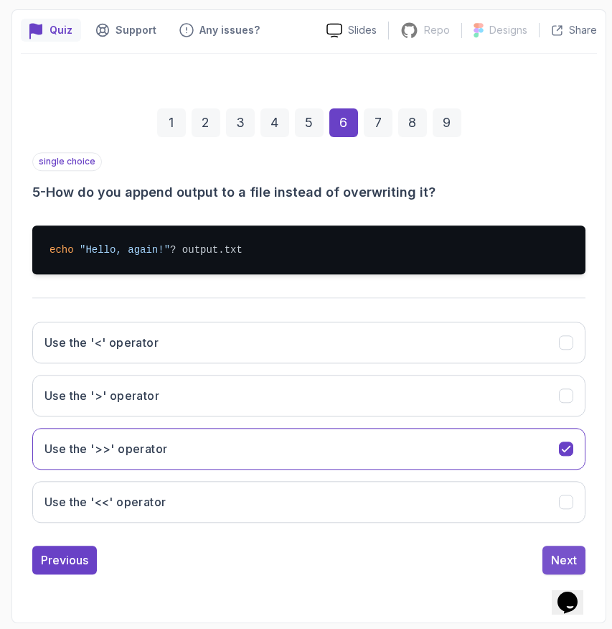
scroll to position [127, 0]
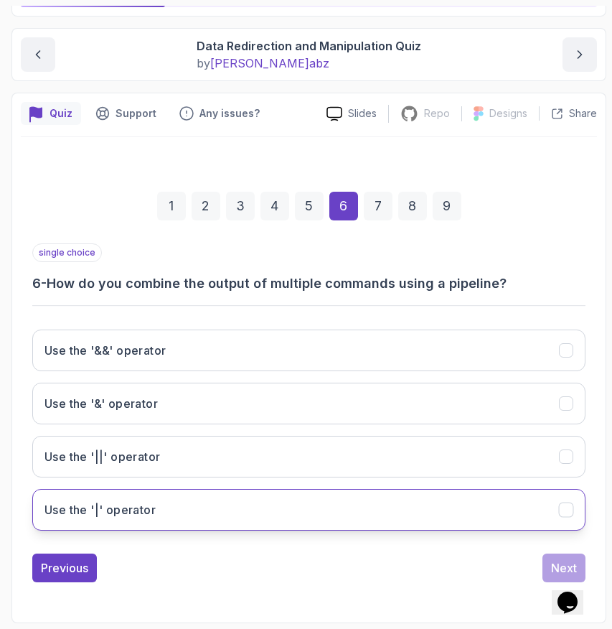
click at [313, 497] on button "Use the '|' operator" at bounding box center [308, 510] width 553 height 42
click at [552, 560] on div "Next" at bounding box center [564, 567] width 26 height 17
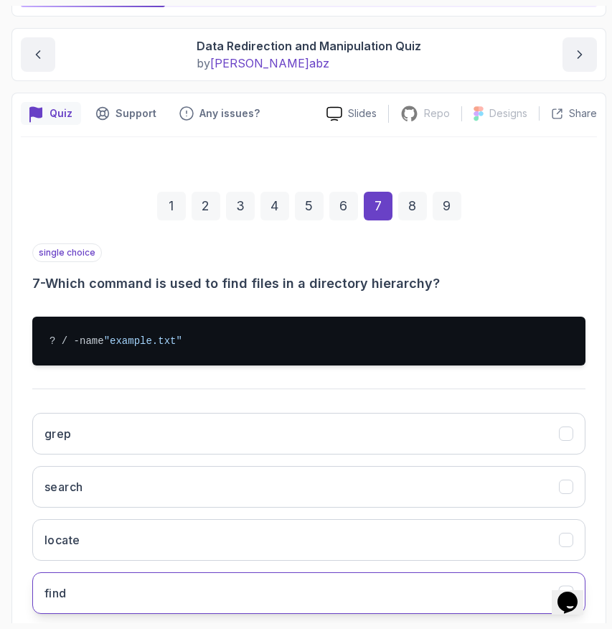
click at [249, 601] on button "find" at bounding box center [308, 593] width 553 height 42
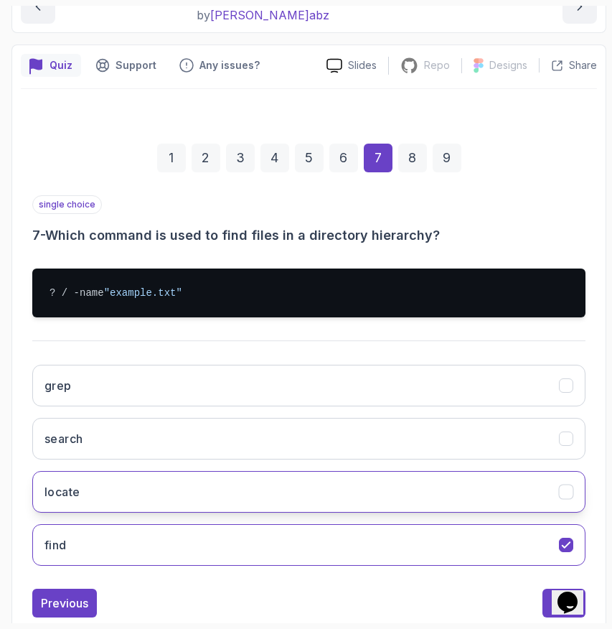
scroll to position [210, 0]
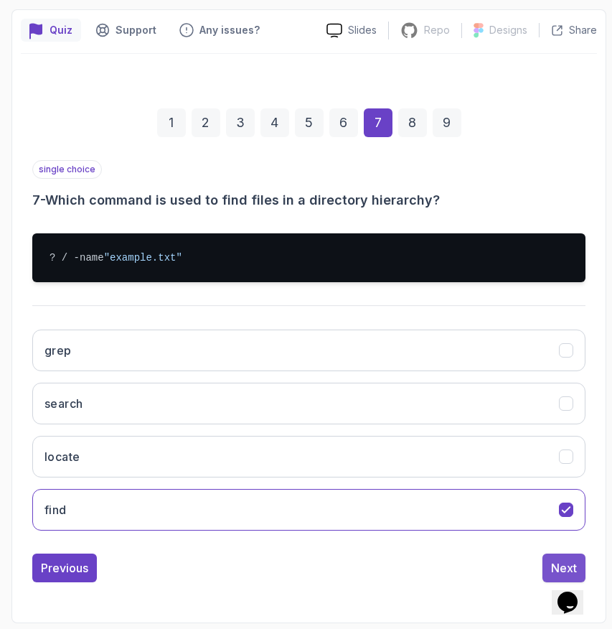
click at [548, 555] on button "Next" at bounding box center [563, 567] width 43 height 29
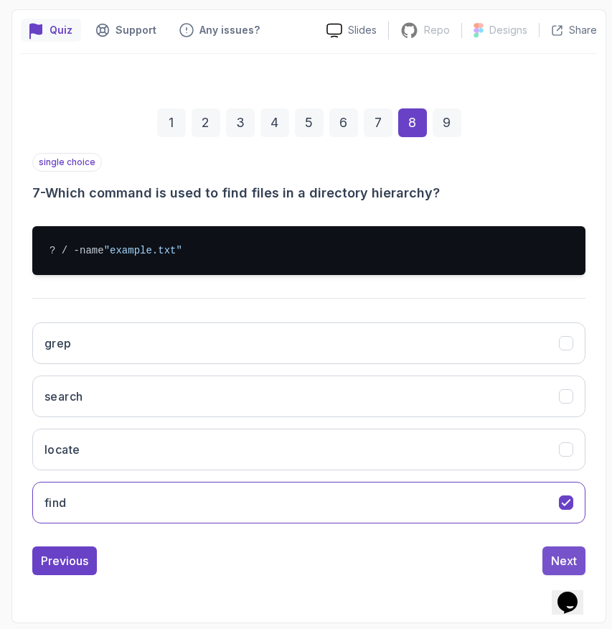
scroll to position [127, 0]
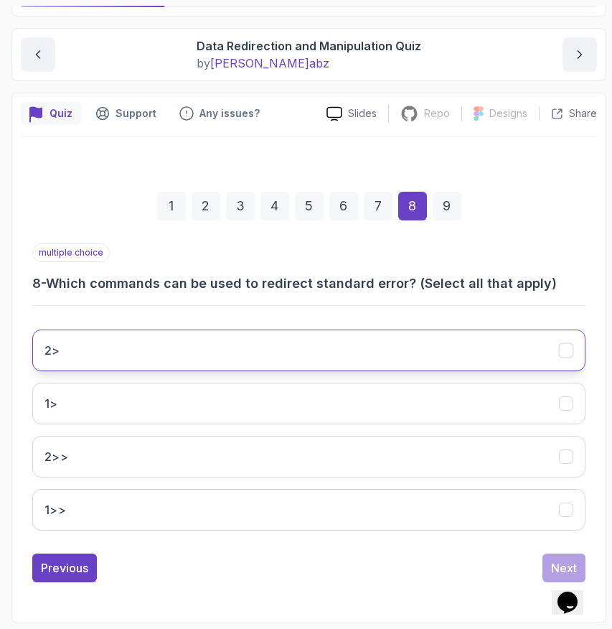
click at [491, 337] on button "2>" at bounding box center [308, 350] width 553 height 42
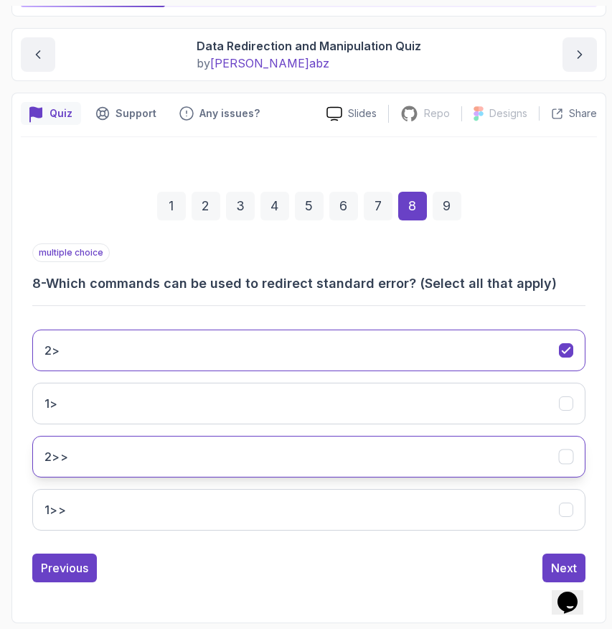
click at [374, 469] on button "2>>" at bounding box center [308, 457] width 553 height 42
click at [546, 563] on button "Next" at bounding box center [563, 567] width 43 height 29
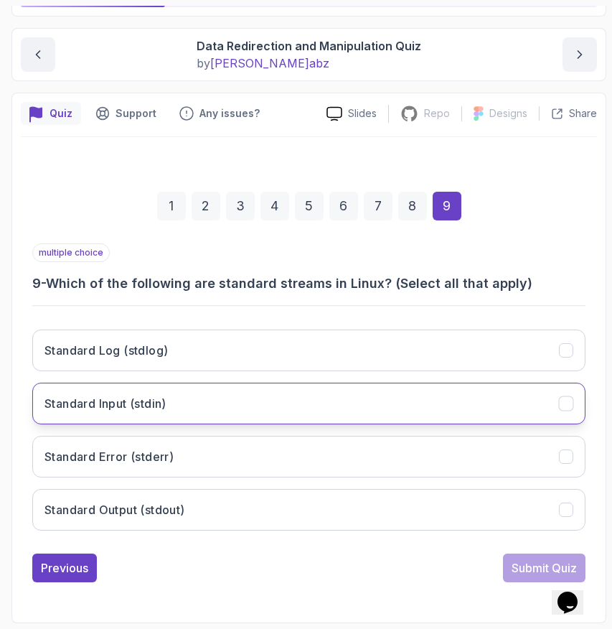
click at [298, 410] on button "Standard Input (stdin)" at bounding box center [308, 403] width 553 height 42
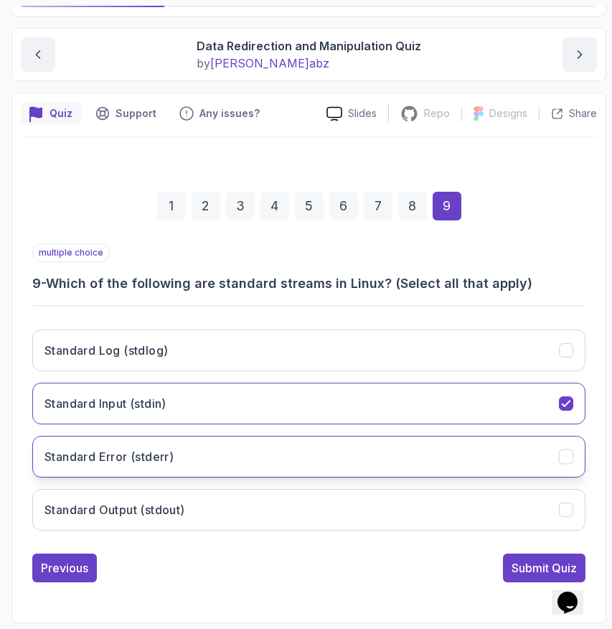
click at [292, 449] on button "Standard Error (stderr)" at bounding box center [308, 457] width 553 height 42
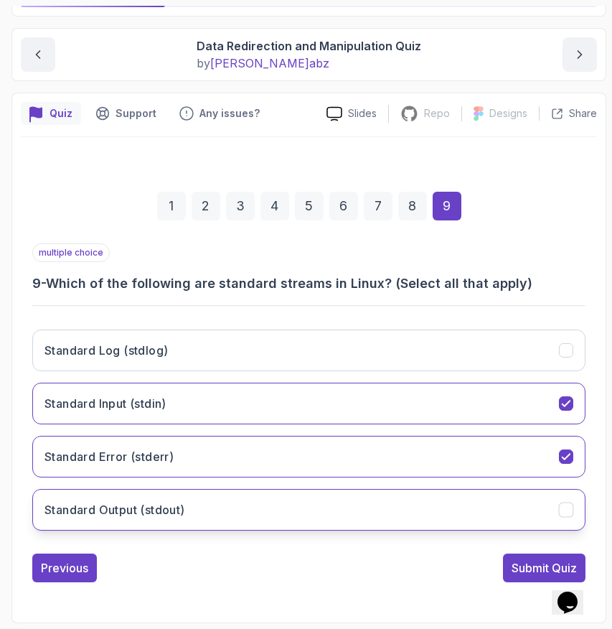
click at [288, 507] on button "Standard Output (stdout)" at bounding box center [308, 510] width 553 height 42
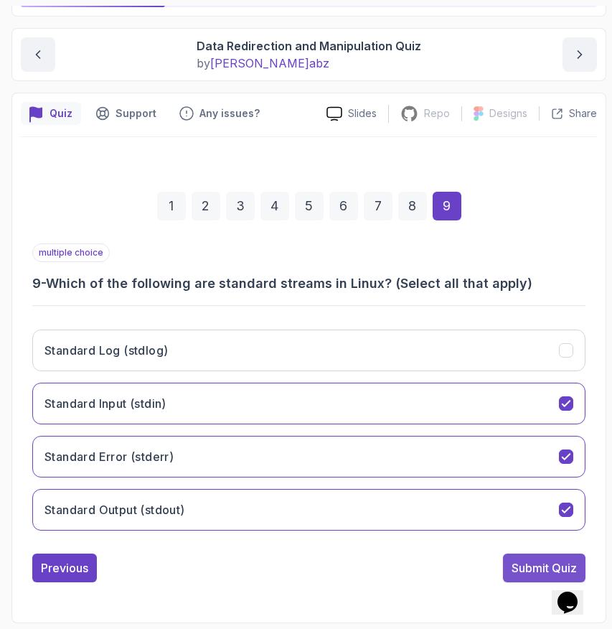
click at [512, 563] on div "Submit Quiz" at bounding box center [544, 567] width 65 height 17
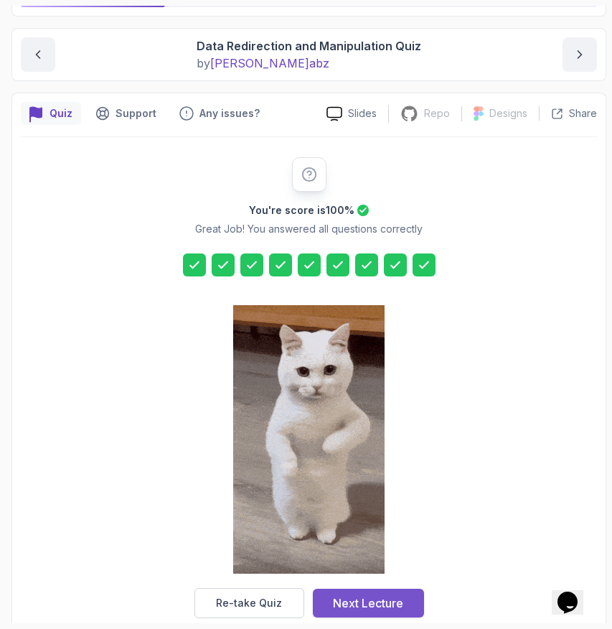
click at [393, 599] on div "Next Lecture" at bounding box center [368, 602] width 70 height 17
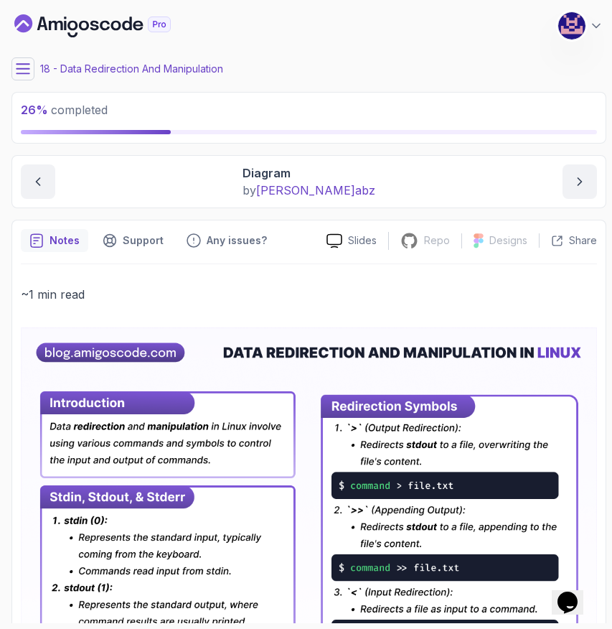
click at [28, 65] on icon at bounding box center [23, 69] width 14 height 14
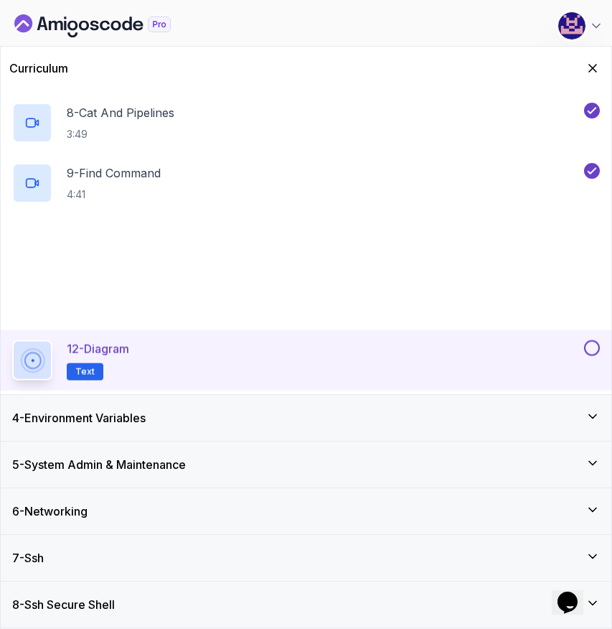
scroll to position [547, 0]
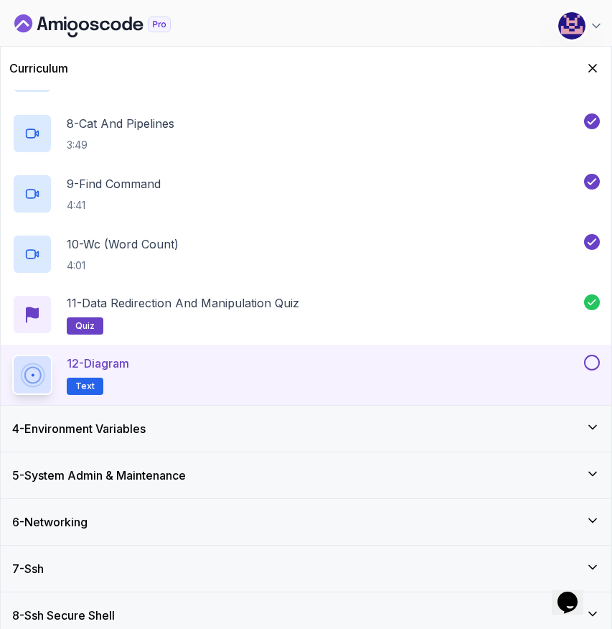
click at [589, 364] on button at bounding box center [592, 362] width 16 height 16
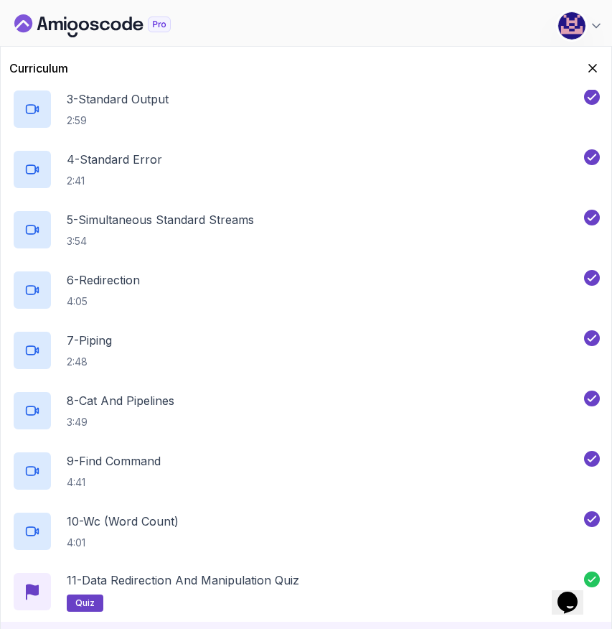
scroll to position [0, 0]
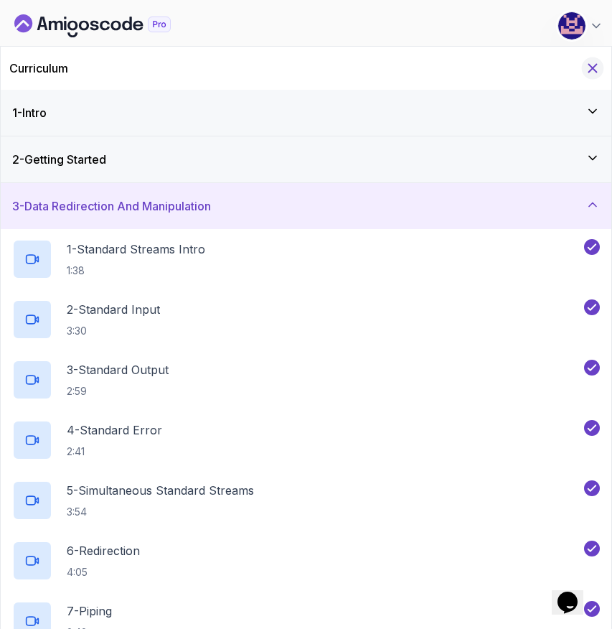
click at [598, 69] on icon "Hide Curriculum for mobile" at bounding box center [593, 68] width 16 height 16
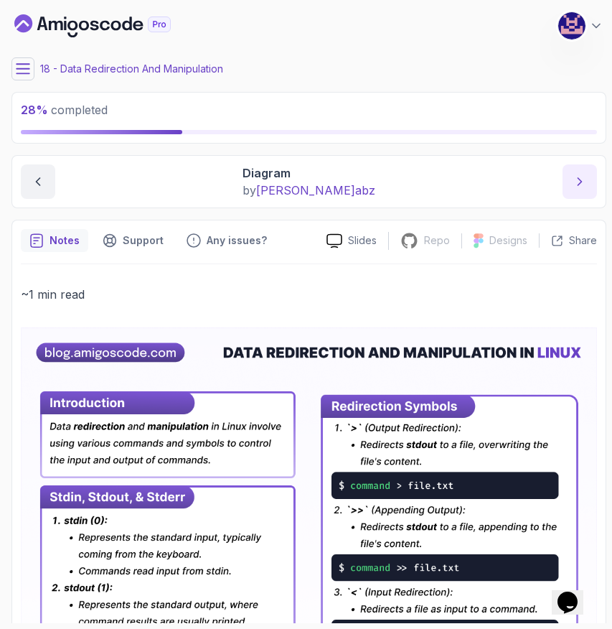
click at [578, 188] on icon "next content" at bounding box center [580, 181] width 14 height 14
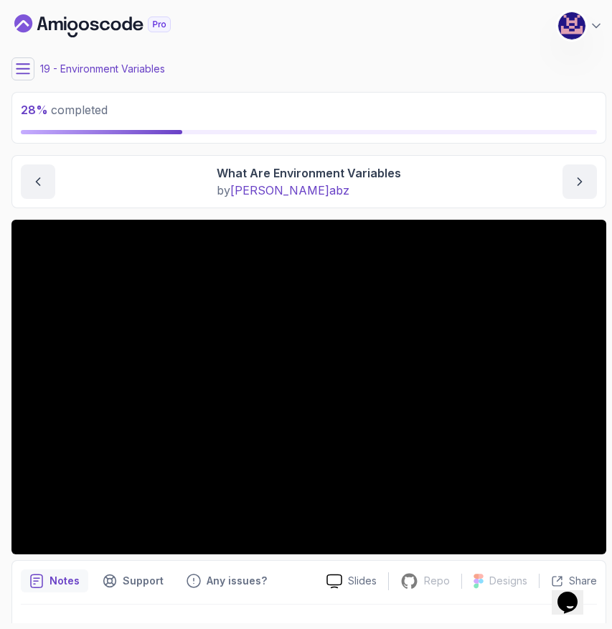
click at [230, 210] on main "My Courses Linux for Professionals 166 Points [PERSON_NAME] Coats Software Engi…" at bounding box center [308, 314] width 595 height 617
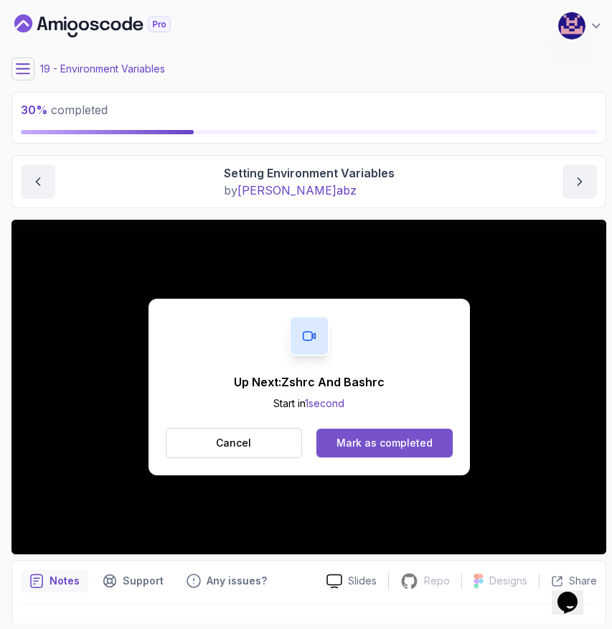
click at [385, 449] on div "Mark as completed" at bounding box center [385, 443] width 96 height 14
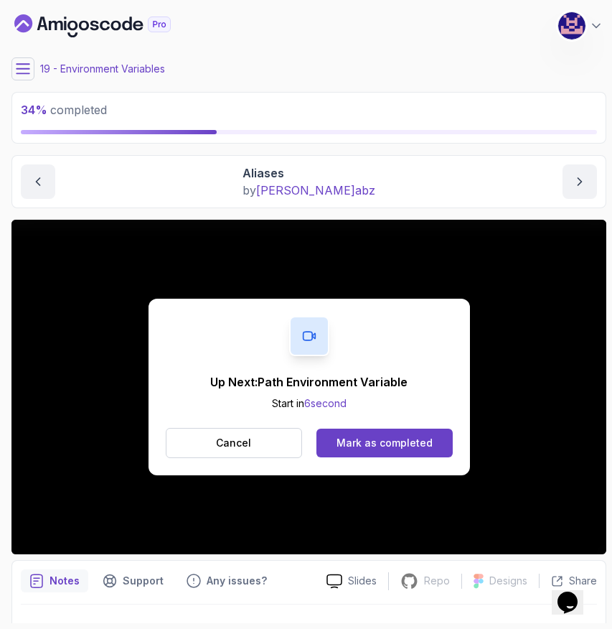
click at [385, 449] on div "Mark as completed" at bounding box center [385, 443] width 96 height 14
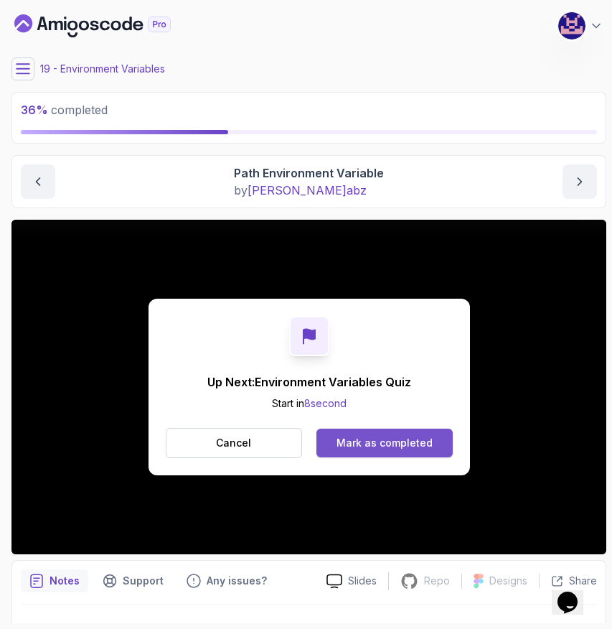
scroll to position [31, 0]
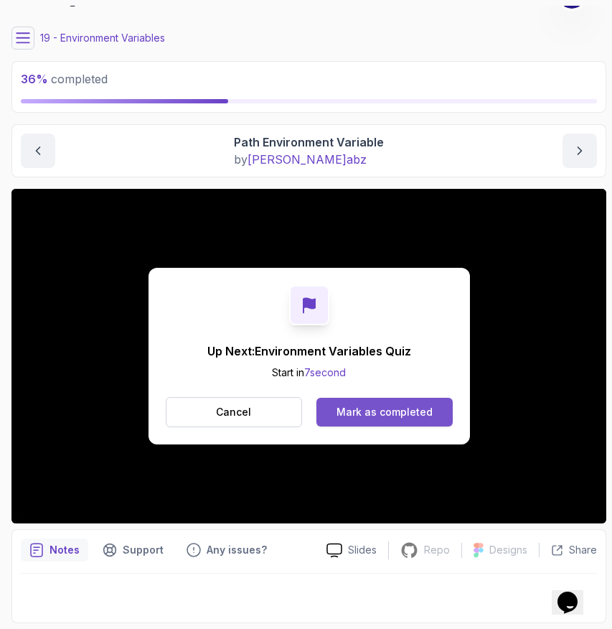
click at [382, 412] on div "Mark as completed" at bounding box center [385, 412] width 96 height 14
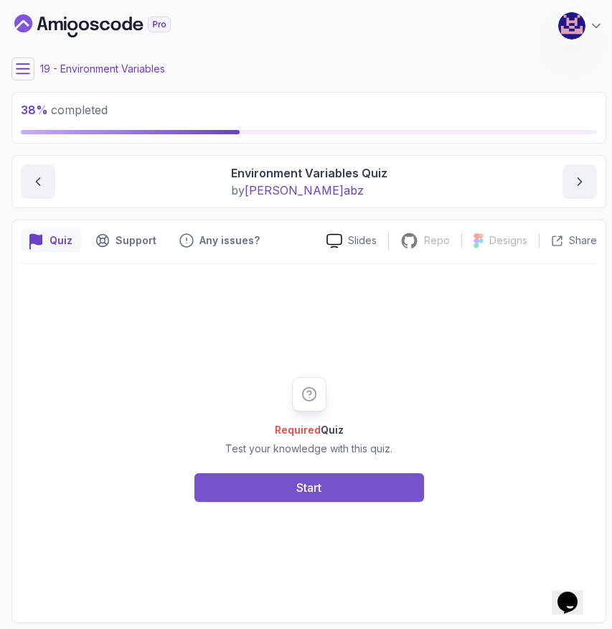
click at [337, 499] on button "Start" at bounding box center [309, 487] width 230 height 29
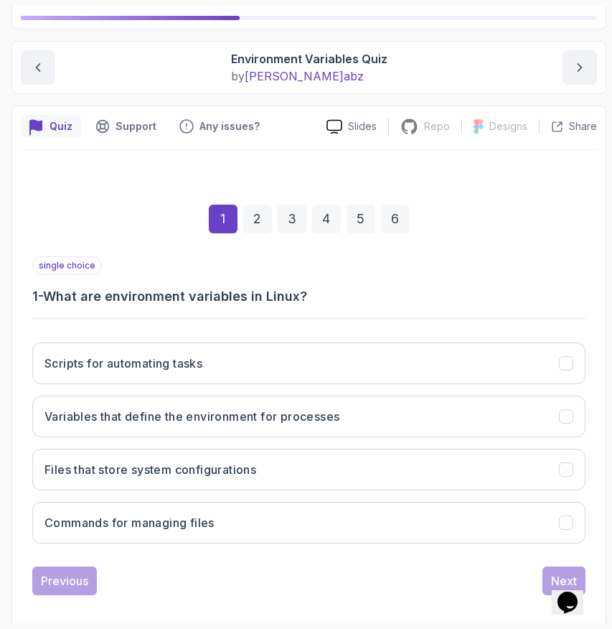
scroll to position [127, 0]
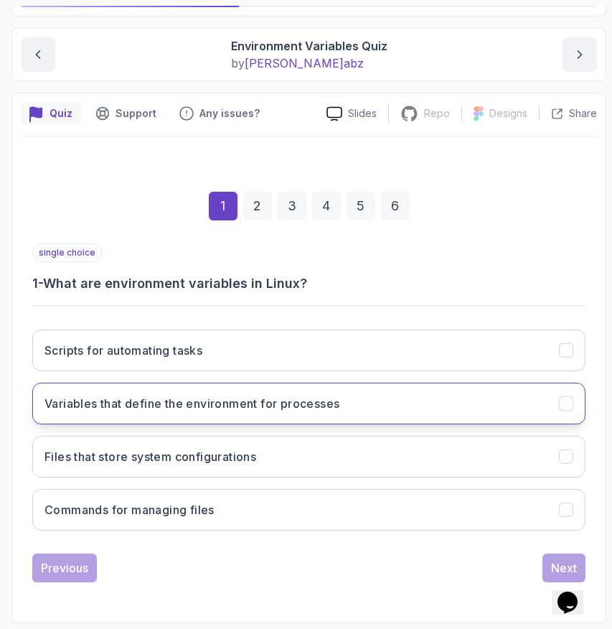
click at [250, 415] on button "Variables that define the environment for processes" at bounding box center [308, 403] width 553 height 42
click at [550, 562] on button "Next" at bounding box center [563, 567] width 43 height 29
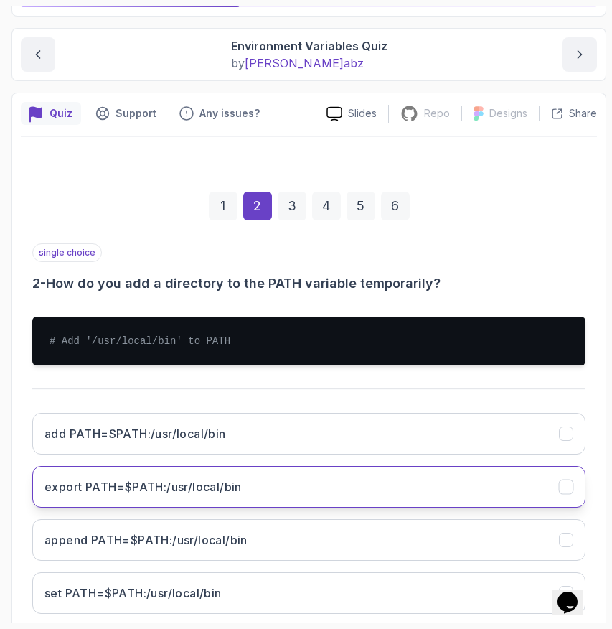
click at [280, 479] on button "export PATH=$PATH:/usr/local/bin" at bounding box center [308, 487] width 553 height 42
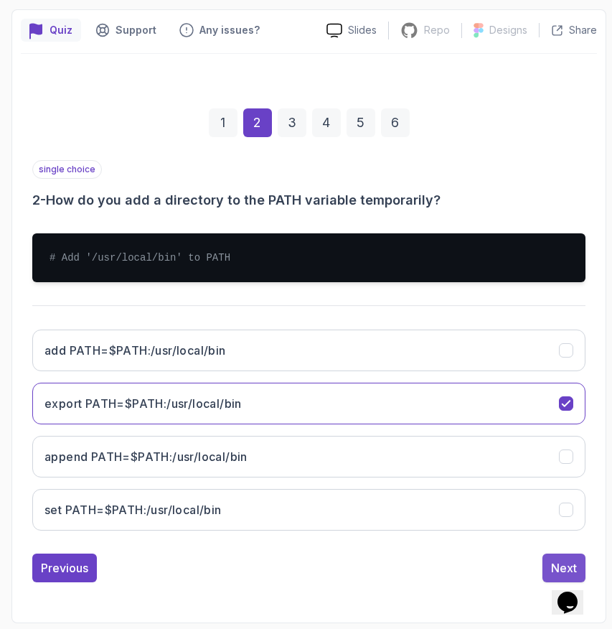
click at [551, 558] on button "Next" at bounding box center [563, 567] width 43 height 29
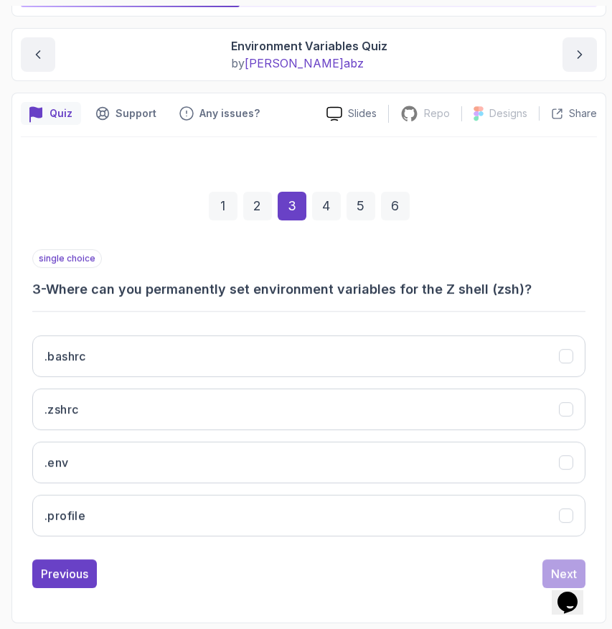
scroll to position [127, 0]
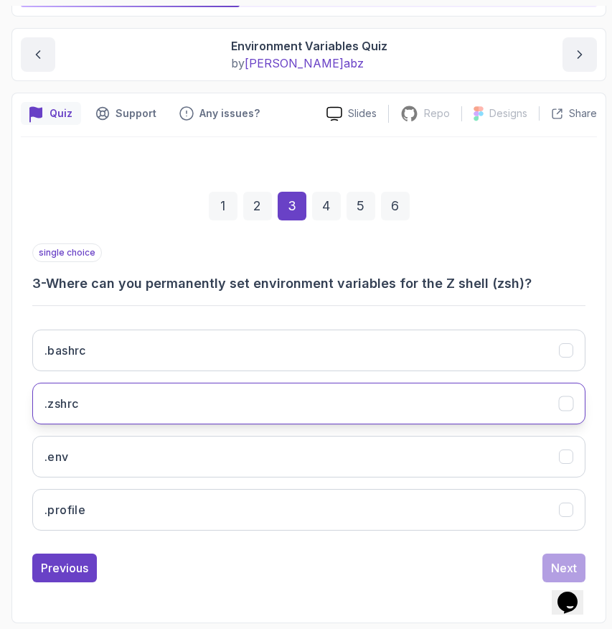
click at [381, 399] on button ".zshrc" at bounding box center [308, 403] width 553 height 42
click at [558, 558] on button "Next" at bounding box center [563, 567] width 43 height 29
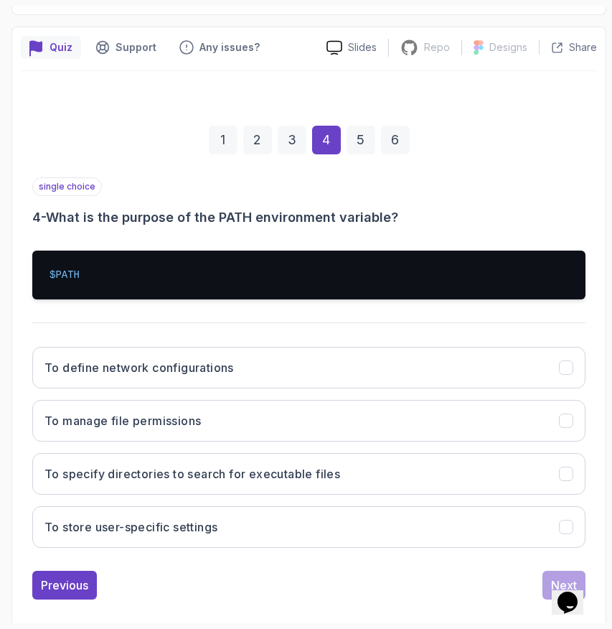
scroll to position [210, 0]
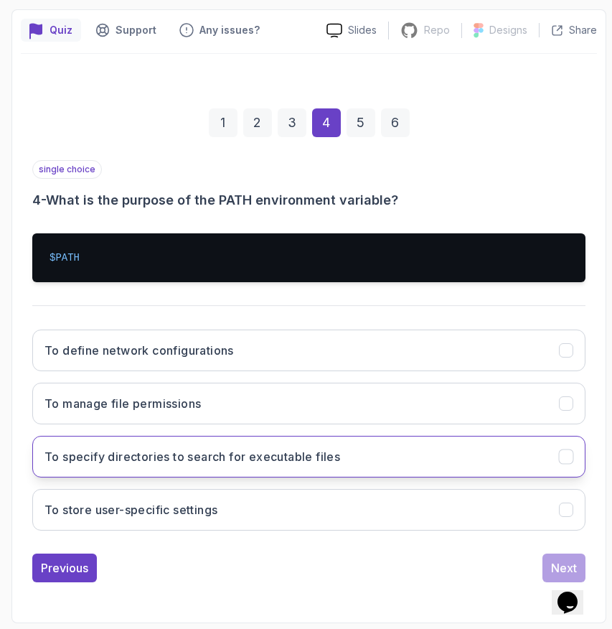
click at [320, 453] on h3 "To specify directories to search for executable files" at bounding box center [192, 456] width 296 height 17
click at [551, 563] on div "Next" at bounding box center [564, 567] width 26 height 17
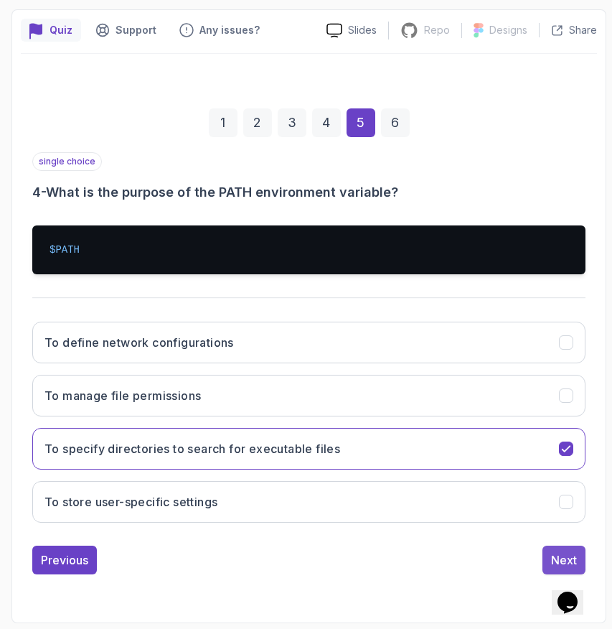
scroll to position [147, 0]
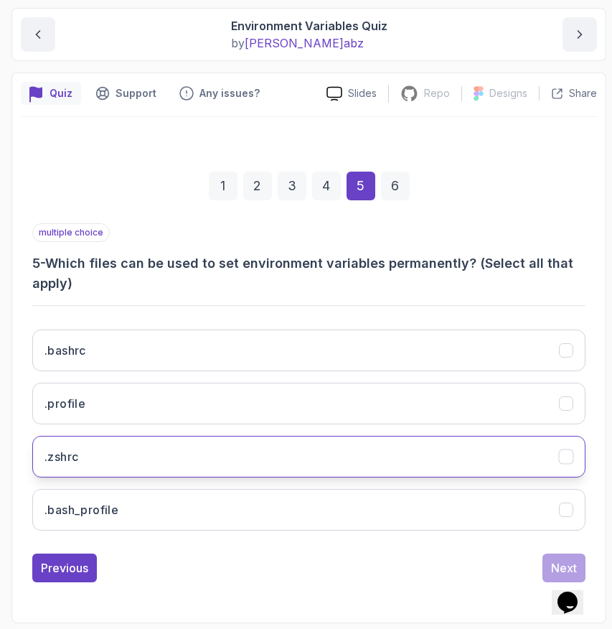
click at [278, 466] on button ".zshrc" at bounding box center [308, 457] width 553 height 42
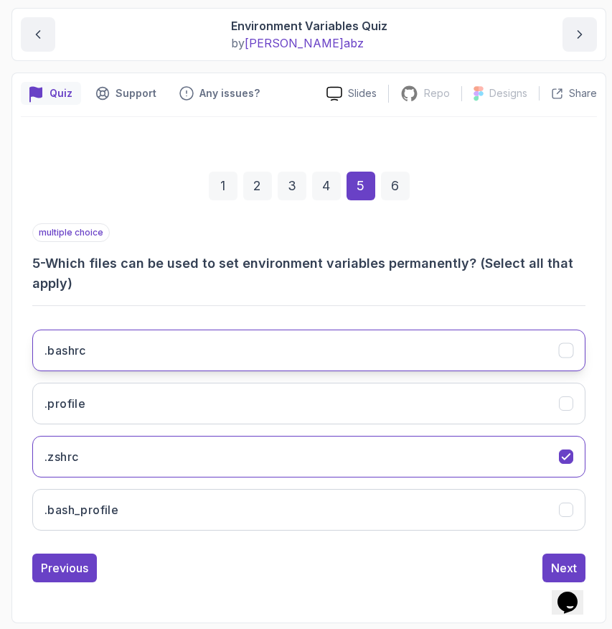
click at [245, 356] on button ".bashrc" at bounding box center [308, 350] width 553 height 42
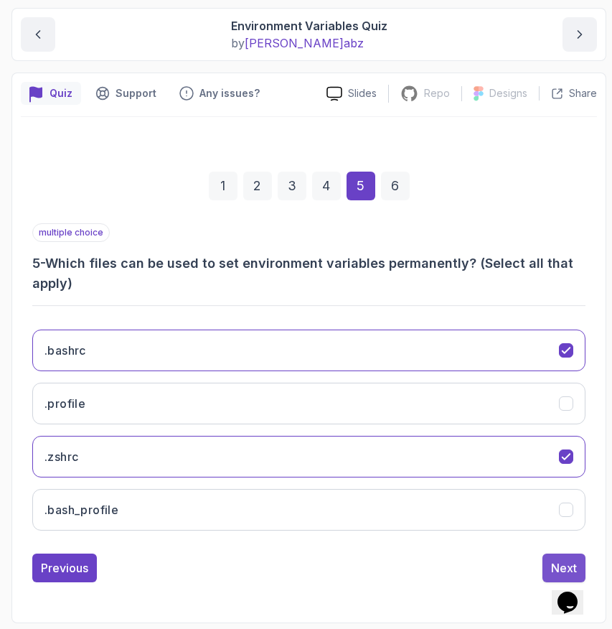
click at [552, 561] on div "Next" at bounding box center [564, 567] width 26 height 17
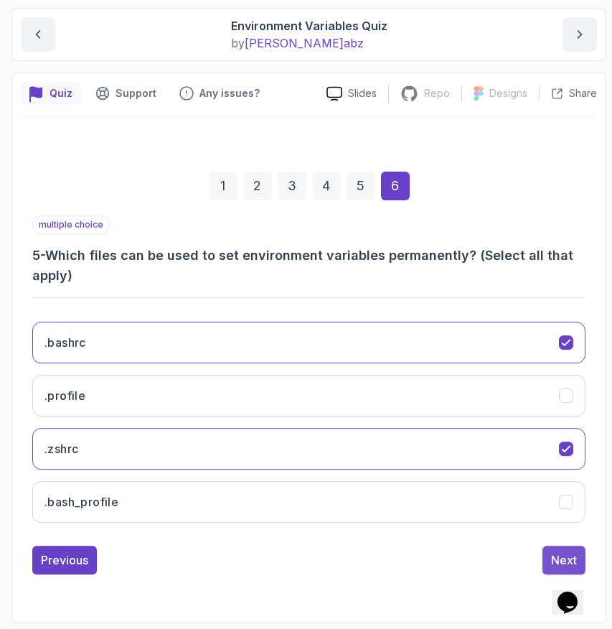
scroll to position [127, 0]
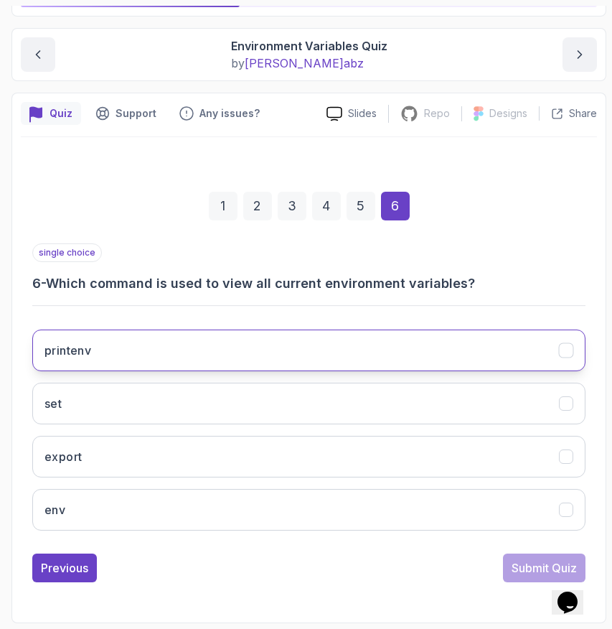
click at [187, 348] on button "printenv" at bounding box center [308, 350] width 553 height 42
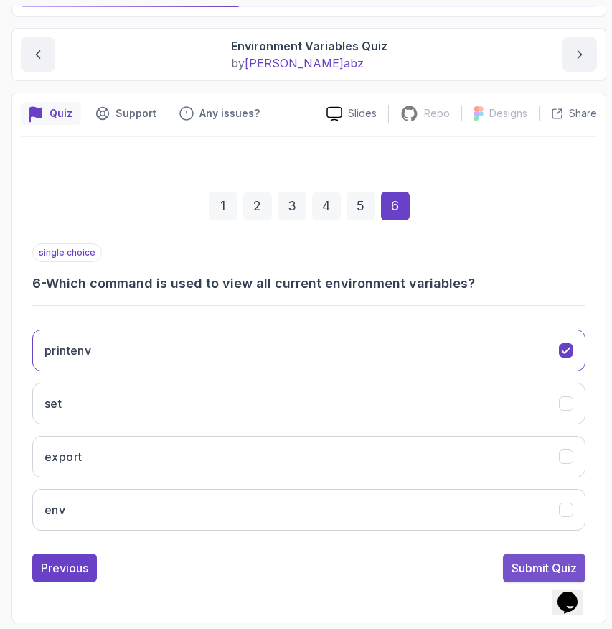
click at [518, 567] on div "Submit Quiz" at bounding box center [544, 567] width 65 height 17
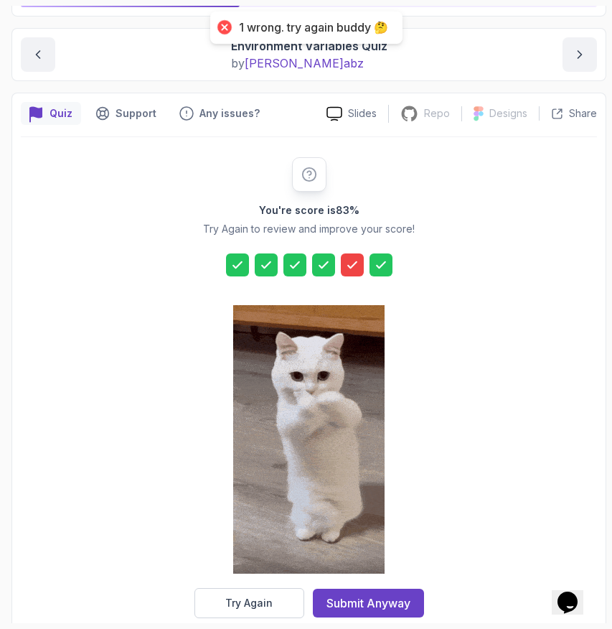
click at [355, 262] on icon at bounding box center [352, 265] width 9 height 6
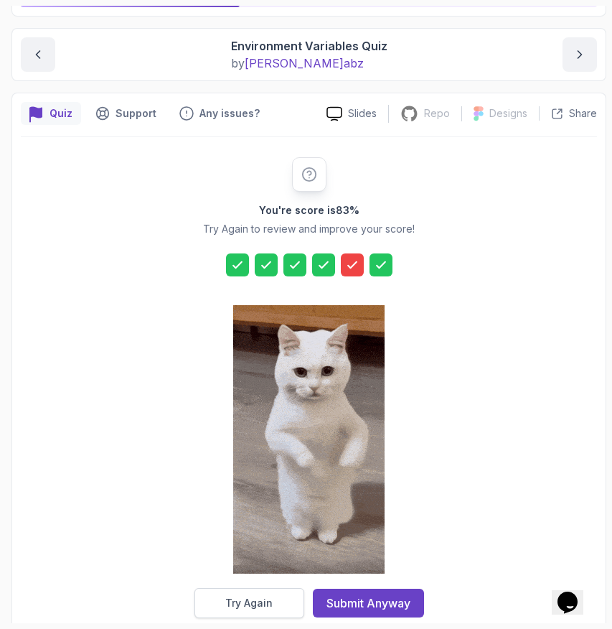
click at [248, 603] on div "Try Again" at bounding box center [248, 603] width 47 height 14
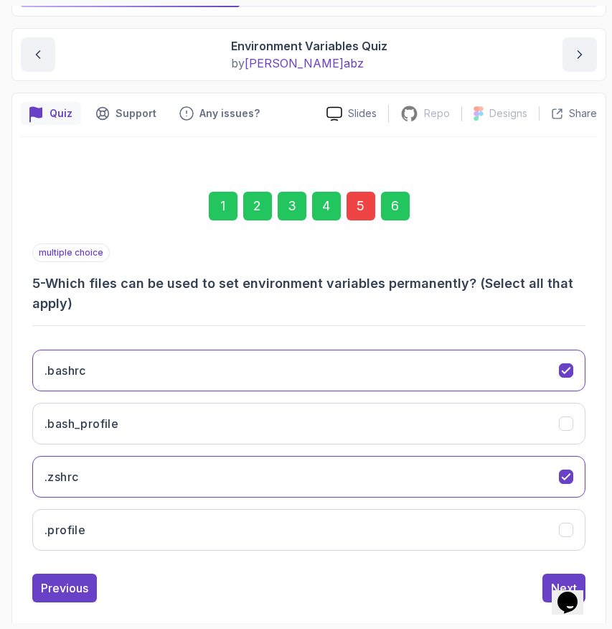
click at [363, 215] on div "5" at bounding box center [361, 206] width 29 height 29
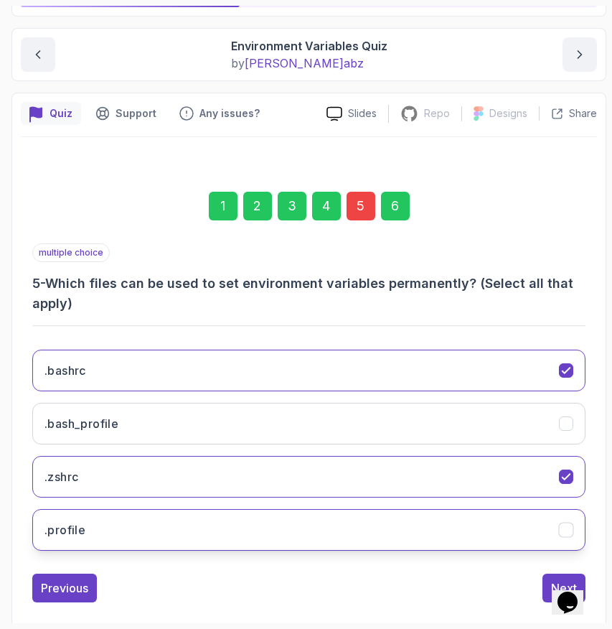
click at [255, 526] on button ".profile" at bounding box center [308, 530] width 553 height 42
click at [257, 526] on button ".profile" at bounding box center [308, 530] width 553 height 42
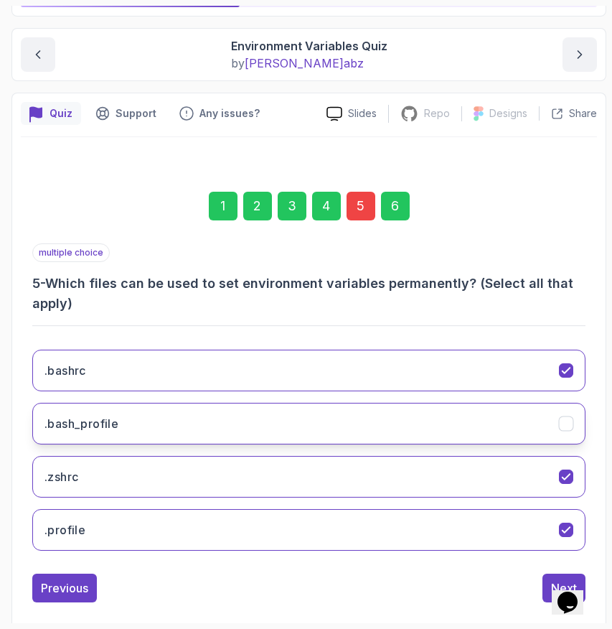
click at [520, 436] on button ".bash_profile" at bounding box center [308, 424] width 553 height 42
click at [547, 575] on button "Next" at bounding box center [563, 587] width 43 height 29
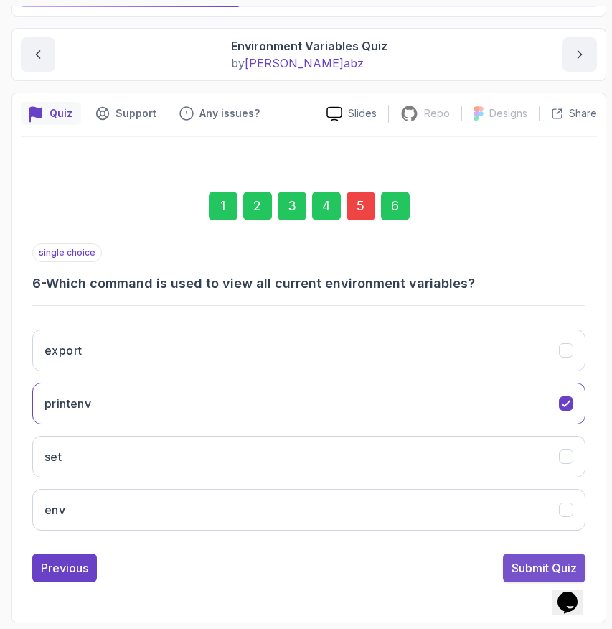
click at [522, 565] on div "Submit Quiz" at bounding box center [544, 567] width 65 height 17
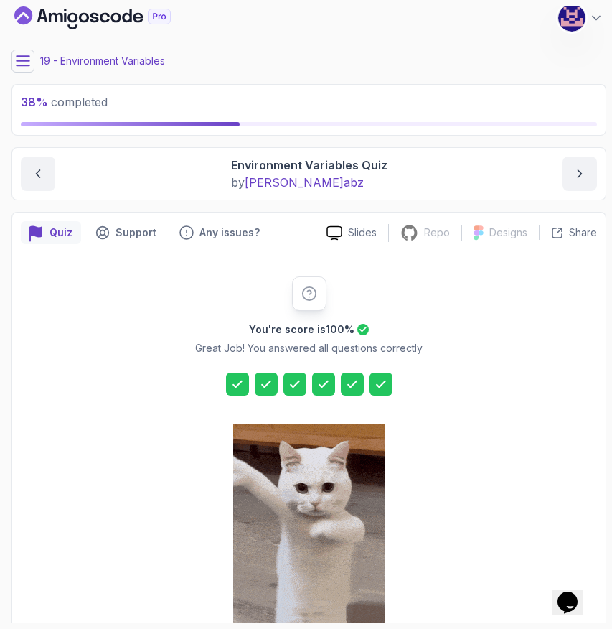
scroll to position [0, 0]
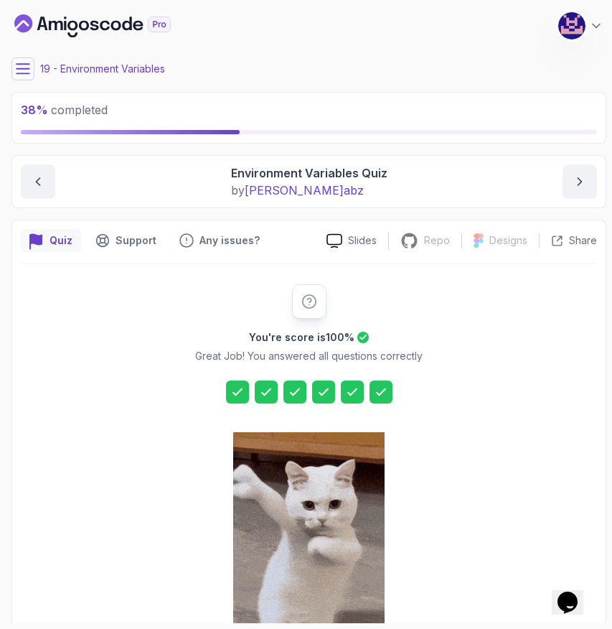
click at [20, 69] on icon at bounding box center [23, 69] width 14 height 14
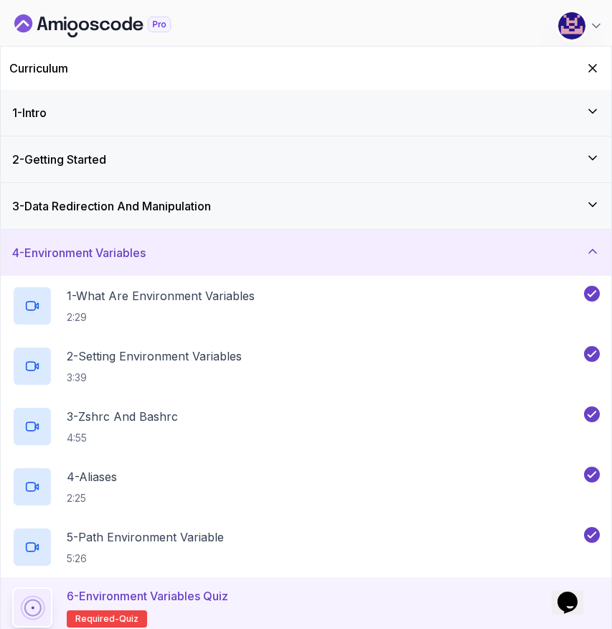
click at [144, 154] on div "2 - Getting Started" at bounding box center [306, 159] width 588 height 17
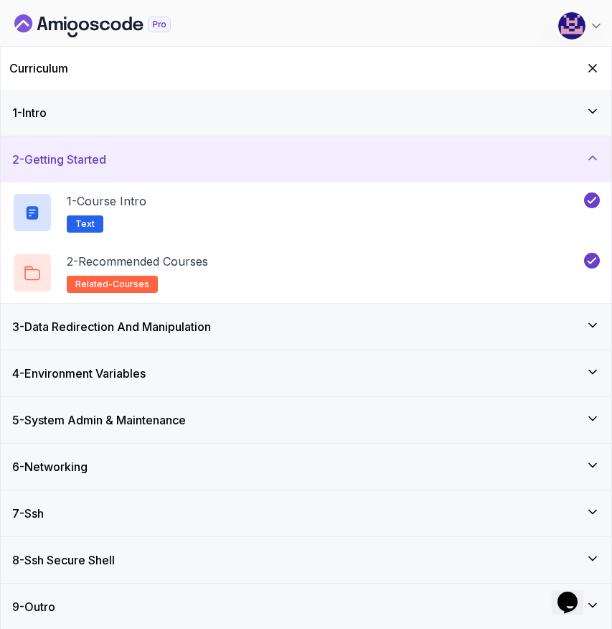
click at [167, 334] on h3 "3 - Data Redirection And Manipulation" at bounding box center [111, 326] width 199 height 17
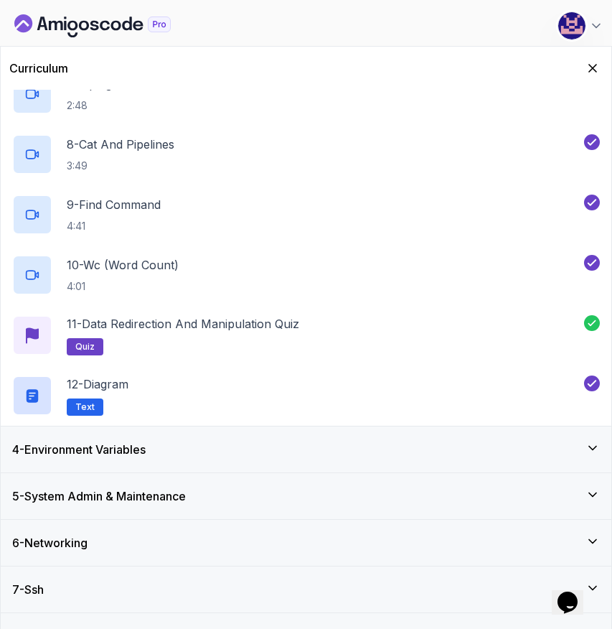
scroll to position [529, 0]
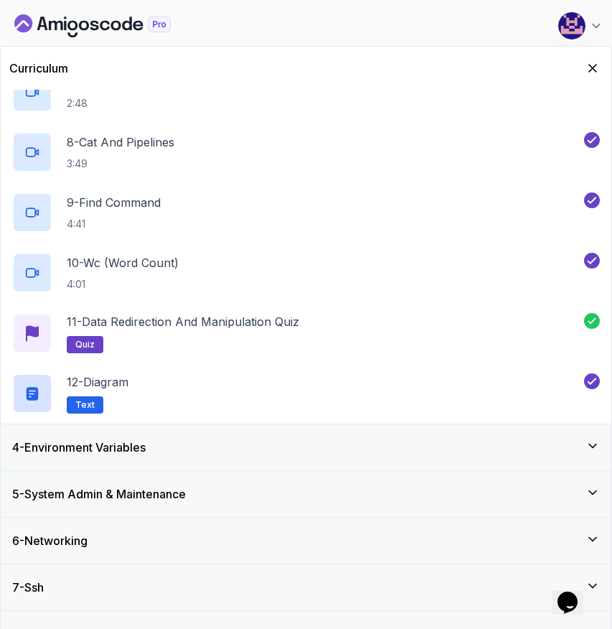
click at [146, 454] on h3 "4 - Environment Variables" at bounding box center [78, 446] width 133 height 17
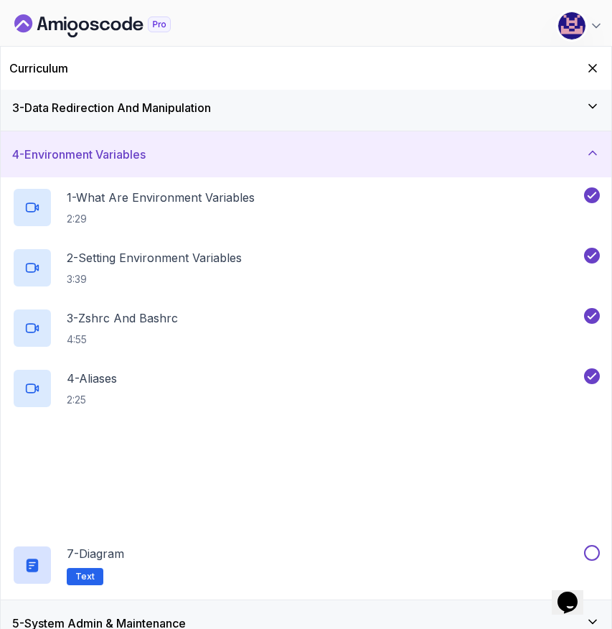
scroll to position [257, 0]
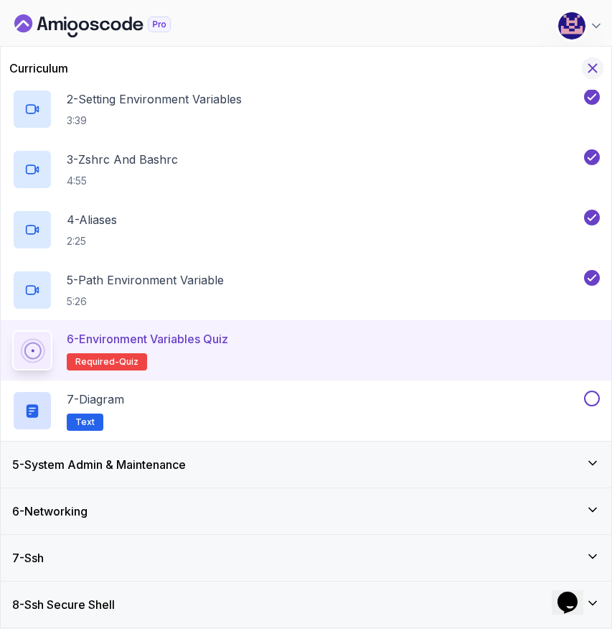
click at [591, 72] on icon "Hide Curriculum for mobile" at bounding box center [593, 68] width 16 height 16
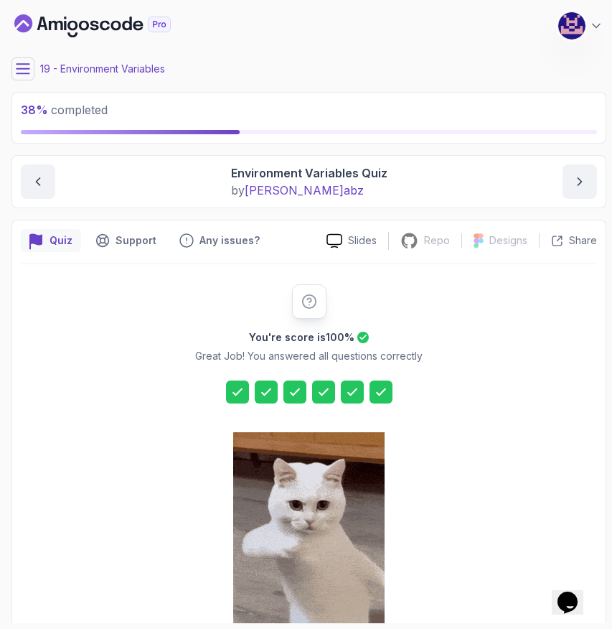
scroll to position [151, 0]
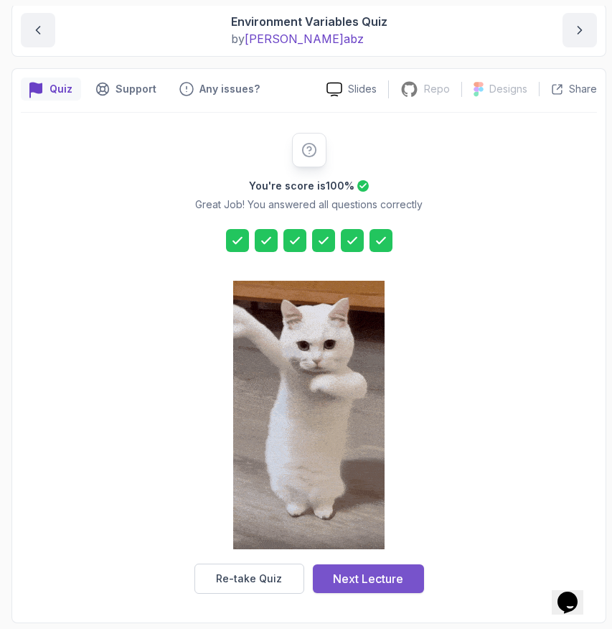
click at [400, 576] on div "Next Lecture" at bounding box center [368, 578] width 70 height 17
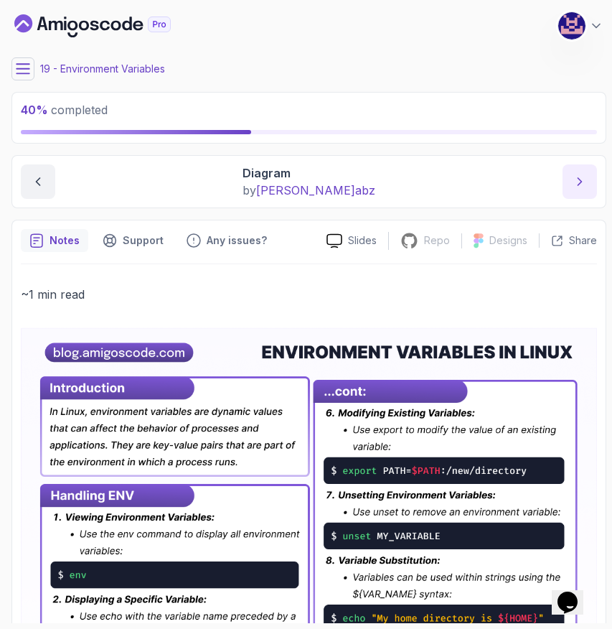
click at [586, 180] on icon "next content" at bounding box center [580, 181] width 14 height 14
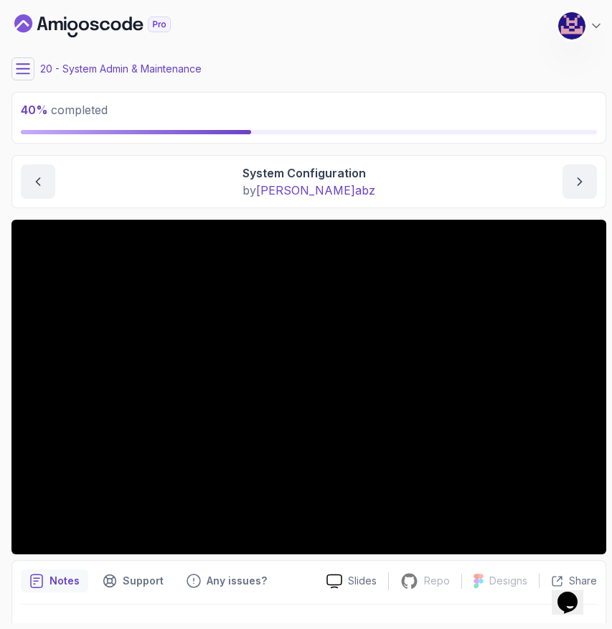
click at [23, 67] on icon at bounding box center [23, 69] width 14 height 14
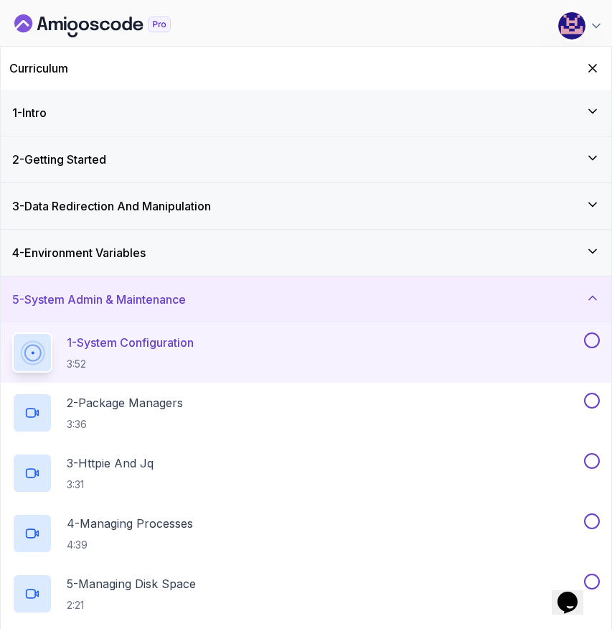
click at [213, 260] on div "4 - Environment Variables" at bounding box center [306, 252] width 588 height 17
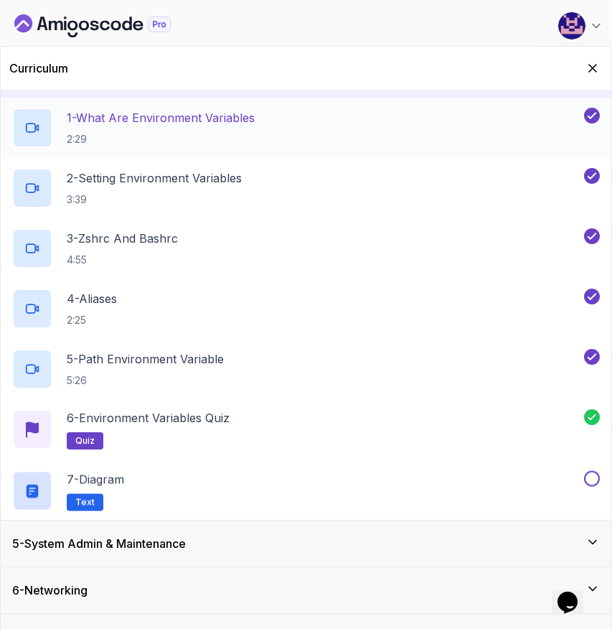
scroll to position [257, 0]
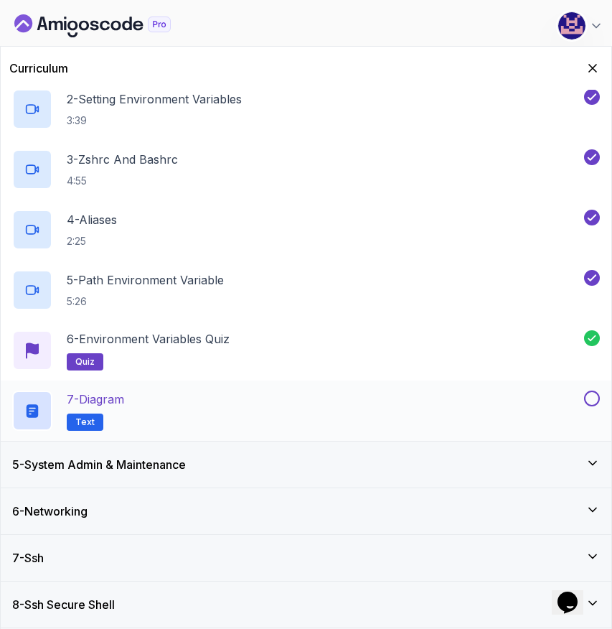
click at [593, 398] on button at bounding box center [592, 398] width 16 height 16
click at [598, 65] on icon "Hide Curriculum for mobile" at bounding box center [593, 68] width 16 height 16
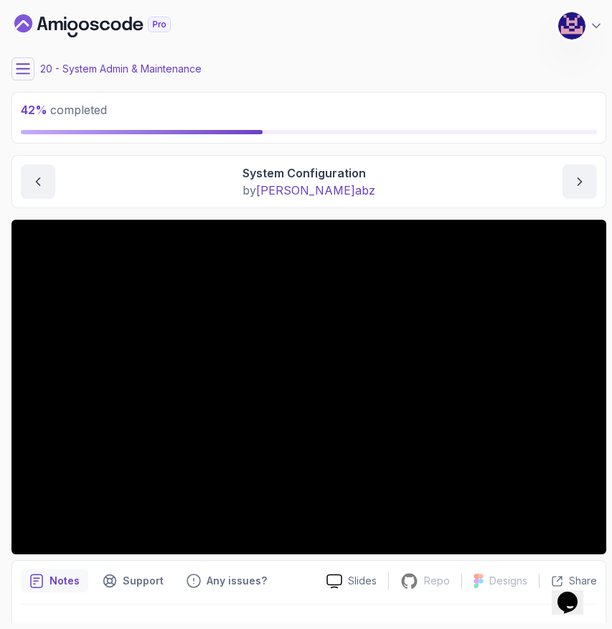
click at [23, 72] on icon at bounding box center [23, 68] width 13 height 9
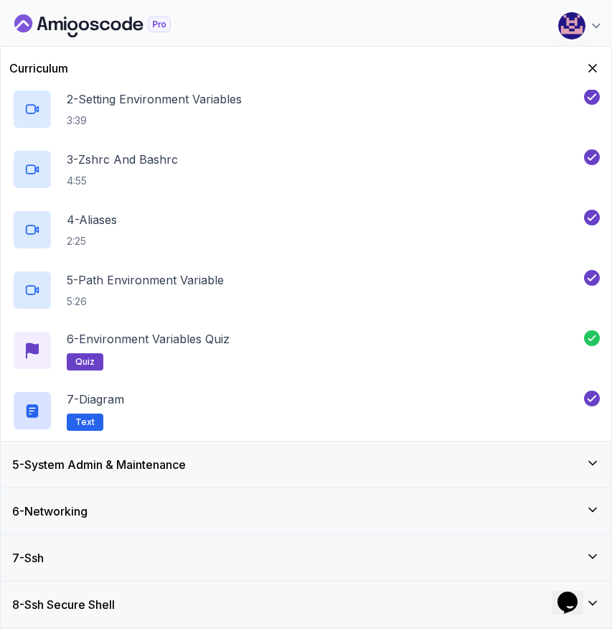
click at [104, 463] on h3 "5 - System Admin & Maintenance" at bounding box center [99, 464] width 174 height 17
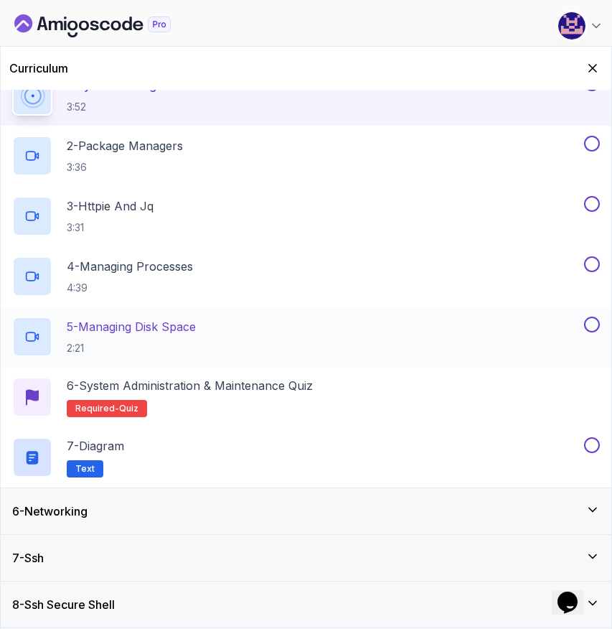
scroll to position [0, 0]
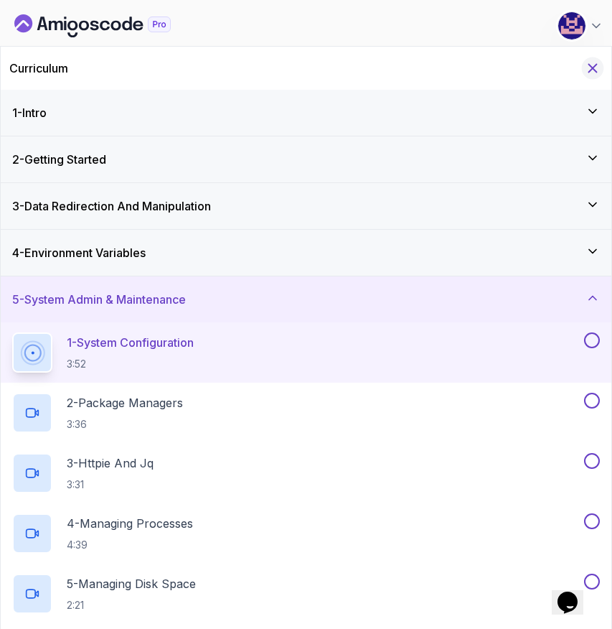
click at [594, 73] on icon "Hide Curriculum for mobile" at bounding box center [593, 68] width 16 height 16
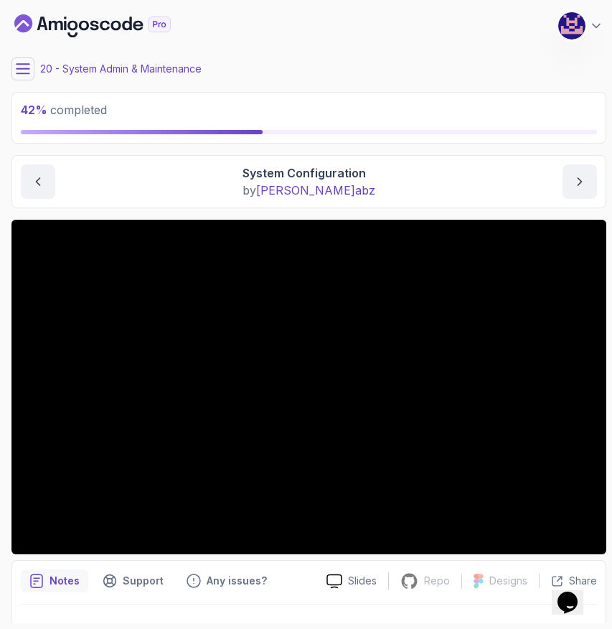
click at [433, 151] on main "My Courses Linux for Professionals 166 Points [PERSON_NAME] Coats Software Engi…" at bounding box center [308, 314] width 595 height 617
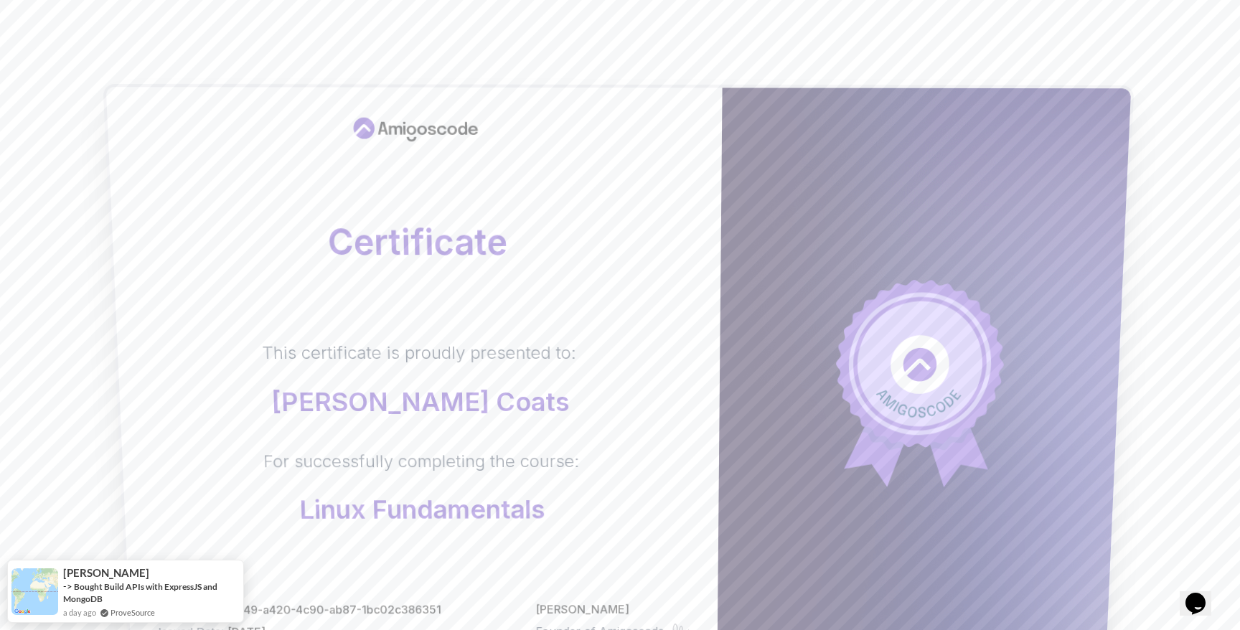
click at [625, 393] on div "This certificate is proudly presented to: M. Koby Coats For successfully comple…" at bounding box center [418, 433] width 545 height 182
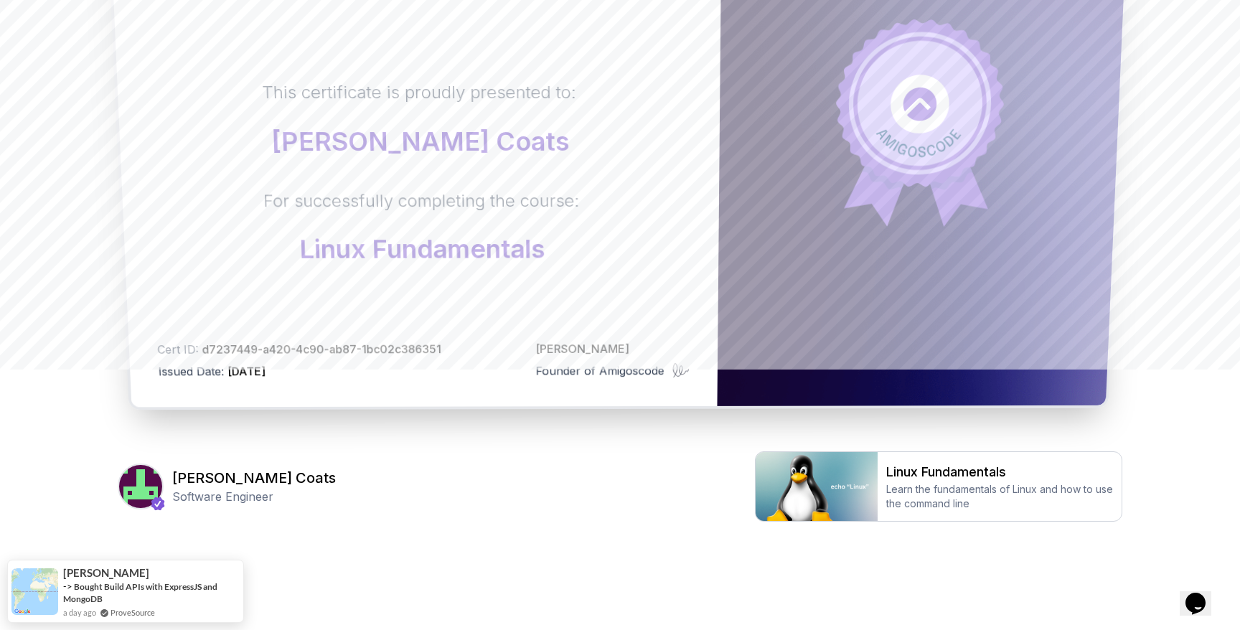
scroll to position [265, 0]
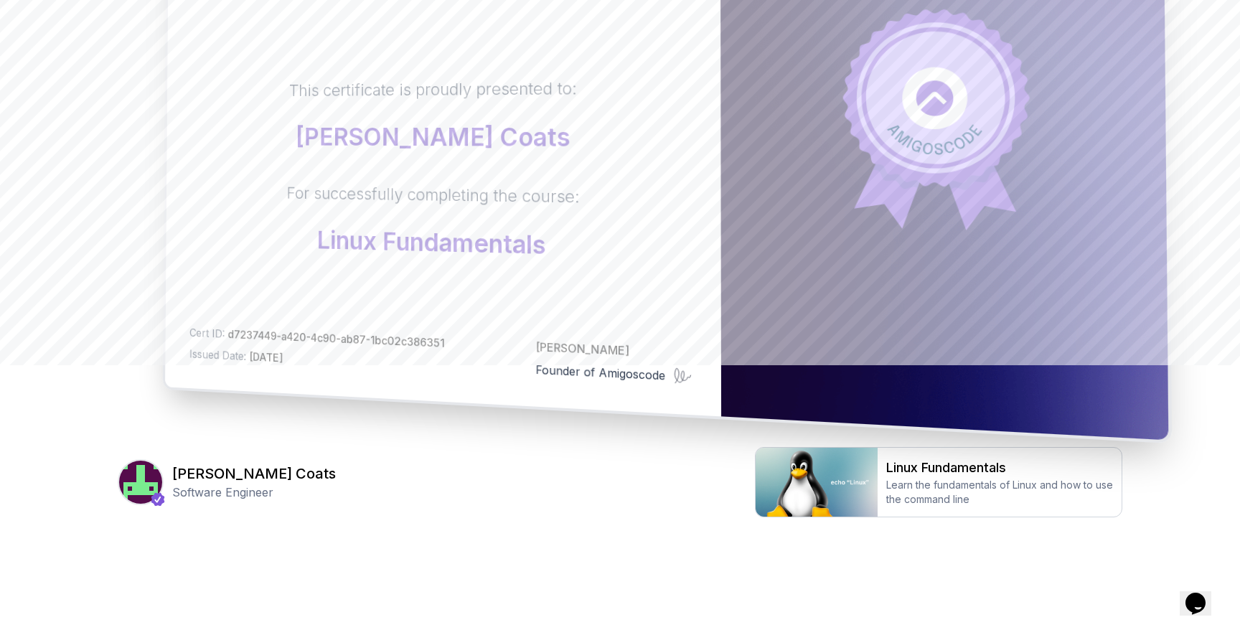
click at [463, 300] on div "Certificate This certificate is proudly presented to: M. Koby Coats For success…" at bounding box center [443, 121] width 556 height 591
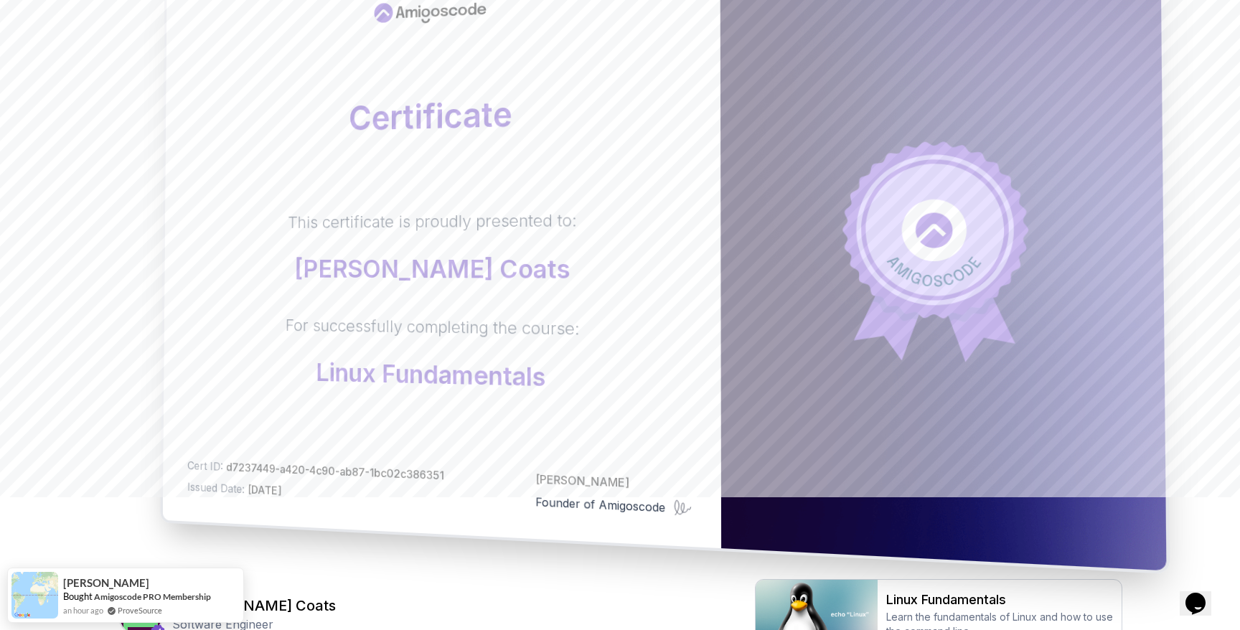
scroll to position [0, 0]
